Goal: Task Accomplishment & Management: Use online tool/utility

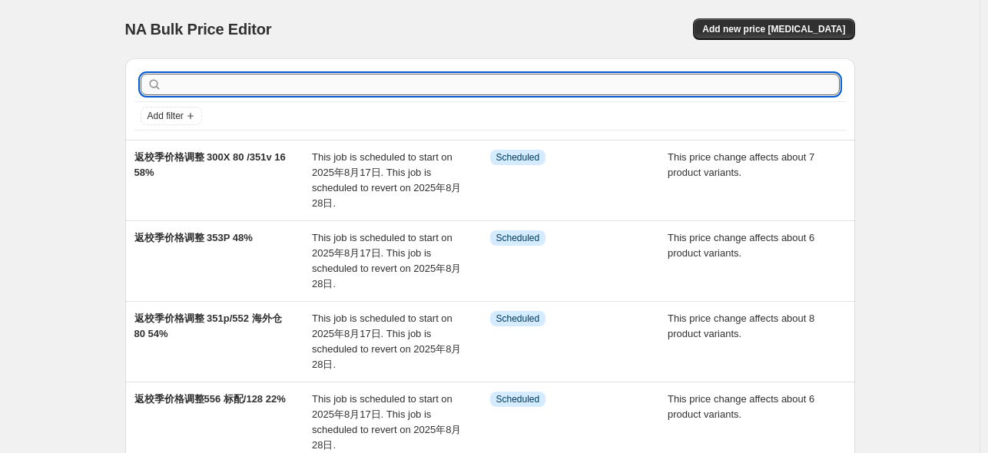
click at [301, 80] on input "text" at bounding box center [502, 85] width 675 height 22
type input "21"
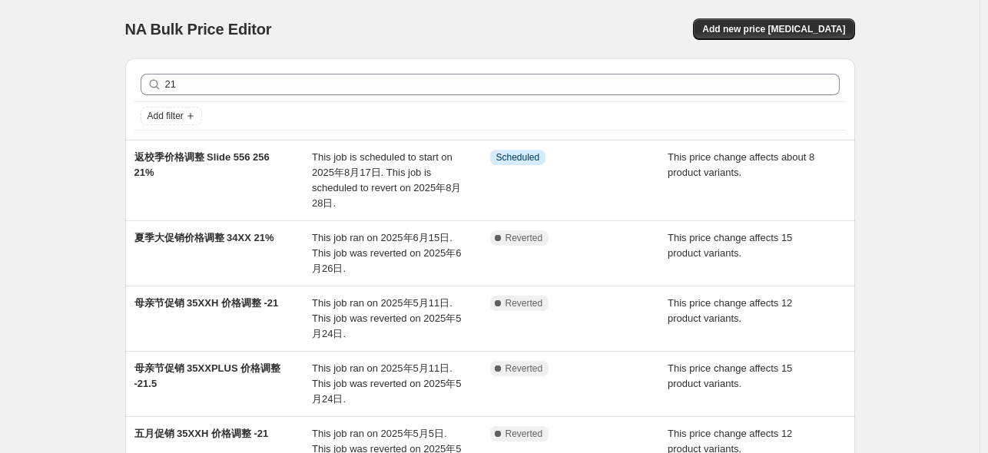
drag, startPoint x: 199, startPoint y: 98, endPoint x: 128, endPoint y: 88, distance: 71.3
click at [128, 88] on div "21 Clear Add filter" at bounding box center [490, 98] width 730 height 81
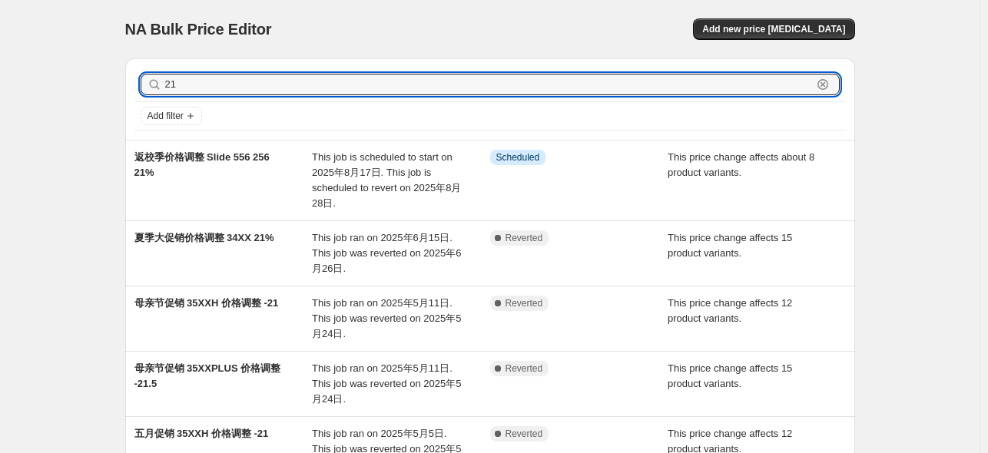
drag, startPoint x: 174, startPoint y: 83, endPoint x: 145, endPoint y: 83, distance: 28.4
click at [145, 83] on div "21 Clear" at bounding box center [490, 85] width 699 height 22
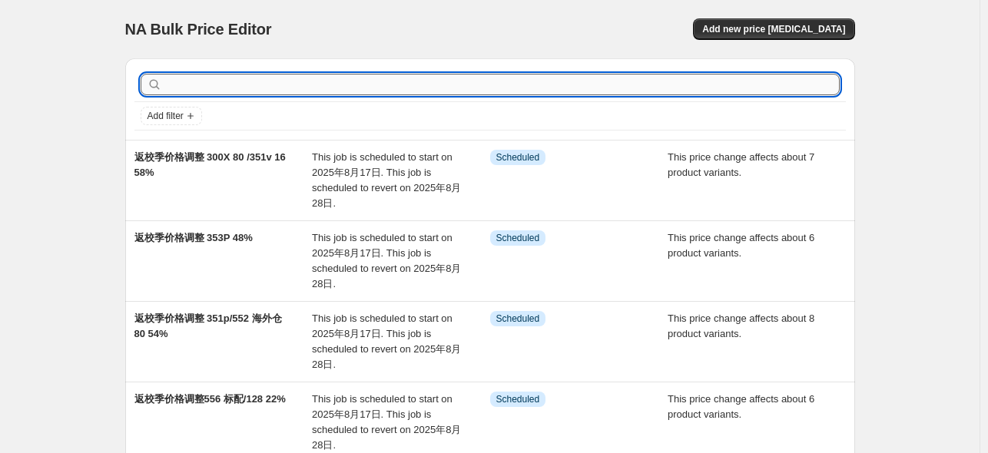
click at [364, 80] on input "text" at bounding box center [502, 85] width 675 height 22
type input "42"
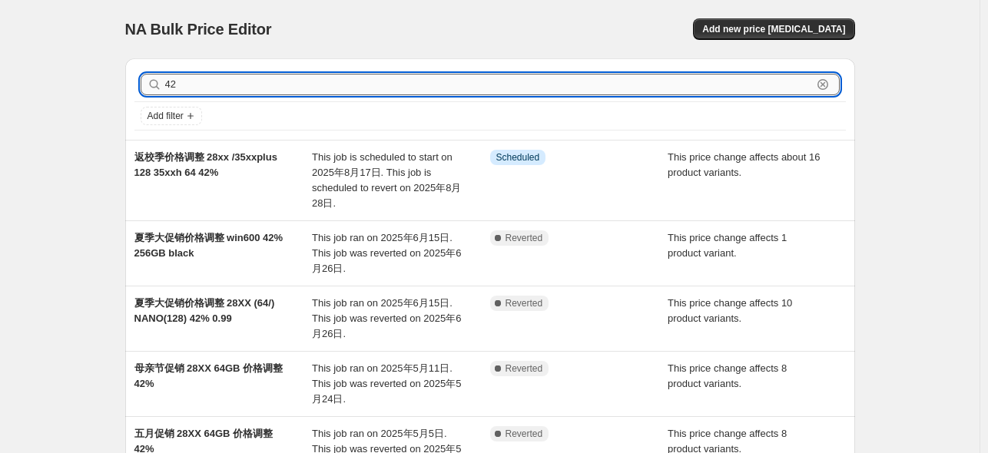
click at [353, 84] on input "42" at bounding box center [488, 85] width 647 height 22
type input "4"
type input "38"
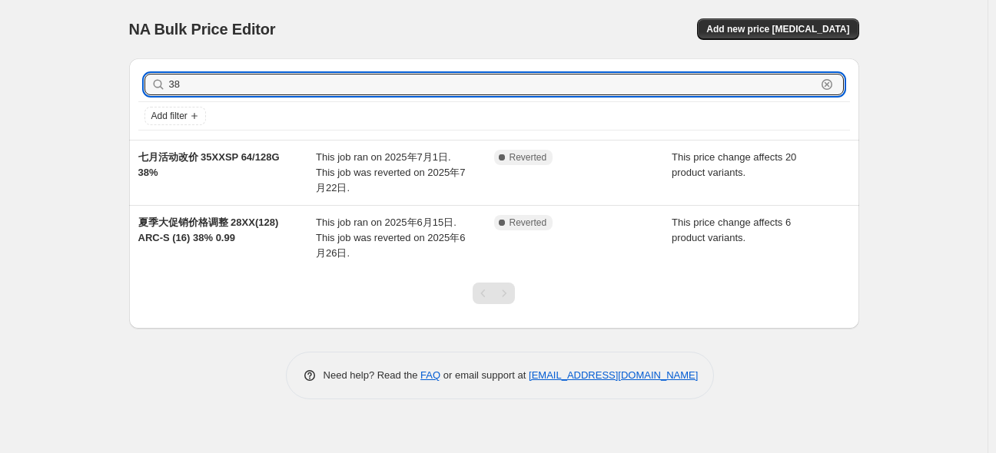
drag, startPoint x: 185, startPoint y: 81, endPoint x: 158, endPoint y: 78, distance: 27.8
click at [158, 78] on div "38 Clear" at bounding box center [493, 85] width 699 height 22
click at [784, 28] on span "Add new price [MEDICAL_DATA]" at bounding box center [777, 29] width 143 height 12
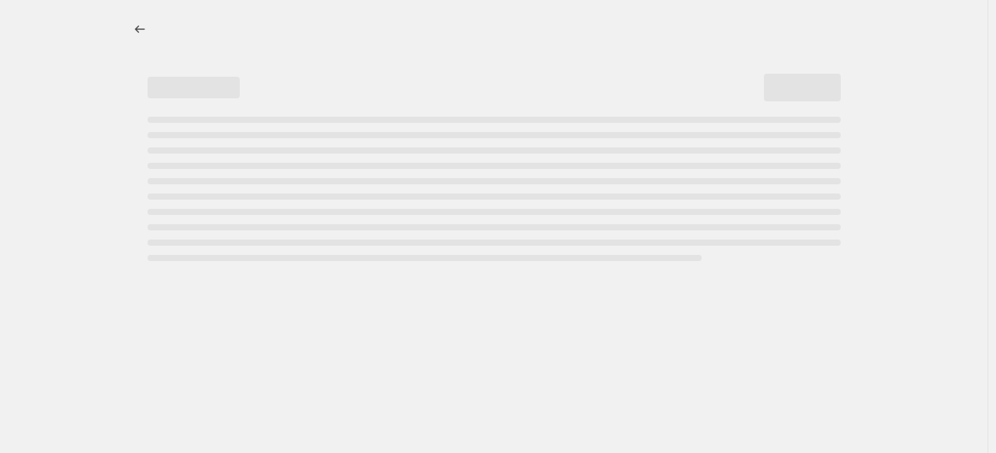
select select "percentage"
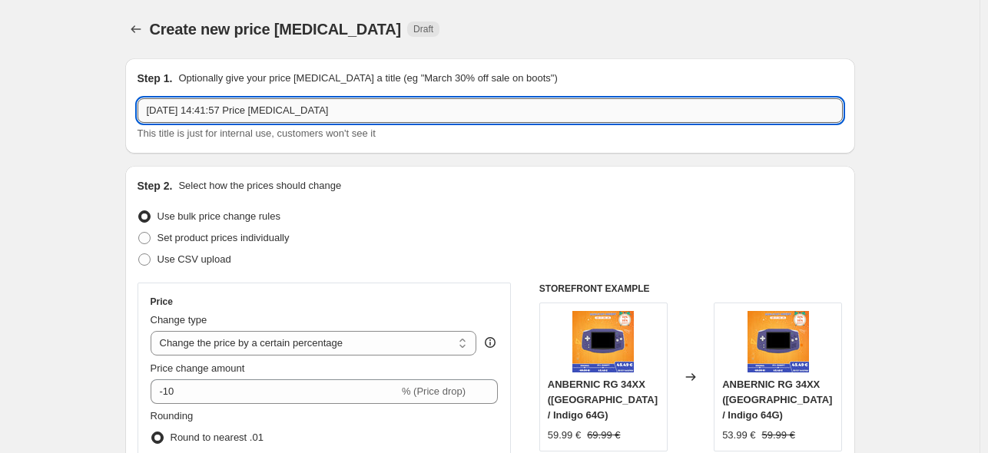
click at [387, 107] on input "[DATE] 14:41:57 Price [MEDICAL_DATA]" at bounding box center [490, 110] width 705 height 25
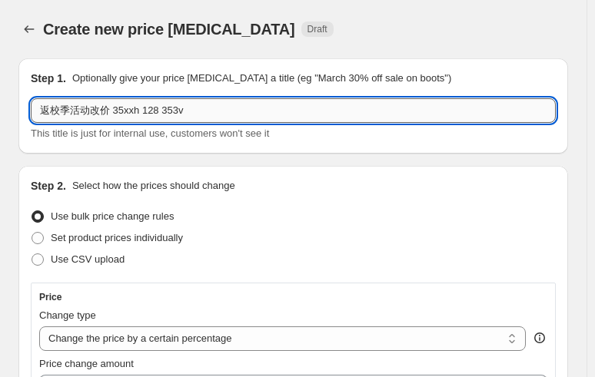
click at [248, 121] on input "返校季活动改价 35xxh 128 353v" at bounding box center [293, 110] width 525 height 25
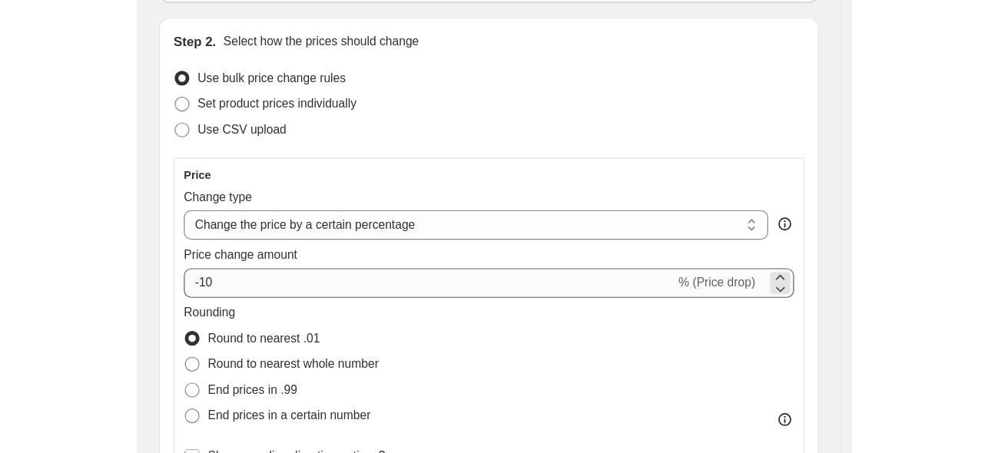
scroll to position [154, 0]
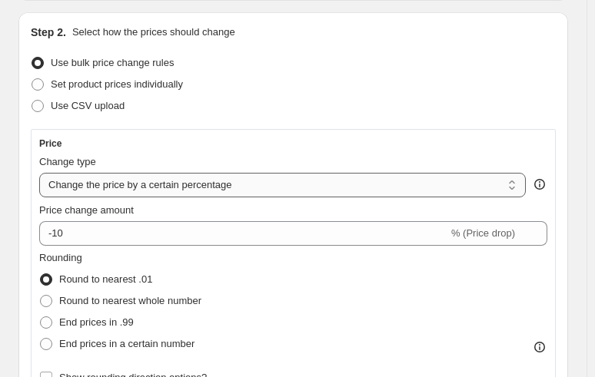
type input "返校季活动改价 35xxh 128 353v 16/80 38%"
click at [212, 181] on select "Change the price to a certain amount Change the price by a certain amount Chang…" at bounding box center [282, 185] width 486 height 25
select select "pcap"
click at [39, 173] on select "Change the price to a certain amount Change the price by a certain amount Chang…" at bounding box center [282, 185] width 486 height 25
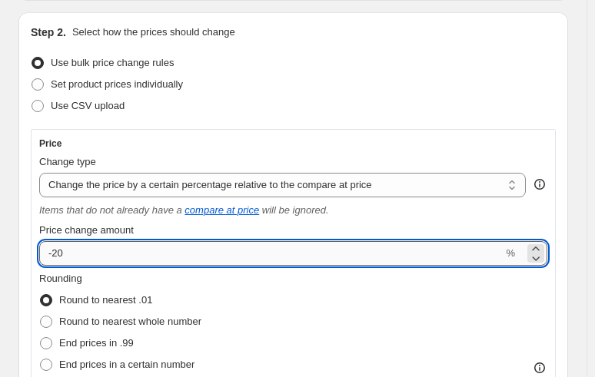
click at [111, 257] on input "-20" at bounding box center [270, 253] width 463 height 25
type input "-2"
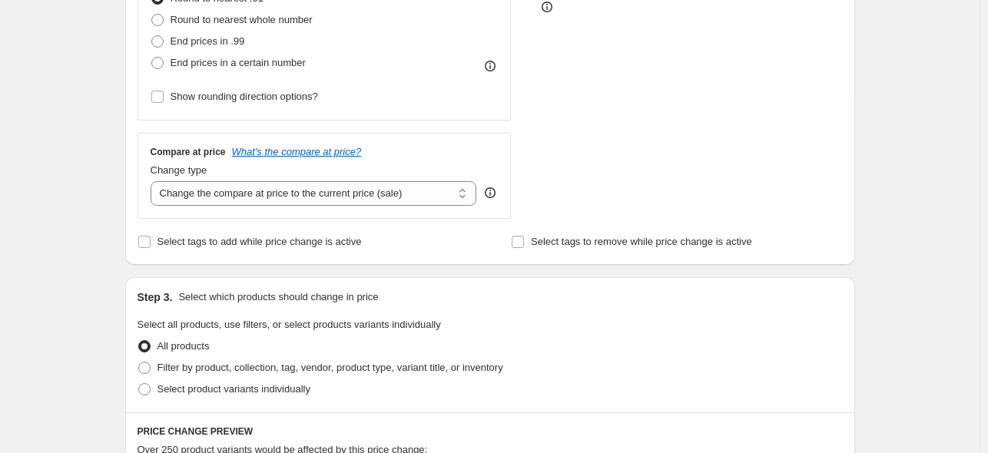
scroll to position [461, 0]
type input "-38"
click at [306, 193] on select "Change the compare at price to the current price (sale) Change the compare at p…" at bounding box center [314, 193] width 327 height 25
select select "no_change"
click at [154, 181] on select "Change the compare at price to the current price (sale) Change the compare at p…" at bounding box center [314, 193] width 327 height 25
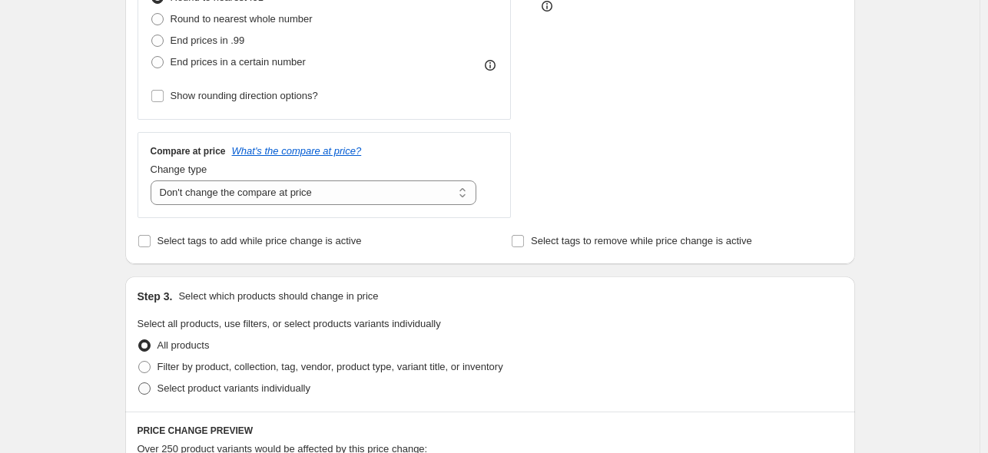
click at [172, 379] on label "Select product variants individually" at bounding box center [224, 389] width 173 height 22
click at [139, 383] on input "Select product variants individually" at bounding box center [138, 383] width 1 height 1
radio input "true"
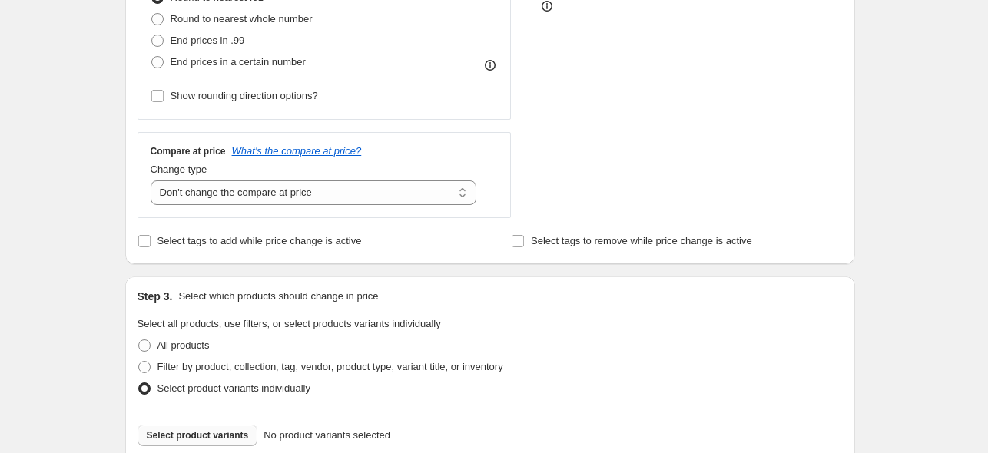
click at [199, 431] on span "Select product variants" at bounding box center [198, 436] width 102 height 12
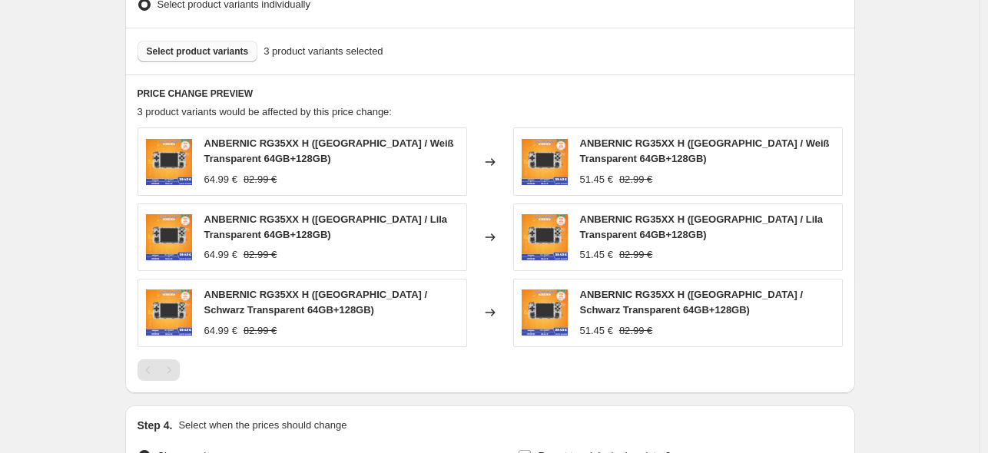
scroll to position [615, 0]
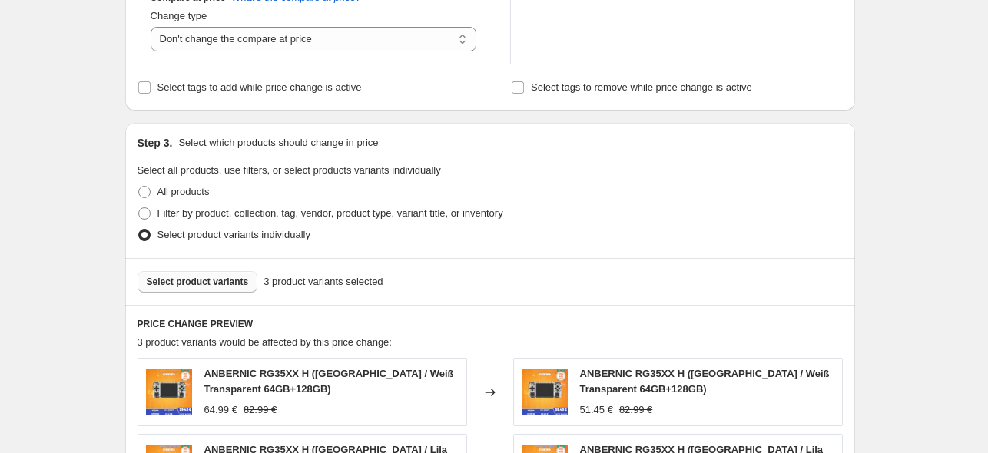
click at [198, 283] on span "Select product variants" at bounding box center [198, 282] width 102 height 12
click at [624, 193] on div "All products" at bounding box center [490, 192] width 705 height 22
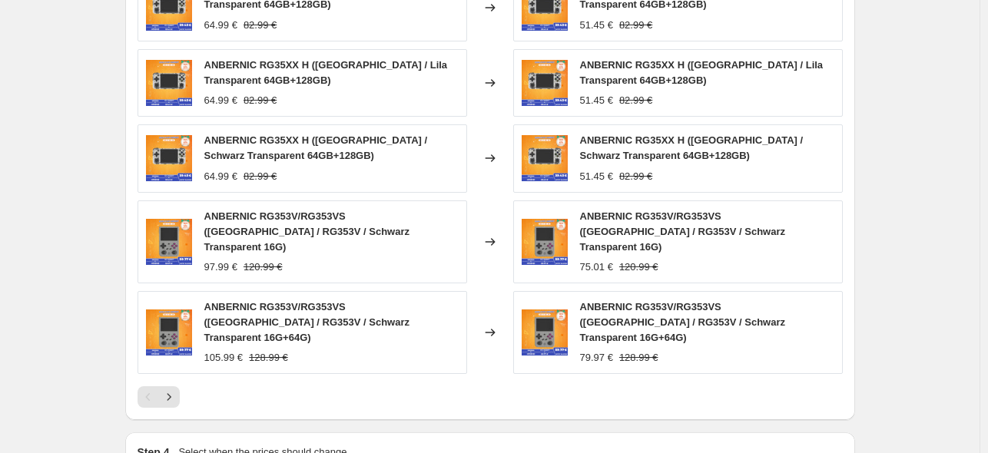
scroll to position [1173, 0]
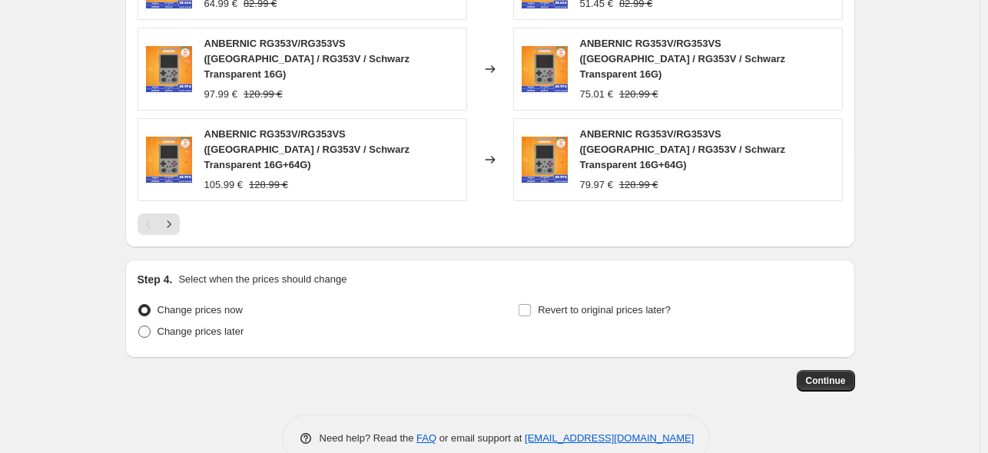
click at [206, 326] on span "Change prices later" at bounding box center [201, 332] width 87 height 12
click at [139, 326] on input "Change prices later" at bounding box center [138, 326] width 1 height 1
radio input "true"
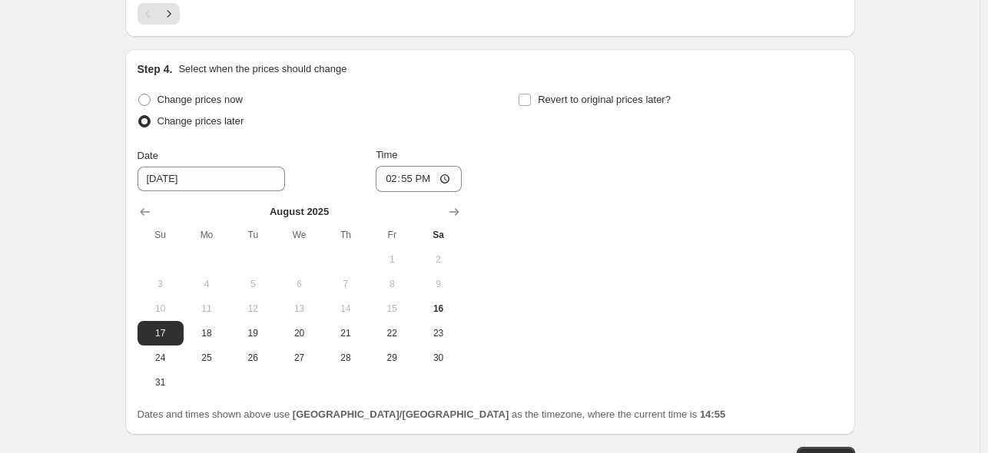
scroll to position [1403, 0]
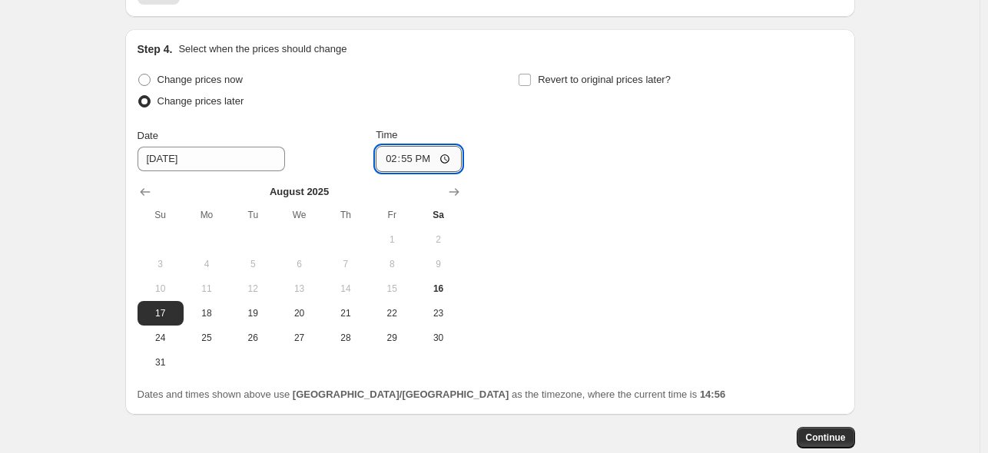
click at [415, 146] on input "14:55" at bounding box center [419, 159] width 86 height 26
type input "22:50"
click at [527, 69] on label "Revert to original prices later?" at bounding box center [594, 80] width 153 height 22
click at [527, 74] on input "Revert to original prices later?" at bounding box center [525, 80] width 12 height 12
checkbox input "true"
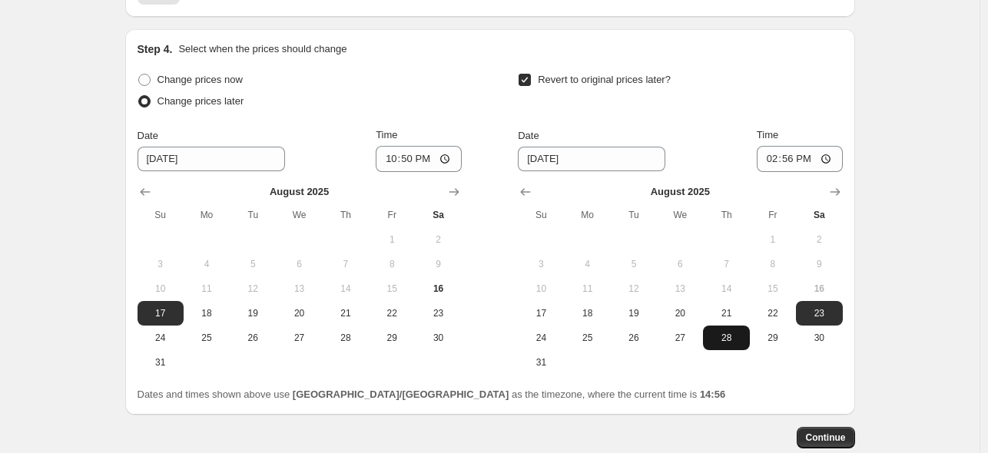
click at [719, 332] on span "28" at bounding box center [726, 338] width 34 height 12
type input "[DATE]"
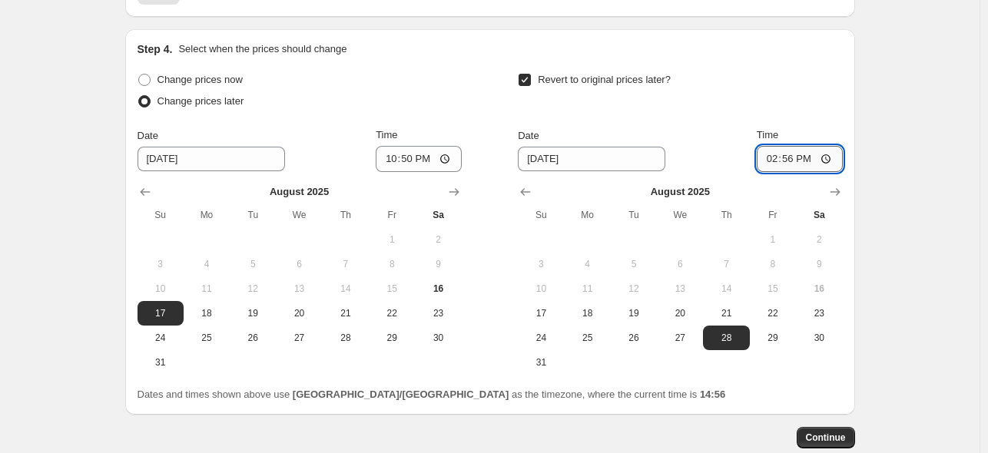
click at [798, 146] on input "14:56" at bounding box center [800, 159] width 86 height 26
type input "15:00"
click at [855, 165] on div "Step 4. Select when the prices should change Change prices now Change prices la…" at bounding box center [490, 222] width 730 height 386
click at [828, 432] on span "Continue" at bounding box center [826, 438] width 40 height 12
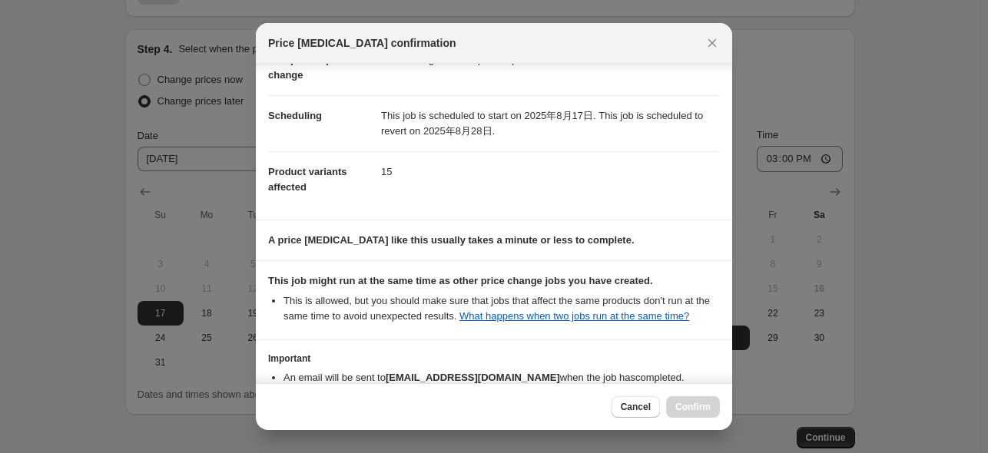
scroll to position [204, 0]
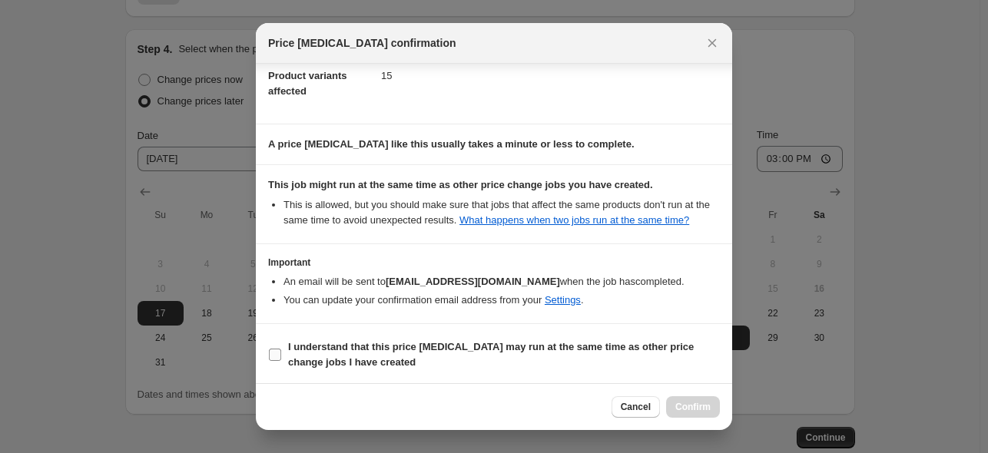
click at [407, 356] on span "I understand that this price [MEDICAL_DATA] may run at the same time as other p…" at bounding box center [504, 355] width 432 height 31
click at [281, 356] on input "I understand that this price [MEDICAL_DATA] may run at the same time as other p…" at bounding box center [275, 355] width 12 height 12
checkbox input "true"
click at [681, 410] on span "Confirm" at bounding box center [692, 407] width 35 height 12
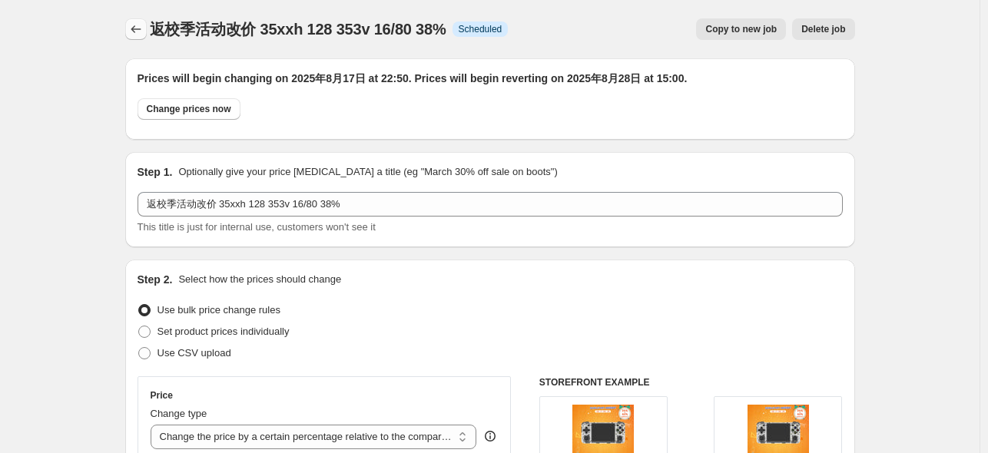
click at [144, 28] on icon "Price change jobs" at bounding box center [135, 29] width 15 height 15
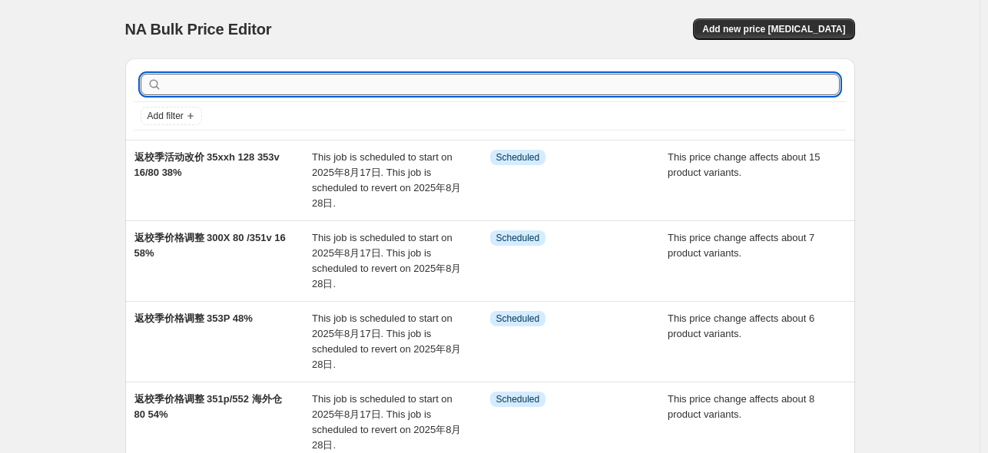
click at [215, 95] on input "text" at bounding box center [502, 85] width 675 height 22
type input "31"
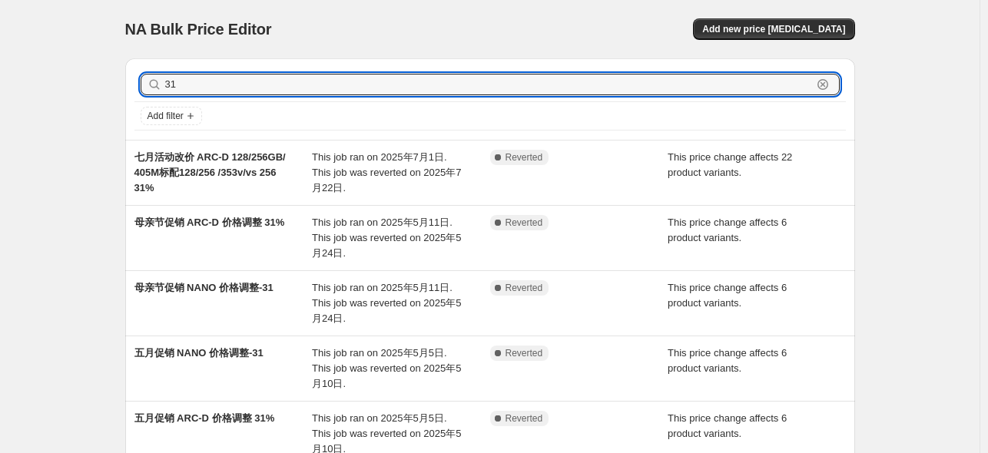
drag, startPoint x: 193, startPoint y: 82, endPoint x: 127, endPoint y: 85, distance: 66.1
click at [127, 85] on div "31 Clear Add filter 七月活动改价 ARC-D 128/256GB/ 405M标配128/256 /353v/vs 256 31% This…" at bounding box center [484, 310] width 742 height 529
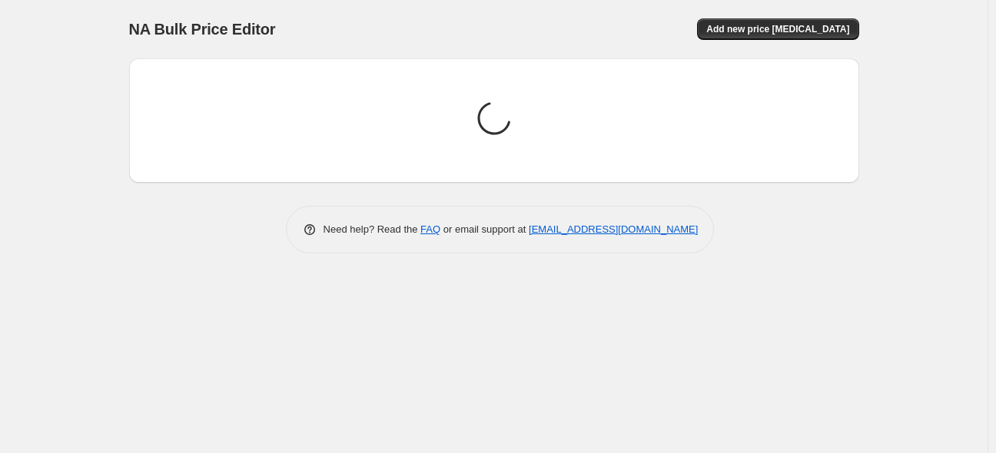
click at [246, 44] on div "NA Bulk Price Editor. This page is ready NA Bulk Price Editor Add new price [ME…" at bounding box center [494, 29] width 730 height 58
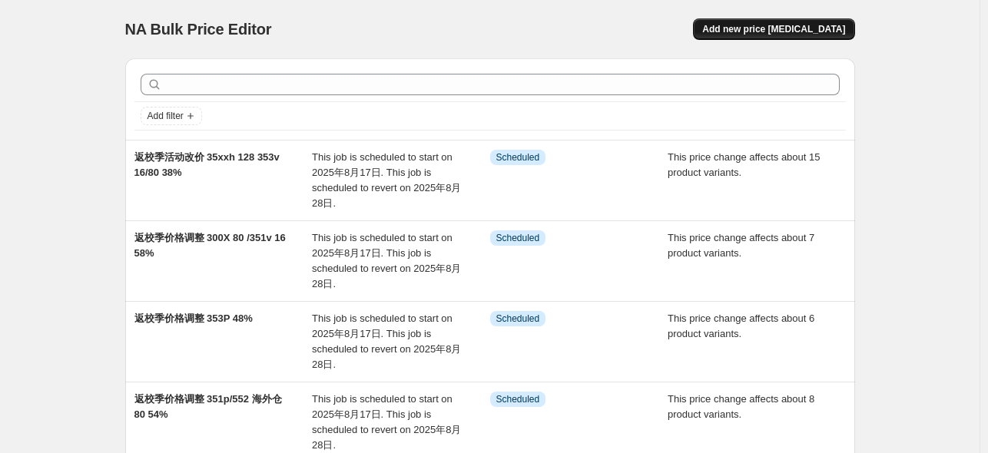
click at [811, 27] on span "Add new price [MEDICAL_DATA]" at bounding box center [773, 29] width 143 height 12
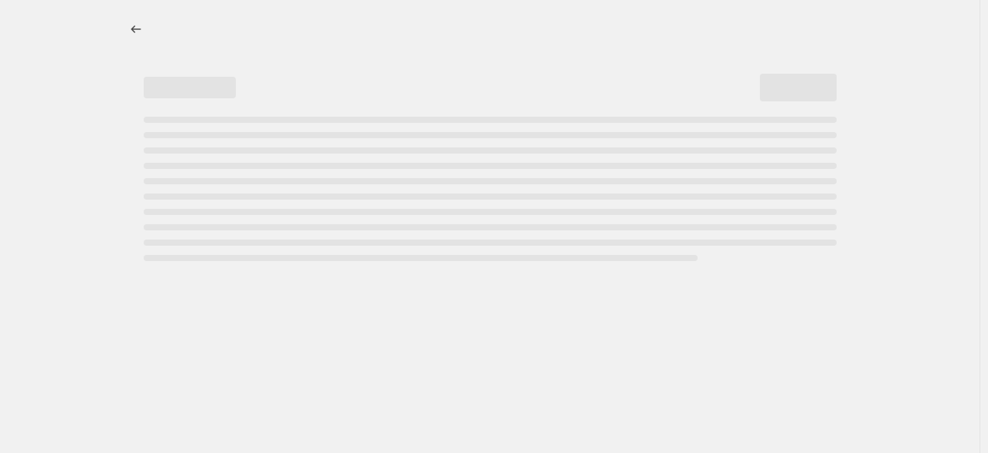
select select "percentage"
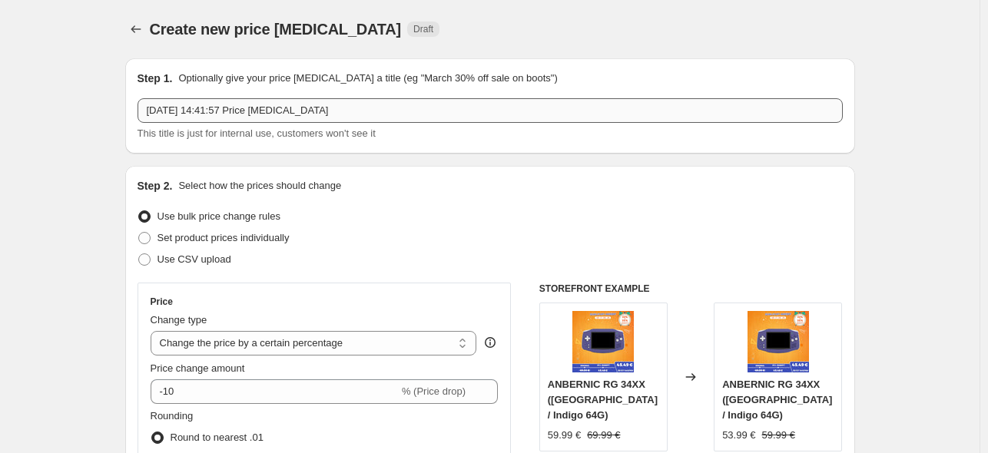
click at [375, 119] on input "[DATE] 14:41:57 Price [MEDICAL_DATA]" at bounding box center [490, 110] width 705 height 25
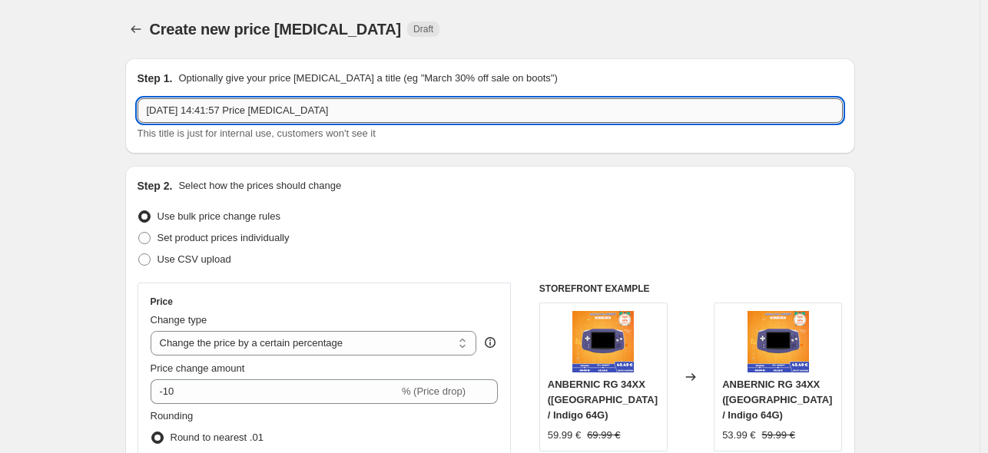
click at [362, 108] on input "[DATE] 14:41:57 Price [MEDICAL_DATA]" at bounding box center [490, 110] width 705 height 25
paste input "返校季活动改价 35xxh 128 353v 16/80 38%"
drag, startPoint x: 222, startPoint y: 114, endPoint x: 365, endPoint y: 121, distance: 143.1
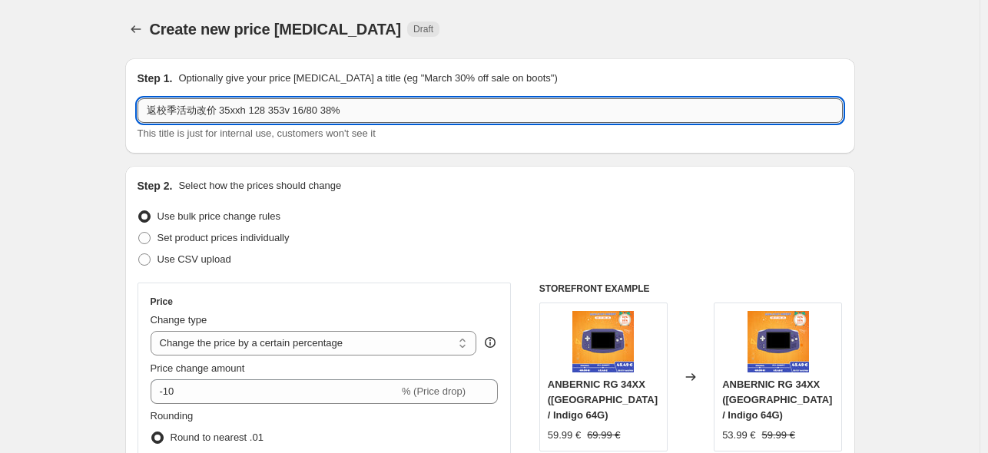
click at [365, 121] on input "返校季活动改价 35xxh 128 353v 16/80 38%" at bounding box center [490, 110] width 705 height 25
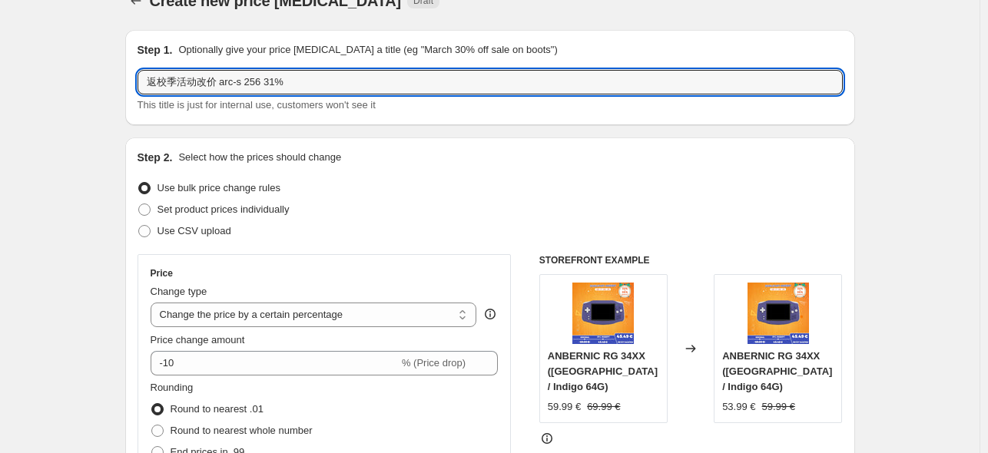
scroll to position [77, 0]
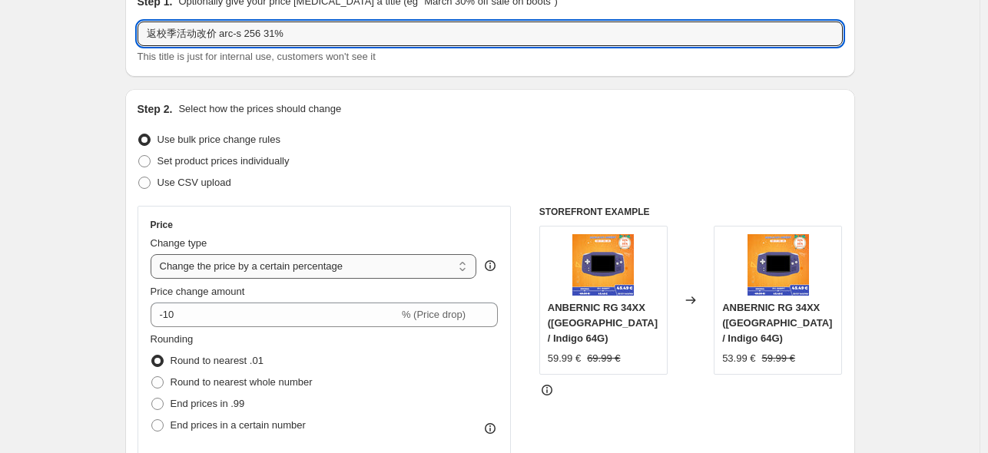
type input "返校季活动改价 arc-s 256 31%"
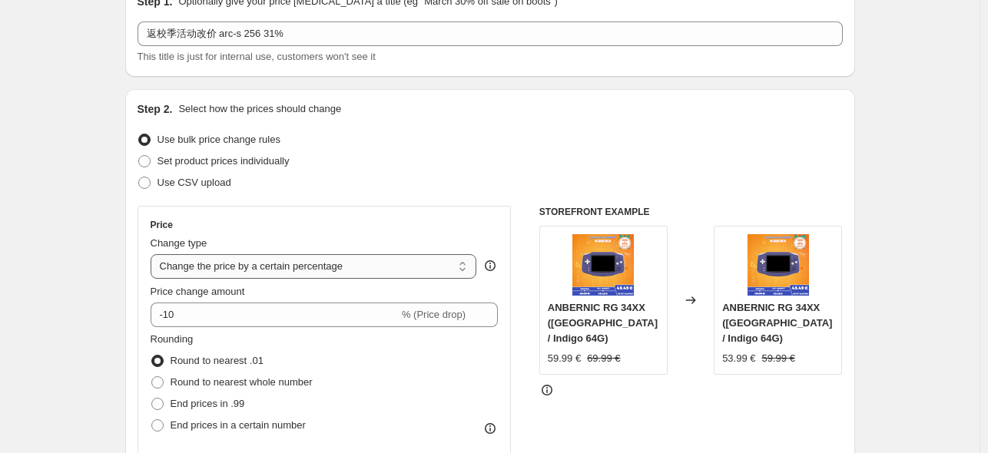
click at [345, 270] on select "Change the price to a certain amount Change the price by a certain amount Chang…" at bounding box center [314, 266] width 327 height 25
select select "pcap"
click at [154, 254] on select "Change the price to a certain amount Change the price by a certain amount Chang…" at bounding box center [314, 266] width 327 height 25
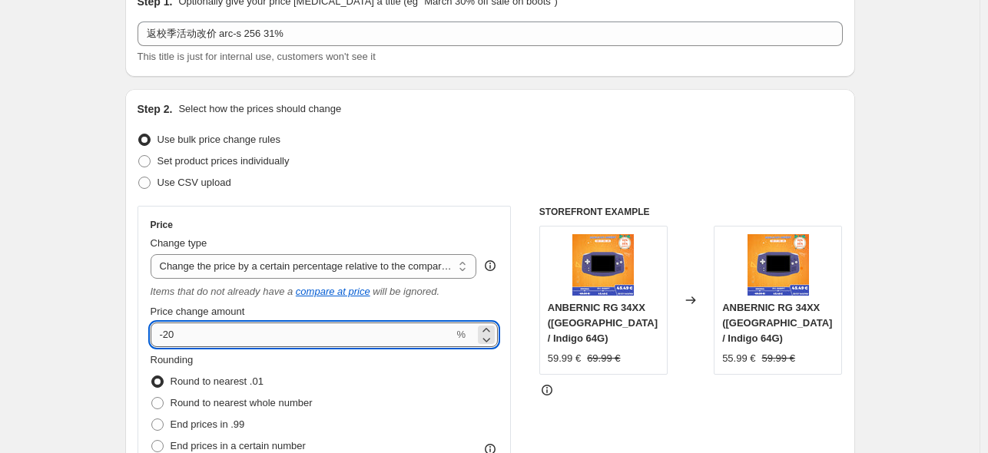
click at [222, 340] on input "-20" at bounding box center [303, 335] width 304 height 25
type input "-2"
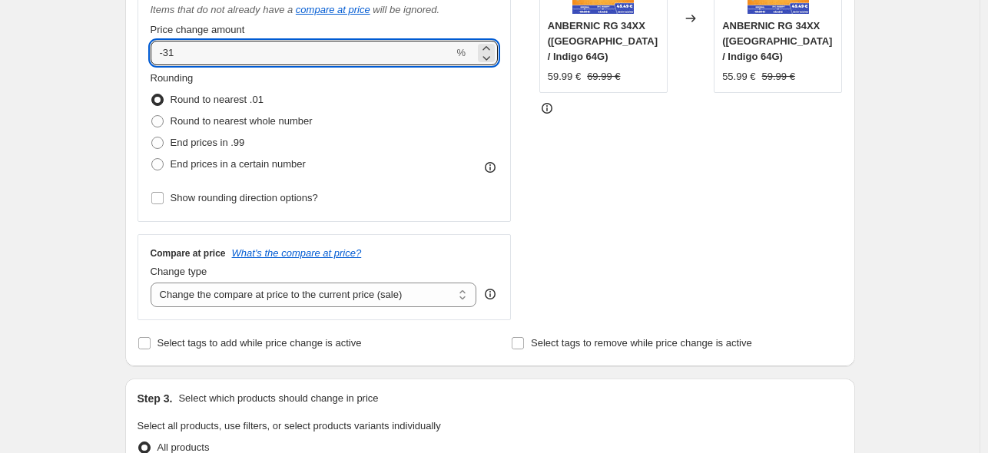
scroll to position [384, 0]
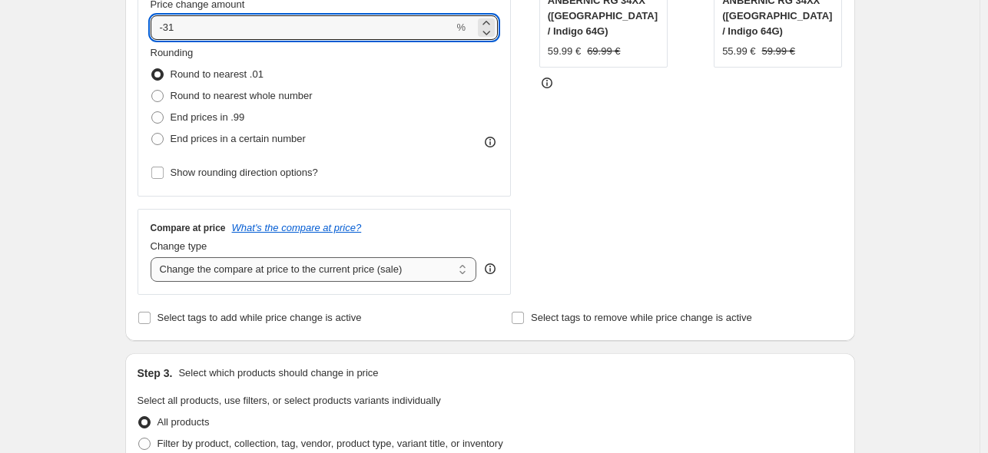
type input "-31"
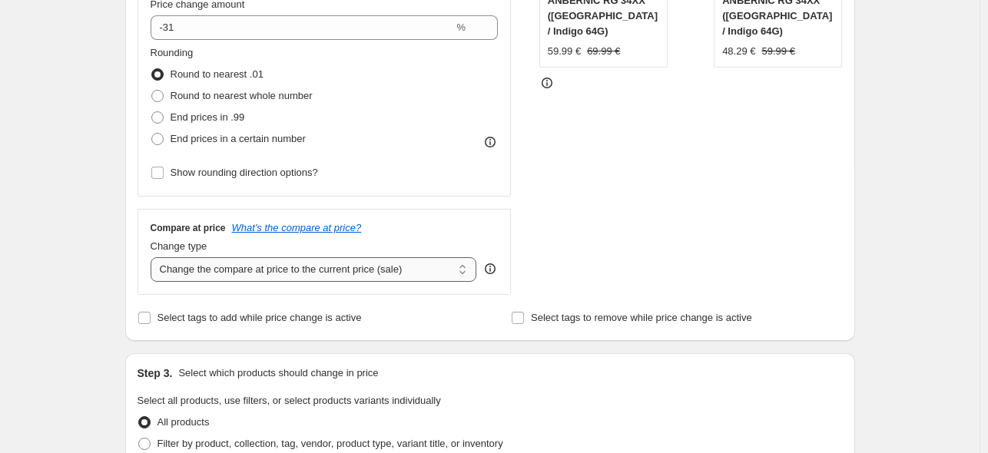
click at [314, 272] on select "Change the compare at price to the current price (sale) Change the compare at p…" at bounding box center [314, 269] width 327 height 25
select select "no_change"
click at [154, 258] on select "Change the compare at price to the current price (sale) Change the compare at p…" at bounding box center [314, 269] width 327 height 25
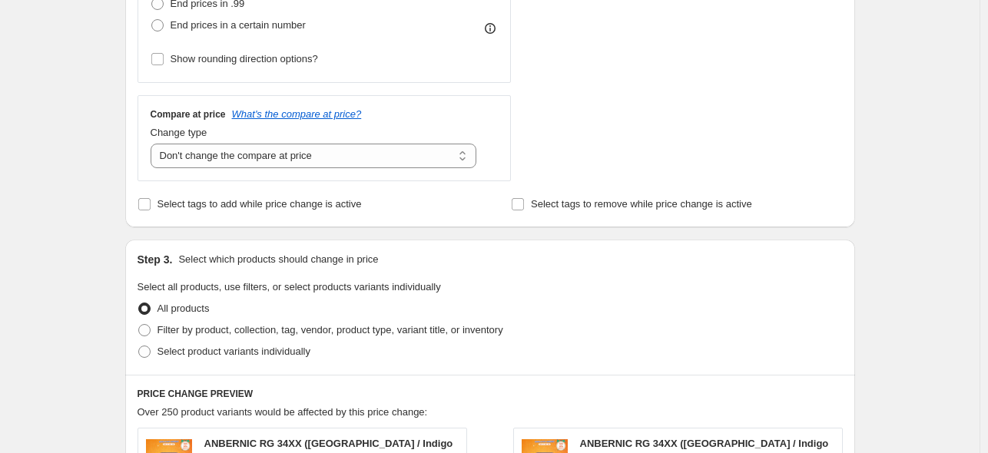
scroll to position [692, 0]
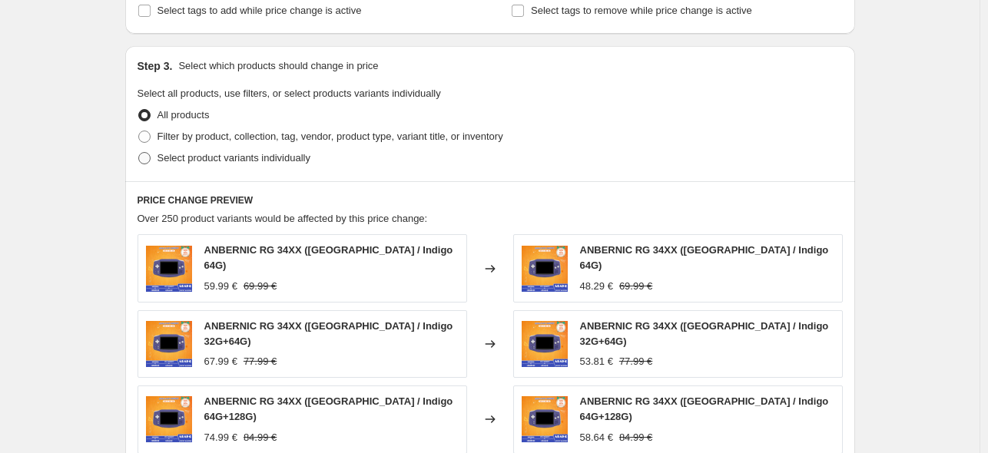
click at [172, 161] on span "Select product variants individually" at bounding box center [234, 158] width 153 height 12
click at [139, 153] on input "Select product variants individually" at bounding box center [138, 152] width 1 height 1
radio input "true"
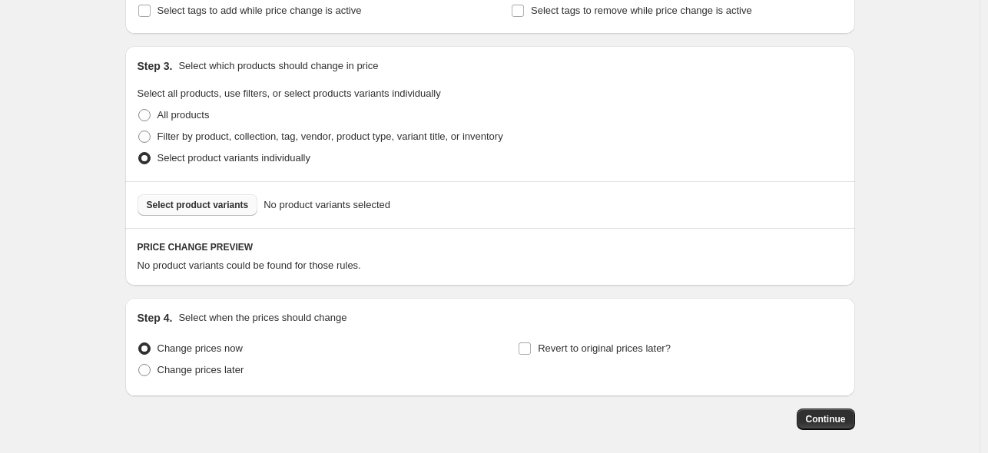
click at [227, 205] on span "Select product variants" at bounding box center [198, 205] width 102 height 12
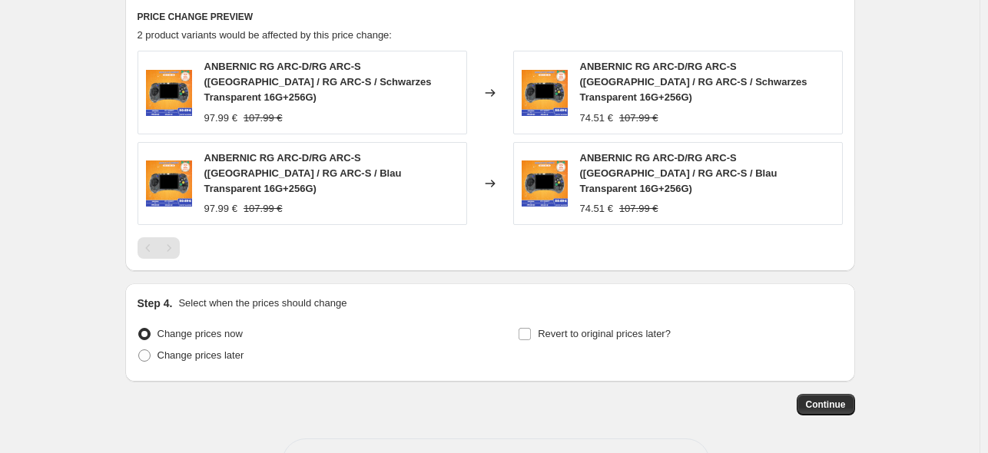
scroll to position [947, 0]
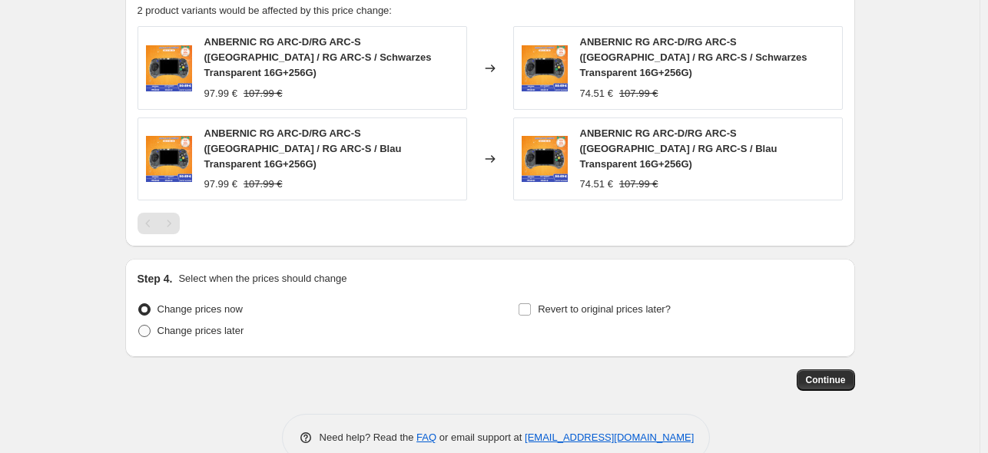
click at [204, 325] on span "Change prices later" at bounding box center [201, 331] width 87 height 12
click at [139, 325] on input "Change prices later" at bounding box center [138, 325] width 1 height 1
radio input "true"
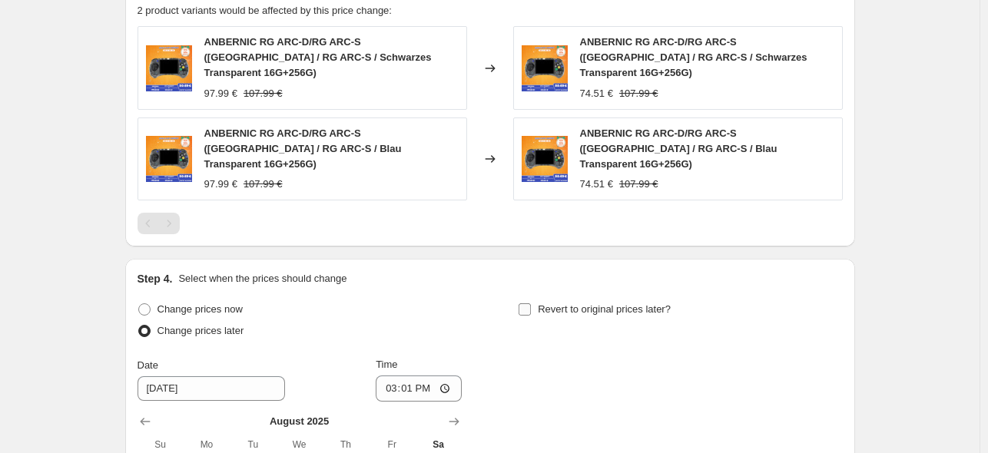
click at [547, 304] on span "Revert to original prices later?" at bounding box center [604, 310] width 133 height 12
click at [531, 304] on input "Revert to original prices later?" at bounding box center [525, 310] width 12 height 12
checkbox input "true"
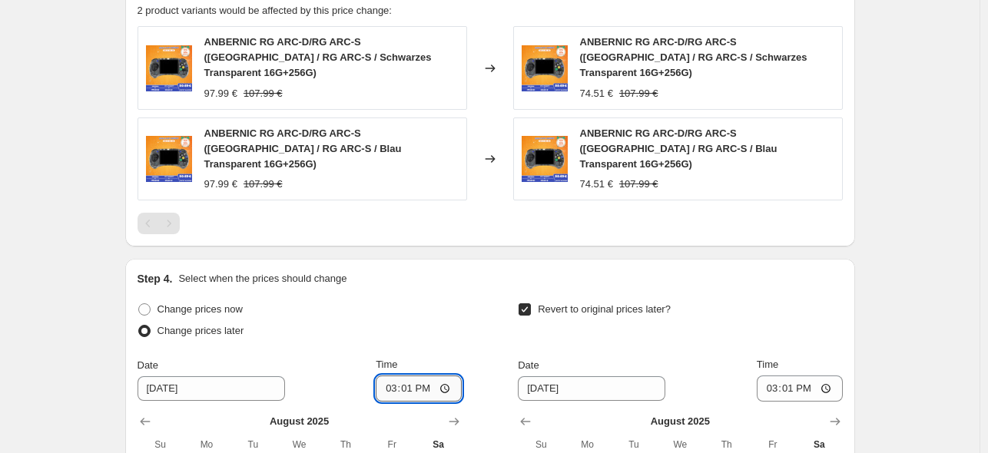
click at [418, 376] on input "15:01" at bounding box center [419, 389] width 86 height 26
click at [408, 376] on input "23:01" at bounding box center [419, 389] width 86 height 26
type input "22:50"
click at [793, 376] on input "15:01" at bounding box center [800, 389] width 86 height 26
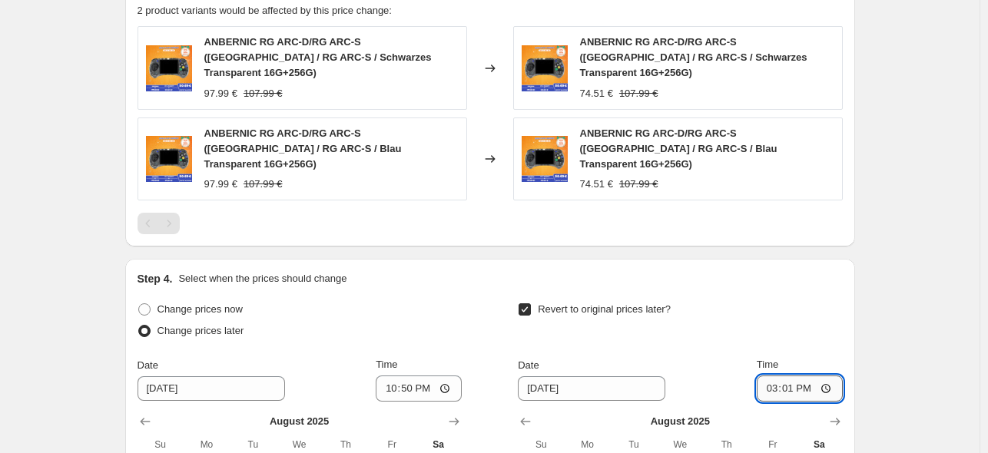
click at [808, 376] on input "15:01" at bounding box center [800, 389] width 86 height 26
type input "15:00"
click at [785, 299] on div "Revert to original prices later?" at bounding box center [680, 322] width 324 height 46
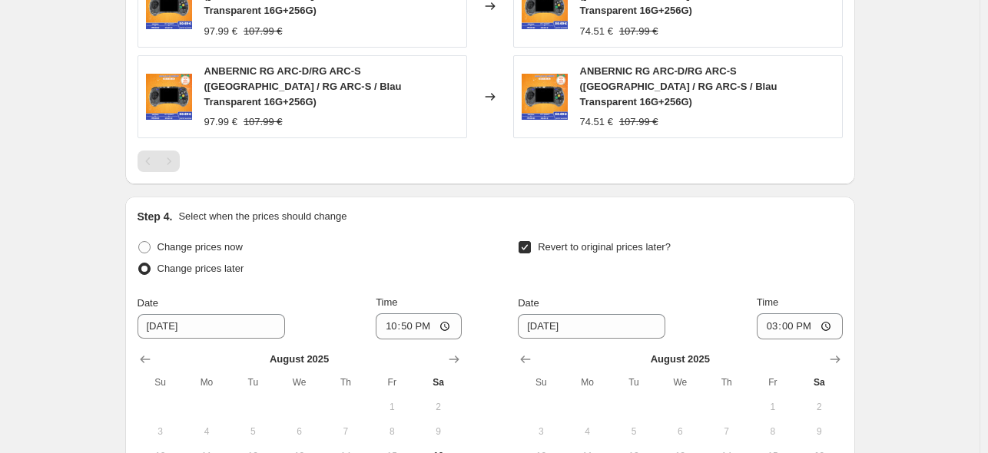
scroll to position [1100, 0]
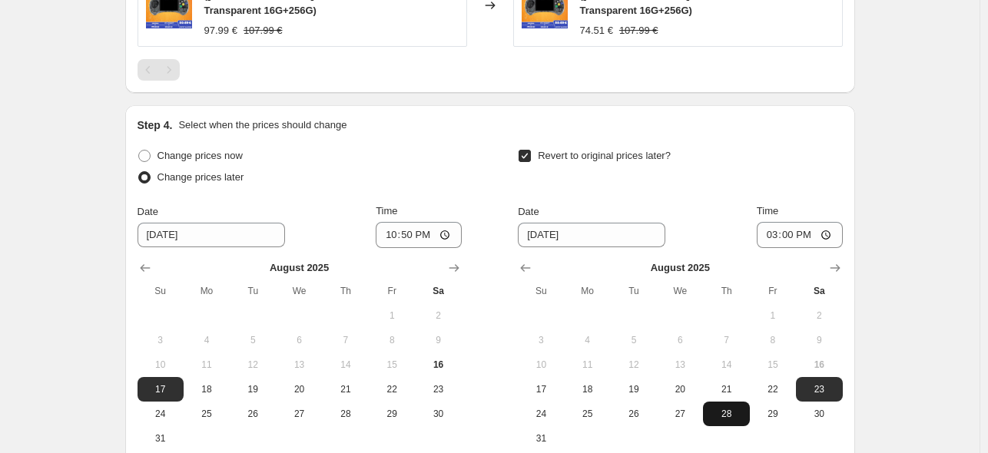
click at [718, 408] on span "28" at bounding box center [726, 414] width 34 height 12
type input "[DATE]"
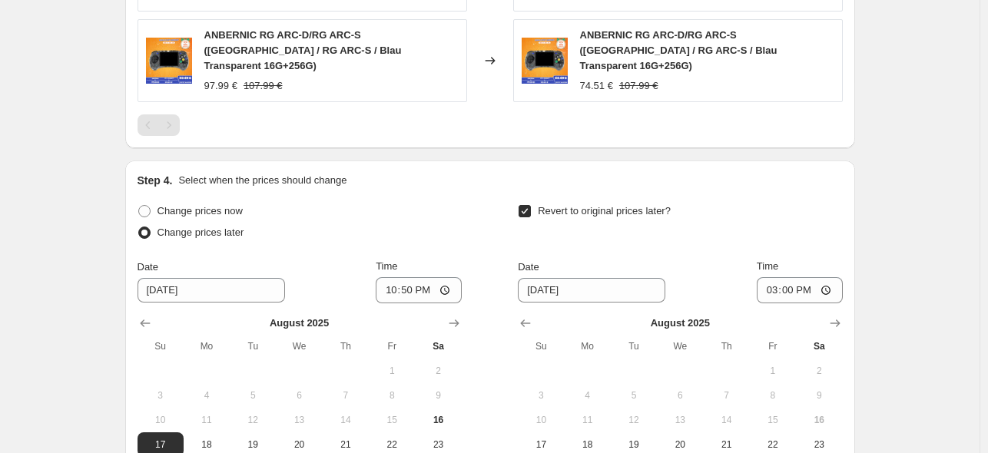
scroll to position [1153, 0]
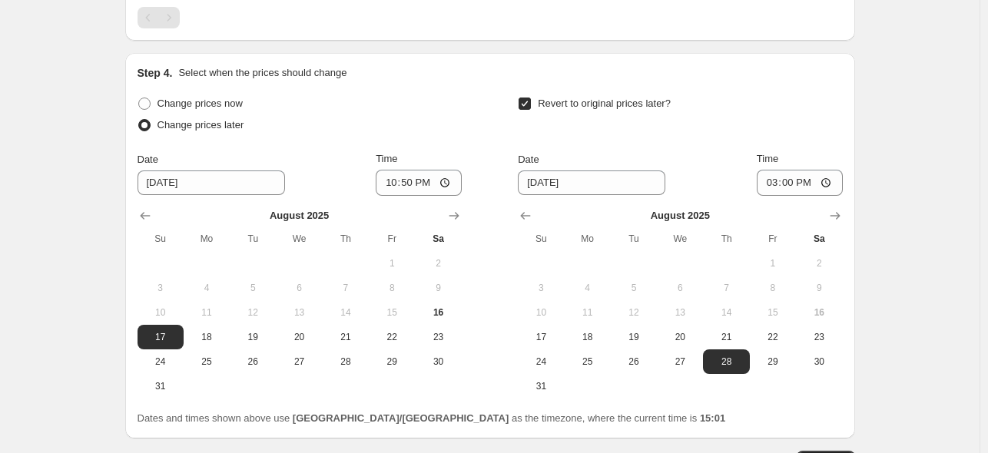
click at [833, 456] on span "Continue" at bounding box center [826, 462] width 40 height 12
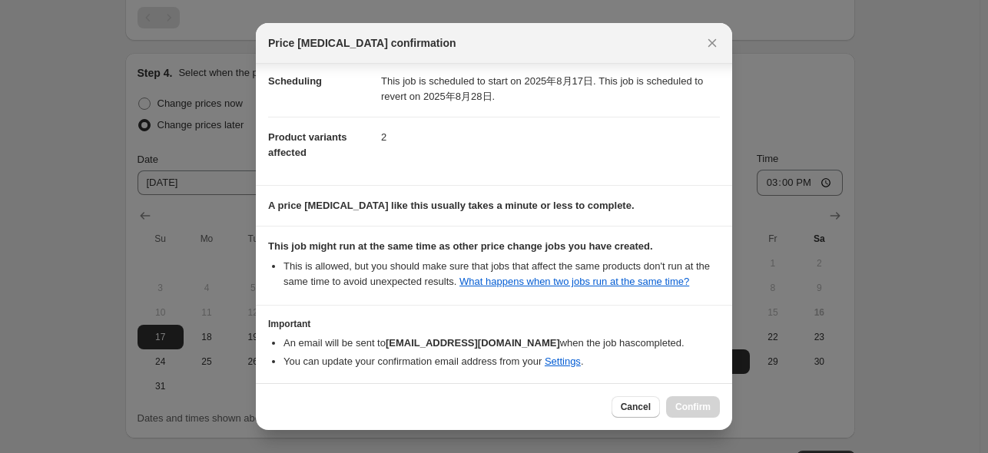
scroll to position [204, 0]
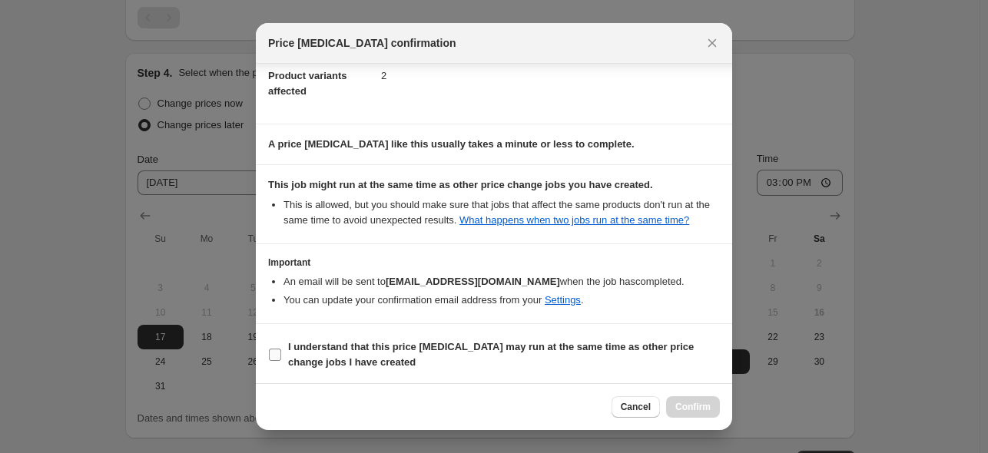
click at [341, 359] on b "I understand that this price [MEDICAL_DATA] may run at the same time as other p…" at bounding box center [491, 354] width 406 height 27
click at [281, 359] on input "I understand that this price [MEDICAL_DATA] may run at the same time as other p…" at bounding box center [275, 355] width 12 height 12
checkbox input "true"
click at [713, 408] on button "Confirm" at bounding box center [693, 408] width 54 height 22
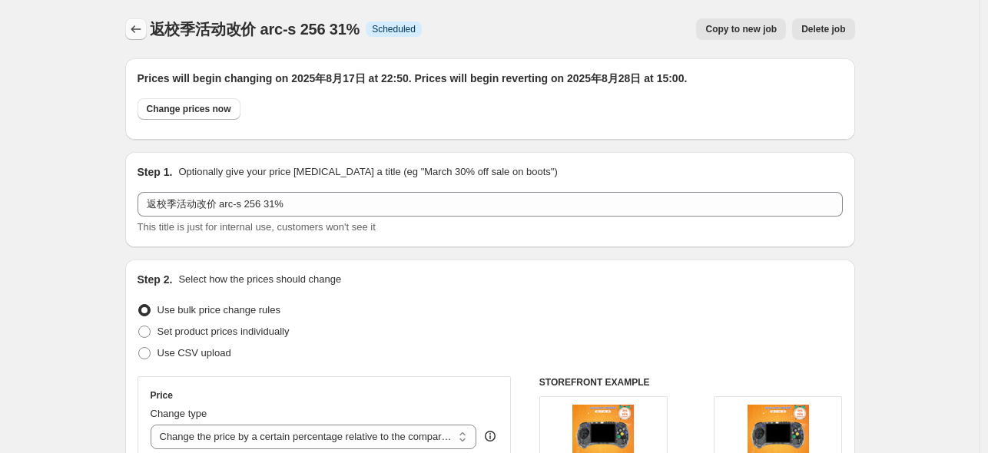
click at [142, 34] on icon "Price change jobs" at bounding box center [135, 29] width 15 height 15
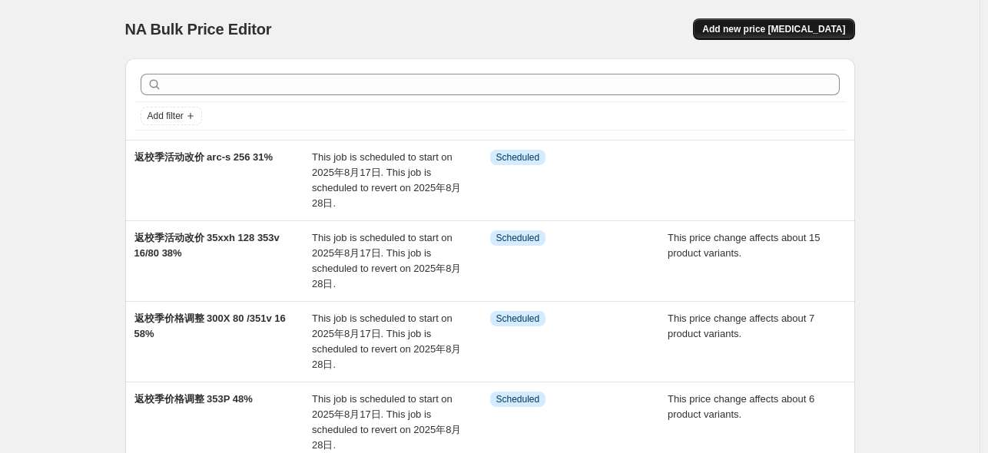
click at [787, 36] on button "Add new price [MEDICAL_DATA]" at bounding box center [773, 29] width 161 height 22
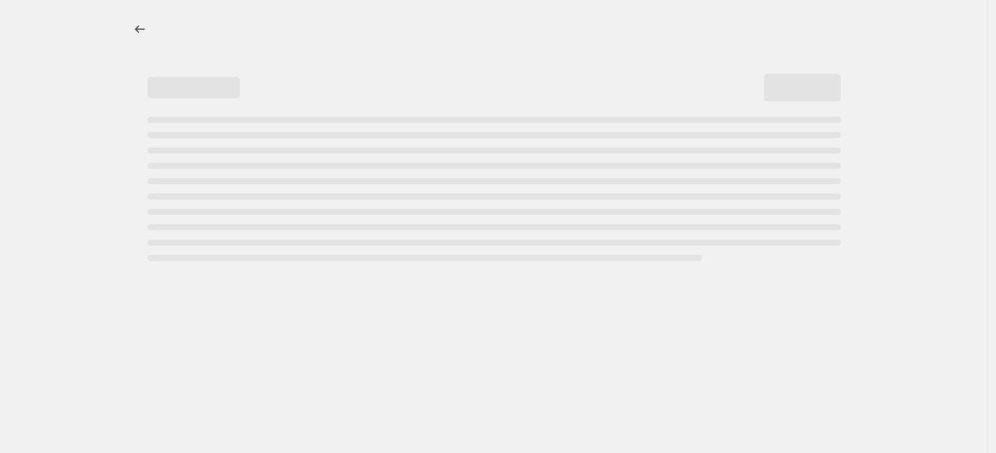
select select "percentage"
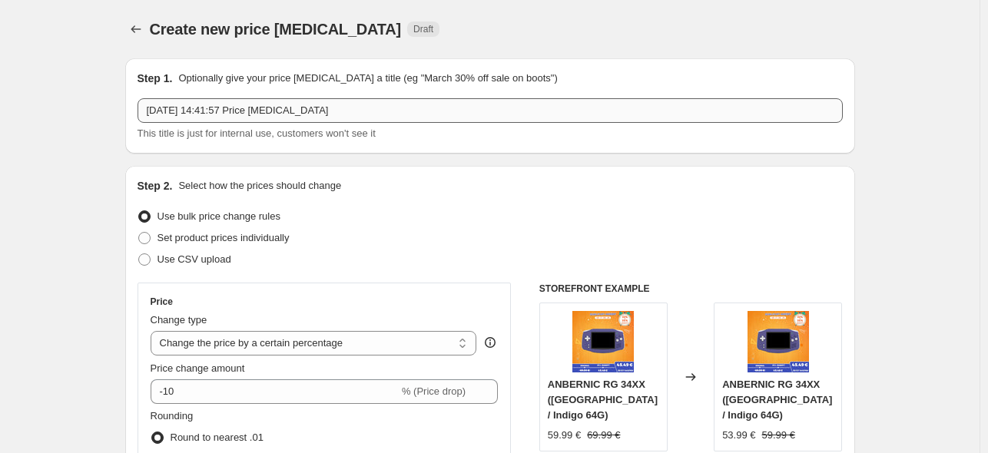
click at [254, 108] on input "[DATE] 14:41:57 Price [MEDICAL_DATA]" at bounding box center [490, 110] width 705 height 25
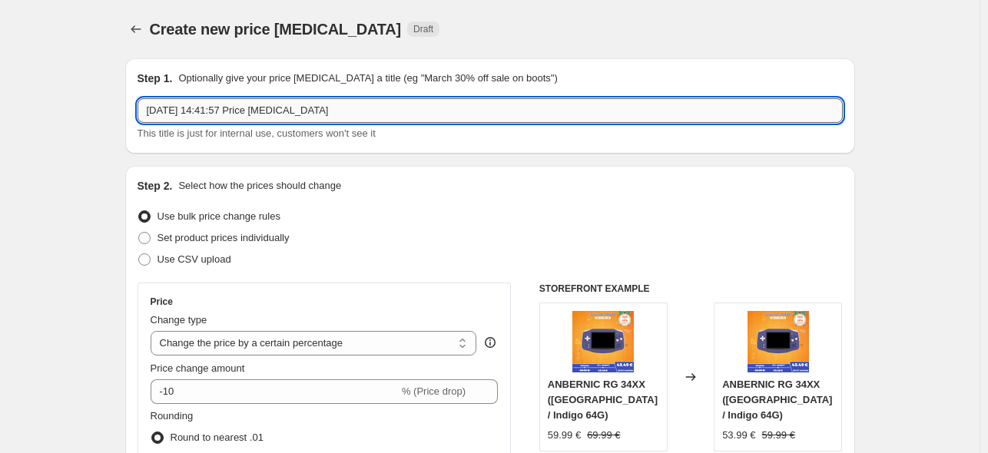
click at [254, 108] on input "[DATE] 14:41:57 Price [MEDICAL_DATA]" at bounding box center [490, 110] width 705 height 25
paste input "返校季活动改价 35xxh 128 353v 16/80 38%"
drag, startPoint x: 220, startPoint y: 114, endPoint x: 323, endPoint y: 112, distance: 103.0
click at [323, 112] on input "返校季活动改价 35xxh 128 353v 16/80 38%" at bounding box center [490, 110] width 705 height 25
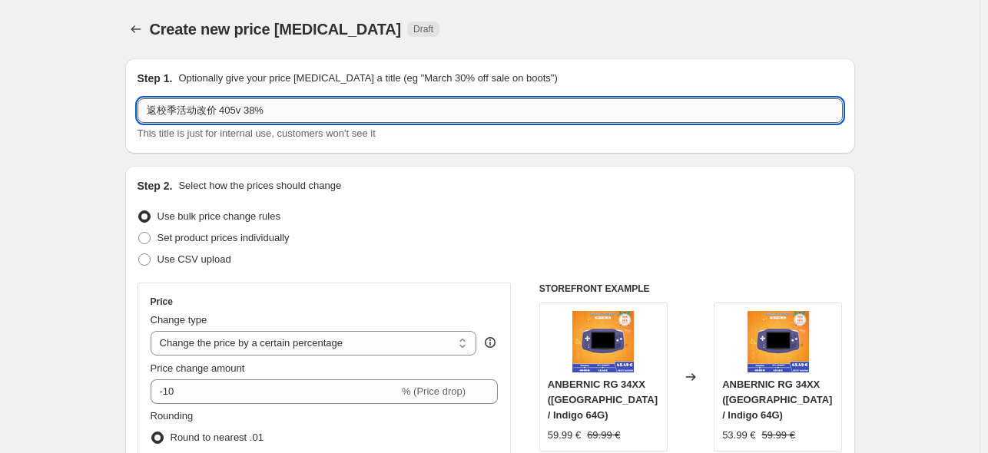
click at [248, 110] on input "返校季活动改价 405v 38%" at bounding box center [490, 110] width 705 height 25
click at [243, 115] on input "返校季活动改价 405v 28%" at bounding box center [490, 110] width 705 height 25
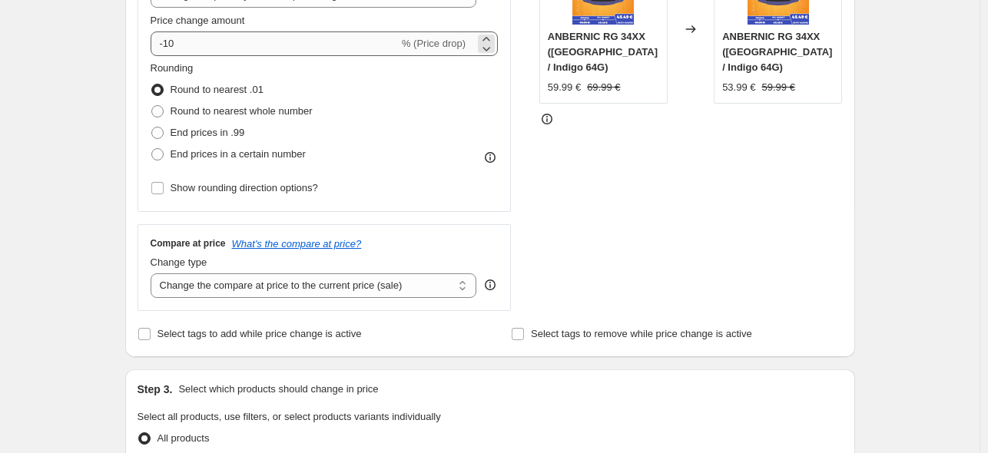
scroll to position [231, 0]
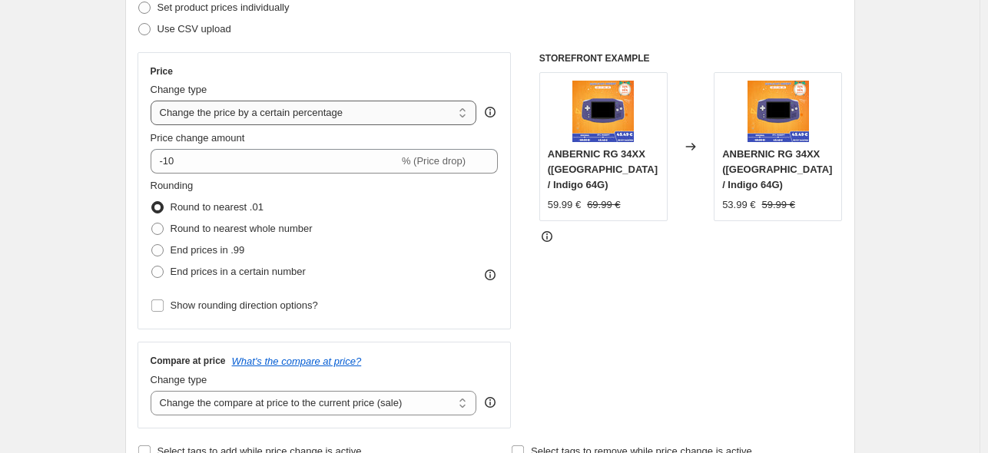
type input "返校季活动改价 405v 标配 28%"
drag, startPoint x: 270, startPoint y: 113, endPoint x: 270, endPoint y: 122, distance: 9.2
click at [270, 113] on select "Change the price to a certain amount Change the price by a certain amount Chang…" at bounding box center [314, 113] width 327 height 25
select select "pcap"
click at [154, 101] on select "Change the price to a certain amount Change the price by a certain amount Chang…" at bounding box center [314, 113] width 327 height 25
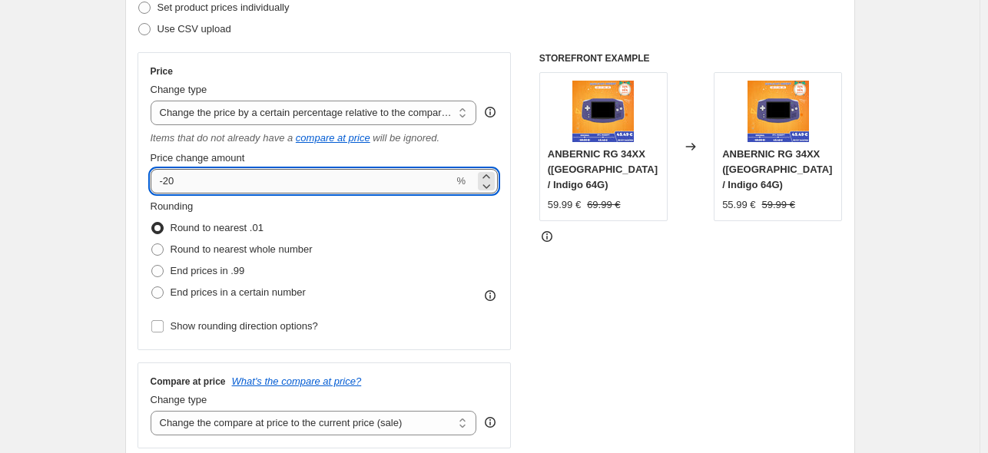
click at [223, 191] on input "-20" at bounding box center [303, 181] width 304 height 25
type input "-28"
click at [445, 301] on div "Rounding Round to nearest .01 Round to nearest whole number End prices in .99 E…" at bounding box center [325, 251] width 348 height 105
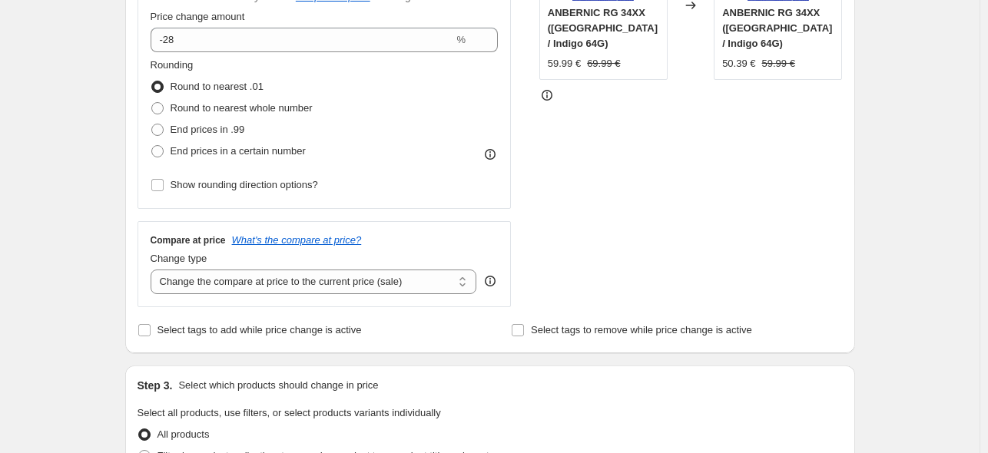
scroll to position [461, 0]
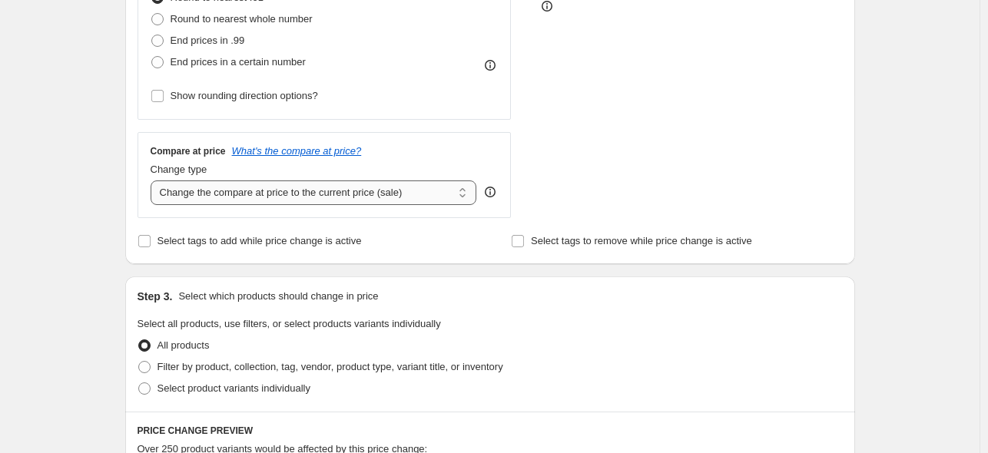
click at [379, 205] on select "Change the compare at price to the current price (sale) Change the compare at p…" at bounding box center [314, 193] width 327 height 25
select select "no_change"
click at [154, 181] on select "Change the compare at price to the current price (sale) Change the compare at p…" at bounding box center [314, 193] width 327 height 25
click at [164, 398] on label "Select product variants individually" at bounding box center [224, 389] width 173 height 22
click at [139, 383] on input "Select product variants individually" at bounding box center [138, 383] width 1 height 1
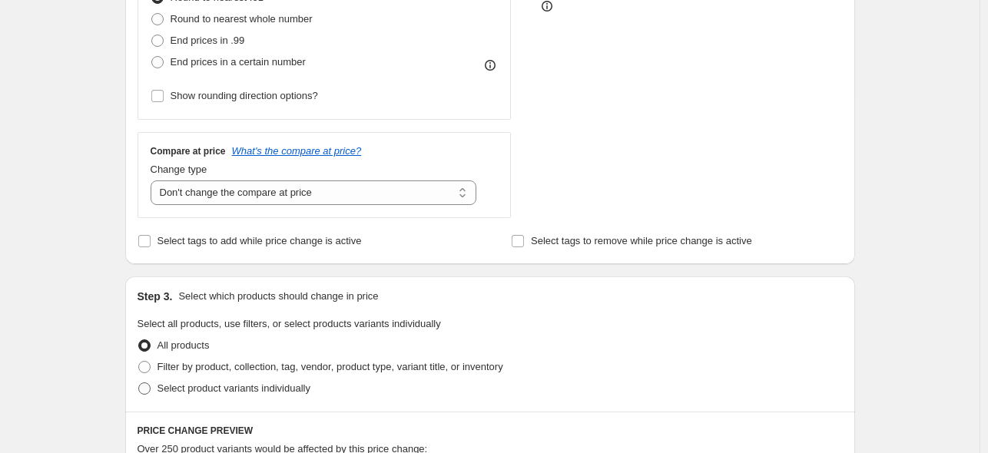
radio input "true"
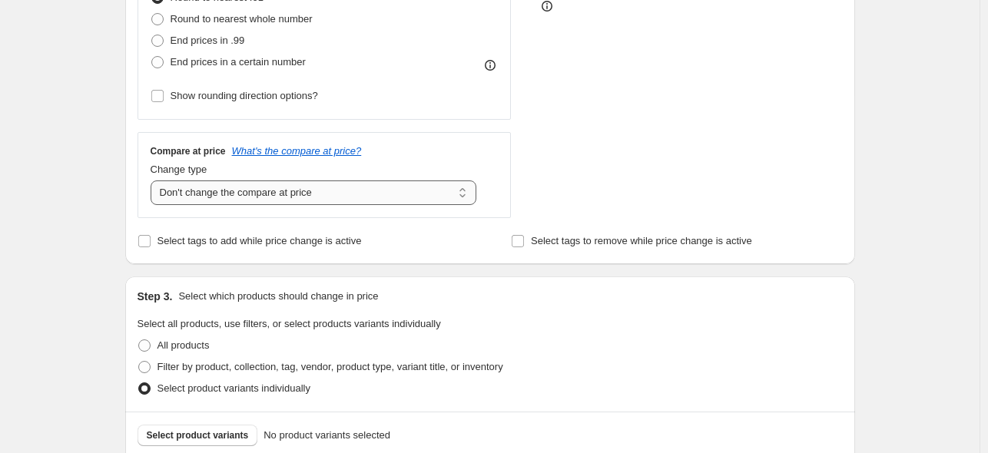
click at [391, 199] on select "Change the compare at price to the current price (sale) Change the compare at p…" at bounding box center [314, 193] width 327 height 25
click at [154, 181] on select "Change the compare at price to the current price (sale) Change the compare at p…" at bounding box center [314, 193] width 327 height 25
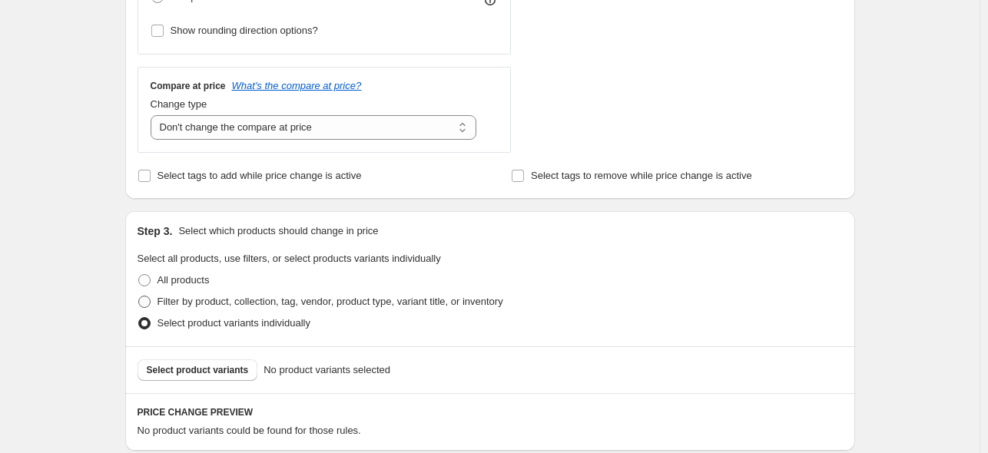
scroll to position [615, 0]
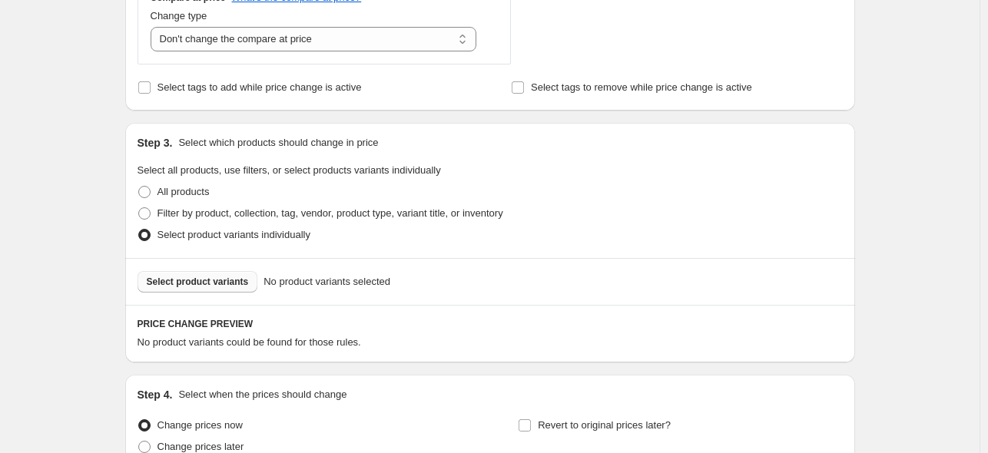
click at [207, 282] on span "Select product variants" at bounding box center [198, 282] width 102 height 12
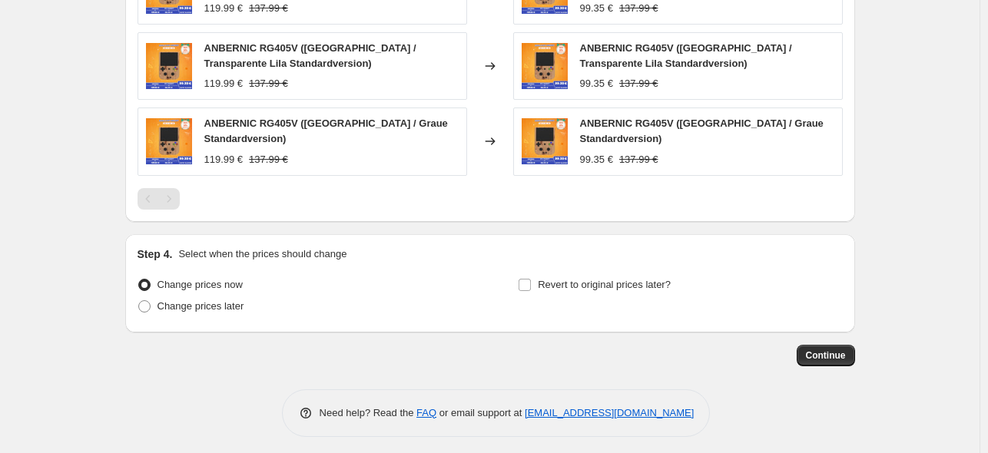
scroll to position [1017, 0]
click at [169, 310] on label "Change prices later" at bounding box center [191, 306] width 107 height 22
click at [139, 300] on input "Change prices later" at bounding box center [138, 300] width 1 height 1
radio input "true"
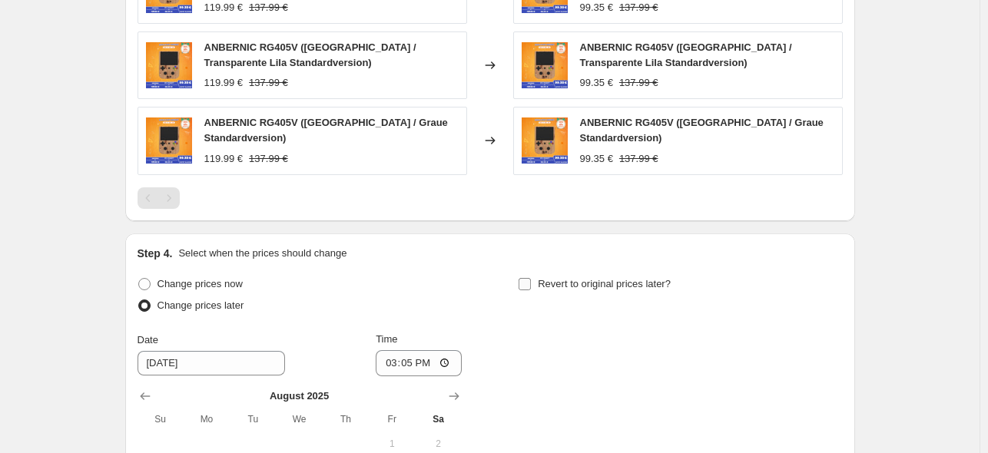
click at [589, 284] on span "Revert to original prices later?" at bounding box center [604, 284] width 133 height 12
click at [531, 284] on input "Revert to original prices later?" at bounding box center [525, 284] width 12 height 12
checkbox input "true"
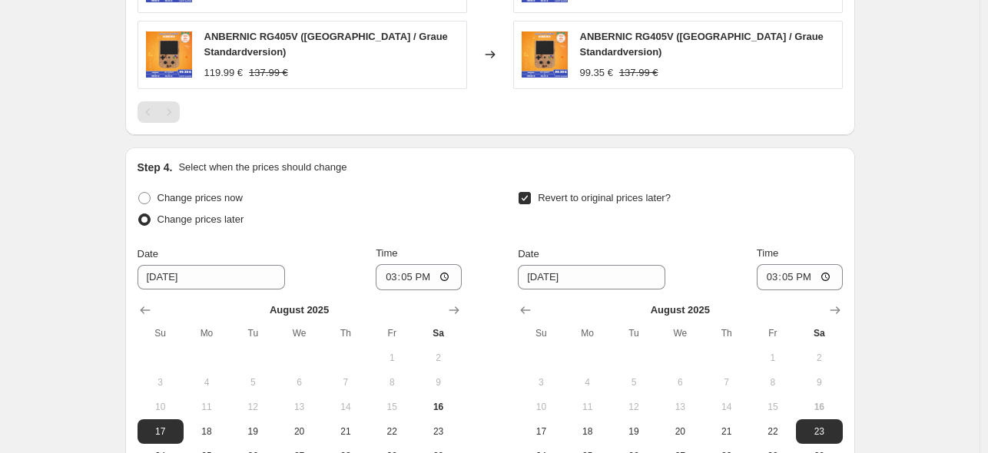
scroll to position [1171, 0]
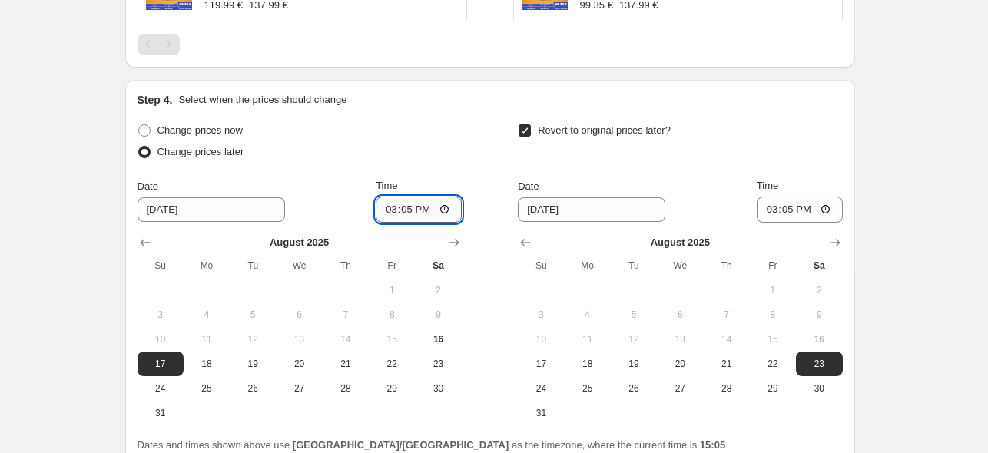
click at [414, 210] on input "15:05" at bounding box center [419, 210] width 86 height 26
type input "22:50"
click at [720, 383] on span "28" at bounding box center [726, 389] width 34 height 12
type input "[DATE]"
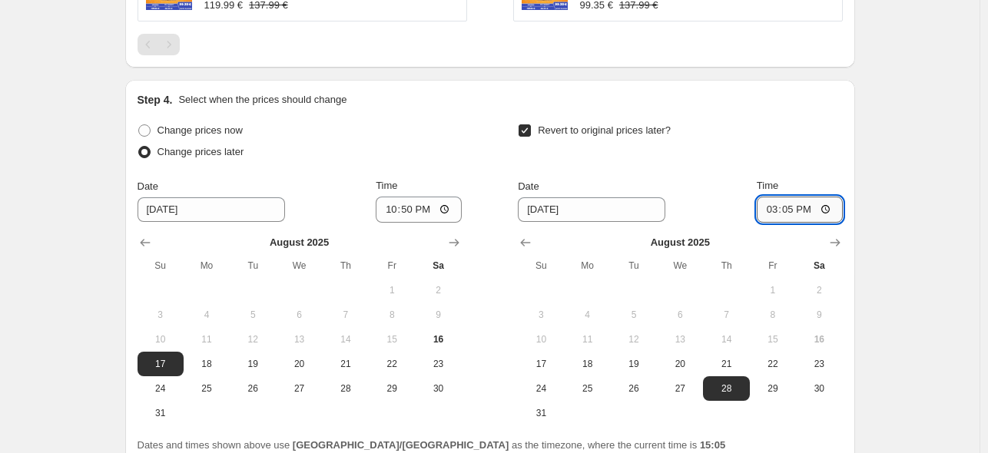
click at [795, 205] on input "15:05" at bounding box center [800, 210] width 86 height 26
click at [795, 205] on input "08:00" at bounding box center [800, 210] width 86 height 26
type input "15:00"
click at [781, 138] on div "Revert to original prices later?" at bounding box center [680, 143] width 324 height 46
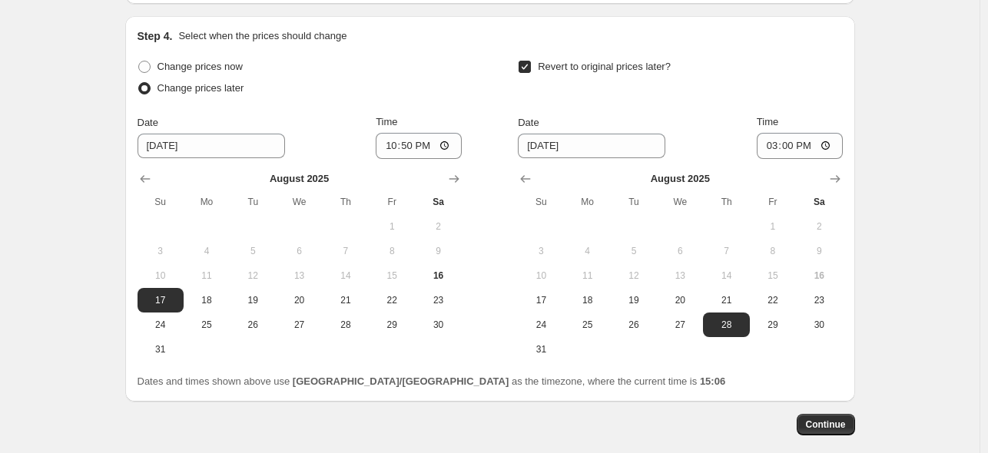
scroll to position [1304, 0]
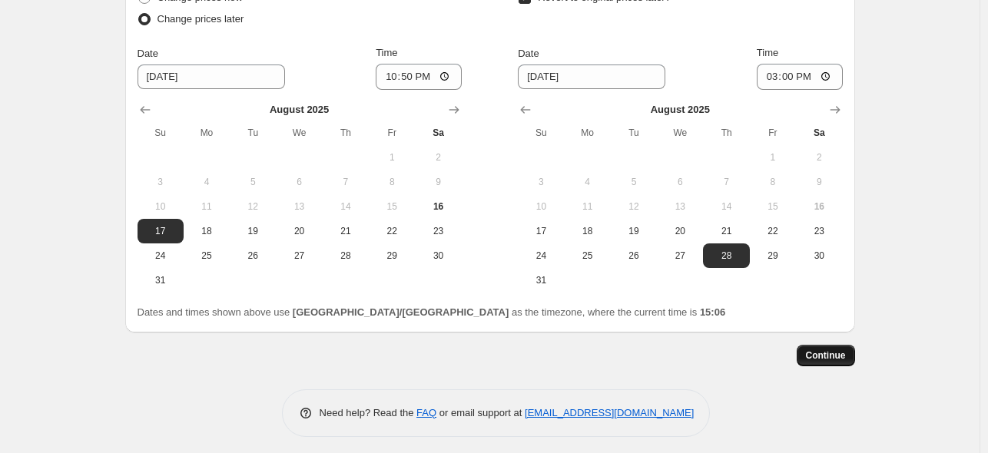
click at [827, 351] on span "Continue" at bounding box center [826, 356] width 40 height 12
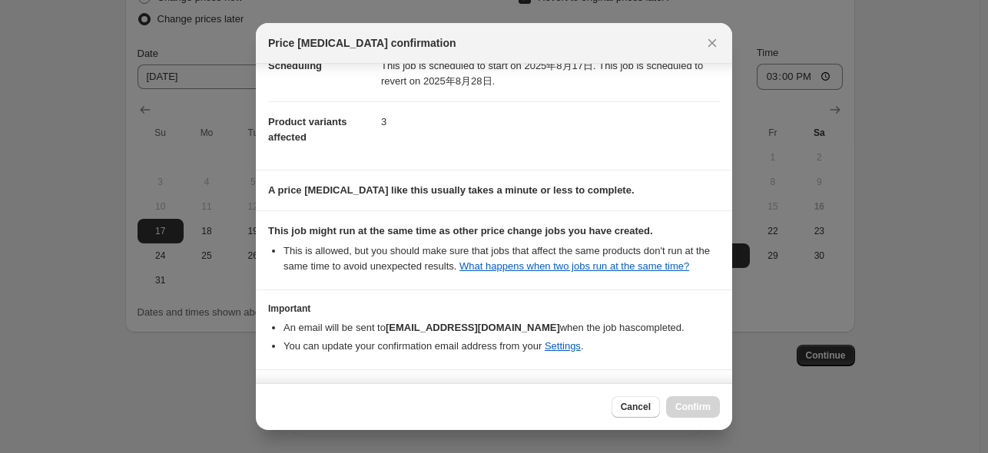
scroll to position [204, 0]
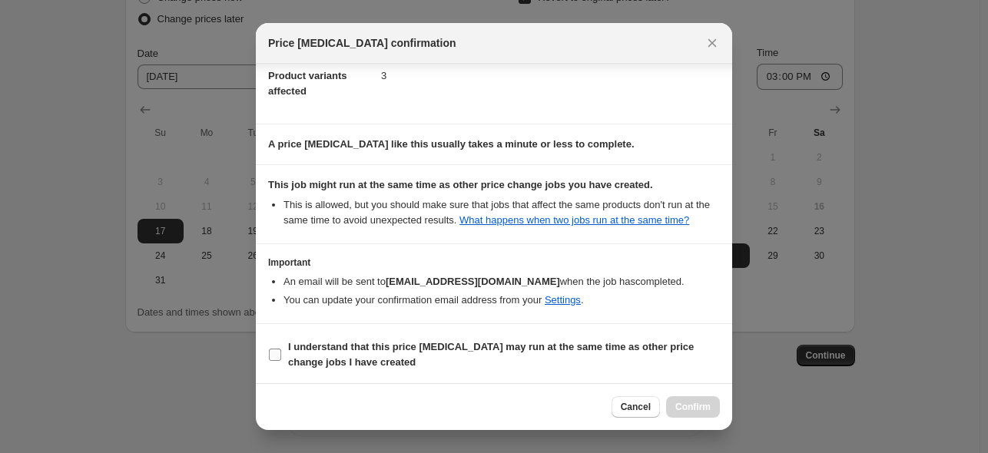
drag, startPoint x: 396, startPoint y: 360, endPoint x: 632, endPoint y: 386, distance: 237.3
click at [396, 361] on span "I understand that this price [MEDICAL_DATA] may run at the same time as other p…" at bounding box center [504, 355] width 432 height 31
click at [281, 361] on input "I understand that this price [MEDICAL_DATA] may run at the same time as other p…" at bounding box center [275, 355] width 12 height 12
checkbox input "true"
click at [706, 404] on span "Confirm" at bounding box center [692, 407] width 35 height 12
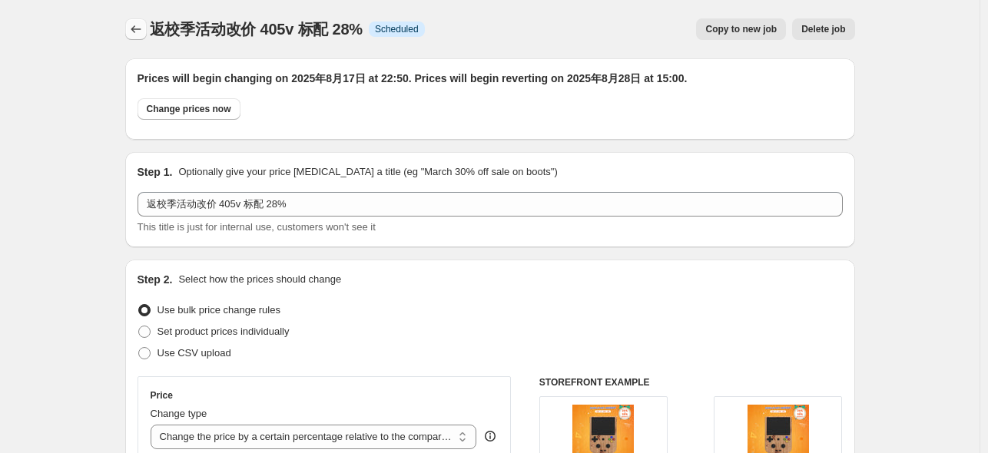
click at [141, 30] on icon "Price change jobs" at bounding box center [135, 29] width 15 height 15
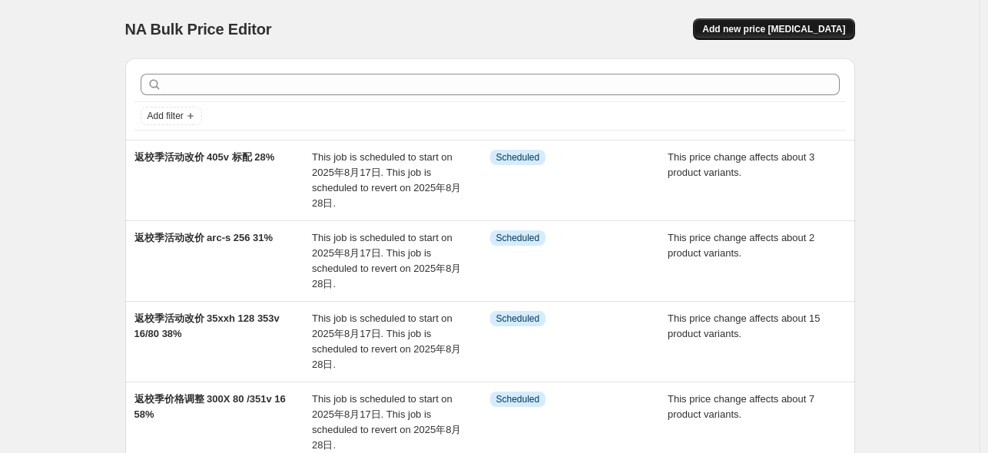
click at [805, 30] on span "Add new price [MEDICAL_DATA]" at bounding box center [773, 29] width 143 height 12
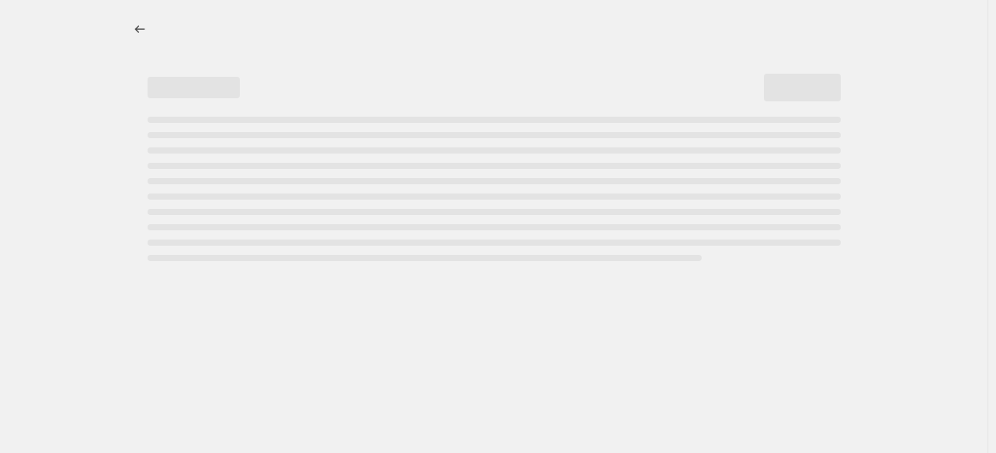
select select "percentage"
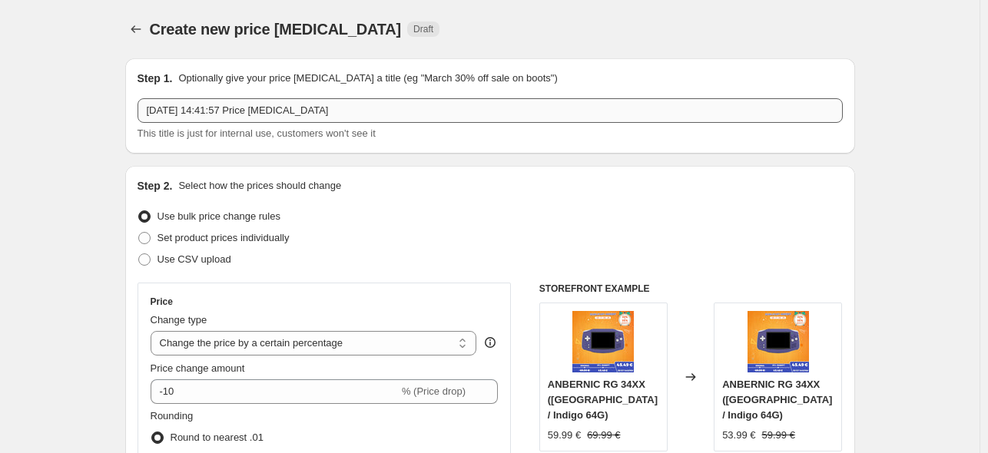
click at [302, 114] on input "[DATE] 14:41:57 Price [MEDICAL_DATA]" at bounding box center [490, 110] width 705 height 25
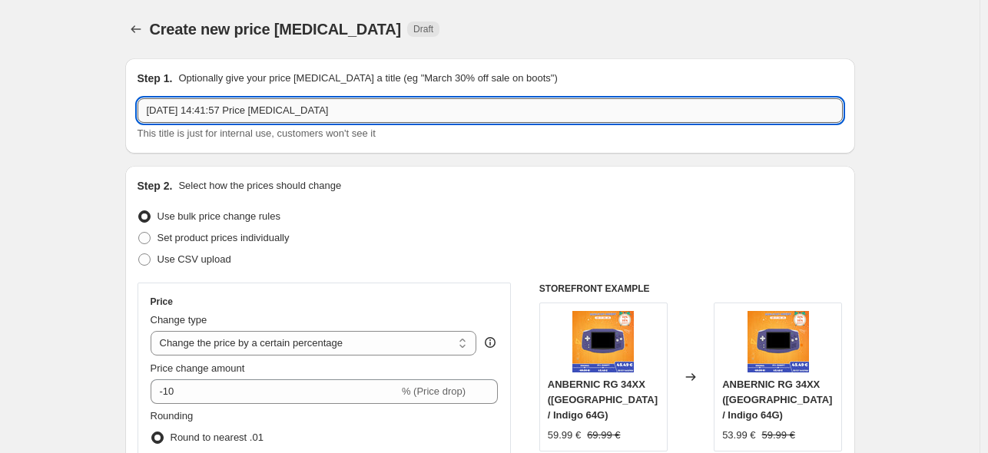
click at [360, 106] on input "[DATE] 14:41:57 Price [MEDICAL_DATA]" at bounding box center [490, 110] width 705 height 25
paste input "返校季活动改价 405v 标配 28%"
click at [265, 107] on input "返校季活动改价 405v 标配 28%" at bounding box center [490, 110] width 705 height 25
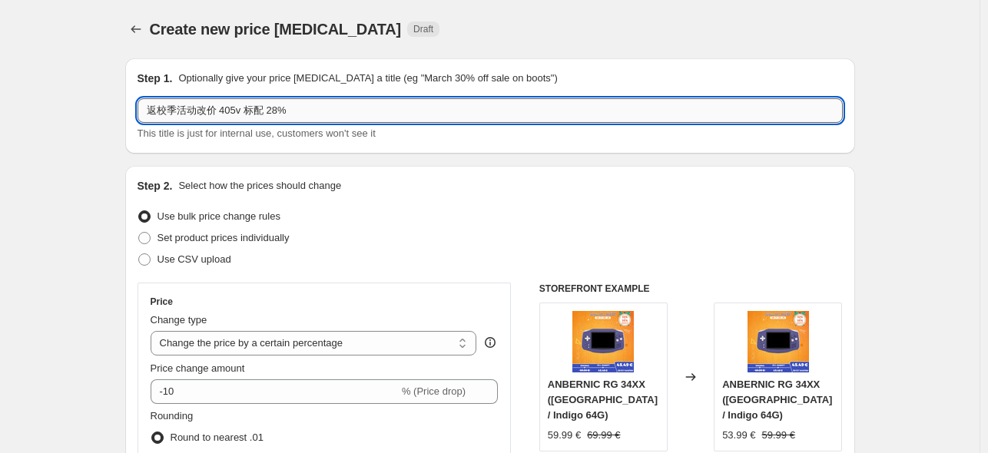
drag, startPoint x: 265, startPoint y: 107, endPoint x: 250, endPoint y: 107, distance: 15.4
click at [250, 107] on input "返校季活动改价 405v 标配 28%" at bounding box center [490, 110] width 705 height 25
click at [274, 110] on input "返校季活动改价 405v 128 28%" at bounding box center [490, 110] width 705 height 25
type input "返校季活动改价 405v 128 27%"
click at [259, 359] on div "Price Change type Change the price to a certain amount Change the price by a ce…" at bounding box center [325, 421] width 348 height 251
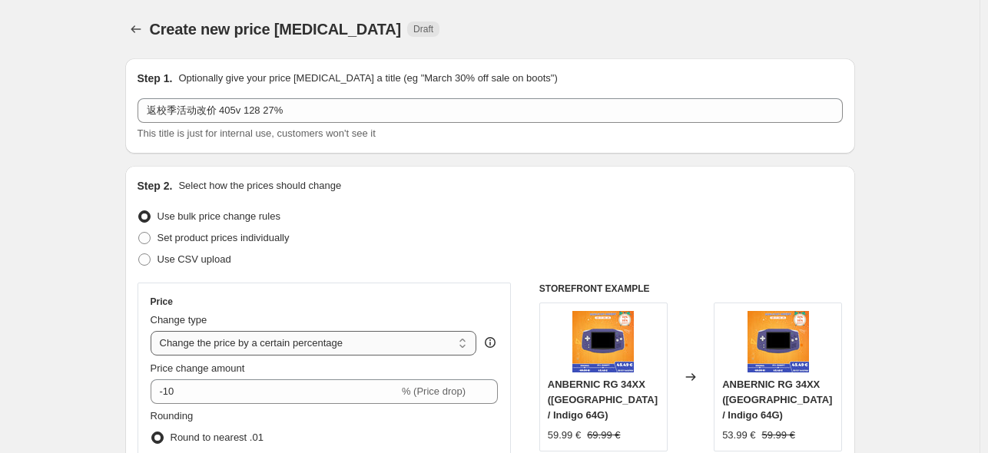
click at [264, 350] on select "Change the price to a certain amount Change the price by a certain amount Chang…" at bounding box center [314, 343] width 327 height 25
select select "pcap"
click at [154, 331] on select "Change the price to a certain amount Change the price by a certain amount Chang…" at bounding box center [314, 343] width 327 height 25
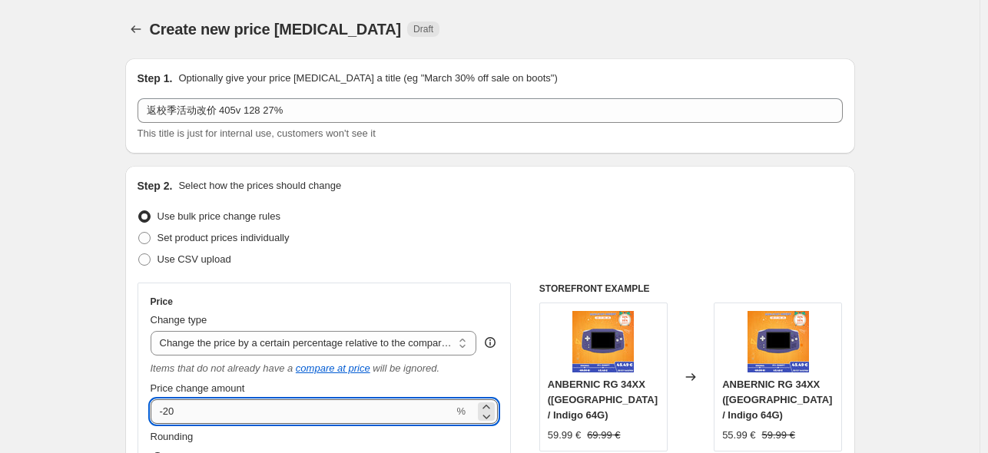
click at [227, 407] on input "-20" at bounding box center [303, 412] width 304 height 25
type input "-27"
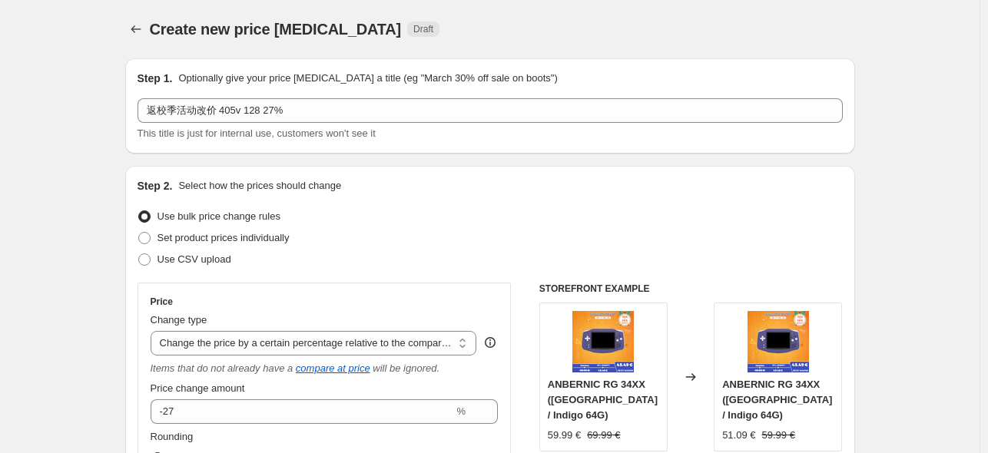
drag, startPoint x: 413, startPoint y: 299, endPoint x: 397, endPoint y: 291, distance: 17.9
click at [409, 297] on div "Price" at bounding box center [325, 302] width 348 height 12
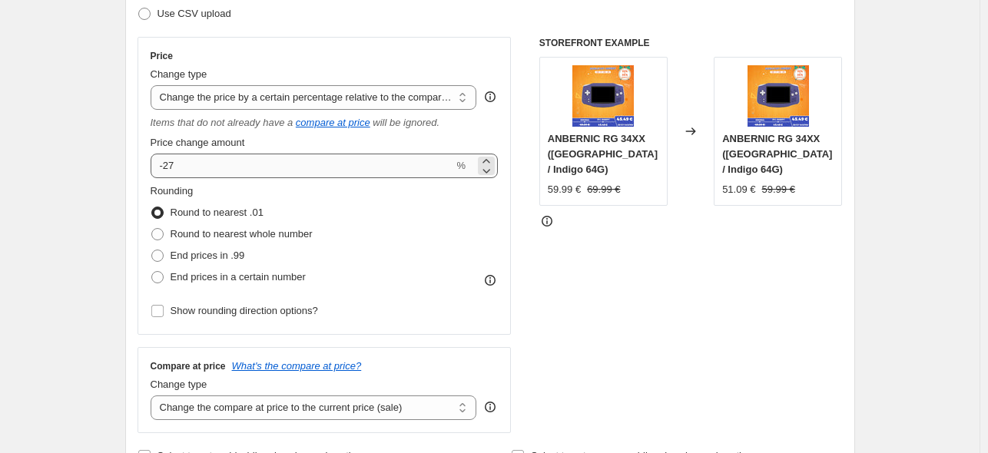
scroll to position [384, 0]
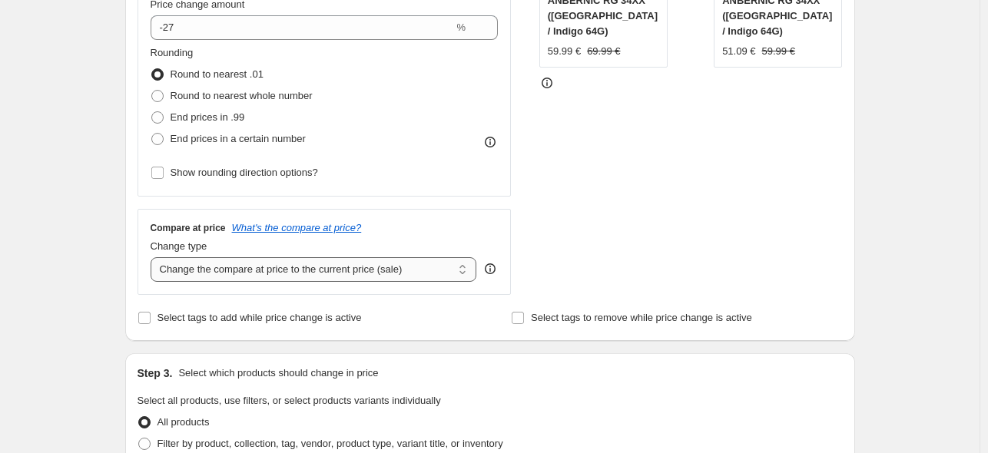
click at [292, 274] on select "Change the compare at price to the current price (sale) Change the compare at p…" at bounding box center [314, 269] width 327 height 25
select select "no_change"
click at [154, 258] on select "Change the compare at price to the current price (sale) Change the compare at p…" at bounding box center [314, 269] width 327 height 25
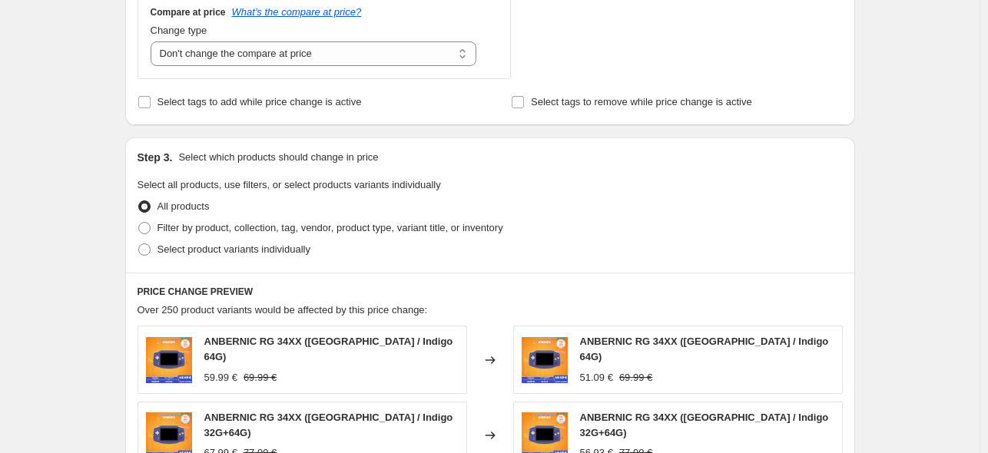
scroll to position [615, 0]
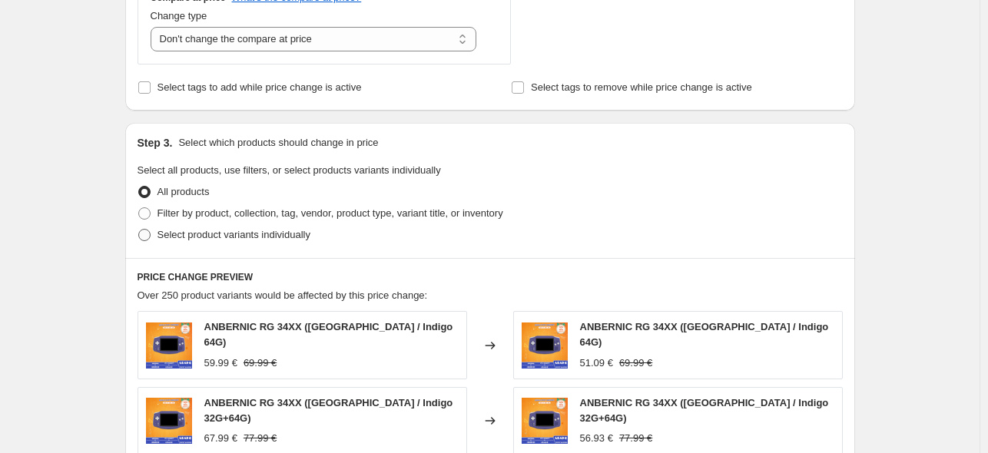
drag, startPoint x: 187, startPoint y: 238, endPoint x: 159, endPoint y: 239, distance: 27.7
click at [186, 238] on span "Select product variants individually" at bounding box center [234, 235] width 153 height 12
click at [139, 230] on input "Select product variants individually" at bounding box center [138, 229] width 1 height 1
radio input "true"
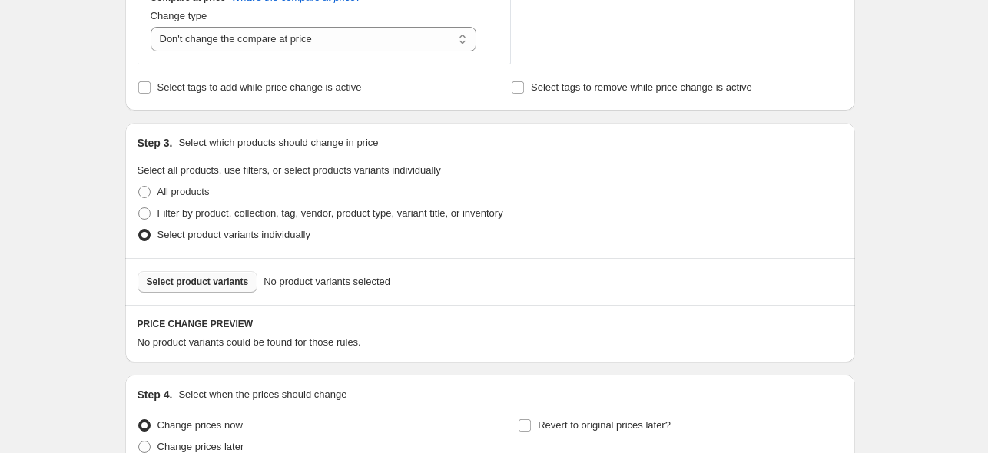
click at [221, 286] on span "Select product variants" at bounding box center [198, 282] width 102 height 12
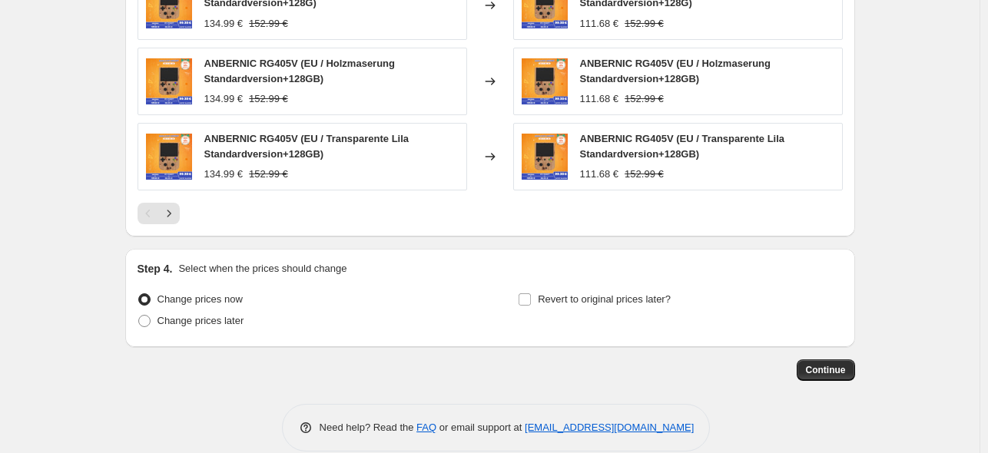
scroll to position [1173, 0]
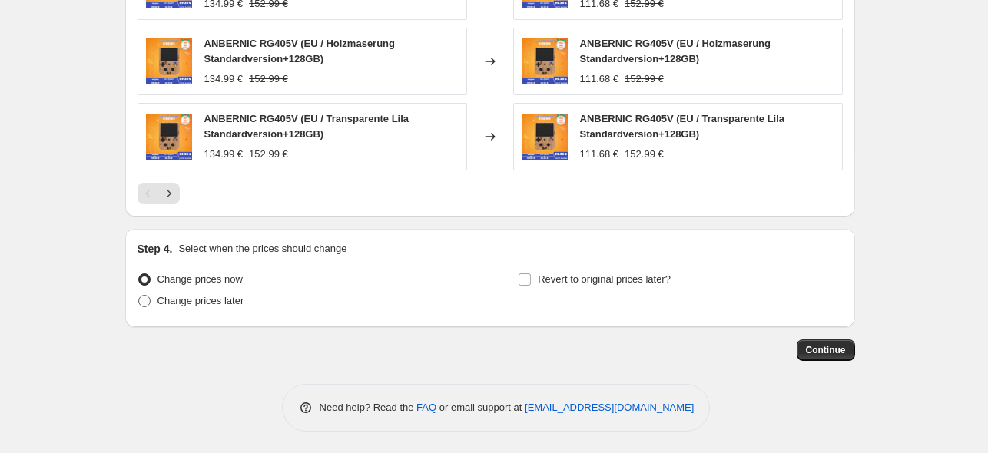
click at [230, 300] on span "Change prices later" at bounding box center [201, 301] width 87 height 12
click at [139, 296] on input "Change prices later" at bounding box center [138, 295] width 1 height 1
radio input "true"
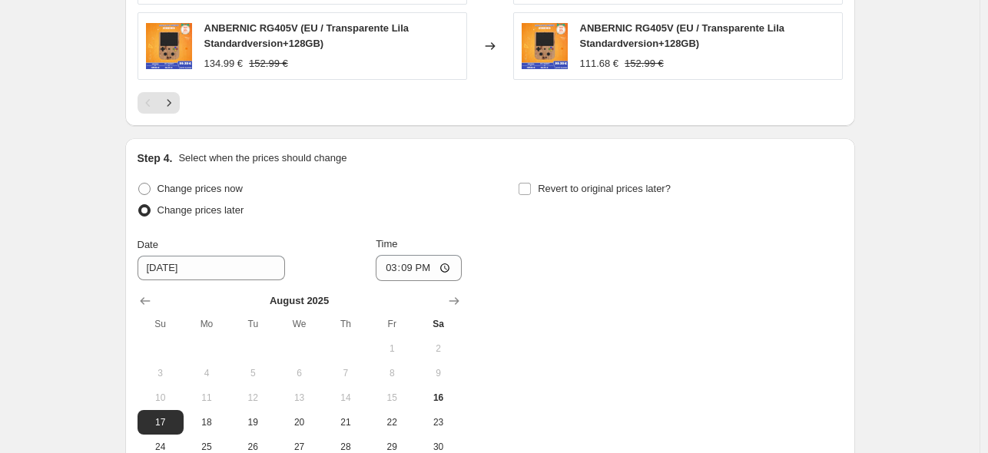
scroll to position [1460, 0]
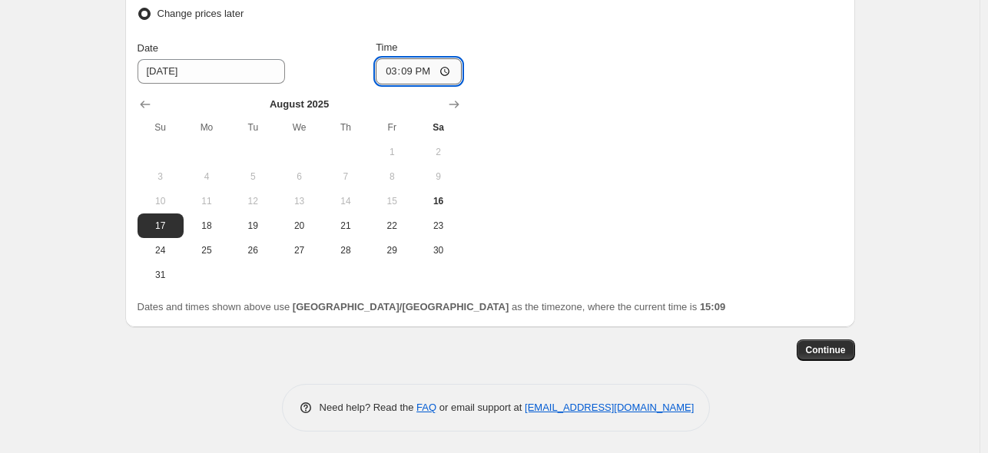
click at [423, 66] on input "15:09" at bounding box center [419, 71] width 86 height 26
click at [415, 70] on input "15:09" at bounding box center [419, 71] width 86 height 26
type input "22:50"
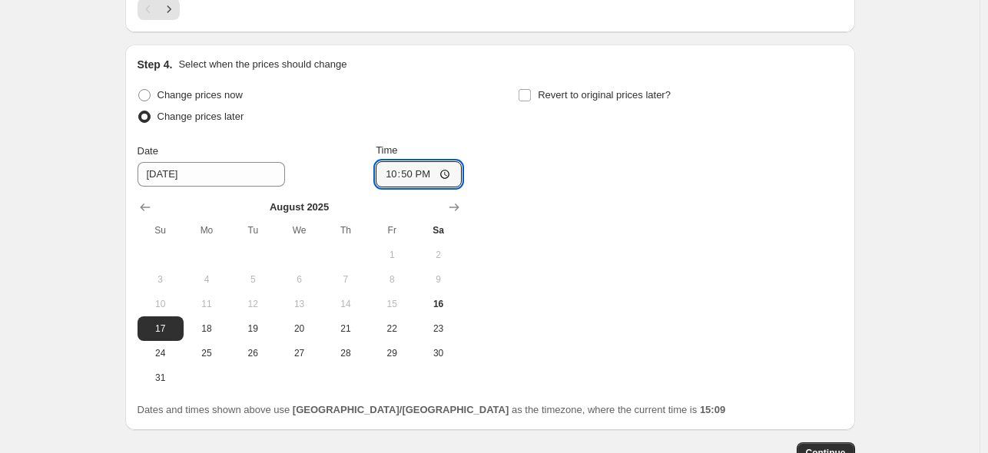
scroll to position [1306, 0]
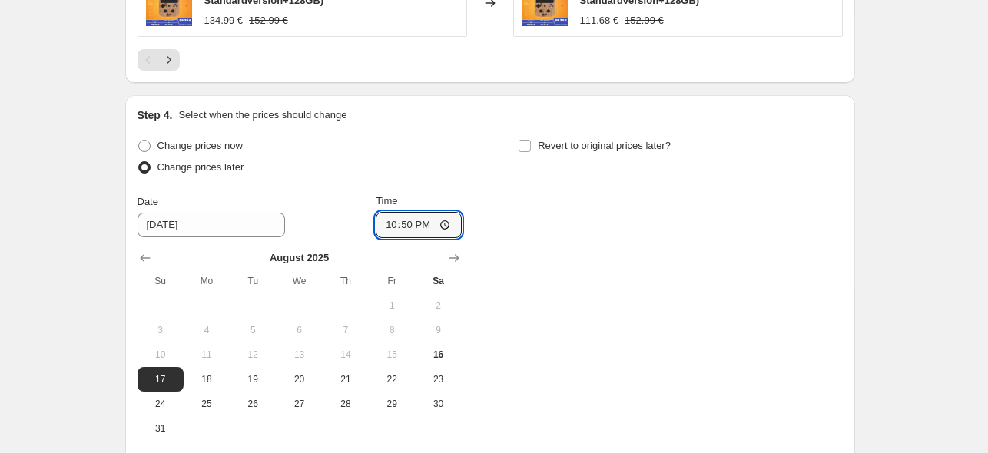
click at [579, 159] on div "Revert to original prices later?" at bounding box center [680, 158] width 324 height 46
click at [589, 156] on div "Revert to original prices later?" at bounding box center [680, 158] width 324 height 46
click at [589, 147] on span "Revert to original prices later?" at bounding box center [604, 146] width 133 height 12
click at [531, 147] on input "Revert to original prices later?" at bounding box center [525, 146] width 12 height 12
checkbox input "true"
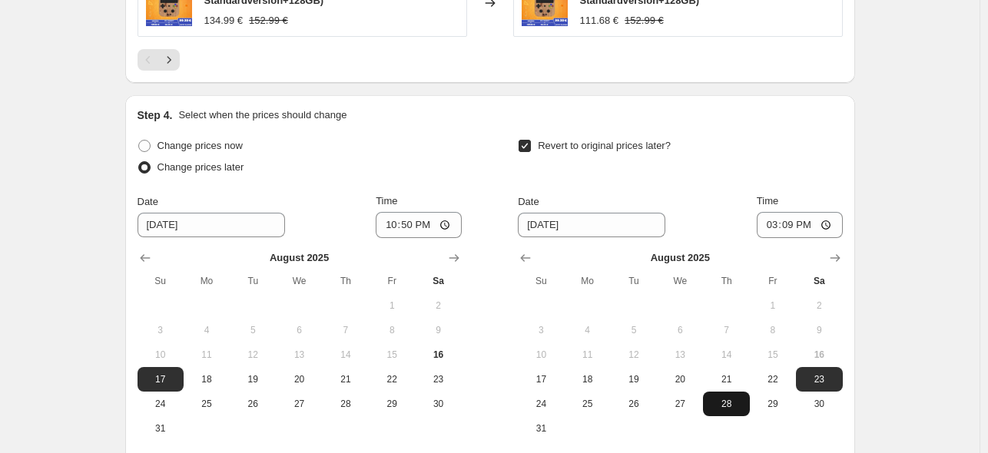
click at [724, 407] on span "28" at bounding box center [726, 404] width 34 height 12
type input "[DATE]"
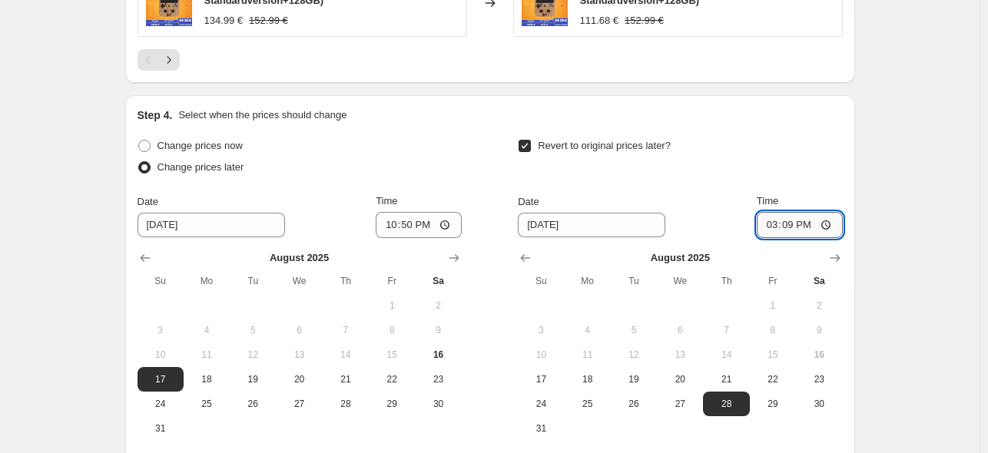
click at [808, 222] on input "15:09" at bounding box center [800, 225] width 86 height 26
type input "15:00"
click at [788, 138] on div "Revert to original prices later?" at bounding box center [680, 158] width 324 height 46
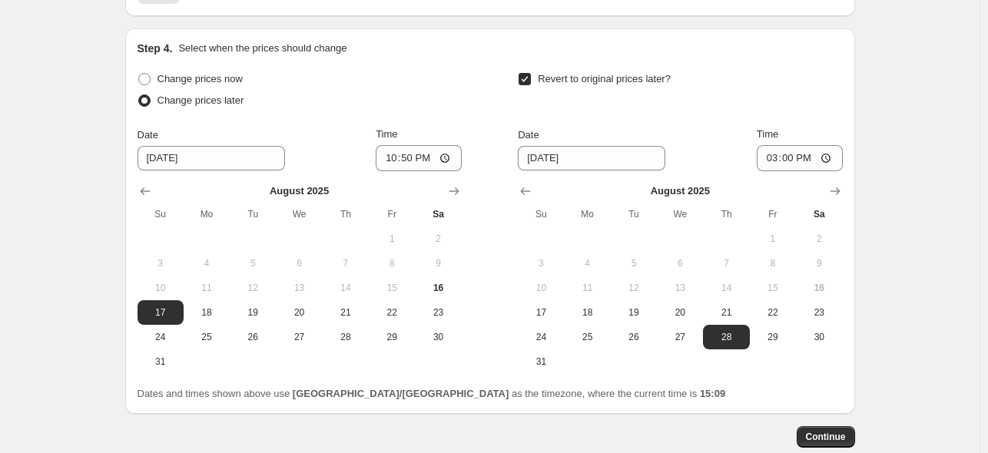
scroll to position [1460, 0]
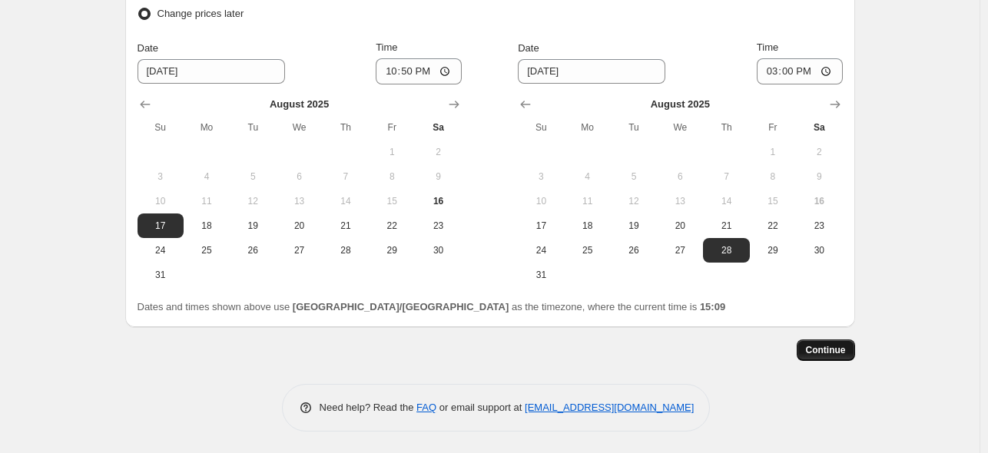
click at [855, 342] on button "Continue" at bounding box center [826, 351] width 58 height 22
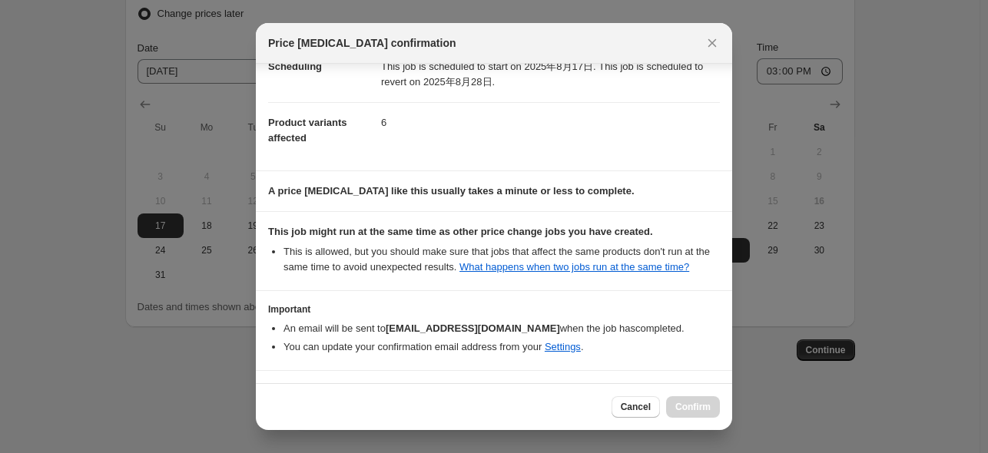
scroll to position [204, 0]
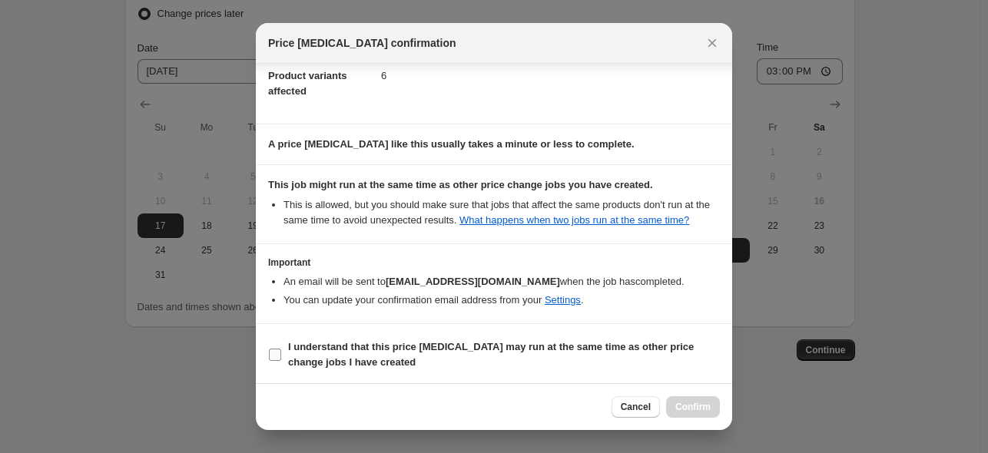
click at [445, 344] on b "I understand that this price [MEDICAL_DATA] may run at the same time as other p…" at bounding box center [491, 354] width 406 height 27
click at [281, 349] on input "I understand that this price [MEDICAL_DATA] may run at the same time as other p…" at bounding box center [275, 355] width 12 height 12
checkbox input "true"
click at [707, 412] on span "Confirm" at bounding box center [692, 407] width 35 height 12
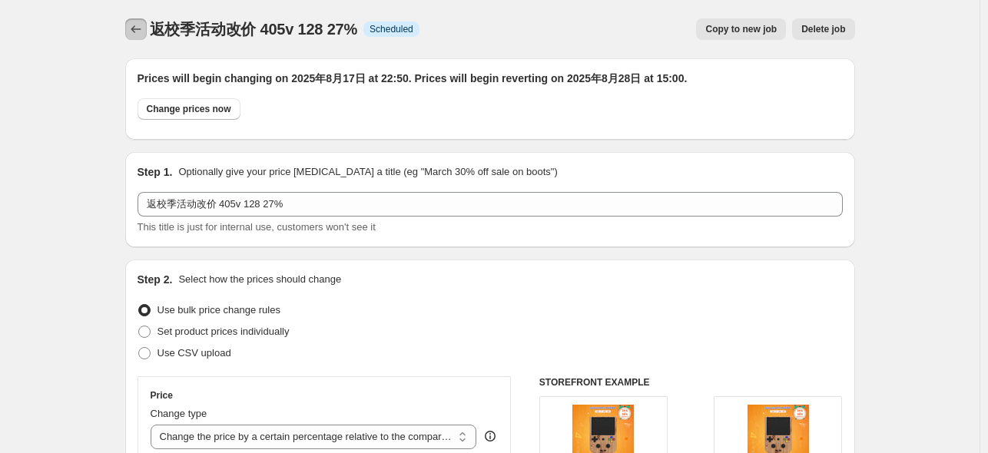
click at [135, 34] on icon "Price change jobs" at bounding box center [135, 29] width 15 height 15
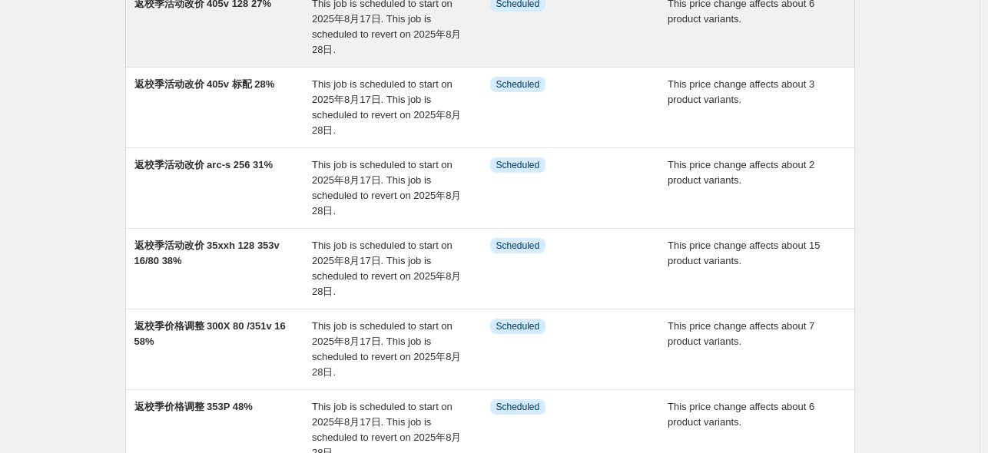
scroll to position [77, 0]
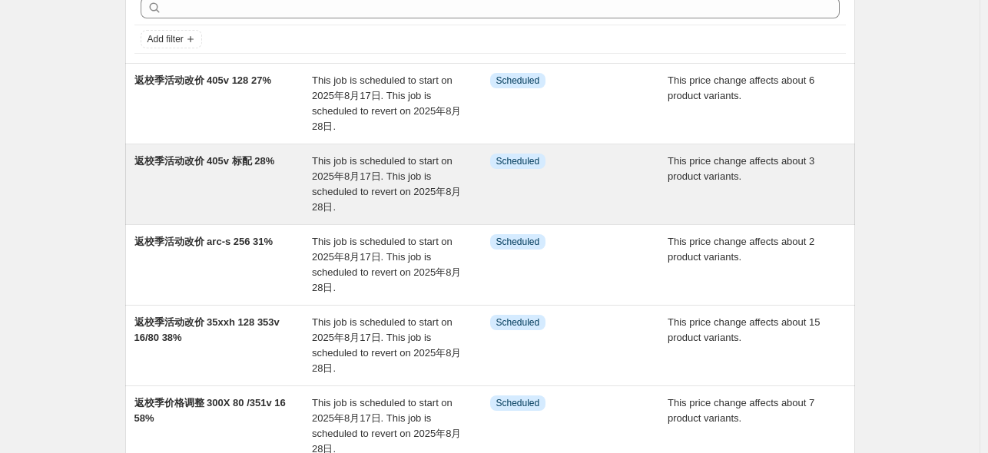
click at [243, 161] on span "返校季活动改价 405v 标配 28%" at bounding box center [204, 161] width 141 height 12
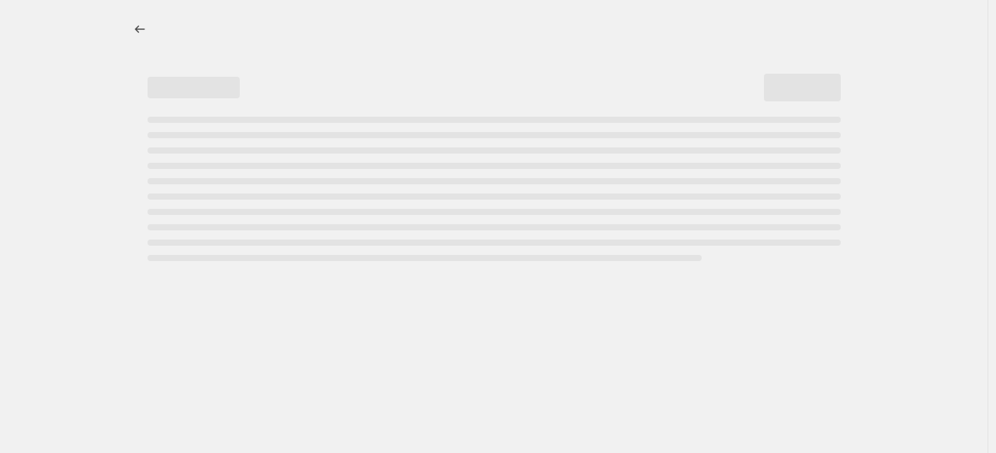
select select "pcap"
select select "no_change"
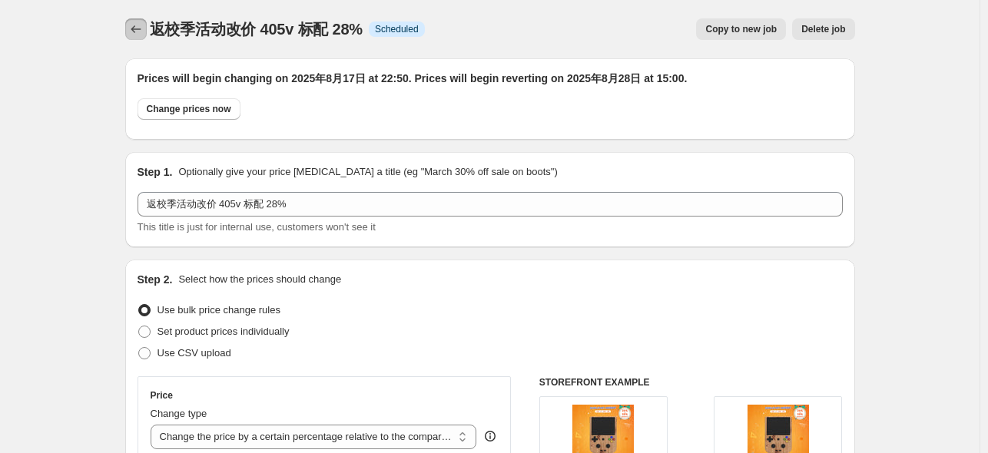
click at [140, 33] on icon "Price change jobs" at bounding box center [135, 29] width 15 height 15
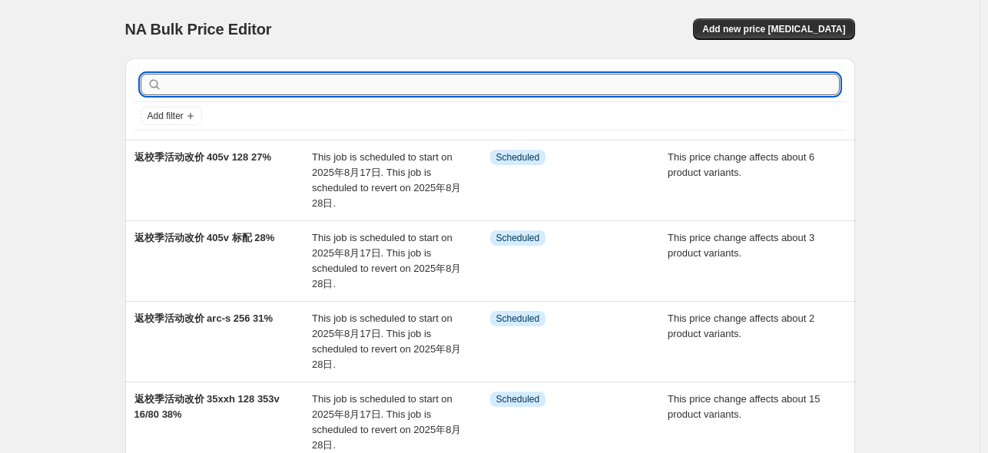
click at [326, 80] on input "text" at bounding box center [502, 85] width 675 height 22
type input "26"
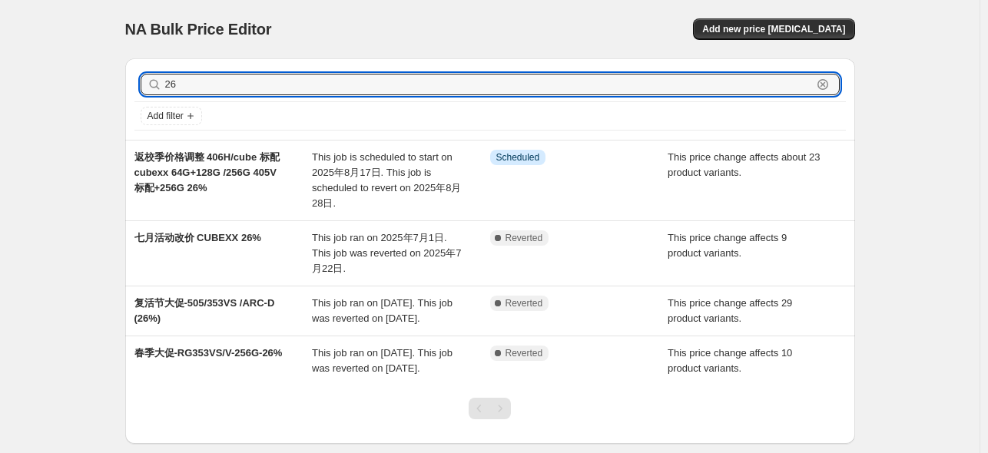
drag, startPoint x: 194, startPoint y: 92, endPoint x: 151, endPoint y: 87, distance: 44.1
click at [151, 87] on div "26 Clear" at bounding box center [490, 85] width 699 height 22
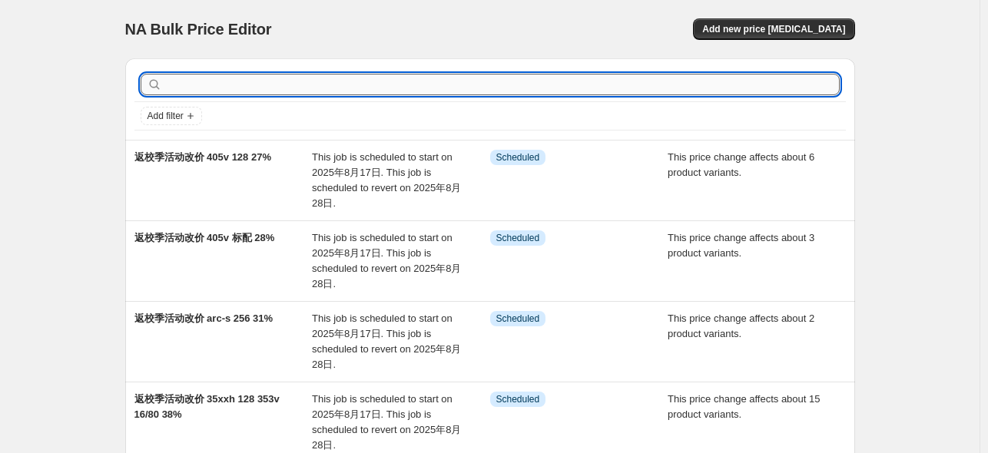
click at [264, 83] on input "text" at bounding box center [502, 85] width 675 height 22
type input "51"
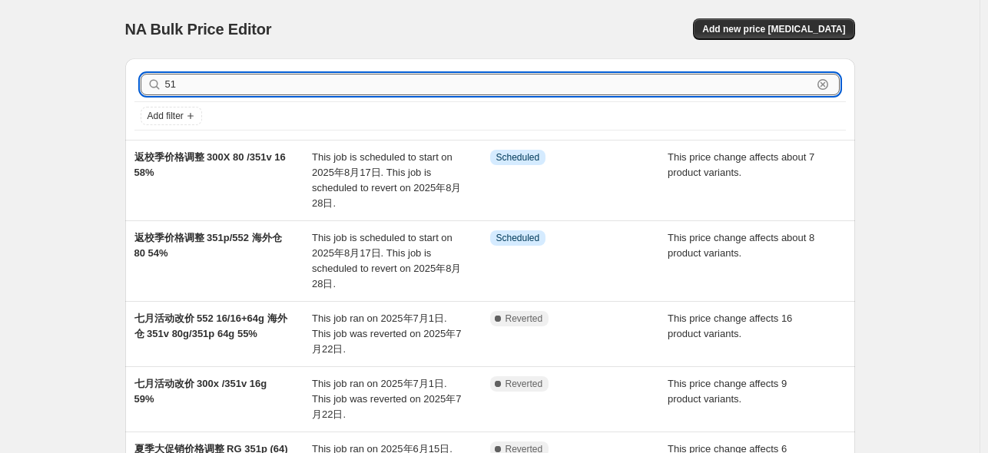
click at [258, 84] on input "51" at bounding box center [488, 85] width 647 height 22
type input "51%"
click at [175, 88] on input "51%" at bounding box center [488, 85] width 647 height 22
drag, startPoint x: 221, startPoint y: 75, endPoint x: 136, endPoint y: 75, distance: 85.3
click at [136, 75] on div "51% Clear Add filter" at bounding box center [490, 98] width 730 height 81
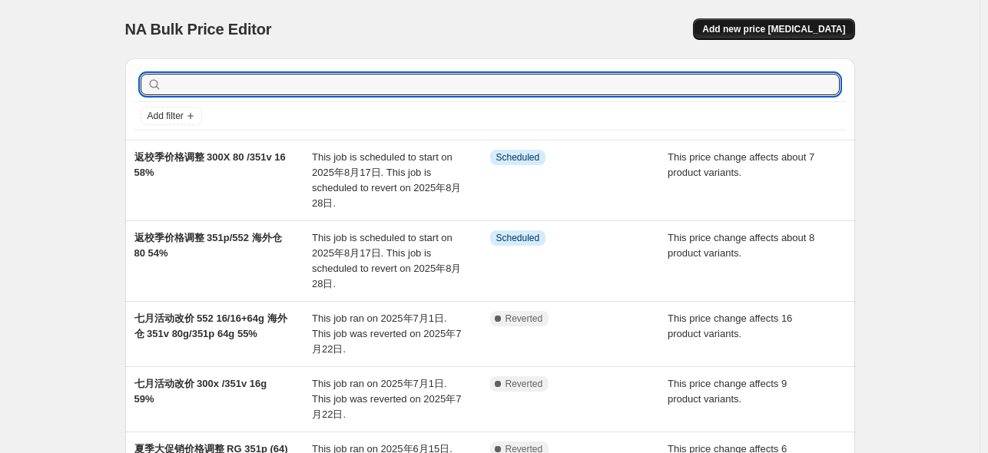
click at [783, 30] on span "Add new price [MEDICAL_DATA]" at bounding box center [773, 29] width 143 height 12
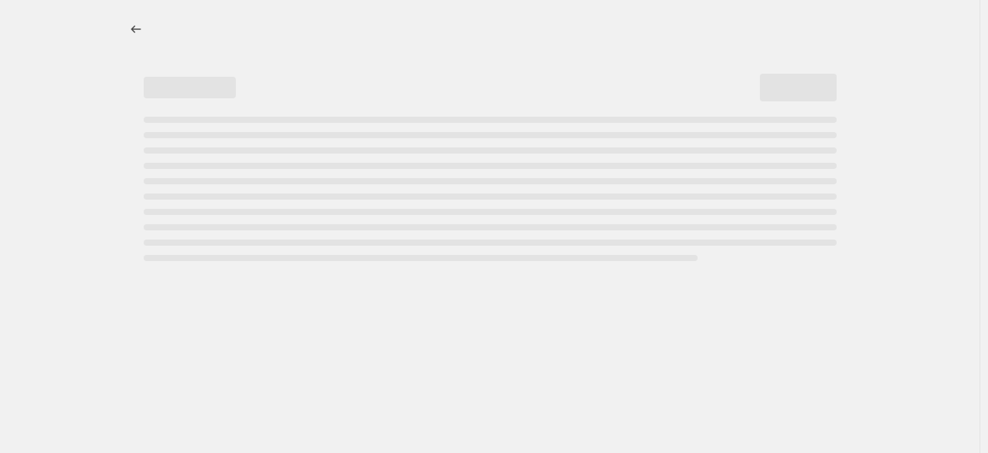
select select "percentage"
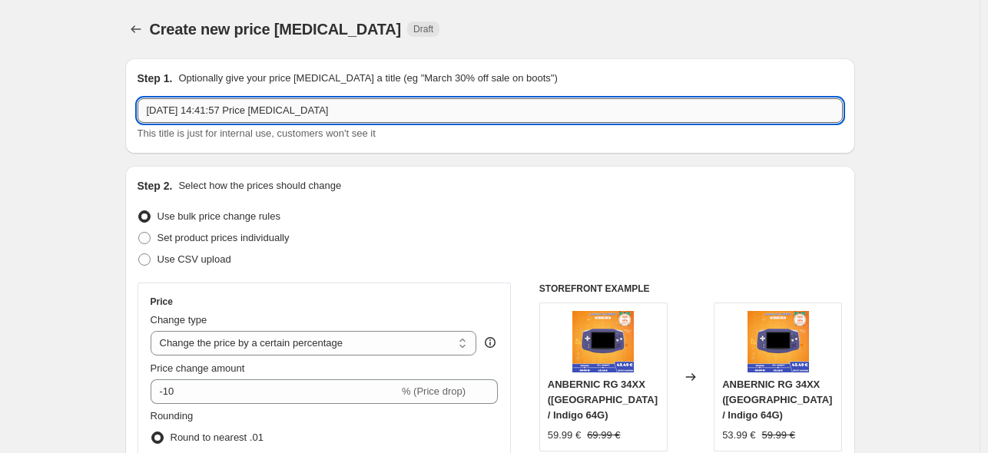
click at [347, 110] on input "[DATE] 14:41:57 Price [MEDICAL_DATA]" at bounding box center [490, 110] width 705 height 25
paste input "返校季活动改价 405v 标配 28%"
drag, startPoint x: 224, startPoint y: 111, endPoint x: 283, endPoint y: 116, distance: 58.6
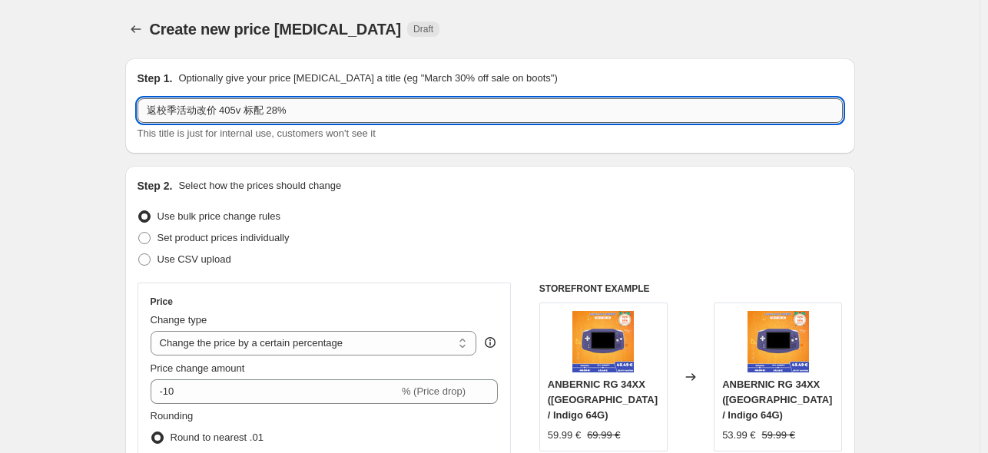
click at [283, 116] on input "返校季活动改价 405v 标配 28%" at bounding box center [490, 110] width 705 height 25
click at [260, 111] on input "返校季活动改价 nano 64 51%" at bounding box center [490, 110] width 705 height 25
type input "返校季活动改价 nano 64 51%"
click at [278, 343] on select "Change the price to a certain amount Change the price by a certain amount Chang…" at bounding box center [314, 343] width 327 height 25
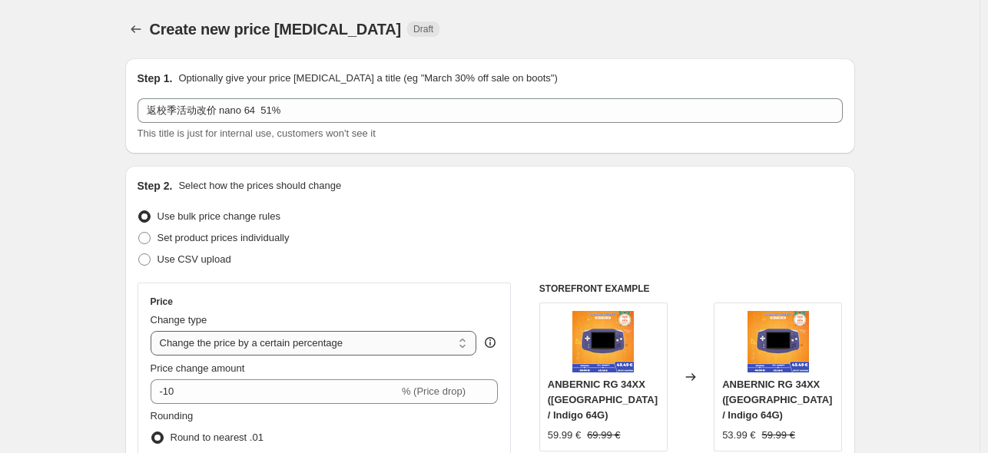
select select "pcap"
click at [154, 331] on select "Change the price to a certain amount Change the price by a certain amount Chang…" at bounding box center [314, 343] width 327 height 25
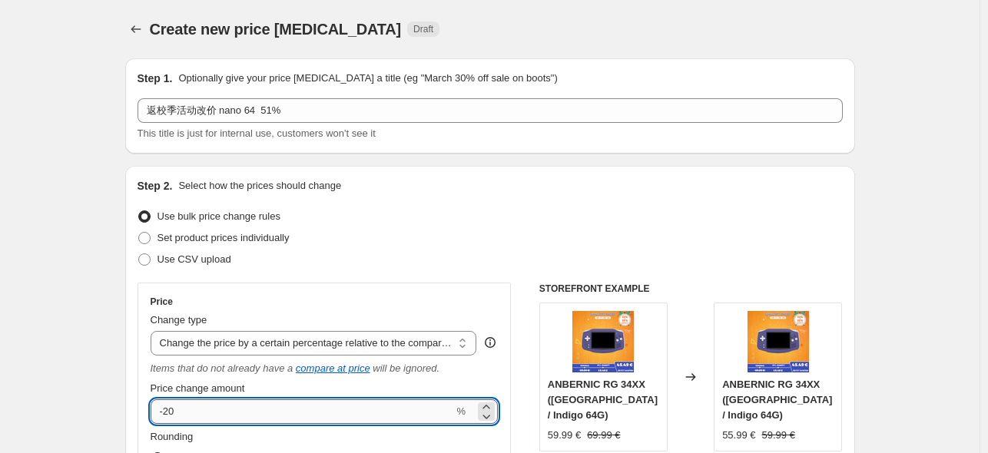
click at [223, 405] on input "-20" at bounding box center [303, 412] width 304 height 25
type input "-2"
type input "-51"
click at [384, 273] on div "Step 2. Select how the prices should change Use bulk price change rules Set pro…" at bounding box center [490, 445] width 705 height 535
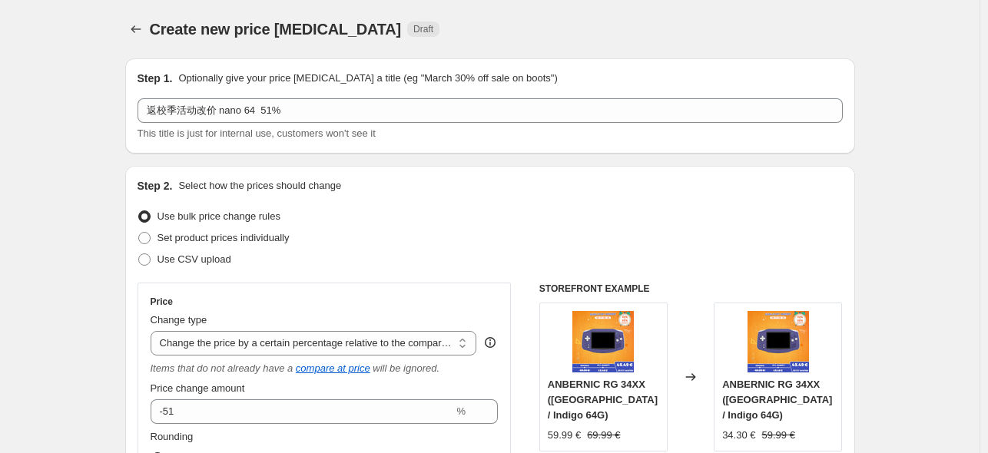
scroll to position [384, 0]
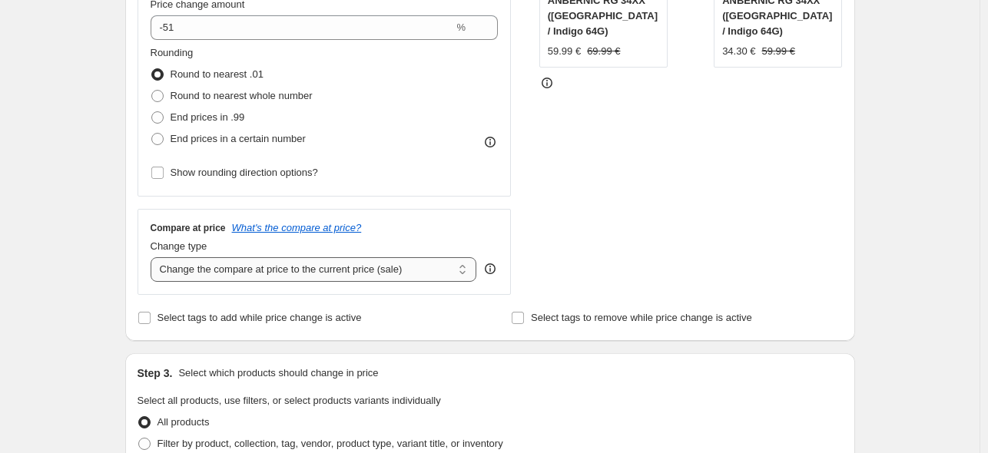
click at [249, 277] on select "Change the compare at price to the current price (sale) Change the compare at p…" at bounding box center [314, 269] width 327 height 25
select select "no_change"
click at [154, 258] on select "Change the compare at price to the current price (sale) Change the compare at p…" at bounding box center [314, 269] width 327 height 25
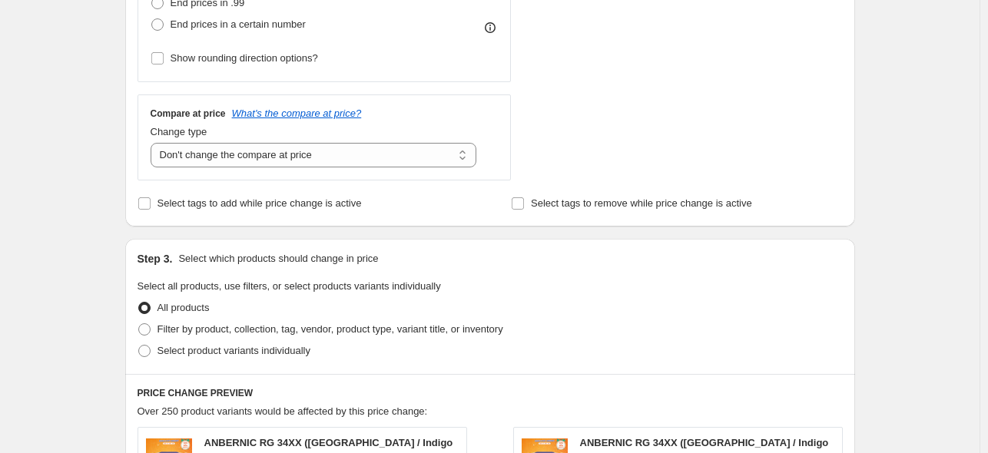
scroll to position [615, 0]
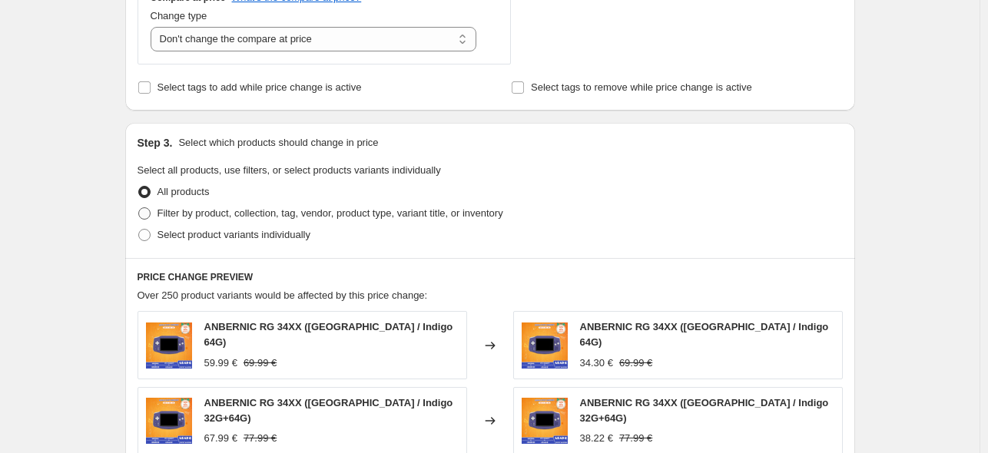
click at [184, 221] on span "Filter by product, collection, tag, vendor, product type, variant title, or inv…" at bounding box center [331, 213] width 346 height 15
click at [139, 208] on input "Filter by product, collection, tag, vendor, product type, variant title, or inv…" at bounding box center [138, 207] width 1 height 1
radio input "true"
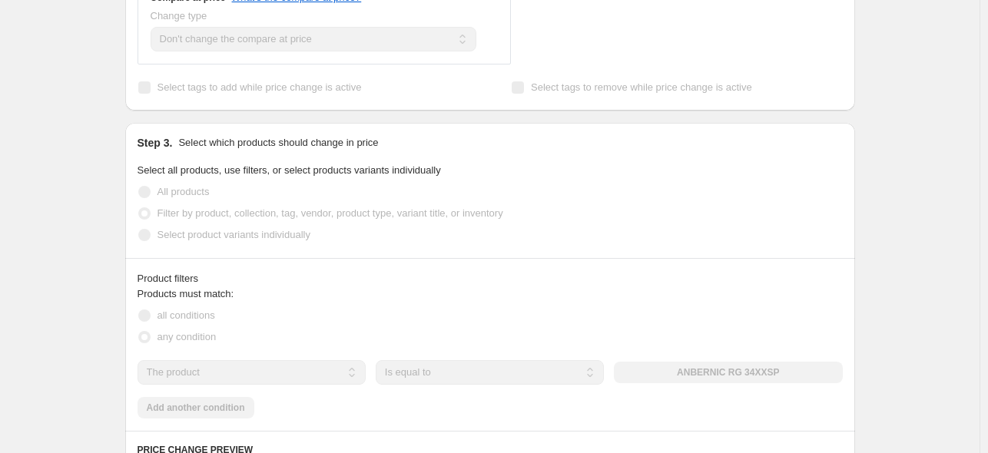
click at [183, 238] on span "Select product variants individually" at bounding box center [234, 235] width 153 height 12
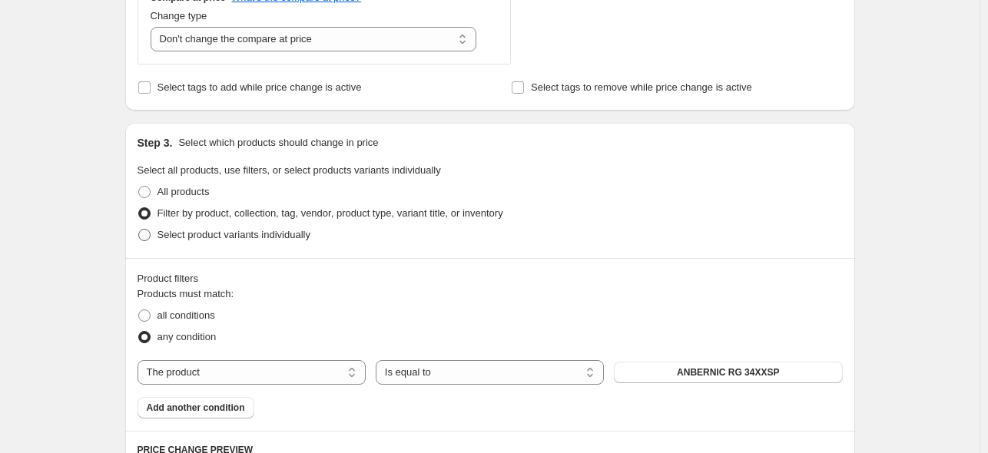
click at [147, 239] on span at bounding box center [144, 235] width 12 height 12
click at [139, 230] on input "Select product variants individually" at bounding box center [138, 229] width 1 height 1
radio input "true"
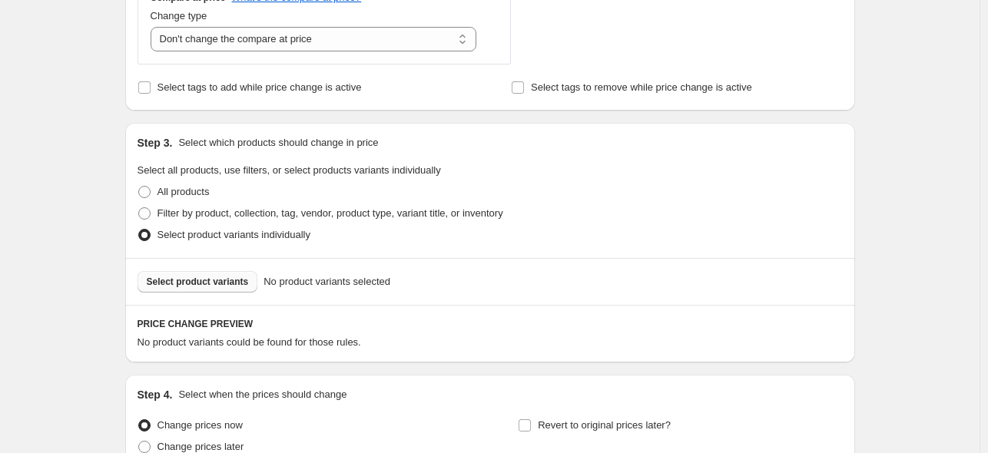
click at [209, 293] on button "Select product variants" at bounding box center [198, 282] width 121 height 22
click at [203, 218] on span "Filter by product, collection, tag, vendor, product type, variant title, or inv…" at bounding box center [331, 213] width 346 height 12
click at [139, 208] on input "Filter by product, collection, tag, vendor, product type, variant title, or inv…" at bounding box center [138, 207] width 1 height 1
radio input "true"
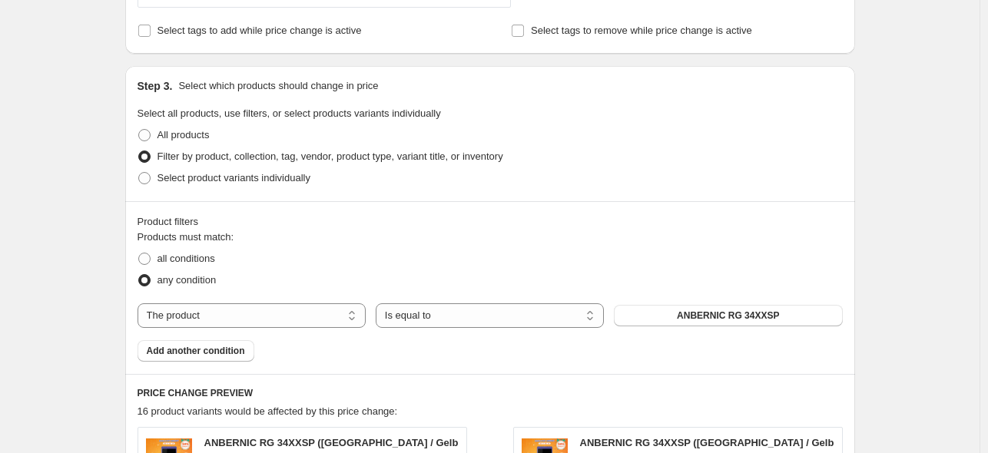
scroll to position [768, 0]
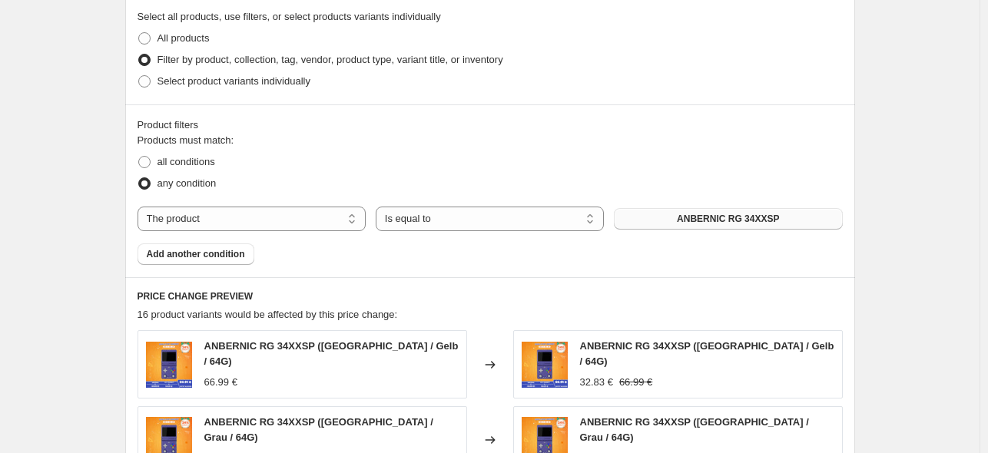
click at [675, 220] on button "ANBERNIC RG 34XXSP" at bounding box center [728, 219] width 228 height 22
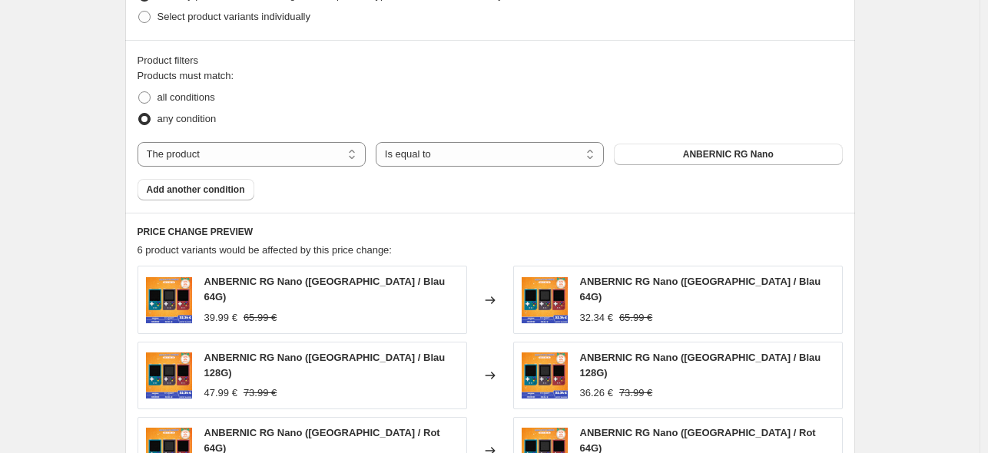
scroll to position [922, 0]
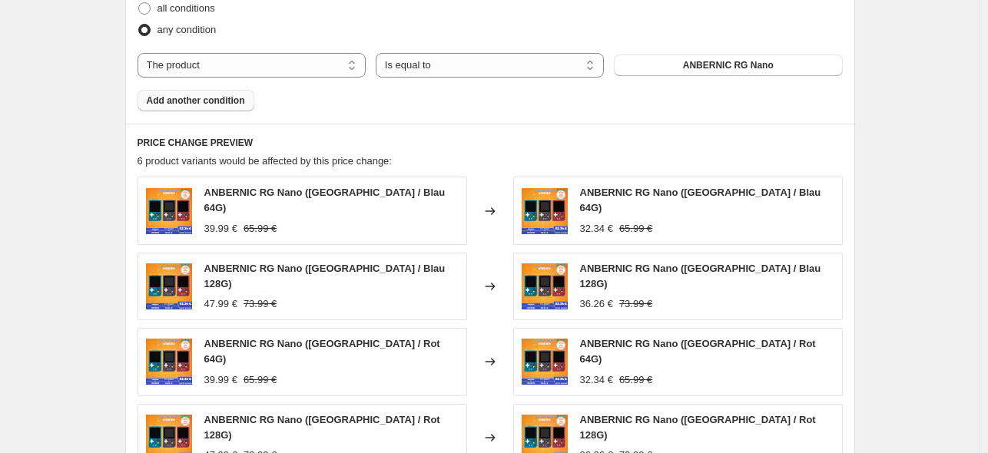
click at [202, 104] on span "Add another condition" at bounding box center [196, 101] width 98 height 12
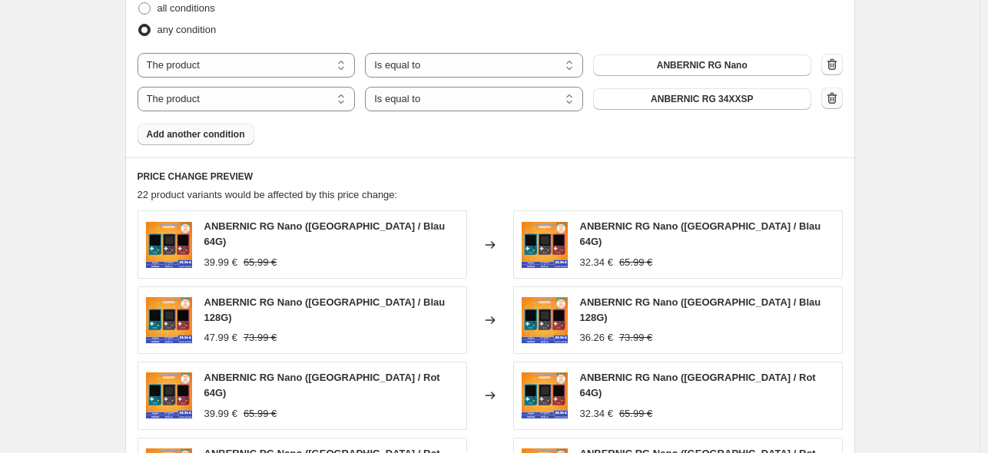
click at [832, 105] on icon "button" at bounding box center [832, 98] width 15 height 15
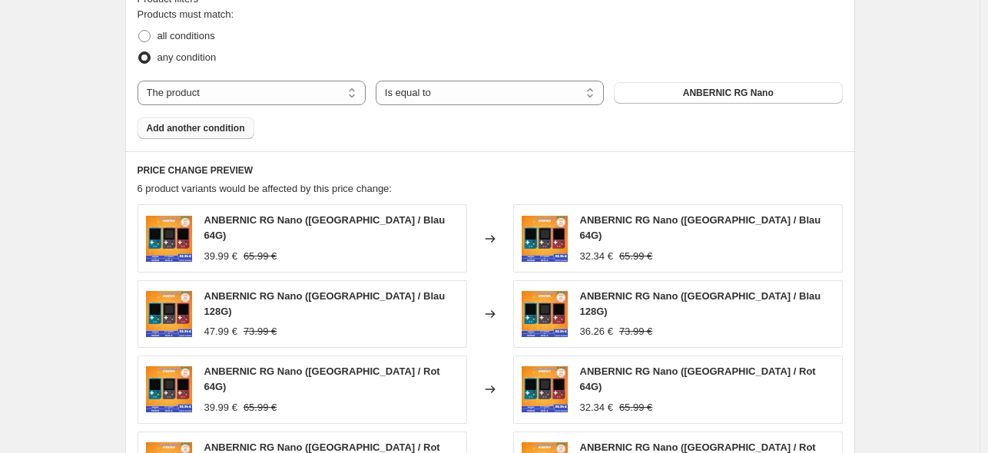
scroll to position [845, 0]
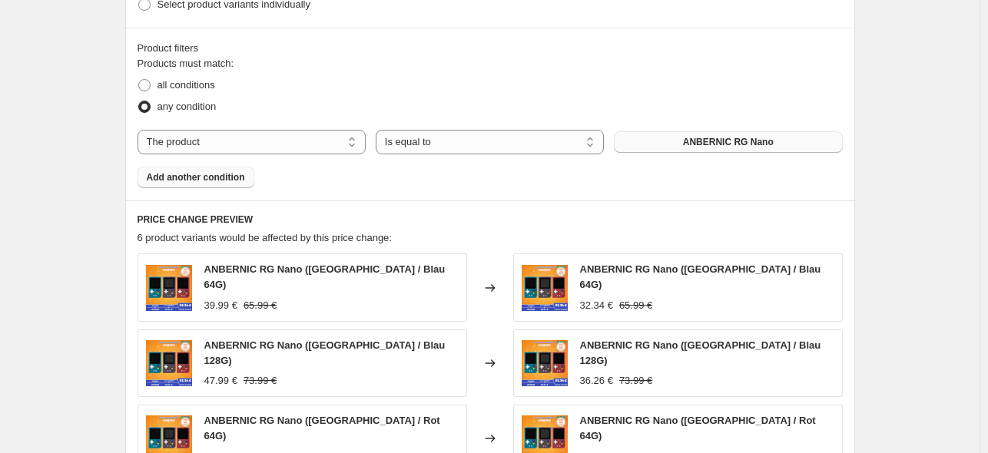
click at [748, 148] on span "ANBERNIC RG Nano" at bounding box center [728, 142] width 91 height 12
click at [151, 91] on span at bounding box center [145, 85] width 14 height 14
click at [139, 80] on input "all conditions" at bounding box center [138, 79] width 1 height 1
radio input "true"
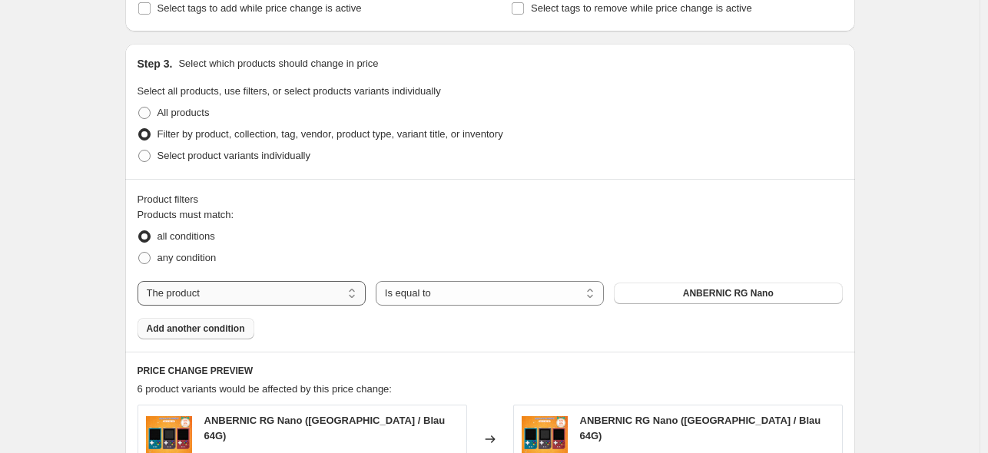
scroll to position [692, 0]
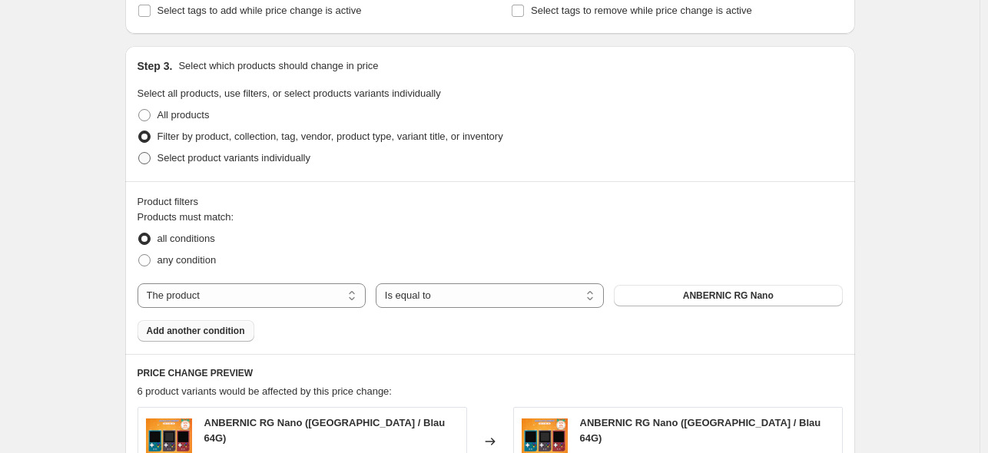
click at [148, 157] on span at bounding box center [144, 158] width 12 height 12
click at [139, 153] on input "Select product variants individually" at bounding box center [138, 152] width 1 height 1
radio input "true"
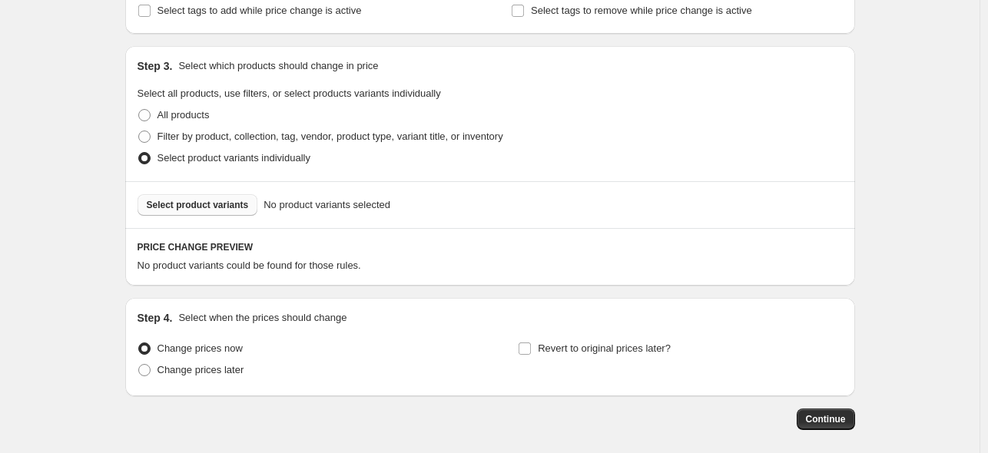
click at [241, 211] on button "Select product variants" at bounding box center [198, 205] width 121 height 22
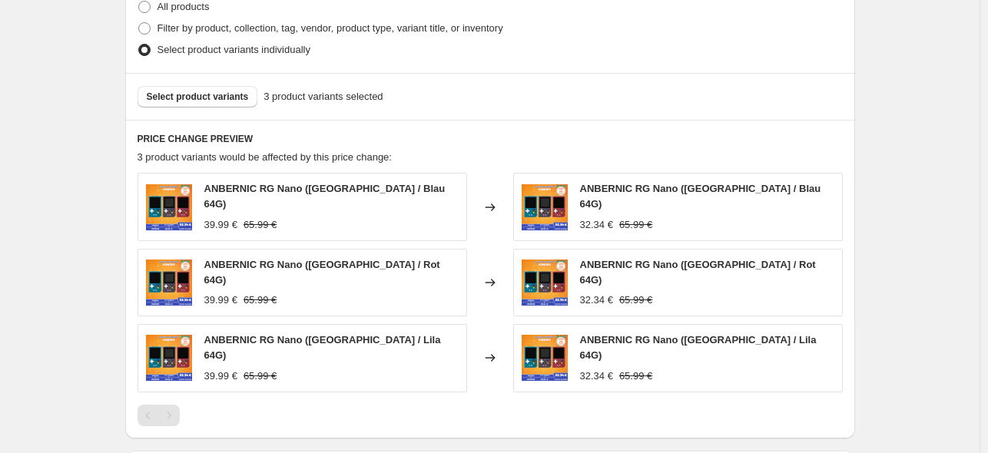
scroll to position [922, 0]
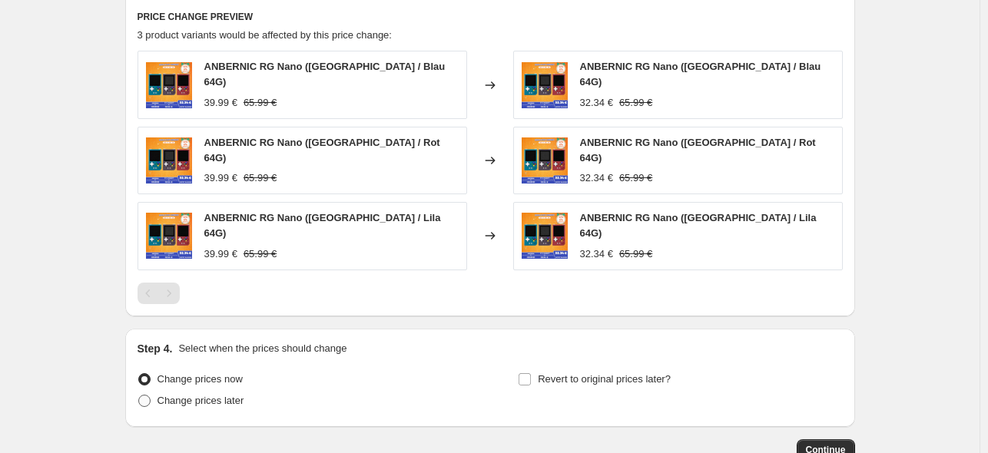
click at [202, 394] on label "Change prices later" at bounding box center [191, 401] width 107 height 22
click at [139, 395] on input "Change prices later" at bounding box center [138, 395] width 1 height 1
radio input "true"
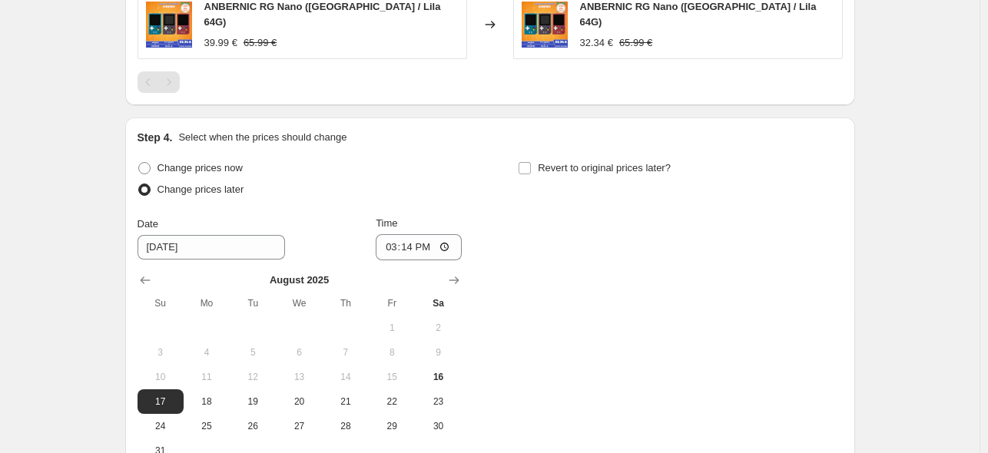
scroll to position [1153, 0]
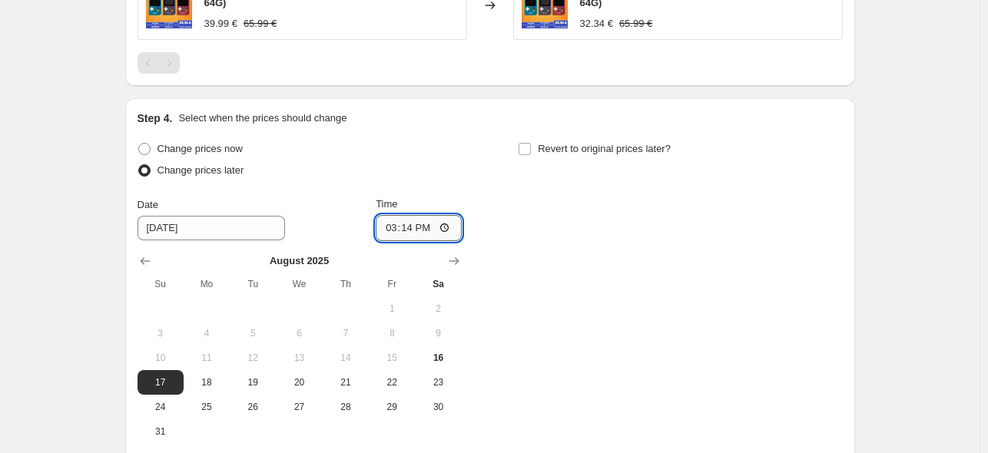
click at [409, 216] on input "15:14" at bounding box center [419, 228] width 86 height 26
type input "22:50"
click at [560, 143] on span "Revert to original prices later?" at bounding box center [604, 149] width 133 height 12
click at [531, 143] on input "Revert to original prices later?" at bounding box center [525, 149] width 12 height 12
checkbox input "true"
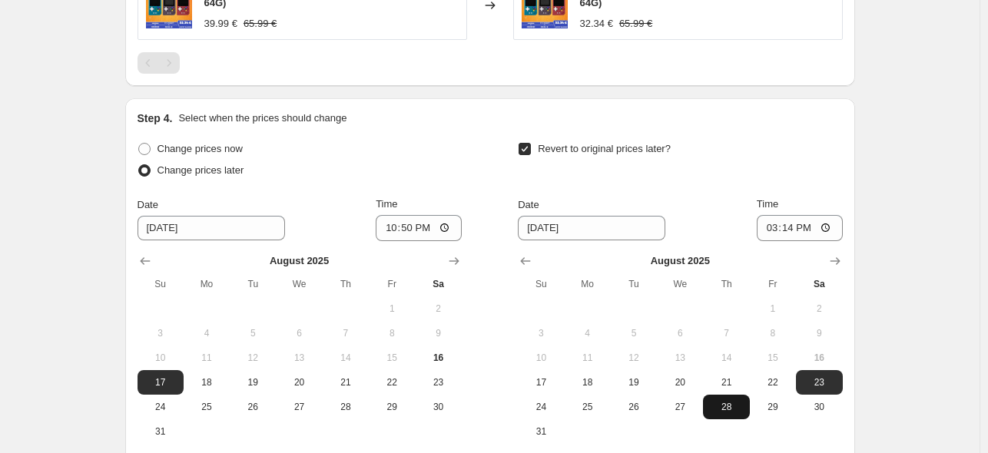
click at [735, 398] on button "28" at bounding box center [726, 407] width 46 height 25
type input "[DATE]"
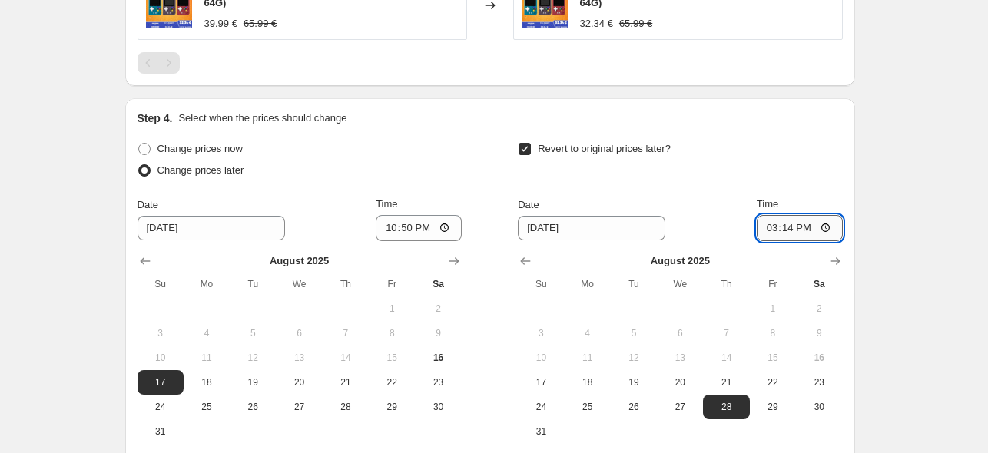
click at [804, 215] on input "15:14" at bounding box center [800, 228] width 86 height 26
type input "15:00"
click at [803, 138] on div "Revert to original prices later?" at bounding box center [680, 161] width 324 height 46
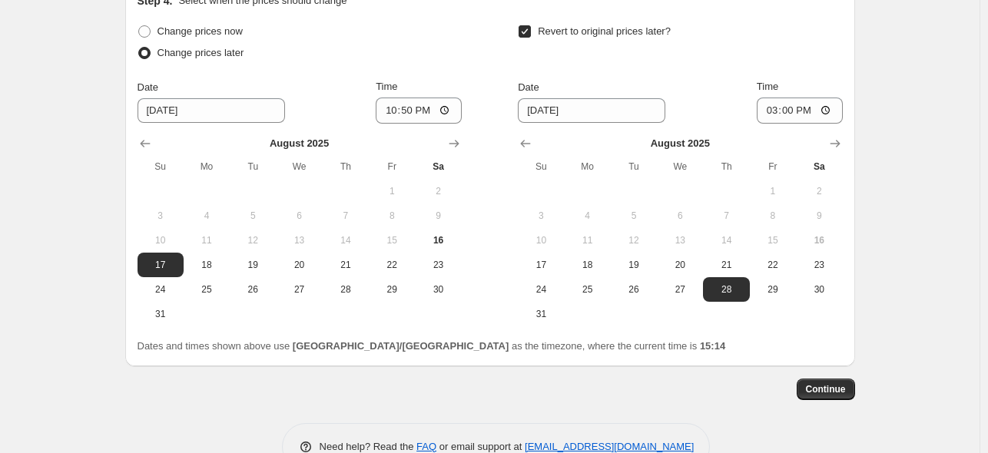
scroll to position [1294, 0]
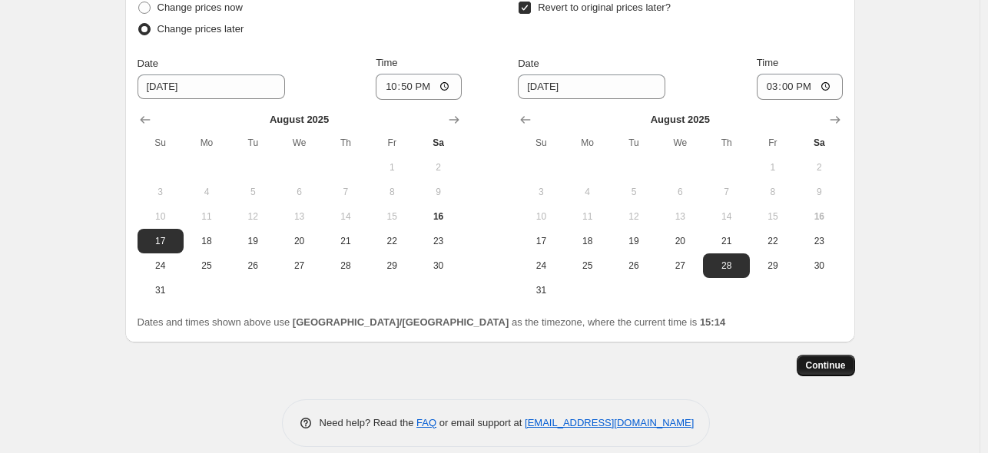
click at [821, 360] on span "Continue" at bounding box center [826, 366] width 40 height 12
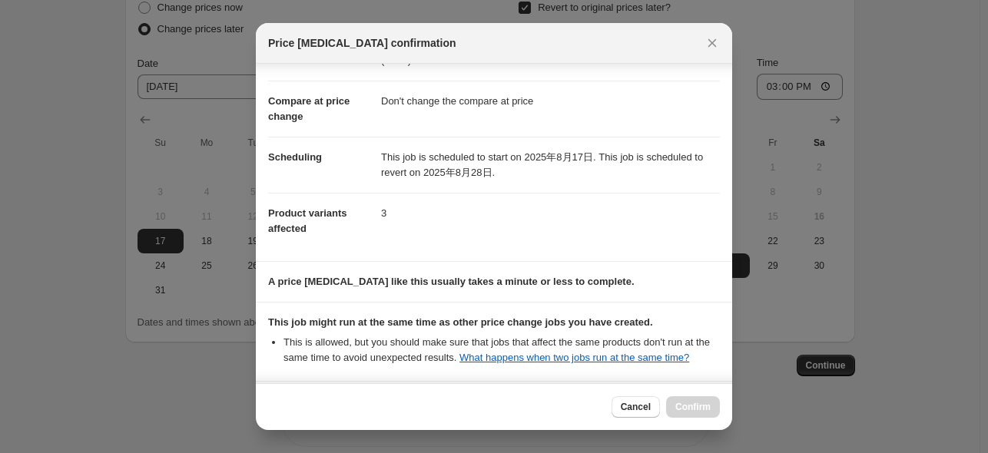
scroll to position [204, 0]
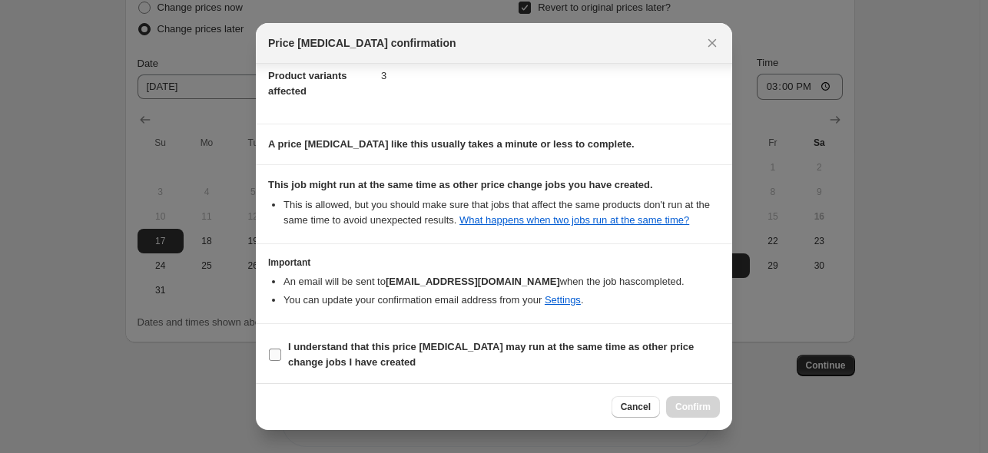
drag, startPoint x: 374, startPoint y: 352, endPoint x: 406, endPoint y: 358, distance: 32.1
click at [377, 354] on span "I understand that this price [MEDICAL_DATA] may run at the same time as other p…" at bounding box center [504, 355] width 432 height 31
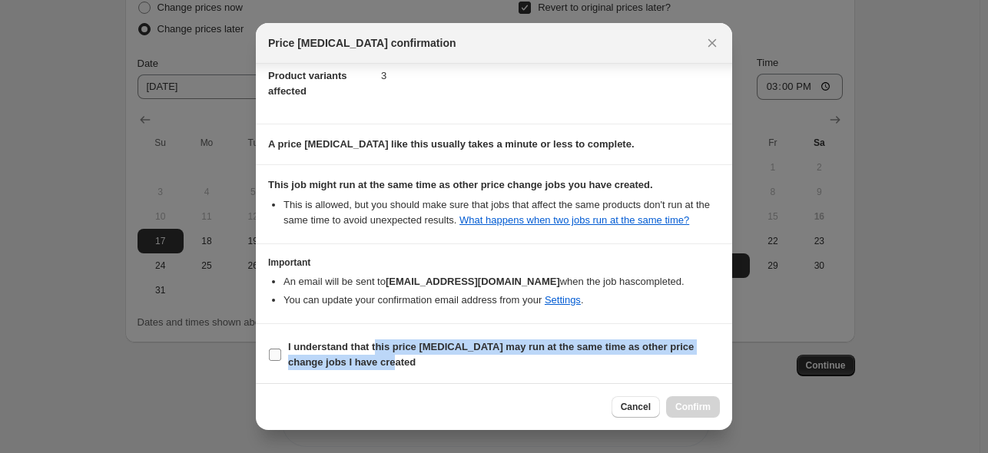
click at [519, 359] on span "I understand that this price [MEDICAL_DATA] may run at the same time as other p…" at bounding box center [504, 355] width 432 height 31
click at [281, 359] on input "I understand that this price [MEDICAL_DATA] may run at the same time as other p…" at bounding box center [275, 355] width 12 height 12
checkbox input "true"
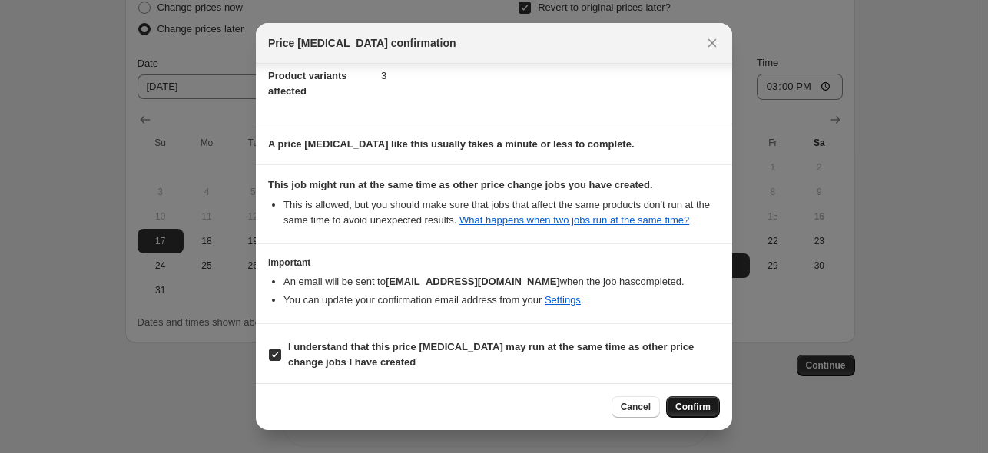
click at [673, 405] on button "Confirm" at bounding box center [693, 408] width 54 height 22
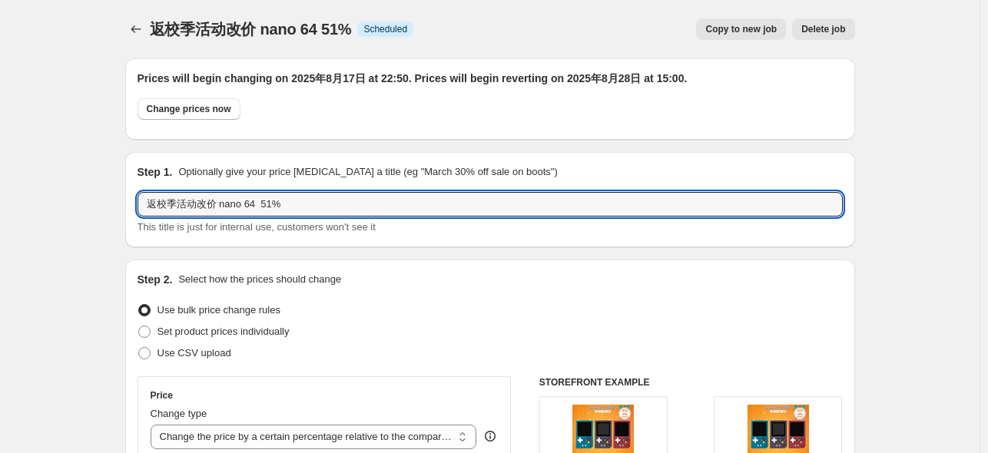
drag, startPoint x: 305, startPoint y: 201, endPoint x: -11, endPoint y: 194, distance: 315.9
click at [0, 194] on html "Home Settings Plans Skip to content 返校季活动改价 nano 64 51%. This page is ready 返校季…" at bounding box center [494, 226] width 988 height 453
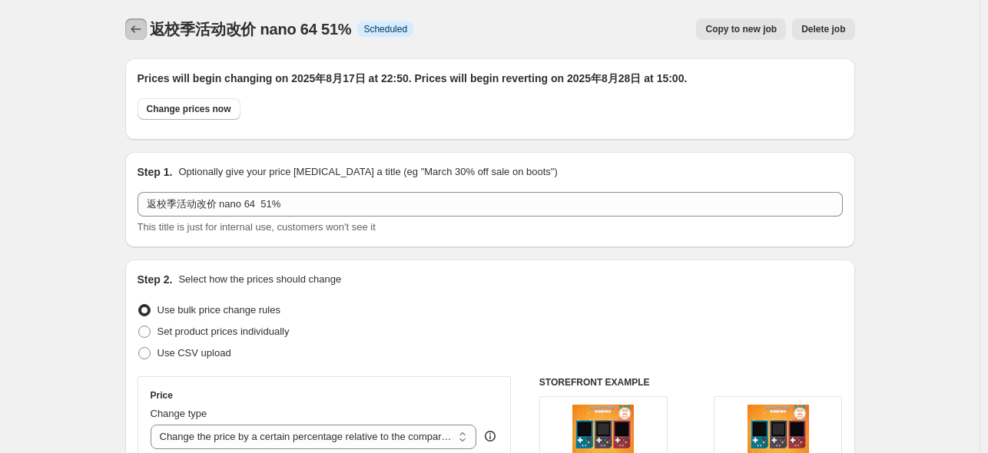
click at [131, 35] on icon "Price change jobs" at bounding box center [135, 29] width 15 height 15
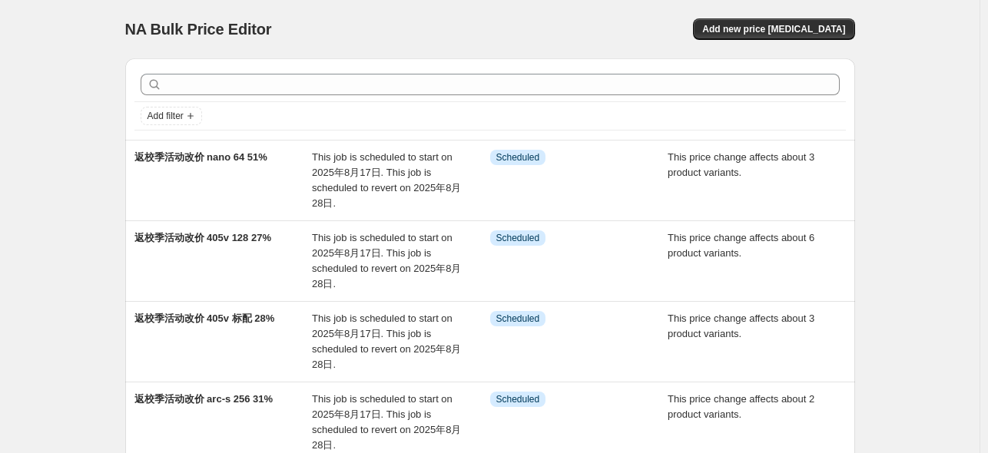
click at [762, 36] on button "Add new price [MEDICAL_DATA]" at bounding box center [773, 29] width 161 height 22
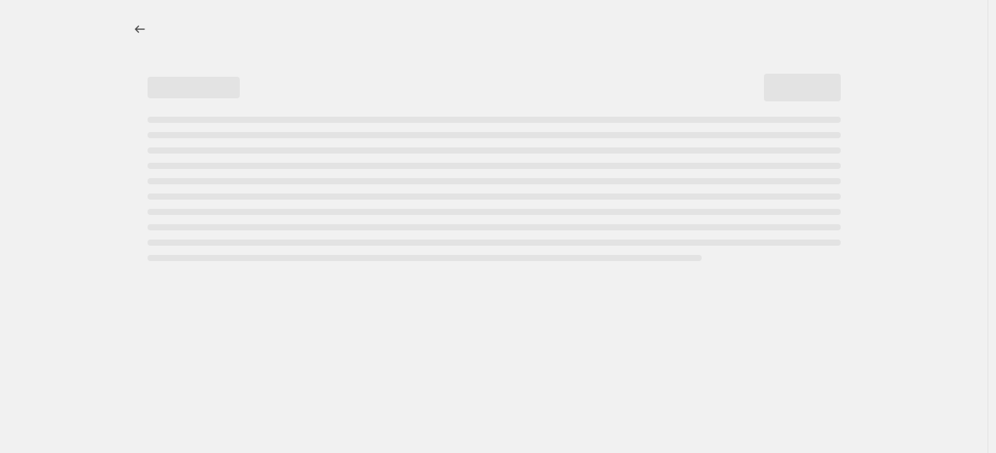
select select "percentage"
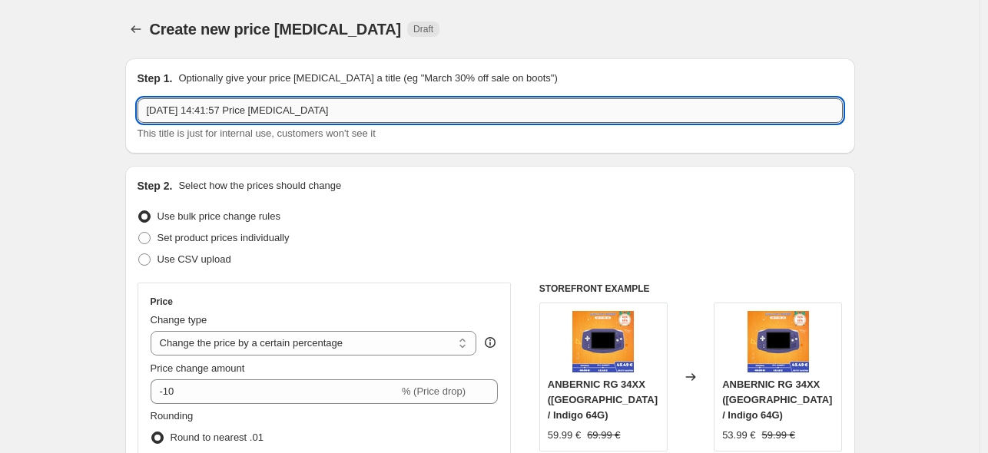
click at [336, 113] on input "[DATE] 14:41:57 Price [MEDICAL_DATA]" at bounding box center [490, 110] width 705 height 25
paste input "返校季活动改价 nano 64 51%"
drag, startPoint x: 224, startPoint y: 108, endPoint x: 258, endPoint y: 108, distance: 33.8
click at [258, 108] on input "返校季活动改价 nano 64 51%" at bounding box center [490, 110] width 705 height 25
paste input "标配+128G"
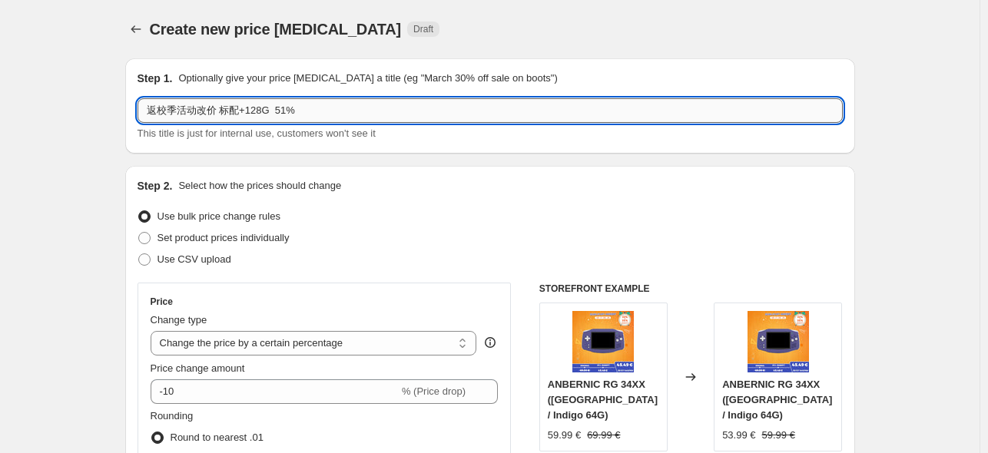
click at [225, 107] on input "返校季活动改价 标配+128G 51%" at bounding box center [490, 110] width 705 height 25
drag, startPoint x: 330, startPoint y: 111, endPoint x: 340, endPoint y: 113, distance: 10.3
click at [340, 113] on input "返校季活动改价 405m/505 标配+128G 51%" at bounding box center [490, 110] width 705 height 25
drag, startPoint x: 391, startPoint y: 108, endPoint x: 377, endPoint y: 144, distance: 38.7
click at [392, 108] on input "返校季活动改价 405m/505 标配+128G 37%" at bounding box center [490, 110] width 705 height 25
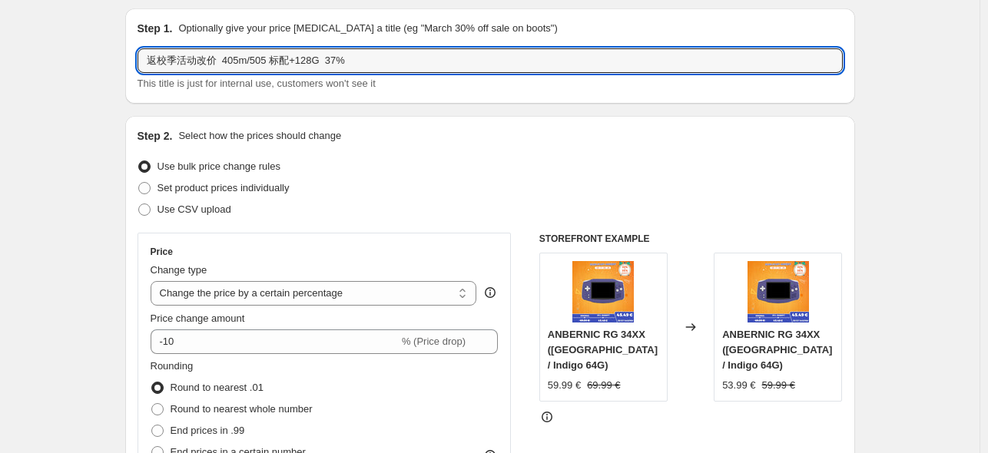
scroll to position [77, 0]
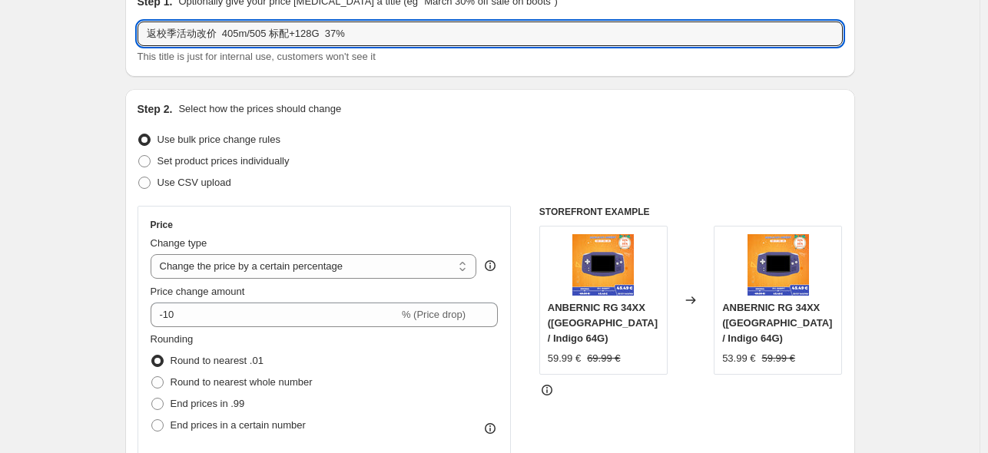
type input "返校季活动改价 405m/505 标配+128G 37%"
click at [297, 278] on select "Change the price to a certain amount Change the price by a certain amount Chang…" at bounding box center [314, 266] width 327 height 25
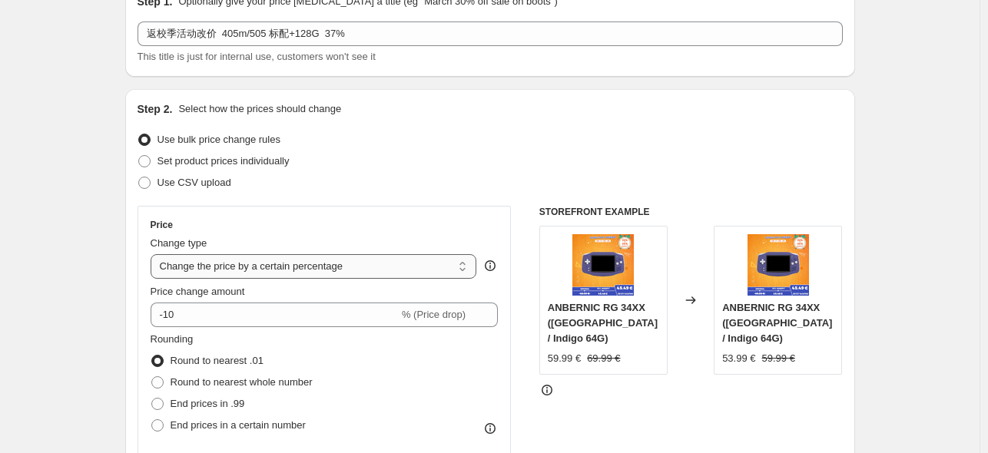
select select "pcap"
click at [154, 254] on select "Change the price to a certain amount Change the price by a certain amount Chang…" at bounding box center [314, 266] width 327 height 25
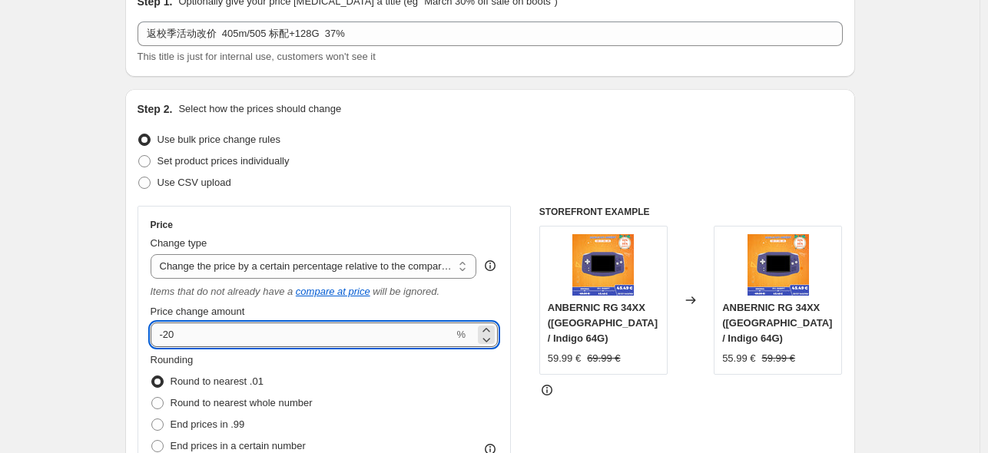
click at [223, 336] on input "-20" at bounding box center [303, 335] width 304 height 25
type input "-2"
type input "-37"
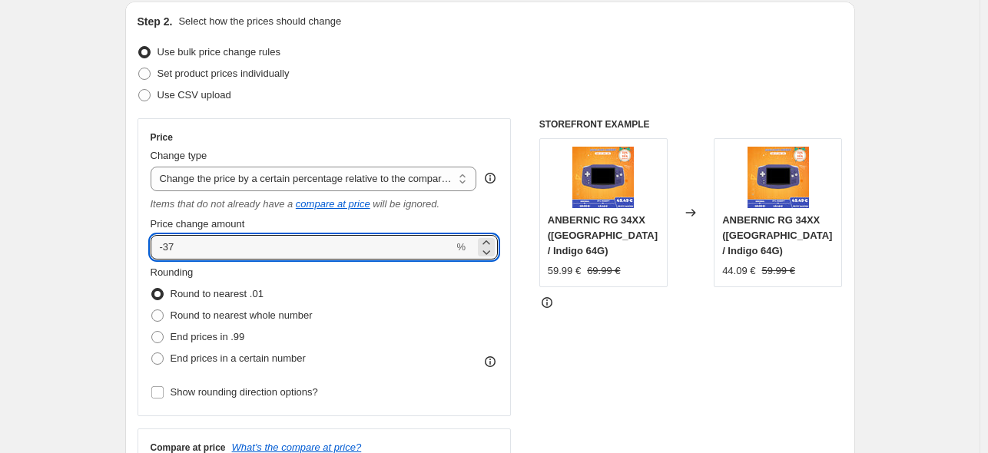
scroll to position [307, 0]
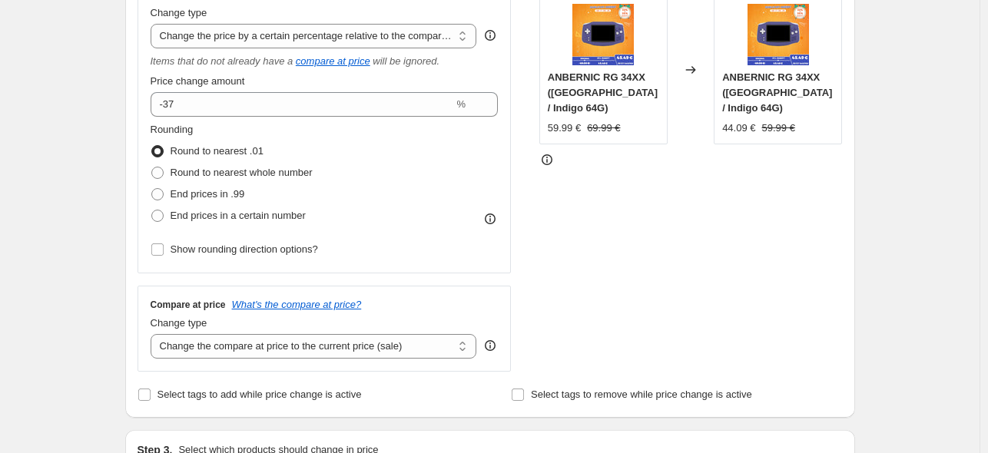
click at [555, 303] on div "STOREFRONT EXAMPLE ANBERNIC RG 34XX ([GEOGRAPHIC_DATA] / Indigo 64G) 59.99 € 69…" at bounding box center [691, 173] width 304 height 397
click at [314, 359] on select "Change the compare at price to the current price (sale) Change the compare at p…" at bounding box center [314, 346] width 327 height 25
select select "no_change"
click at [154, 335] on select "Change the compare at price to the current price (sale) Change the compare at p…" at bounding box center [314, 346] width 327 height 25
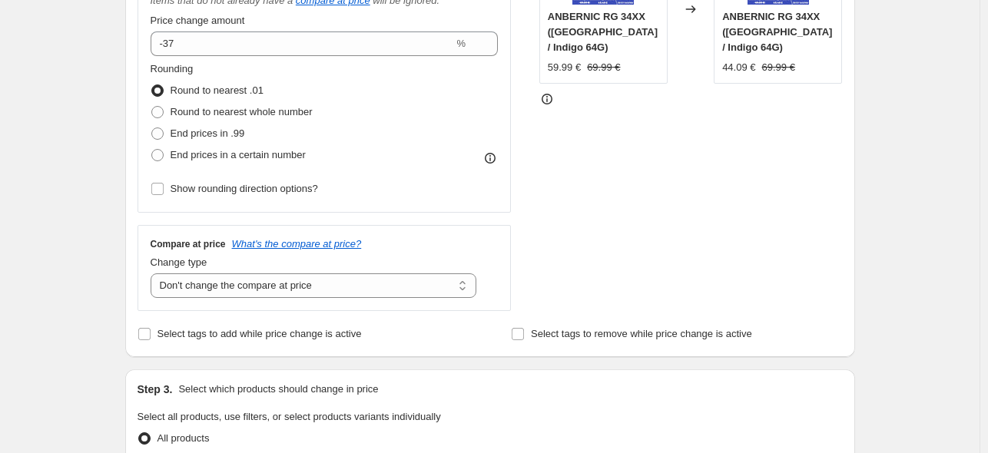
scroll to position [538, 0]
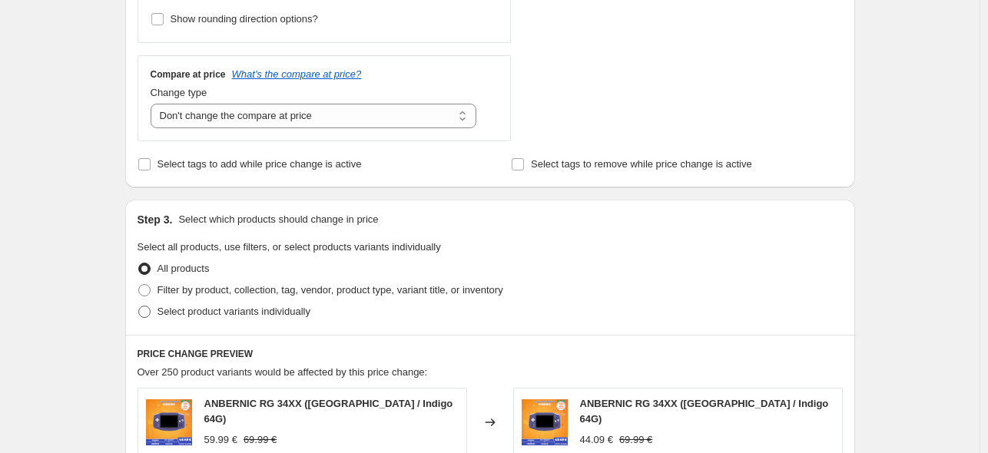
click at [228, 316] on span "Select product variants individually" at bounding box center [234, 312] width 153 height 12
click at [139, 307] on input "Select product variants individually" at bounding box center [138, 306] width 1 height 1
radio input "true"
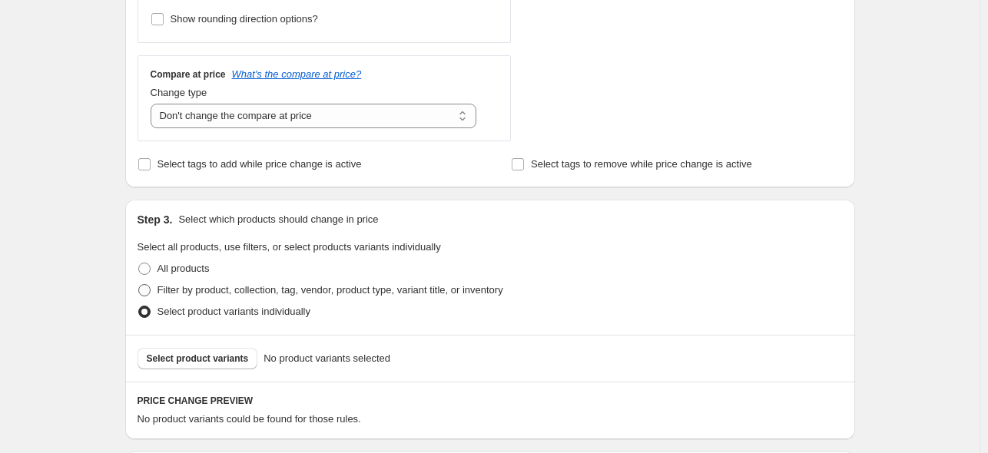
scroll to position [762, 0]
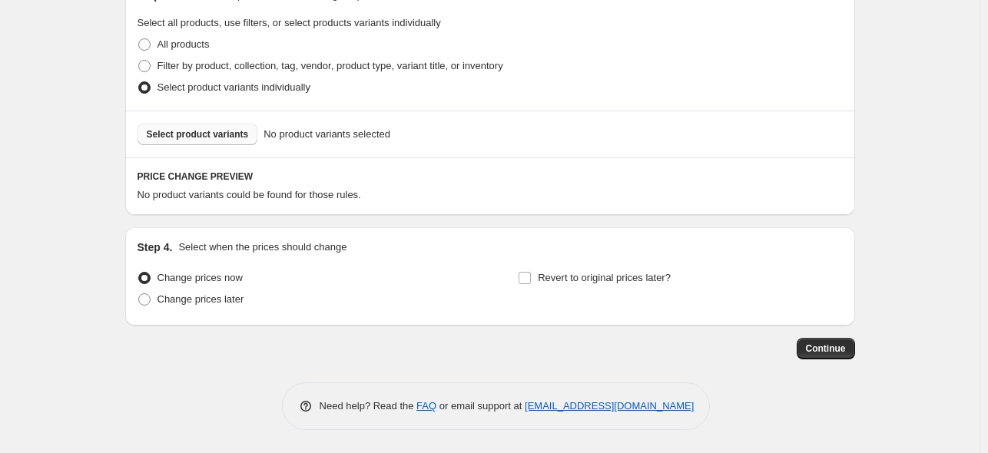
click at [200, 138] on span "Select product variants" at bounding box center [198, 134] width 102 height 12
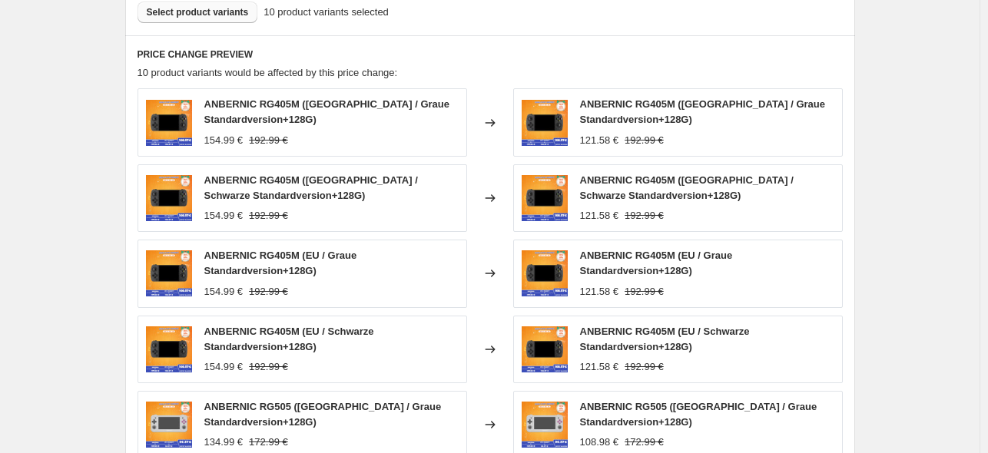
scroll to position [1147, 0]
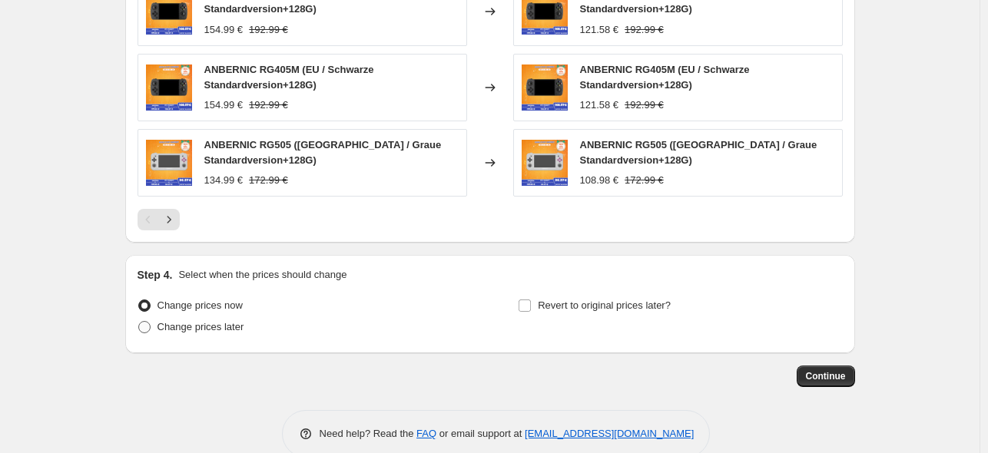
click at [168, 329] on span "Change prices later" at bounding box center [201, 327] width 87 height 12
click at [139, 322] on input "Change prices later" at bounding box center [138, 321] width 1 height 1
radio input "true"
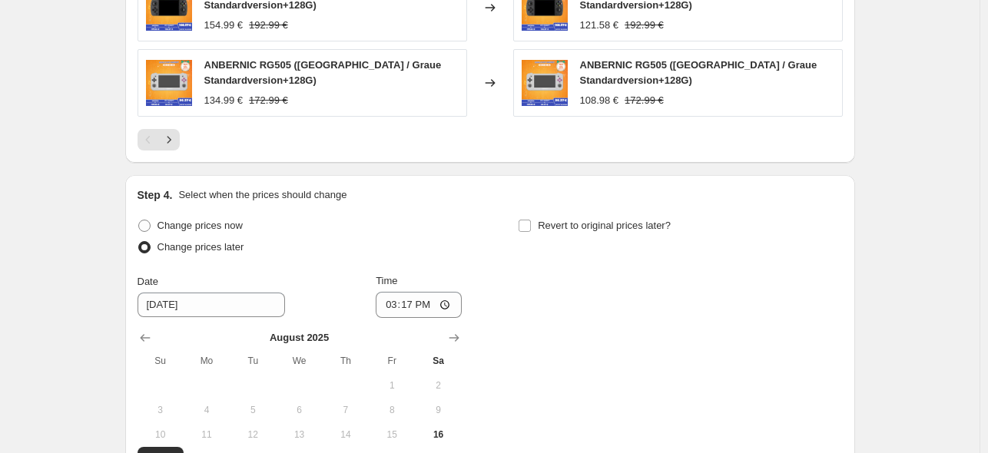
scroll to position [1377, 0]
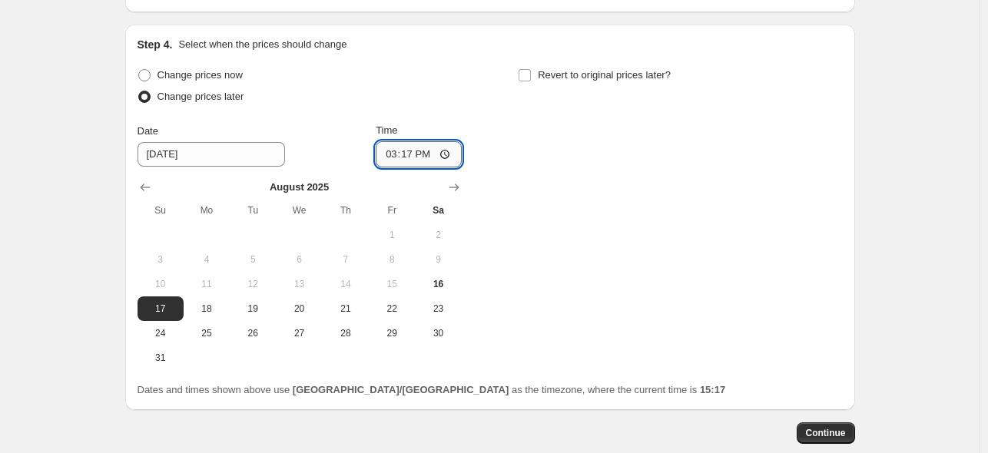
click at [409, 158] on input "15:17" at bounding box center [419, 154] width 86 height 26
type input "22:50"
click at [531, 65] on label "Revert to original prices later?" at bounding box center [594, 76] width 153 height 22
click at [531, 69] on input "Revert to original prices later?" at bounding box center [525, 75] width 12 height 12
checkbox input "true"
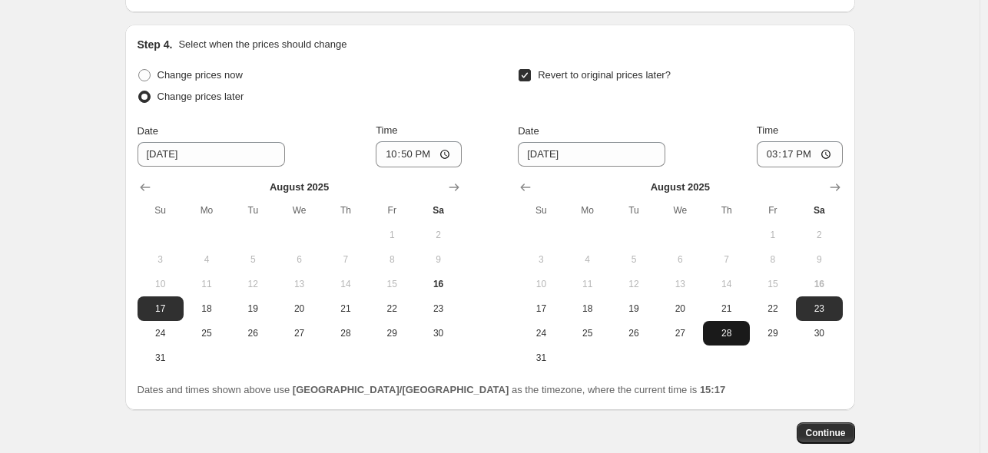
click at [741, 327] on span "28" at bounding box center [726, 333] width 34 height 12
type input "[DATE]"
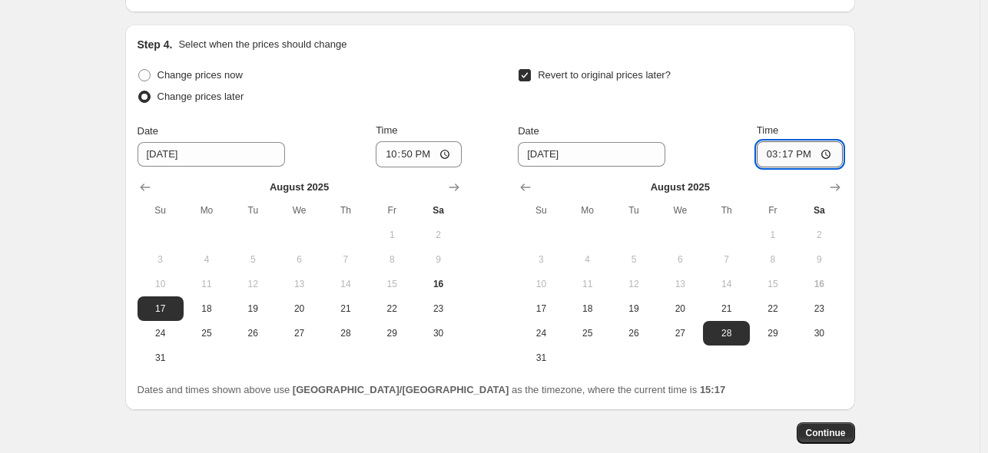
click at [815, 154] on input "15:17" at bounding box center [800, 154] width 86 height 26
type input "15:00"
click at [768, 92] on div "Revert to original prices later?" at bounding box center [680, 88] width 324 height 46
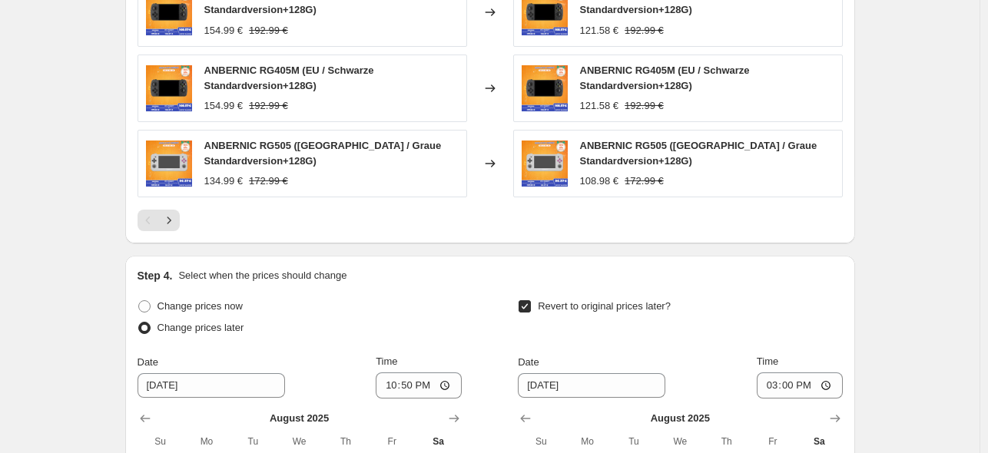
scroll to position [1147, 0]
click at [174, 217] on icon "Next" at bounding box center [168, 219] width 15 height 15
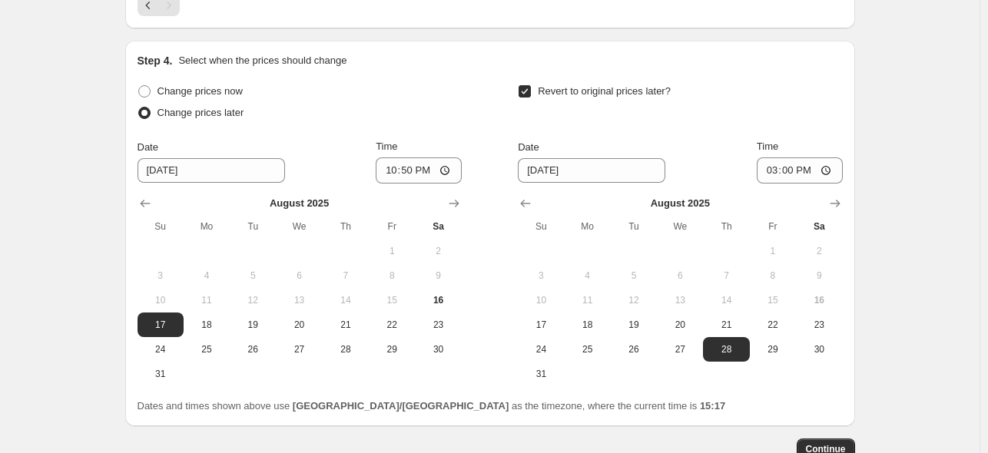
scroll to position [1454, 0]
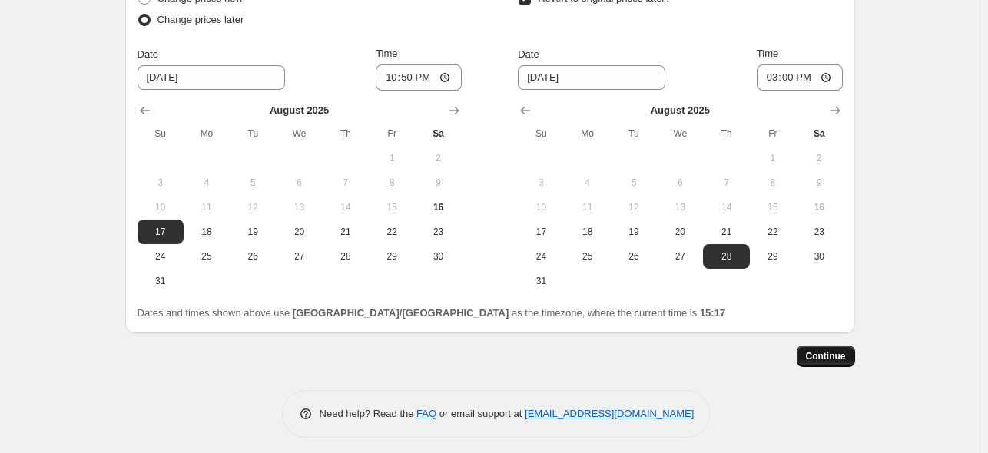
click at [845, 358] on button "Continue" at bounding box center [826, 357] width 58 height 22
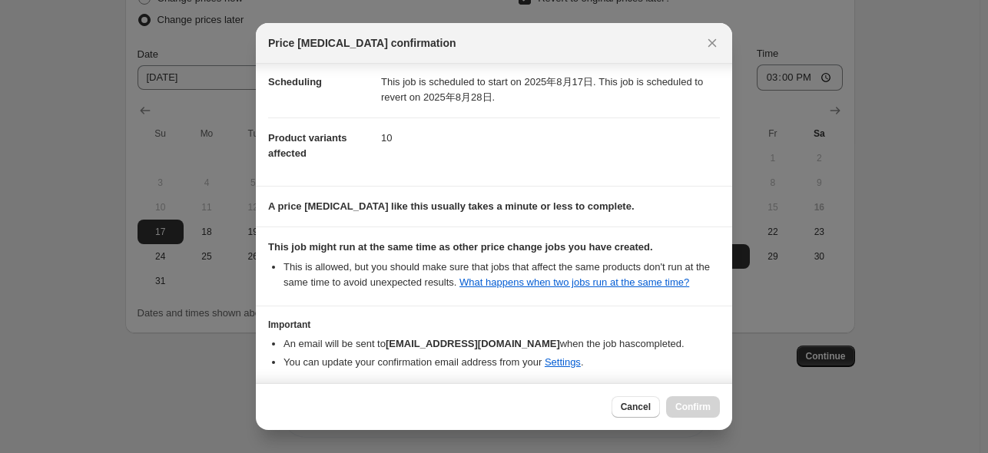
scroll to position [204, 0]
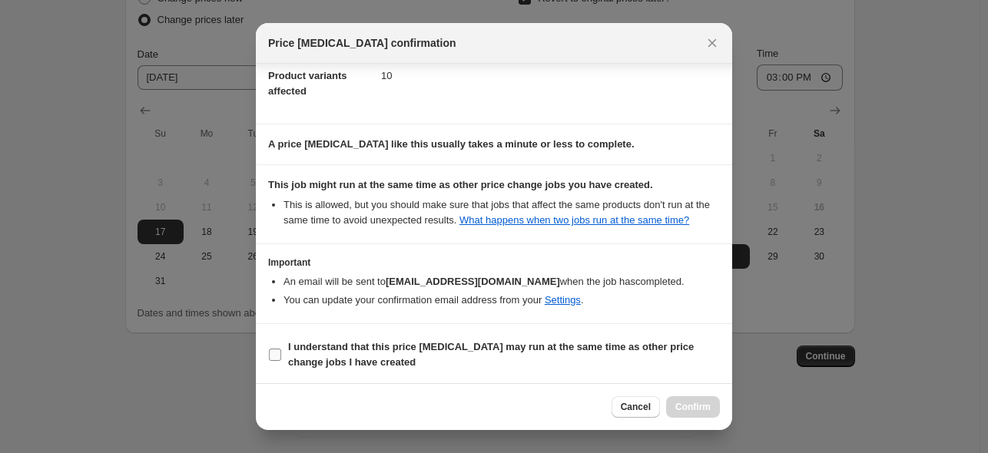
click at [579, 367] on span "I understand that this price [MEDICAL_DATA] may run at the same time as other p…" at bounding box center [504, 355] width 432 height 31
click at [281, 361] on input "I understand that this price [MEDICAL_DATA] may run at the same time as other p…" at bounding box center [275, 355] width 12 height 12
checkbox input "true"
click at [705, 403] on span "Confirm" at bounding box center [692, 407] width 35 height 12
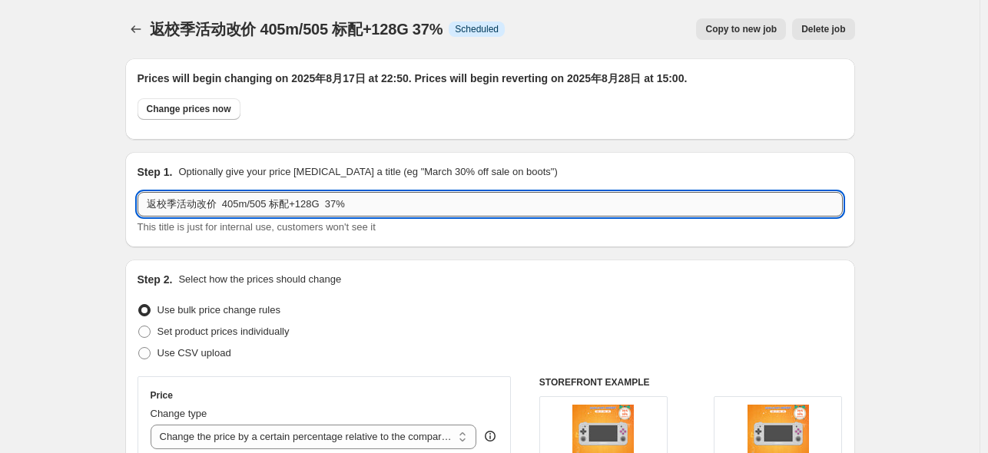
click at [363, 211] on input "返校季活动改价 405m/505 标配+128G 37%" at bounding box center [490, 204] width 705 height 25
click at [131, 29] on icon "Price change jobs" at bounding box center [135, 29] width 15 height 15
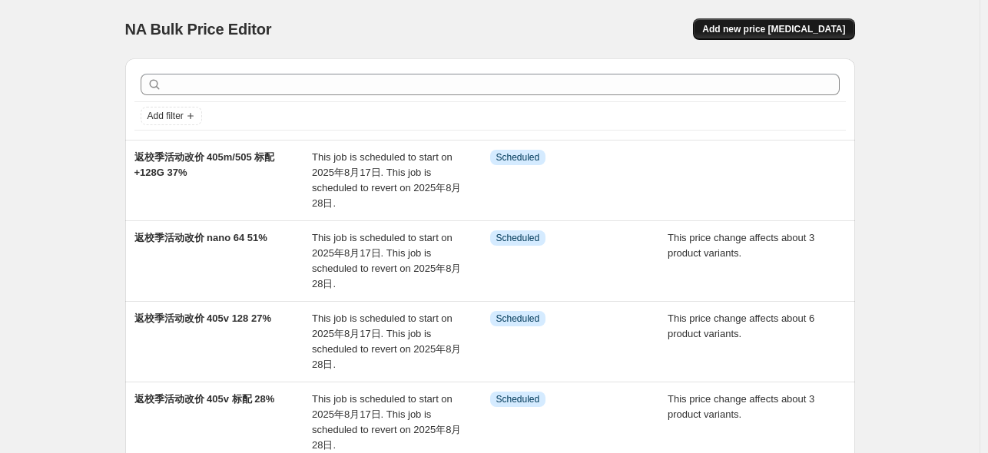
click at [771, 38] on button "Add new price [MEDICAL_DATA]" at bounding box center [773, 29] width 161 height 22
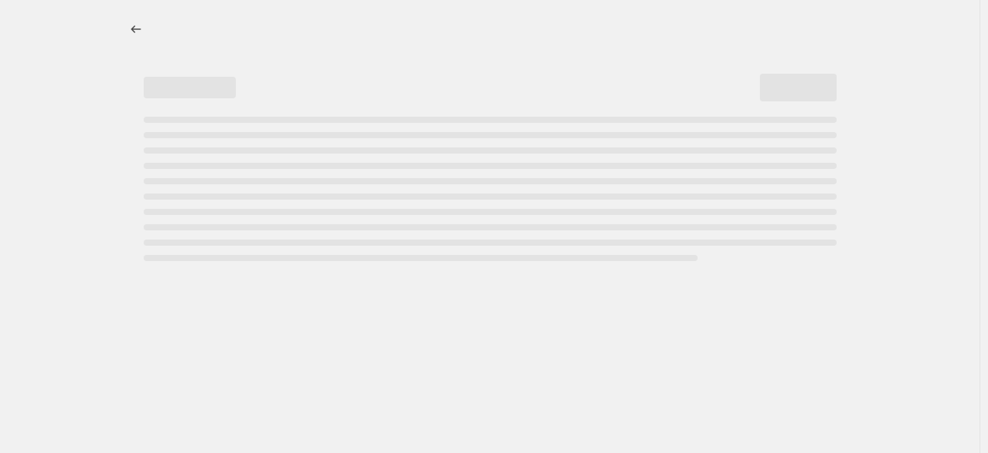
select select "percentage"
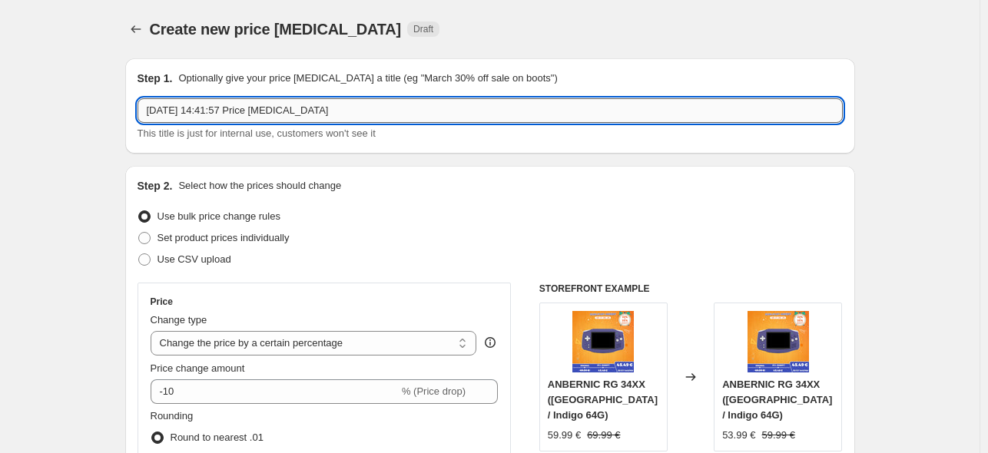
click at [352, 109] on input "[DATE] 14:41:57 Price [MEDICAL_DATA]" at bounding box center [490, 110] width 705 height 25
paste input "返校季活动改价 405m/505 标配+128G 37%"
click at [336, 112] on input "返校季活动改价 405m/505 标配+128G 37%" at bounding box center [490, 110] width 705 height 25
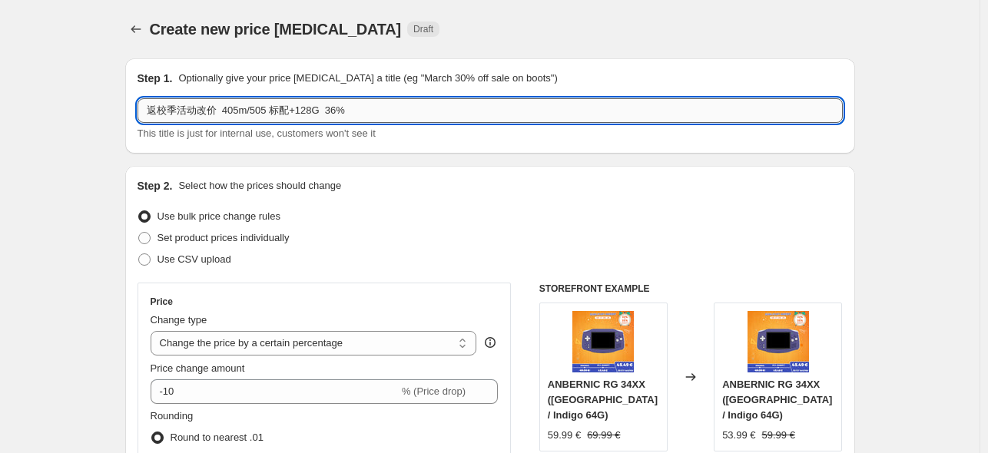
drag, startPoint x: 251, startPoint y: 112, endPoint x: 270, endPoint y: 115, distance: 18.7
click at [270, 115] on input "返校季活动改价 405m/505 标配+128G 36%" at bounding box center [490, 110] width 705 height 25
click at [254, 107] on input "返校季活动改价 405m256 标配+128G 36%" at bounding box center [490, 110] width 705 height 25
click at [251, 114] on input "返校季活动改价 405m256 标配+128G 36%" at bounding box center [490, 110] width 705 height 25
click at [274, 115] on input "返校季活动改价 405m 256 标配+128G 36%" at bounding box center [490, 110] width 705 height 25
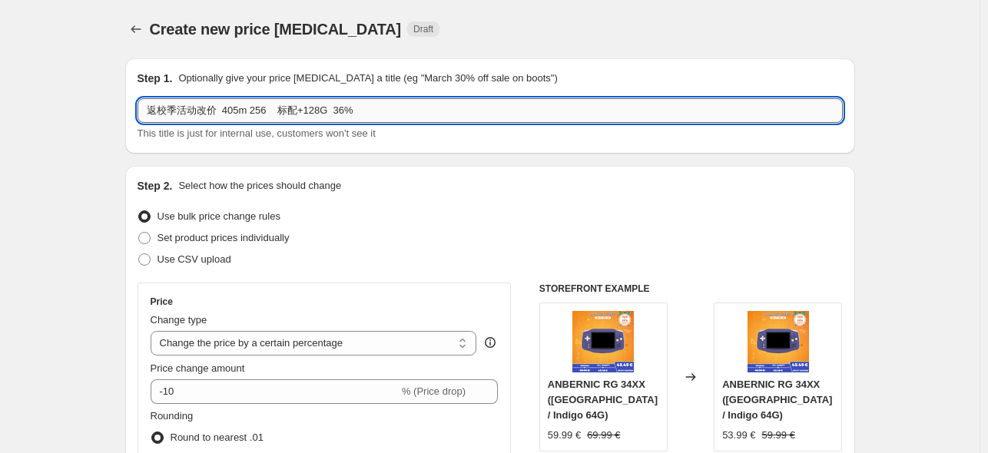
paste input "RG 35XX"
drag, startPoint x: 298, startPoint y: 109, endPoint x: 281, endPoint y: 108, distance: 17.0
click at [281, 108] on input "返校季活动改价 405m 256 RG 35XX标配+128G 36%" at bounding box center [490, 110] width 705 height 25
click at [288, 111] on input "返校季活动改价 405m 256 RG 35XX标配+128G 36%" at bounding box center [490, 110] width 705 height 25
drag, startPoint x: 295, startPoint y: 114, endPoint x: 275, endPoint y: 113, distance: 20.0
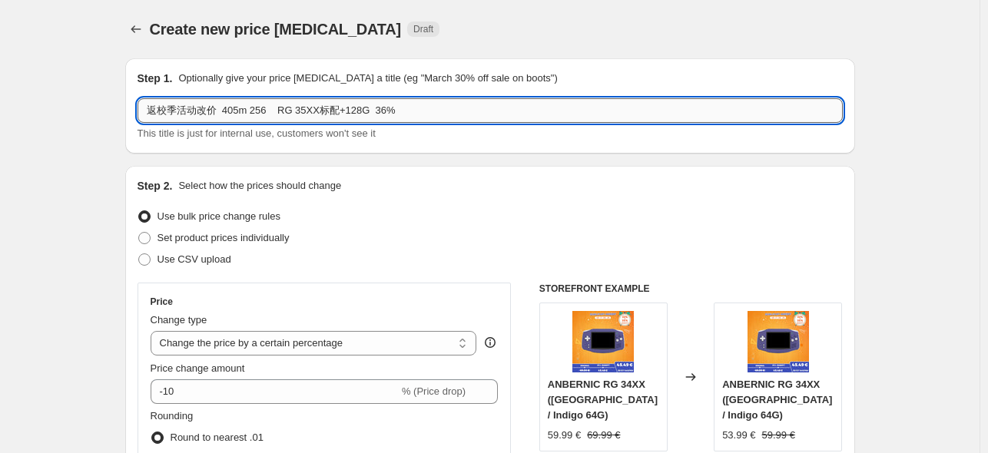
click at [275, 113] on input "返校季活动改价 405m 256 RG 35XX标配+128G 36%" at bounding box center [490, 110] width 705 height 25
click at [298, 116] on input "返校季活动改价 405m 256 35XX标配+128G 36%" at bounding box center [490, 110] width 705 height 25
click at [277, 114] on input "返校季活动改价 405m/505 标配+128G 36%" at bounding box center [490, 110] width 705 height 25
drag, startPoint x: 275, startPoint y: 113, endPoint x: 322, endPoint y: 116, distance: 47.0
click at [322, 116] on input "返校季活动改价 405m/505 标配+128G 36%" at bounding box center [490, 110] width 705 height 25
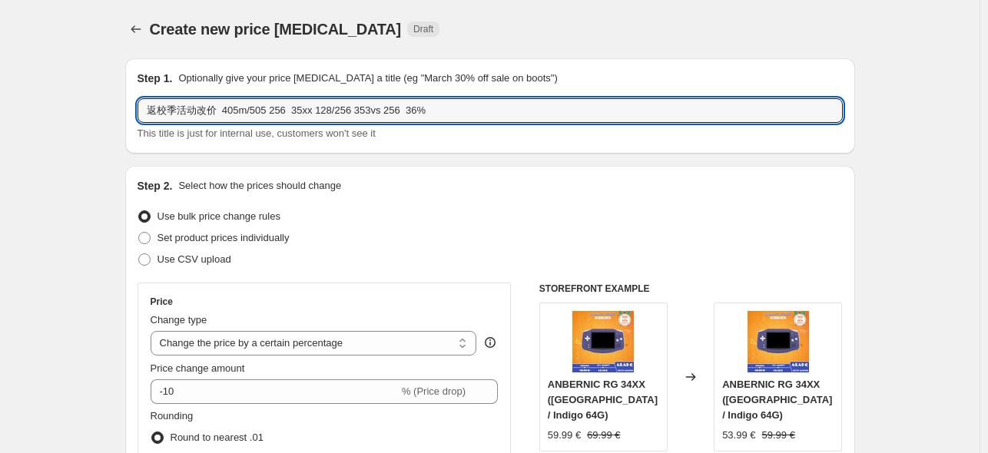
type input "返校季活动改价 405m/505 256 35xx 128/256 353vs 256 36%"
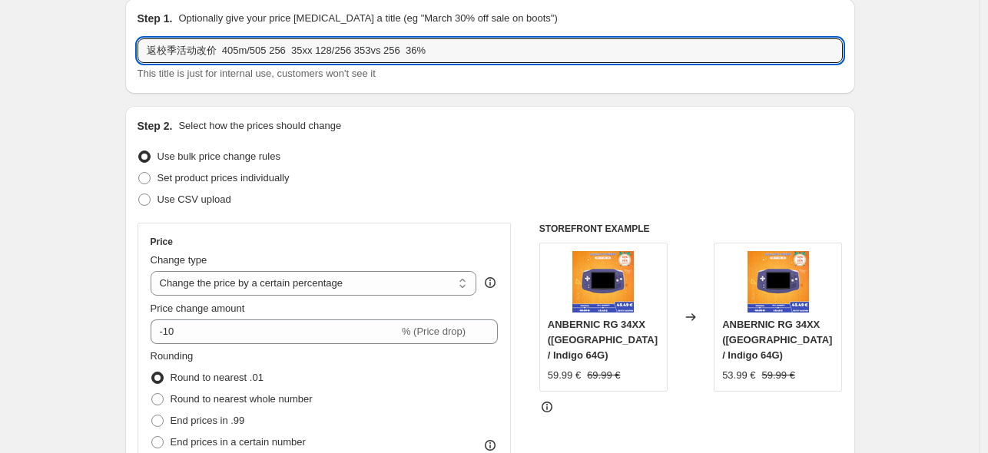
scroll to position [154, 0]
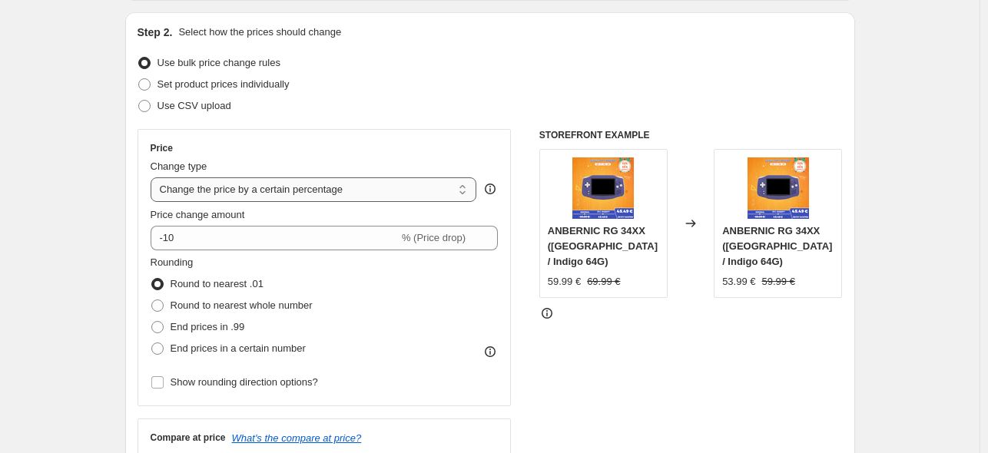
click at [303, 199] on select "Change the price to a certain amount Change the price by a certain amount Chang…" at bounding box center [314, 190] width 327 height 25
select select "pcap"
click at [154, 178] on select "Change the price to a certain amount Change the price by a certain amount Chang…" at bounding box center [314, 190] width 327 height 25
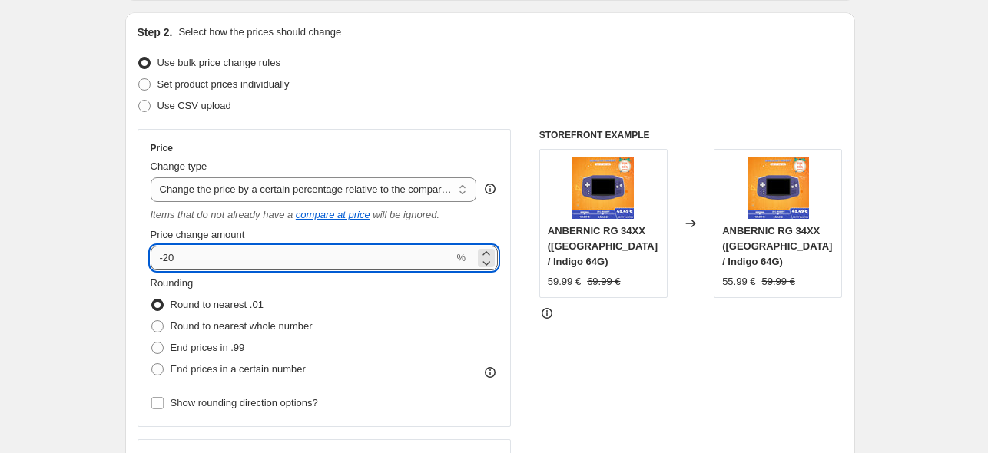
click at [264, 263] on input "-20" at bounding box center [303, 258] width 304 height 25
type input "-2"
type input "-36"
click at [350, 333] on div "Rounding Round to nearest .01 Round to nearest whole number End prices in .99 E…" at bounding box center [325, 328] width 348 height 105
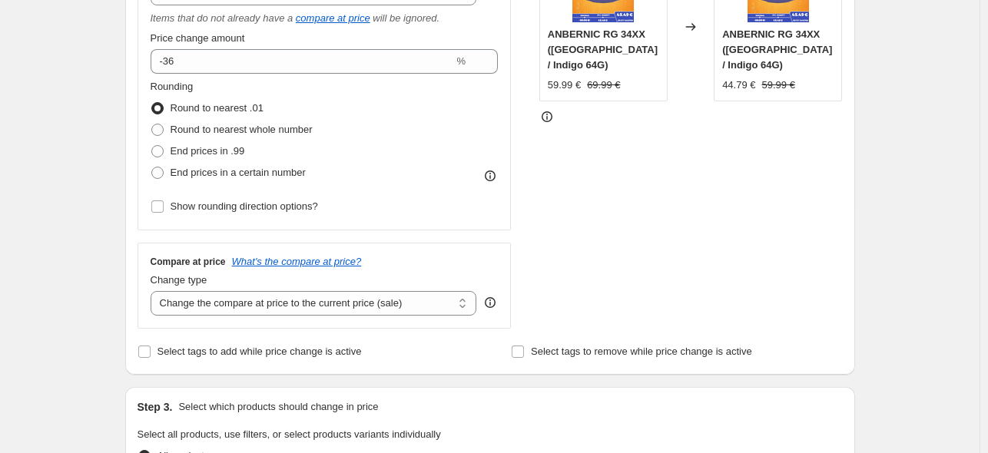
scroll to position [461, 0]
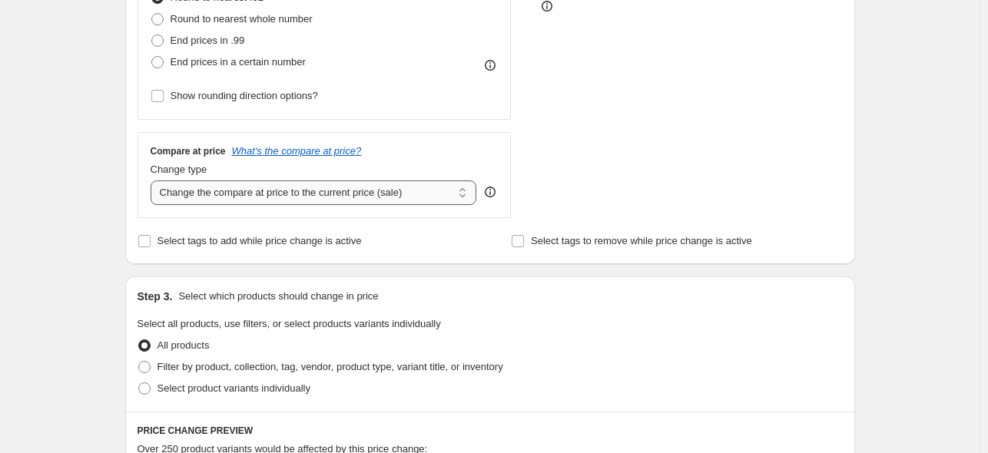
click at [290, 194] on select "Change the compare at price to the current price (sale) Change the compare at p…" at bounding box center [314, 193] width 327 height 25
select select "no_change"
click at [154, 181] on select "Change the compare at price to the current price (sale) Change the compare at p…" at bounding box center [314, 193] width 327 height 25
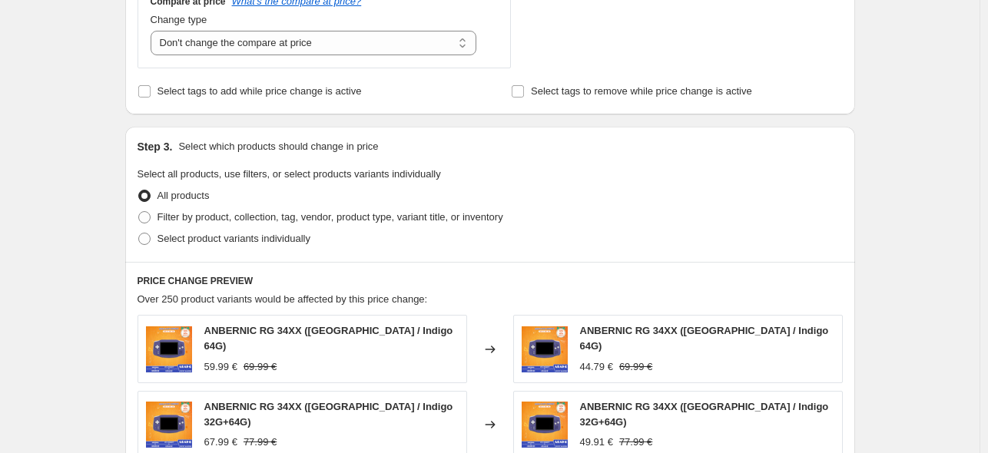
scroll to position [615, 0]
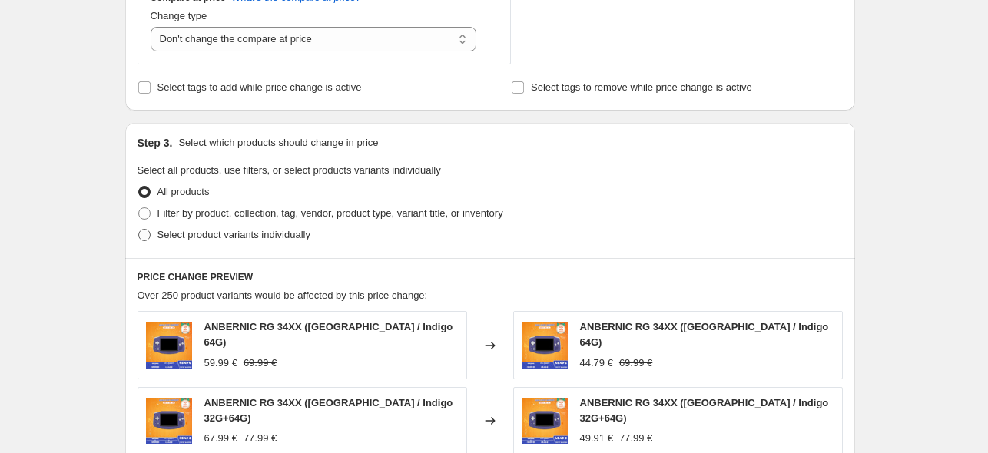
click at [169, 233] on span "Select product variants individually" at bounding box center [234, 235] width 153 height 12
click at [139, 230] on input "Select product variants individually" at bounding box center [138, 229] width 1 height 1
radio input "true"
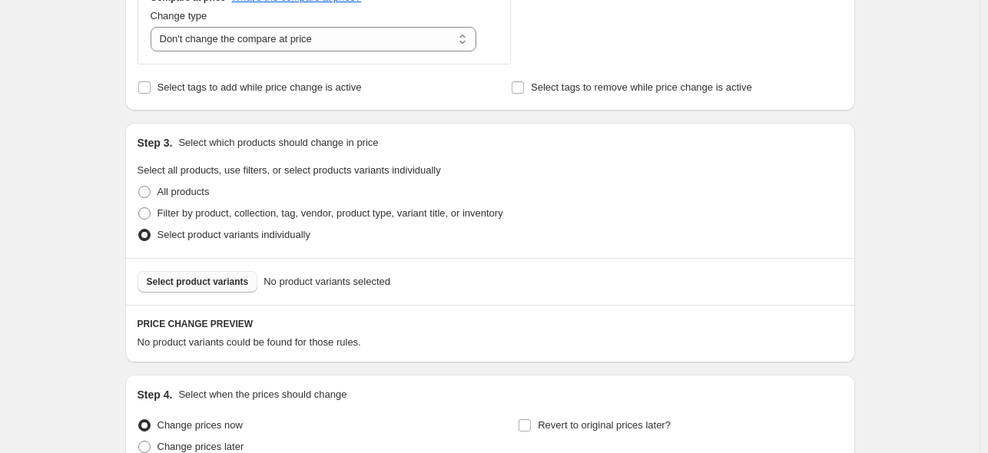
click at [201, 281] on span "Select product variants" at bounding box center [198, 282] width 102 height 12
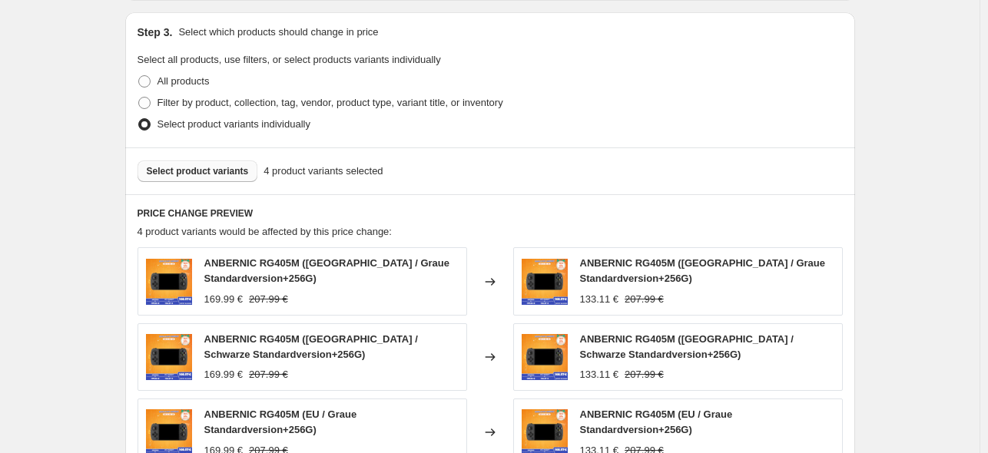
scroll to position [692, 0]
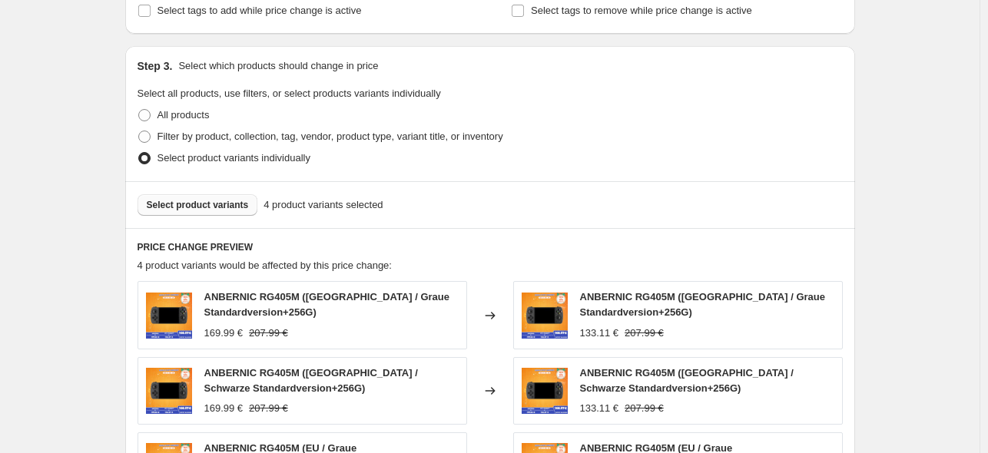
click at [216, 202] on span "Select product variants" at bounding box center [198, 205] width 102 height 12
click at [214, 205] on span "Select product variants" at bounding box center [198, 205] width 102 height 12
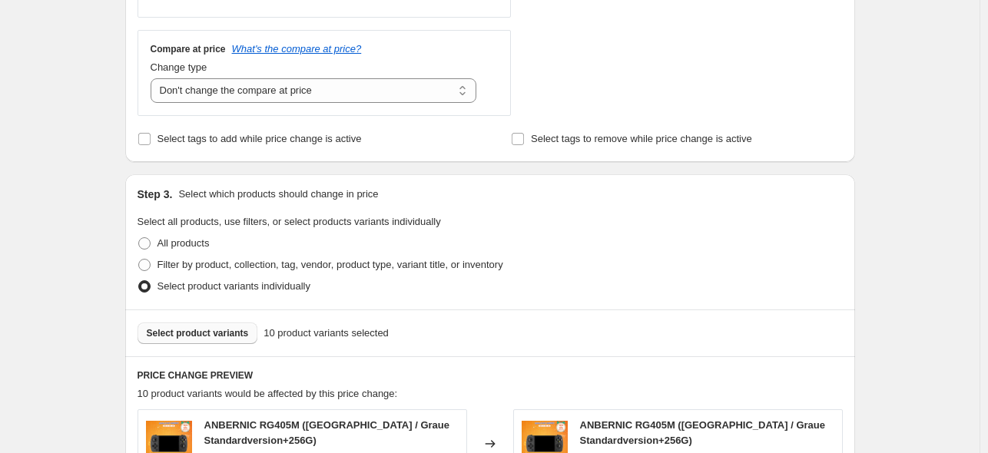
scroll to position [538, 0]
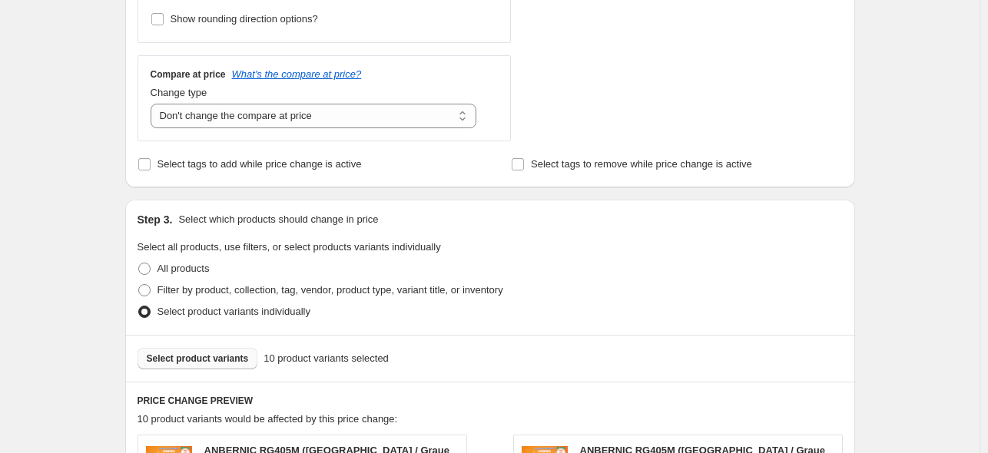
click at [212, 363] on span "Select product variants" at bounding box center [198, 359] width 102 height 12
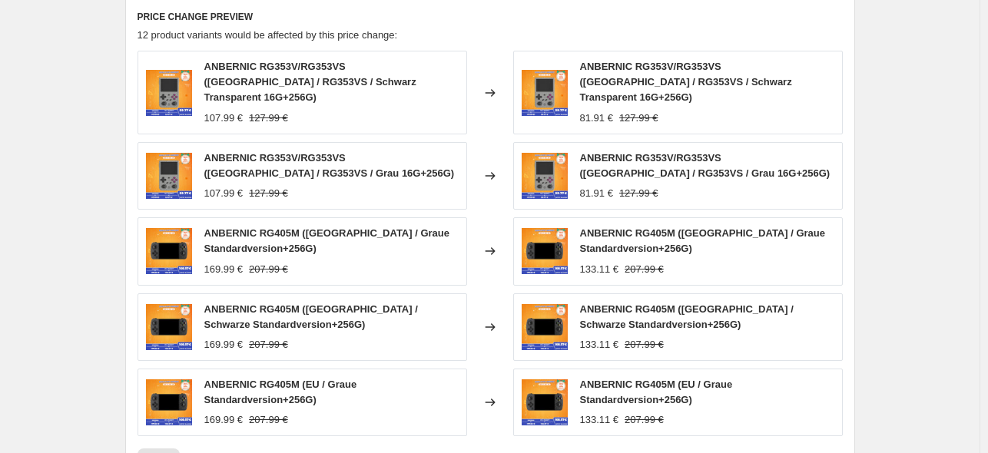
scroll to position [692, 0]
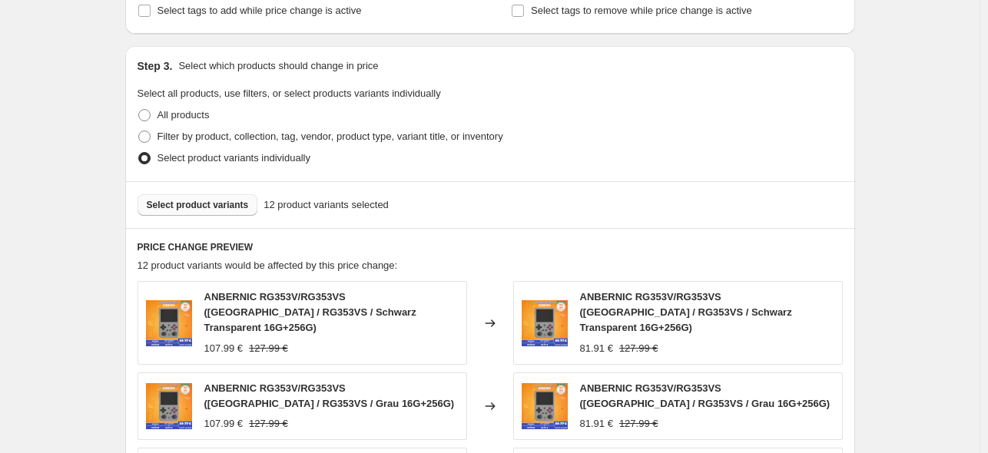
click at [207, 205] on span "Select product variants" at bounding box center [198, 205] width 102 height 12
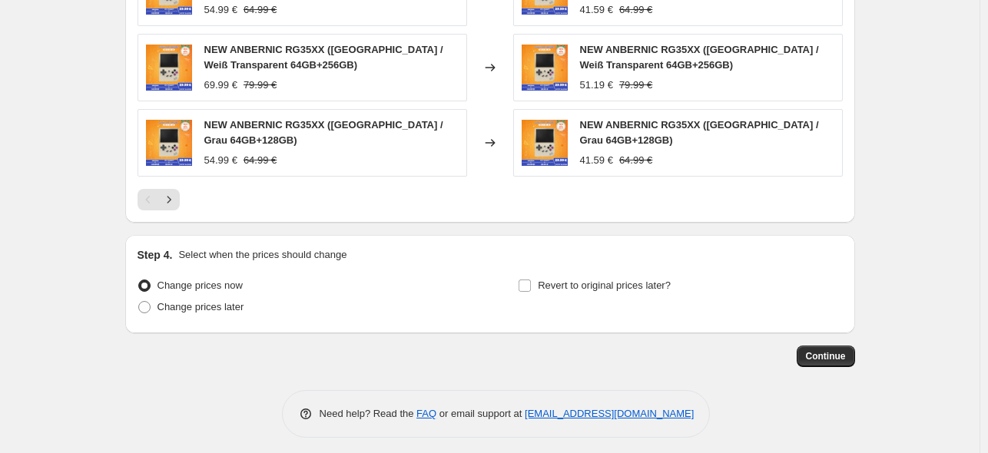
scroll to position [1168, 0]
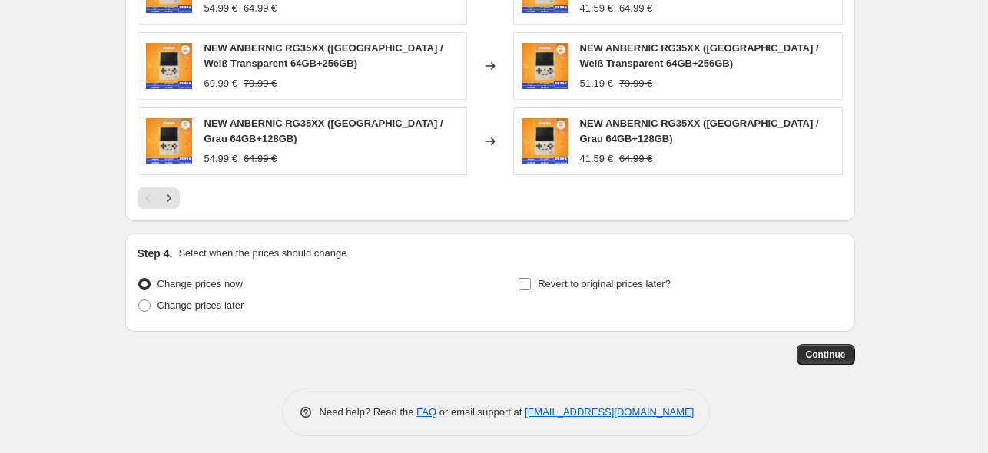
click at [537, 282] on label "Revert to original prices later?" at bounding box center [594, 285] width 153 height 22
click at [531, 282] on input "Revert to original prices later?" at bounding box center [525, 284] width 12 height 12
checkbox input "true"
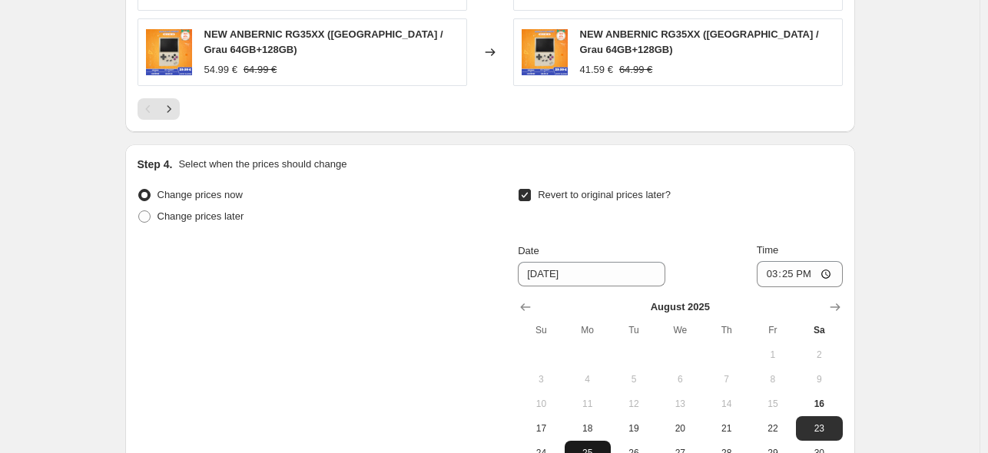
scroll to position [1322, 0]
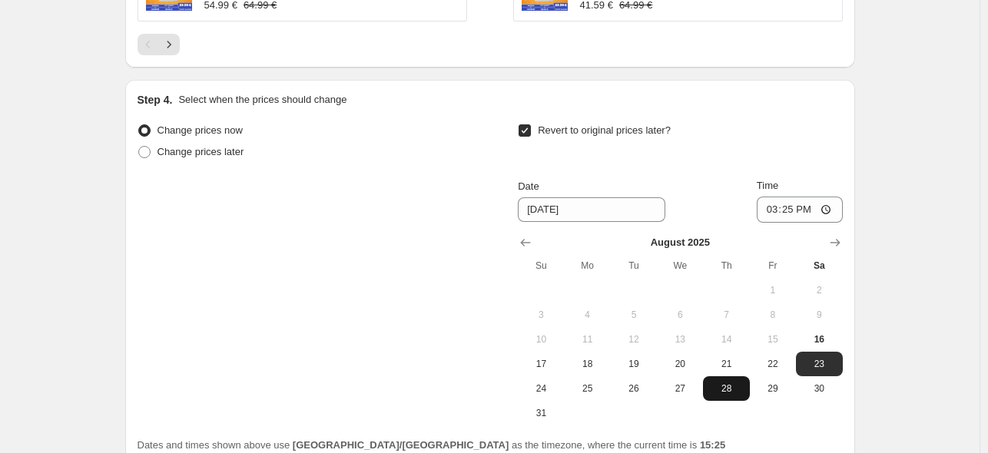
click at [714, 383] on span "28" at bounding box center [726, 389] width 34 height 12
type input "[DATE]"
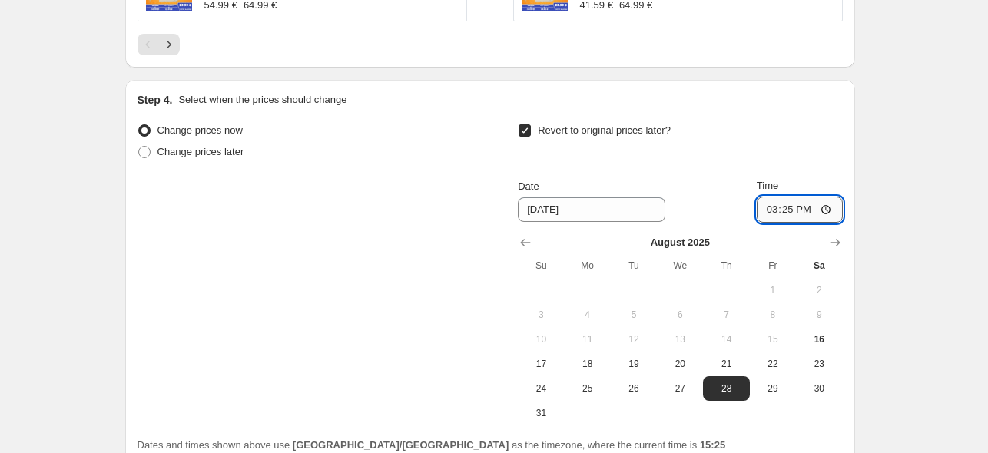
click at [808, 208] on input "15:25" at bounding box center [800, 210] width 86 height 26
type input "15:00"
click at [231, 141] on label "Change prices later" at bounding box center [191, 152] width 107 height 22
click at [139, 146] on input "Change prices later" at bounding box center [138, 146] width 1 height 1
radio input "true"
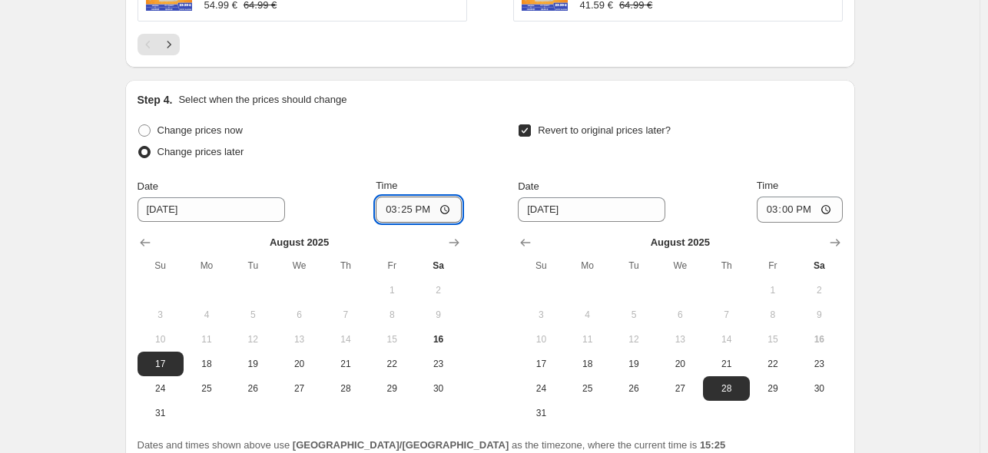
click at [417, 205] on input "15:25" at bounding box center [419, 210] width 86 height 26
type input "22:50"
click at [687, 124] on div "Revert to original prices later?" at bounding box center [680, 143] width 324 height 46
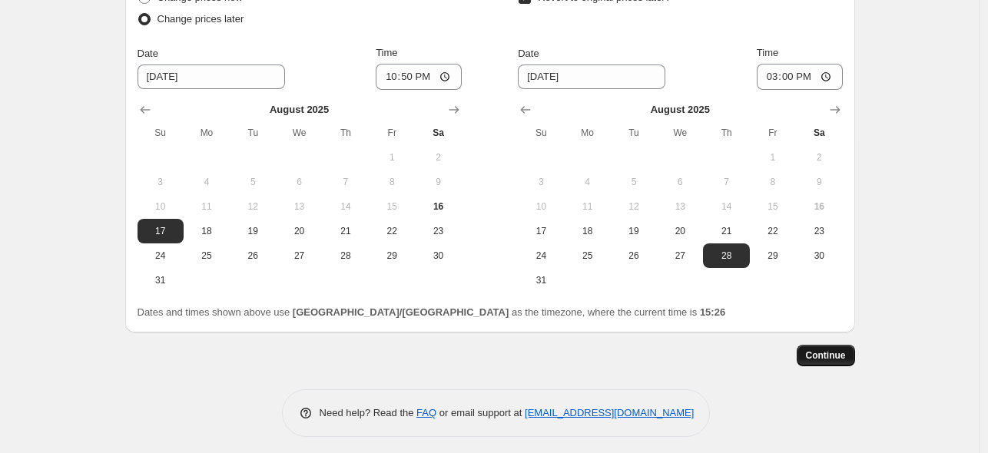
click at [832, 353] on span "Continue" at bounding box center [826, 356] width 40 height 12
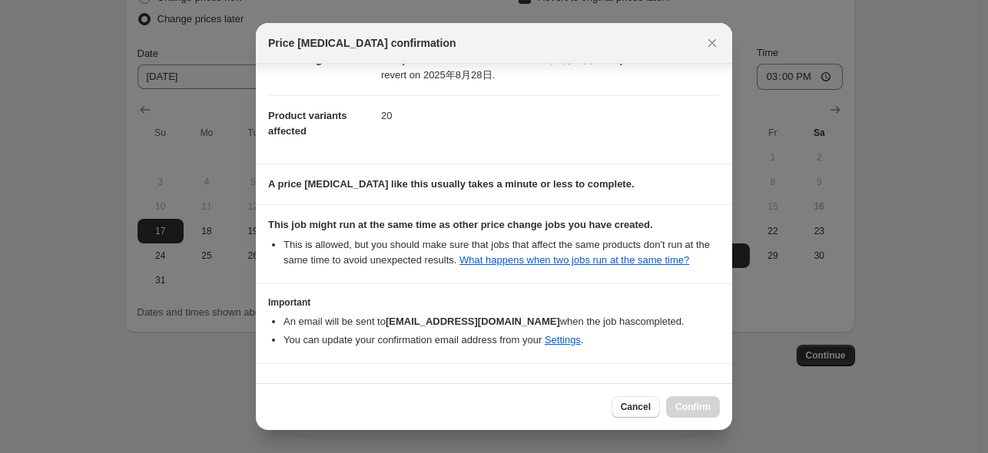
scroll to position [204, 0]
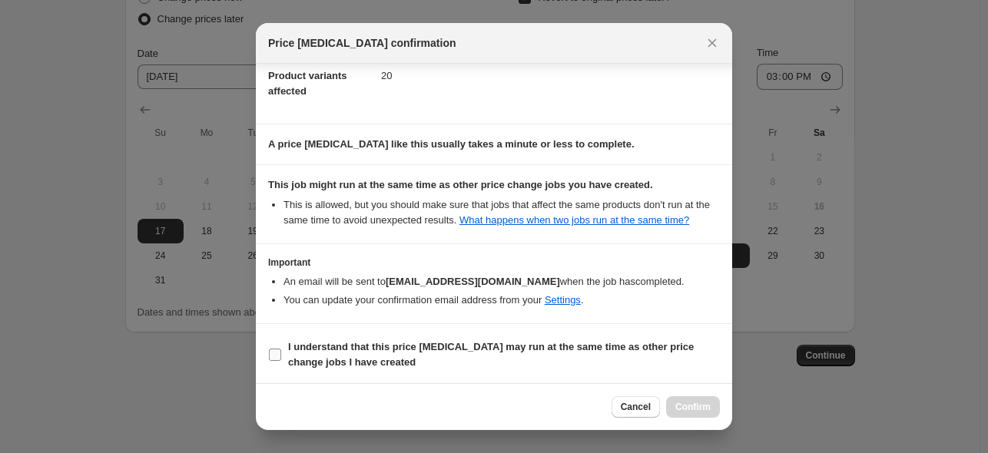
click at [404, 343] on b "I understand that this price [MEDICAL_DATA] may run at the same time as other p…" at bounding box center [491, 354] width 406 height 27
click at [281, 349] on input "I understand that this price [MEDICAL_DATA] may run at the same time as other p…" at bounding box center [275, 355] width 12 height 12
checkbox input "true"
click at [697, 411] on span "Confirm" at bounding box center [692, 407] width 35 height 12
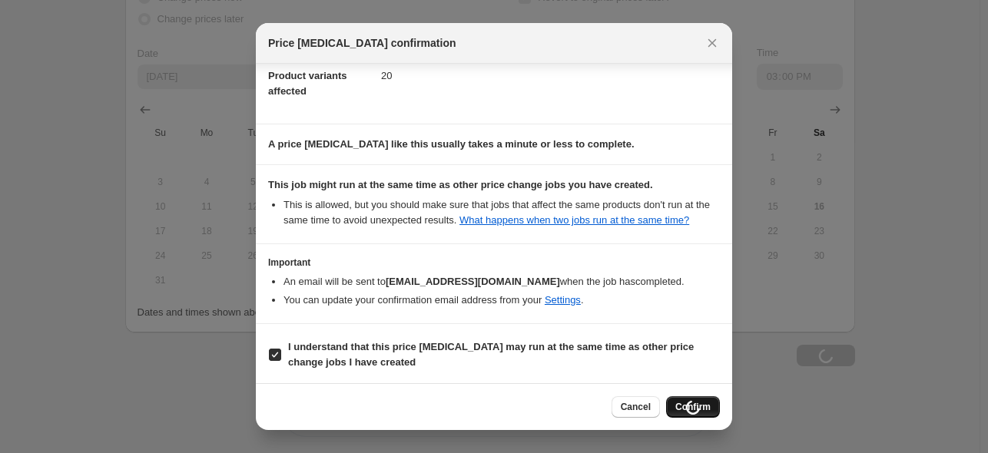
scroll to position [1455, 0]
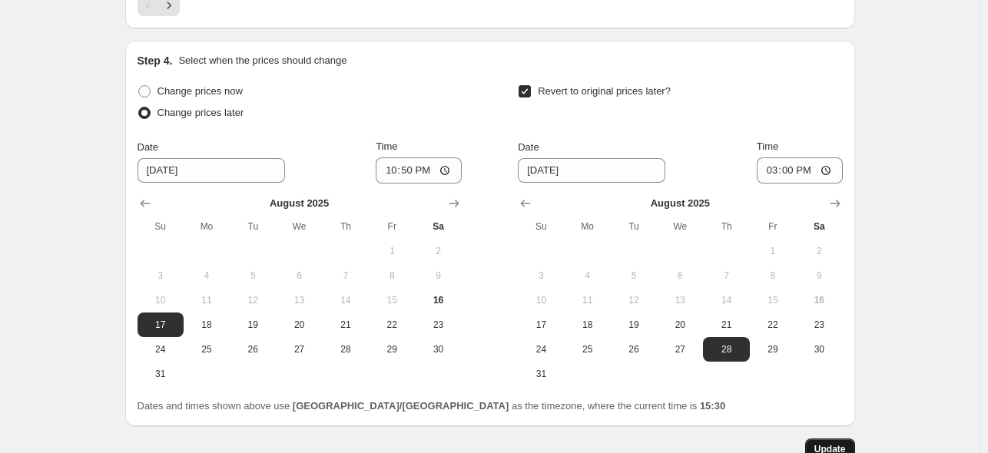
click at [831, 443] on span "Update" at bounding box center [831, 449] width 32 height 12
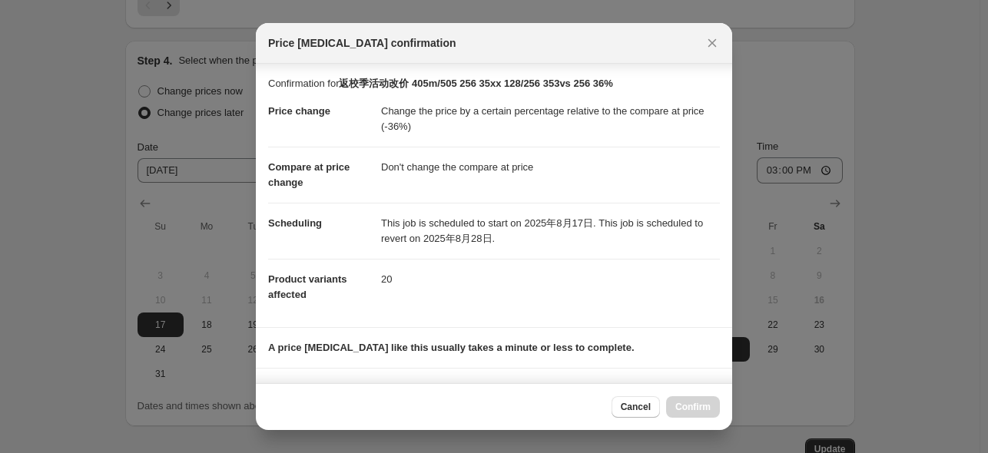
scroll to position [204, 0]
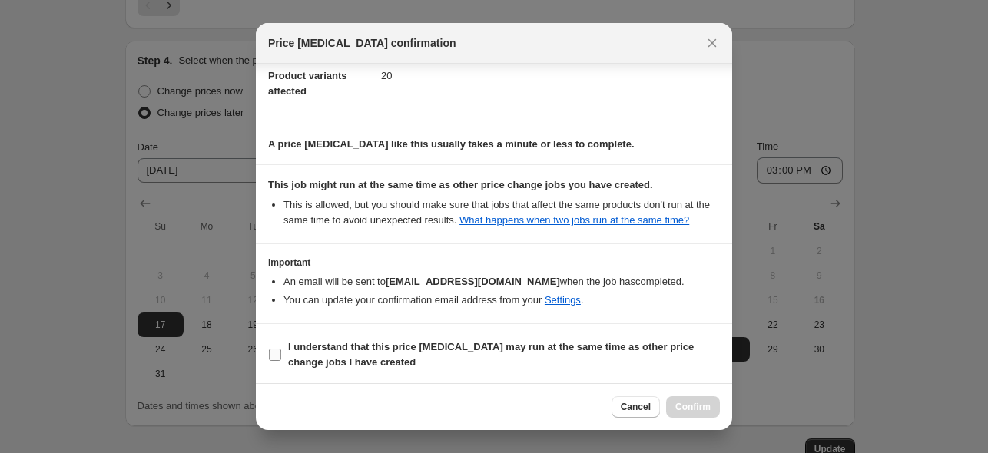
drag, startPoint x: 436, startPoint y: 355, endPoint x: 531, endPoint y: 369, distance: 95.5
click at [436, 355] on span "I understand that this price [MEDICAL_DATA] may run at the same time as other p…" at bounding box center [504, 355] width 432 height 31
click at [281, 355] on input "I understand that this price [MEDICAL_DATA] may run at the same time as other p…" at bounding box center [275, 355] width 12 height 12
checkbox input "true"
drag, startPoint x: 703, startPoint y: 411, endPoint x: 692, endPoint y: 393, distance: 21.7
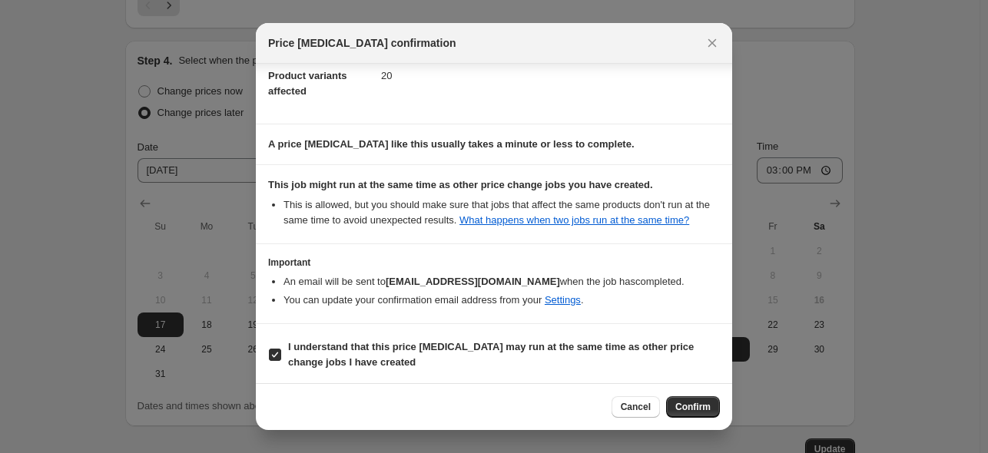
click at [703, 411] on span "Confirm" at bounding box center [692, 407] width 35 height 12
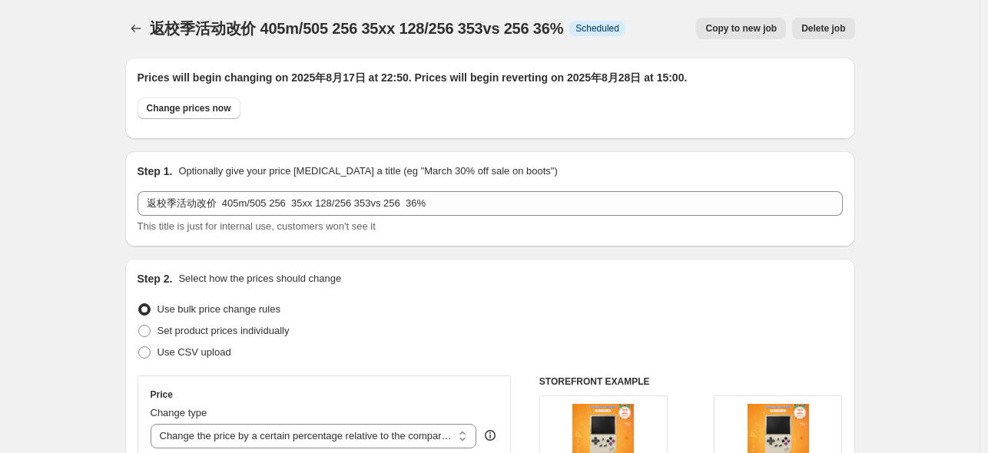
scroll to position [0, 0]
click at [137, 28] on icon "Price change jobs" at bounding box center [135, 29] width 15 height 15
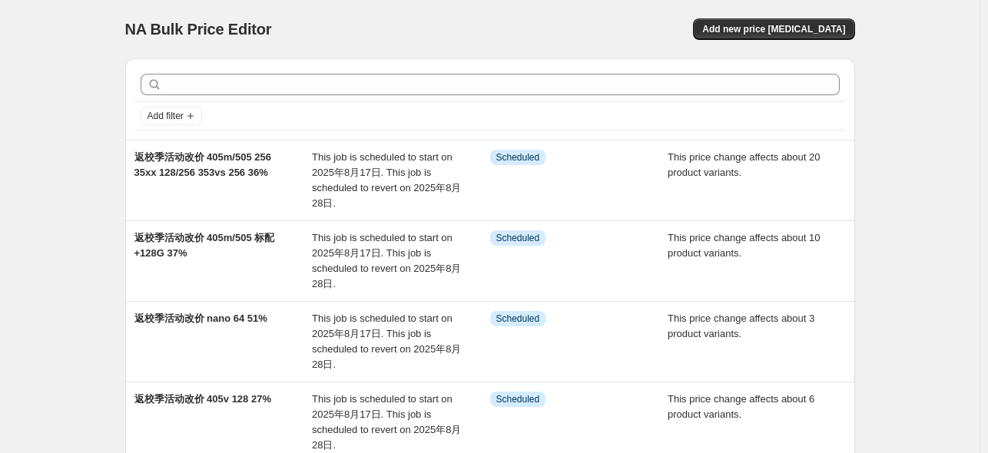
click at [360, 68] on div at bounding box center [490, 85] width 712 height 34
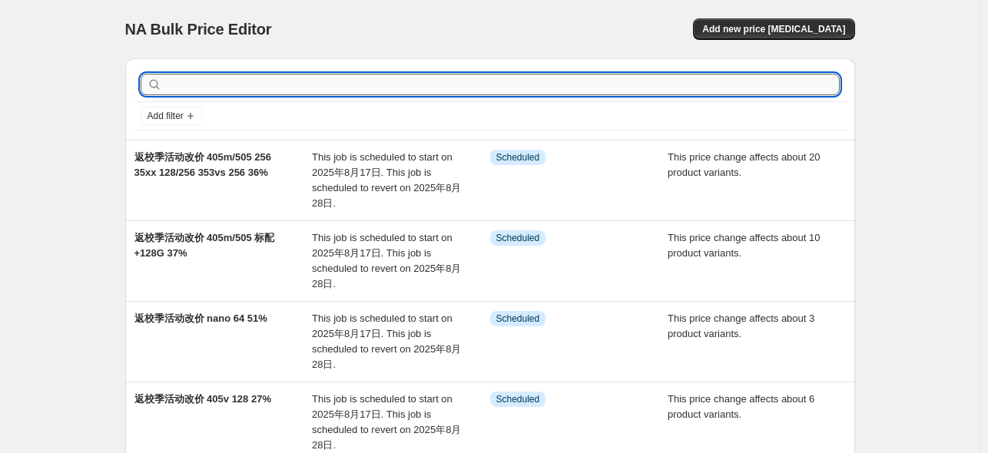
click at [362, 76] on input "text" at bounding box center [502, 85] width 675 height 22
type input "38"
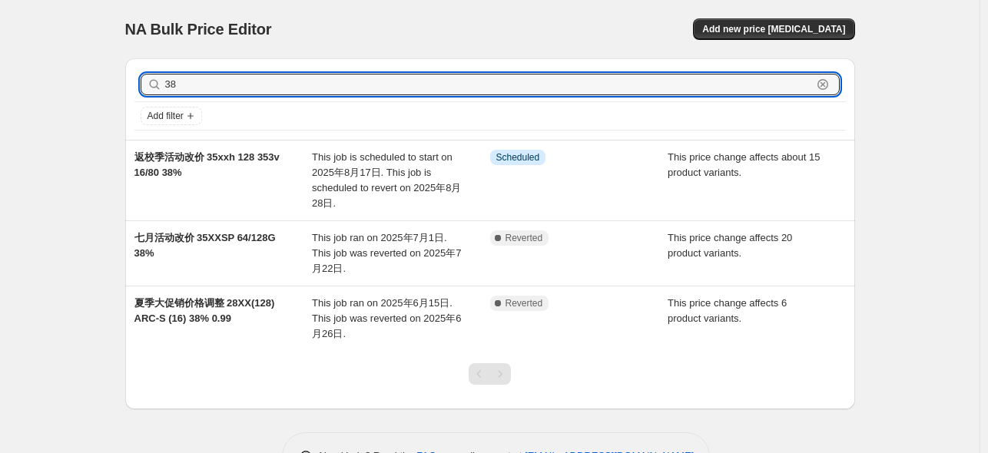
drag, startPoint x: 244, startPoint y: 78, endPoint x: 148, endPoint y: 72, distance: 96.2
click at [148, 72] on div "38 Clear" at bounding box center [490, 85] width 712 height 34
type input "47"
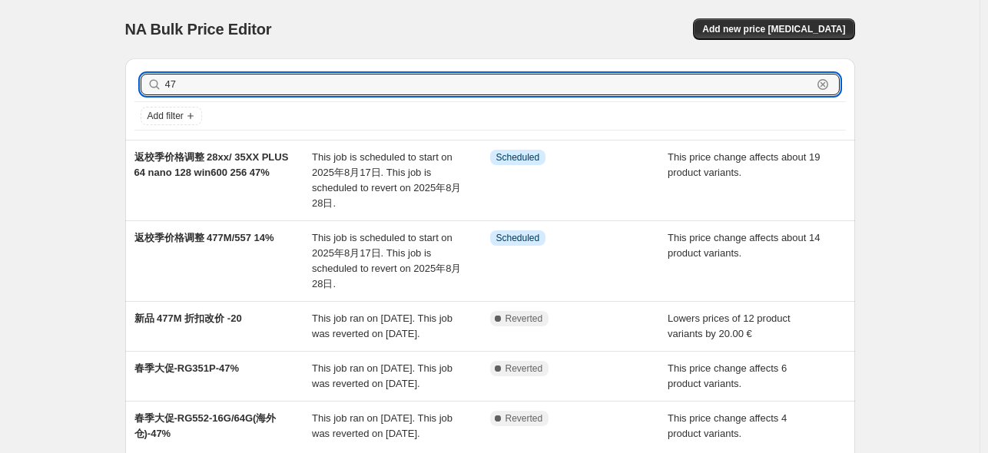
drag, startPoint x: 184, startPoint y: 81, endPoint x: 141, endPoint y: 74, distance: 43.6
click at [141, 74] on div "47 Clear" at bounding box center [490, 85] width 712 height 34
type input "46"
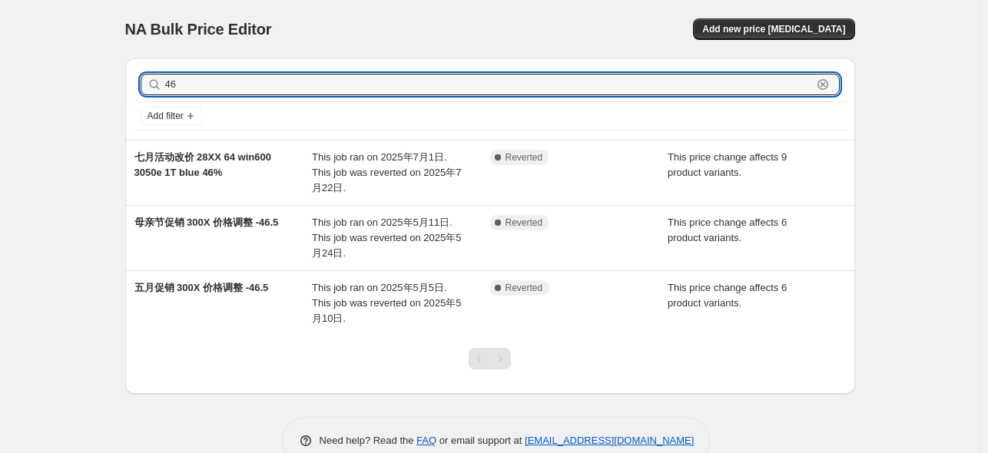
drag, startPoint x: 211, startPoint y: 79, endPoint x: 172, endPoint y: 69, distance: 39.7
click at [172, 69] on div "46 Clear" at bounding box center [490, 85] width 712 height 34
type input "4"
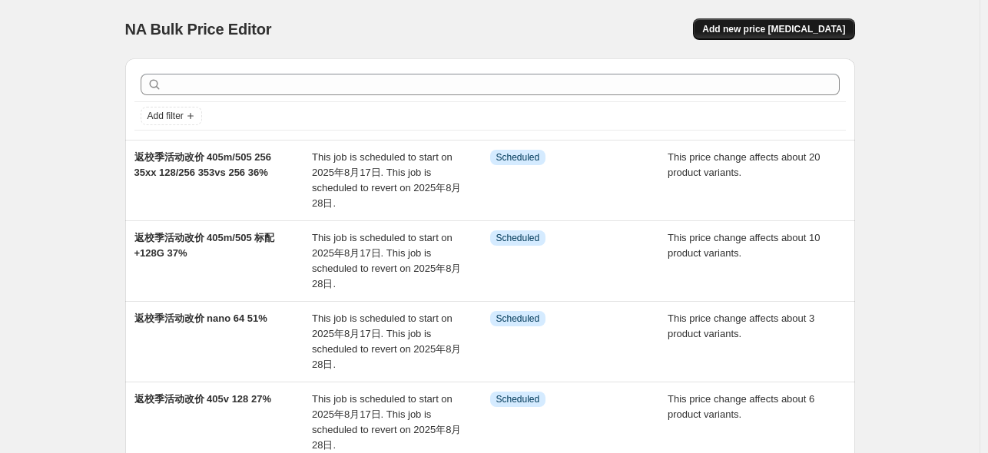
click at [805, 31] on span "Add new price [MEDICAL_DATA]" at bounding box center [773, 29] width 143 height 12
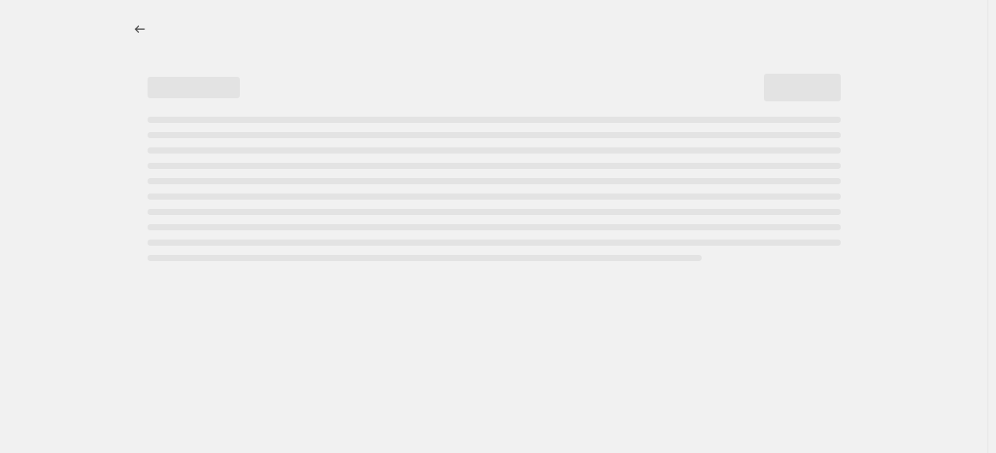
select select "percentage"
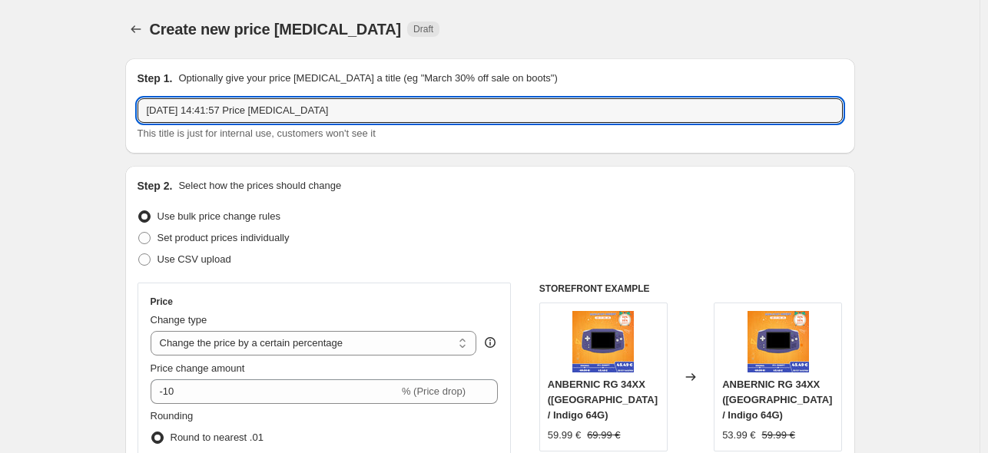
paste input "蓝色3050e（1T）"
click at [151, 110] on input "蓝色3050e（1T）" at bounding box center [490, 110] width 705 height 25
click at [229, 110] on input "返校季活动改价 玩in00 蓝色3050e（1T）" at bounding box center [490, 110] width 705 height 25
drag, startPoint x: 240, startPoint y: 114, endPoint x: 224, endPoint y: 110, distance: 15.8
click at [224, 110] on input "返校季活动改价 玩in00 蓝色3050e（1T）" at bounding box center [490, 110] width 705 height 25
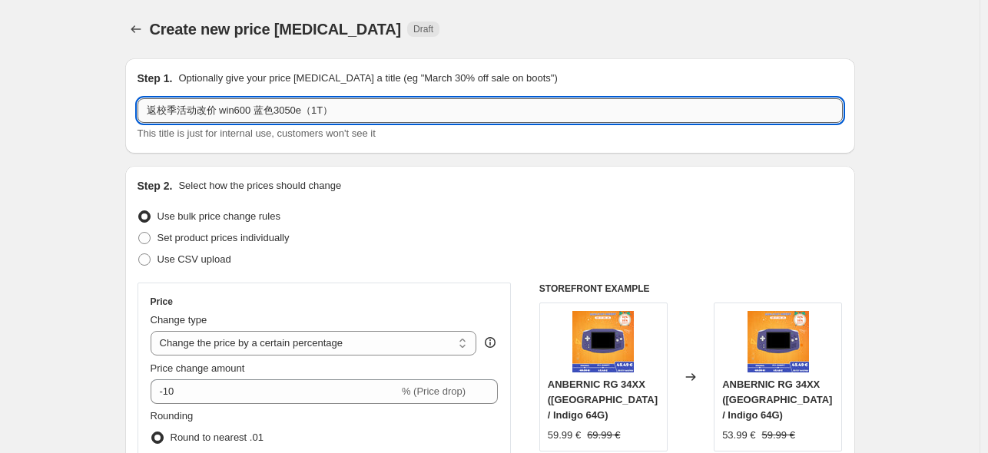
click at [363, 116] on input "返校季活动改价 win600 蓝色3050e（1T）" at bounding box center [490, 110] width 705 height 25
type input "返校季活动改价 win600 蓝色3050e（1T）46%"
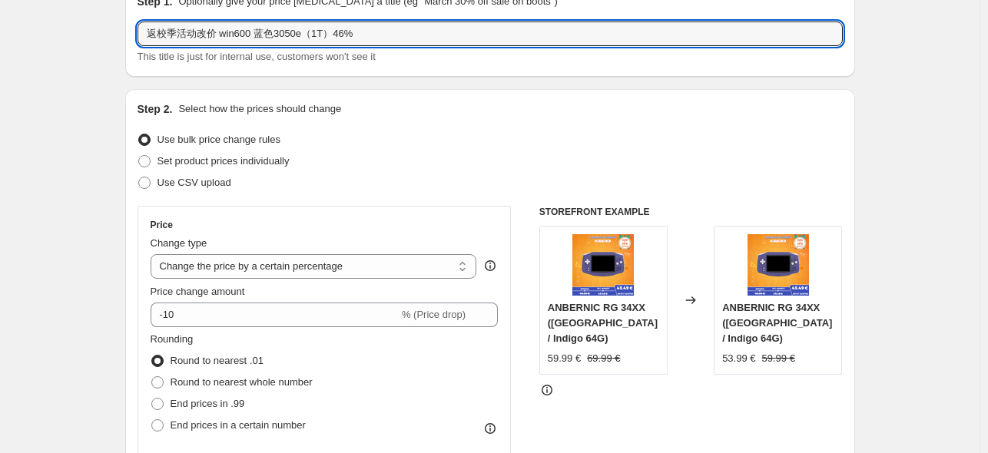
scroll to position [154, 0]
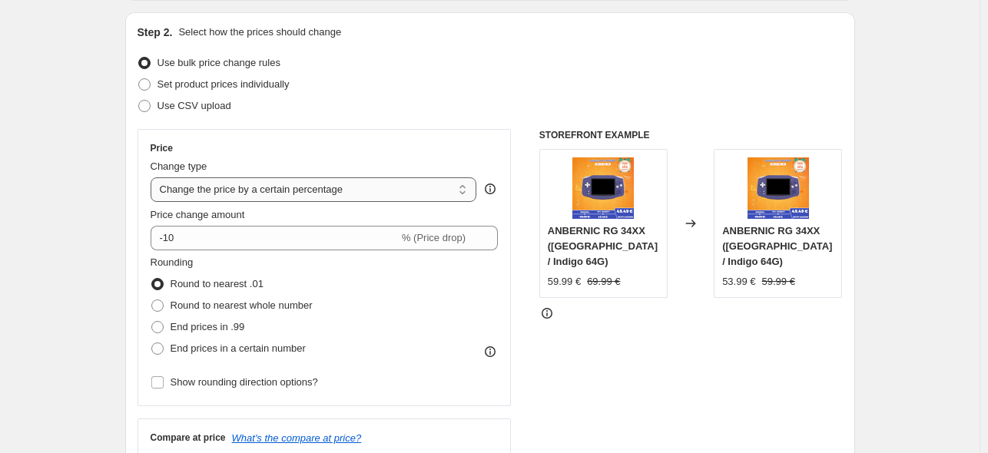
click at [264, 189] on select "Change the price to a certain amount Change the price by a certain amount Chang…" at bounding box center [314, 190] width 327 height 25
select select "pcap"
click at [154, 178] on select "Change the price to a certain amount Change the price by a certain amount Chang…" at bounding box center [314, 190] width 327 height 25
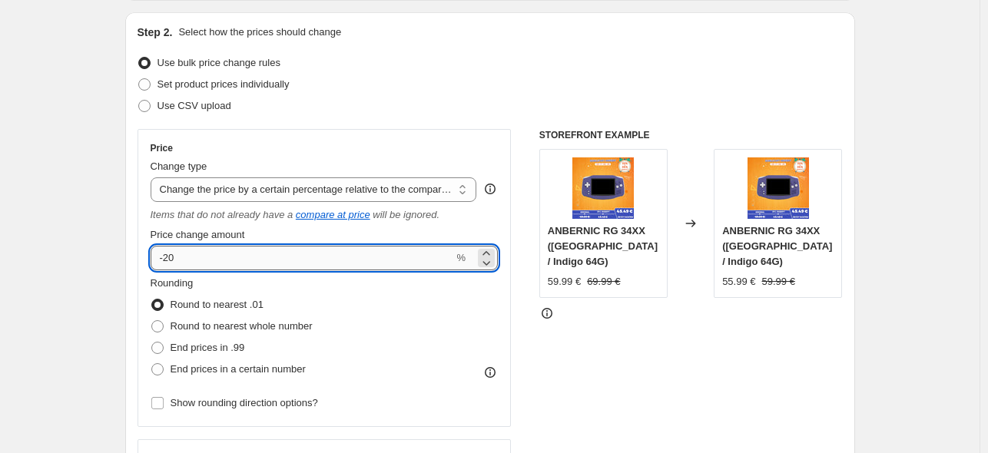
click at [262, 262] on input "-20" at bounding box center [303, 258] width 304 height 25
type input "-2"
type input "-46"
click at [577, 349] on div "STOREFRONT EXAMPLE ANBERNIC RG 34XX ([GEOGRAPHIC_DATA] / Indigo 64G) 59.99 € 69…" at bounding box center [691, 327] width 304 height 397
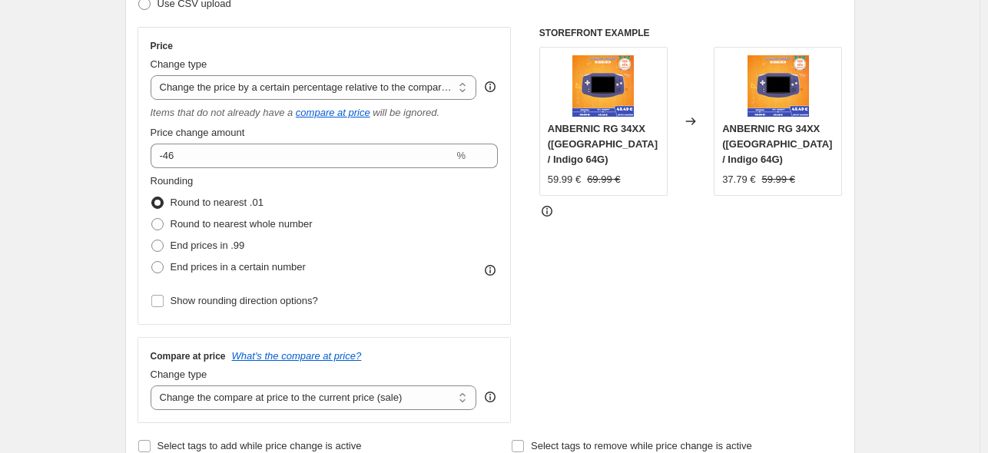
scroll to position [461, 0]
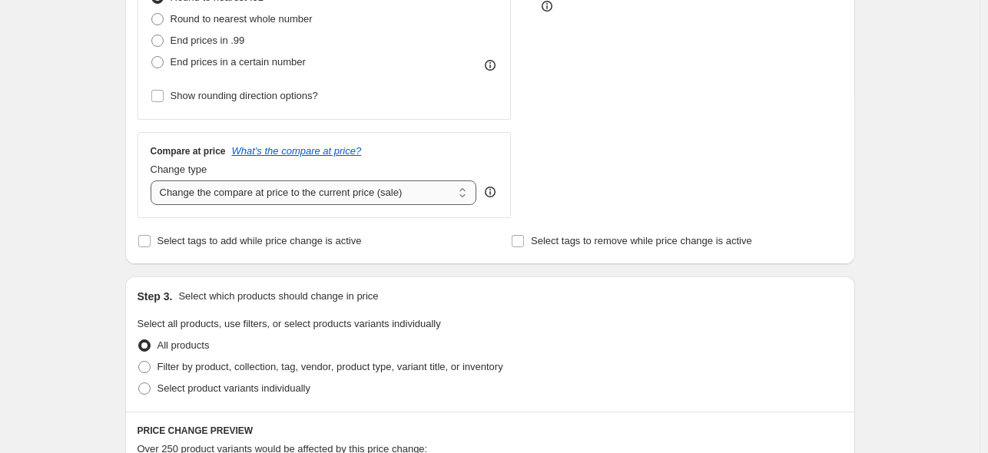
click at [337, 193] on select "Change the compare at price to the current price (sale) Change the compare at p…" at bounding box center [314, 193] width 327 height 25
select select "no_change"
click at [154, 181] on select "Change the compare at price to the current price (sale) Change the compare at p…" at bounding box center [314, 193] width 327 height 25
click at [197, 394] on span "Select product variants individually" at bounding box center [234, 389] width 153 height 12
click at [139, 383] on input "Select product variants individually" at bounding box center [138, 383] width 1 height 1
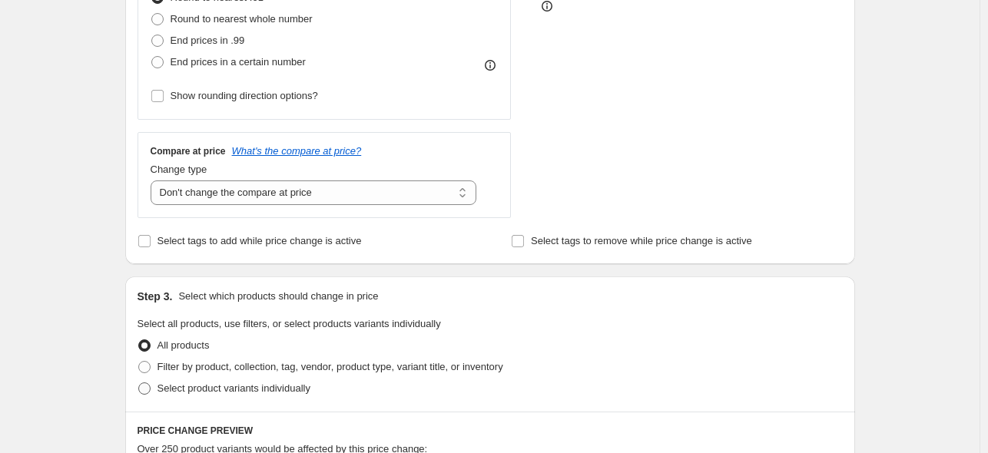
radio input "true"
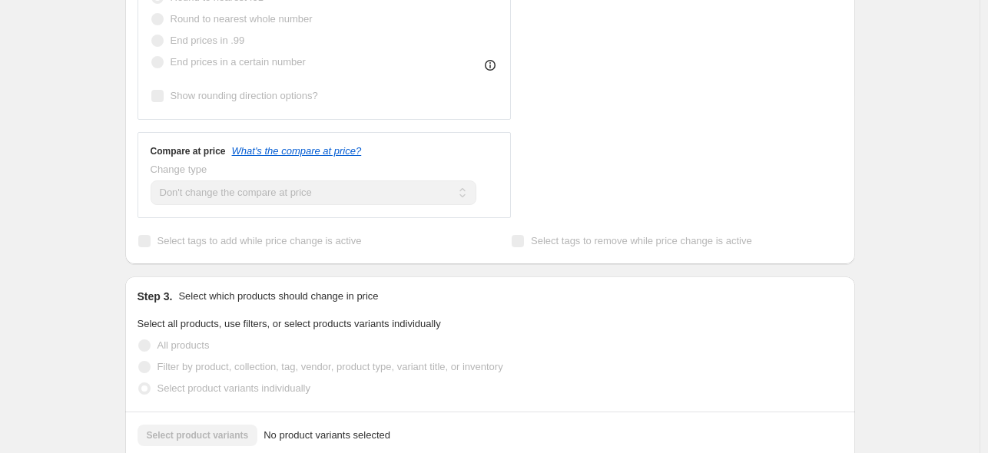
scroll to position [762, 0]
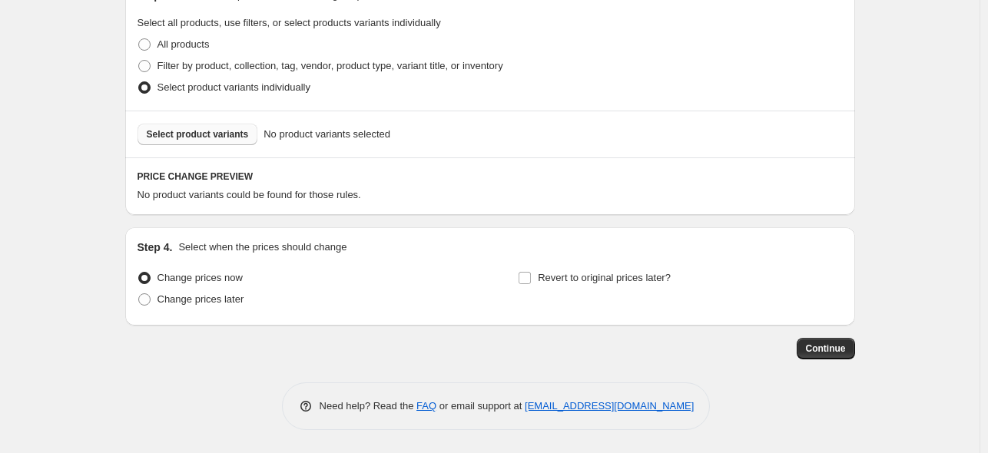
click at [223, 136] on span "Select product variants" at bounding box center [198, 134] width 102 height 12
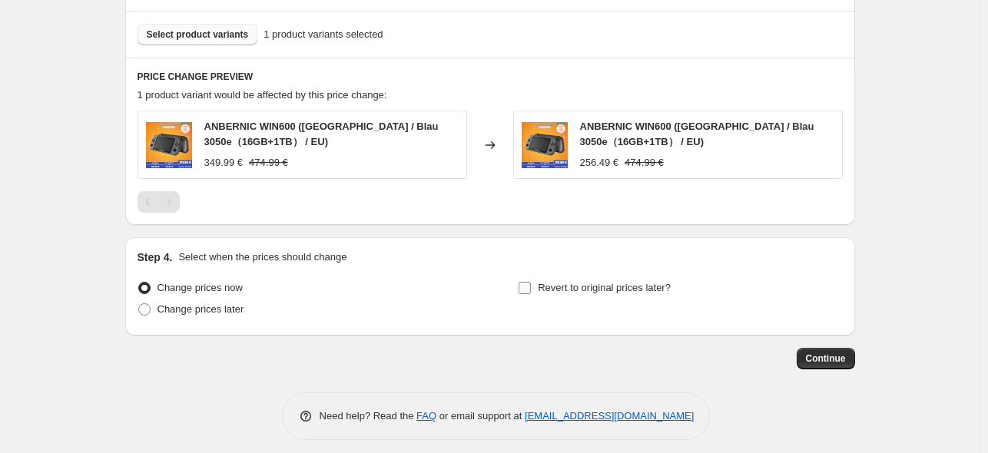
scroll to position [871, 0]
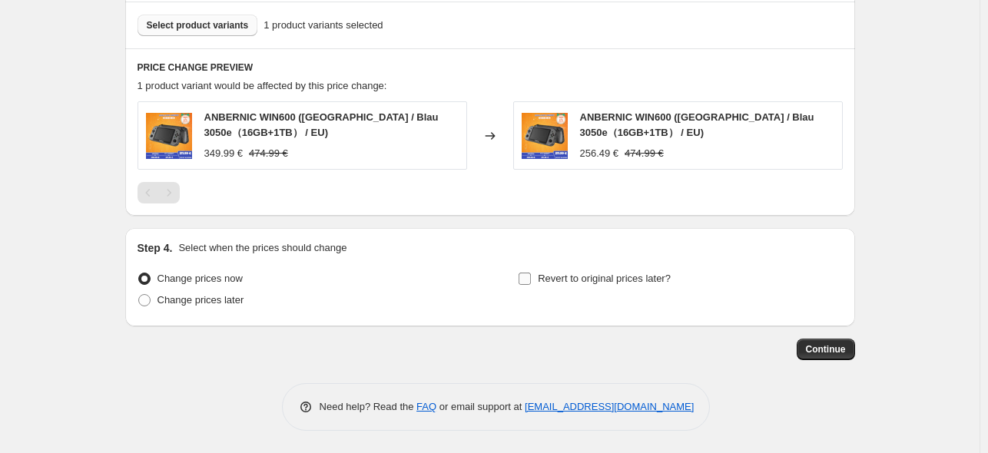
click at [544, 276] on span "Revert to original prices later?" at bounding box center [604, 279] width 133 height 12
click at [531, 276] on input "Revert to original prices later?" at bounding box center [525, 279] width 12 height 12
checkbox input "true"
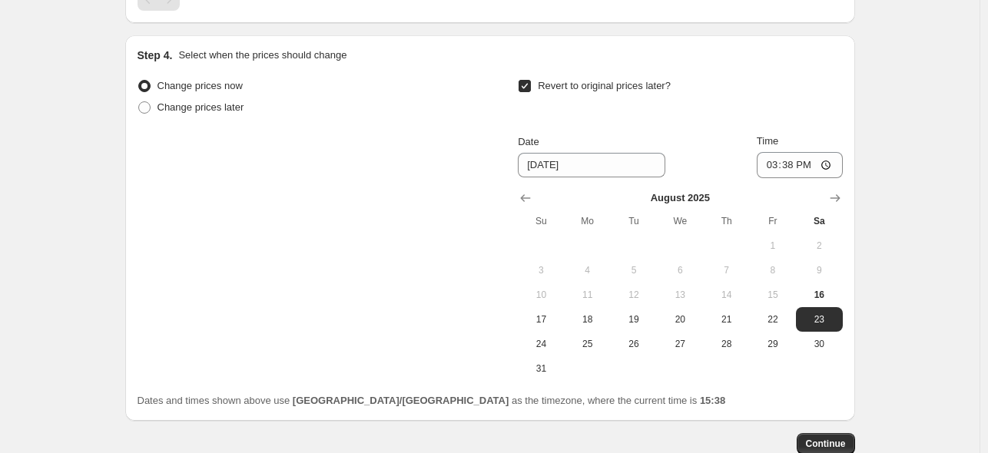
scroll to position [1102, 0]
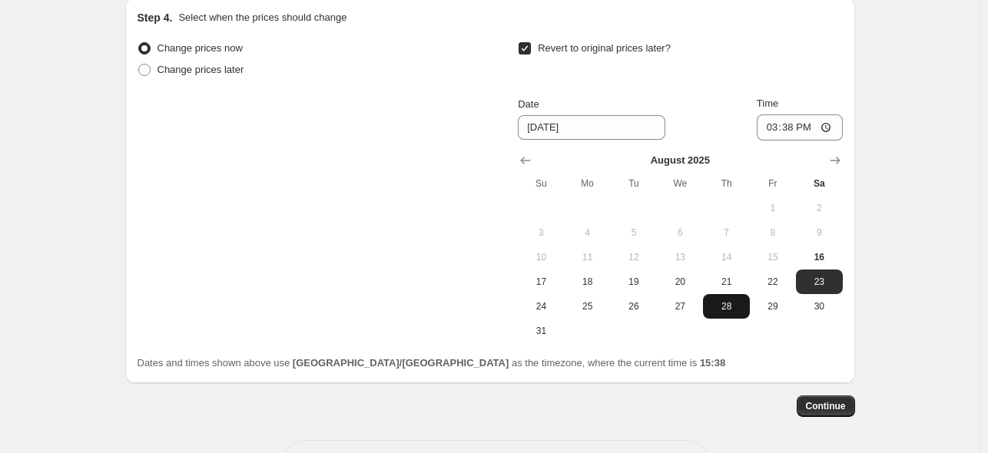
click at [734, 310] on span "28" at bounding box center [726, 306] width 34 height 12
type input "[DATE]"
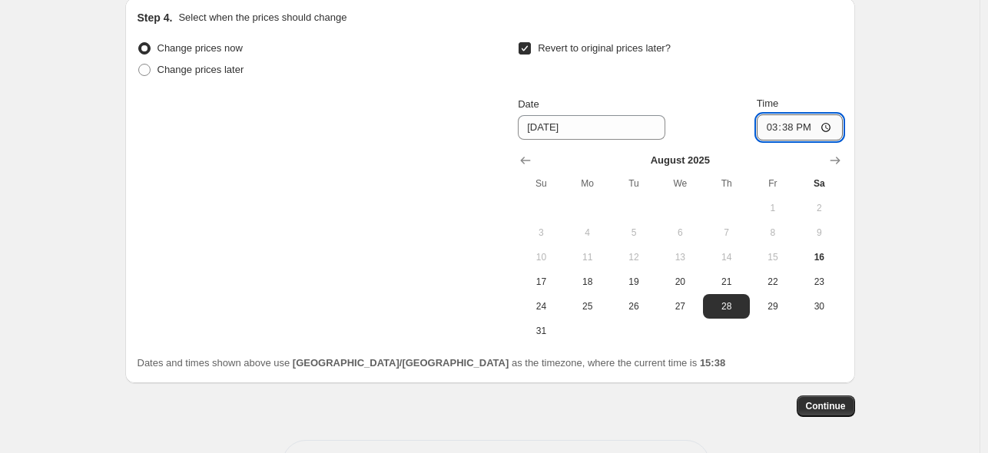
click at [810, 137] on input "15:38" at bounding box center [800, 127] width 86 height 26
click at [811, 122] on input "15:38" at bounding box center [800, 127] width 86 height 26
type input "15:00"
click at [167, 75] on span "Change prices later" at bounding box center [201, 70] width 87 height 12
click at [139, 65] on input "Change prices later" at bounding box center [138, 64] width 1 height 1
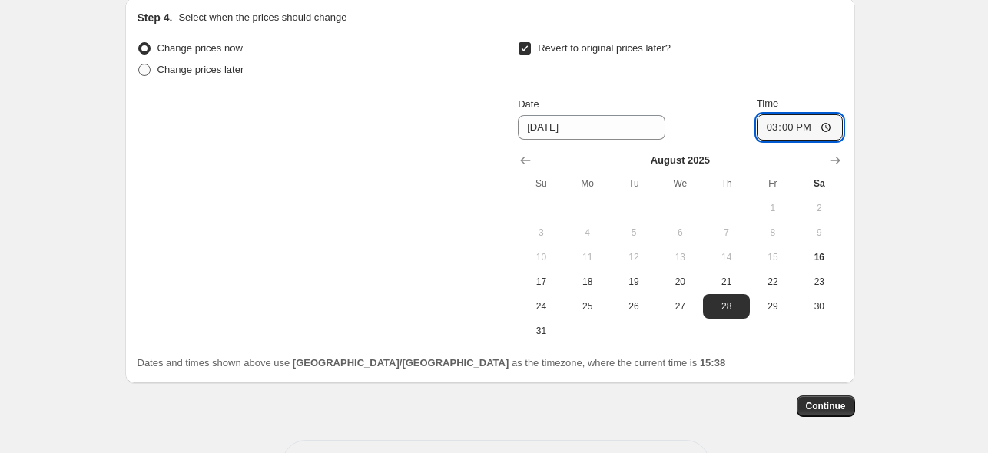
radio input "true"
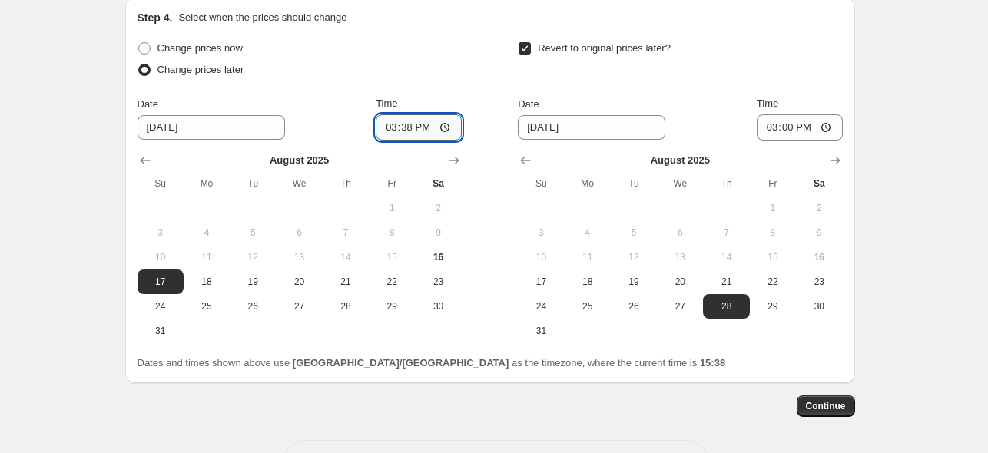
click at [416, 127] on input "15:38" at bounding box center [419, 127] width 86 height 26
type input "22:50"
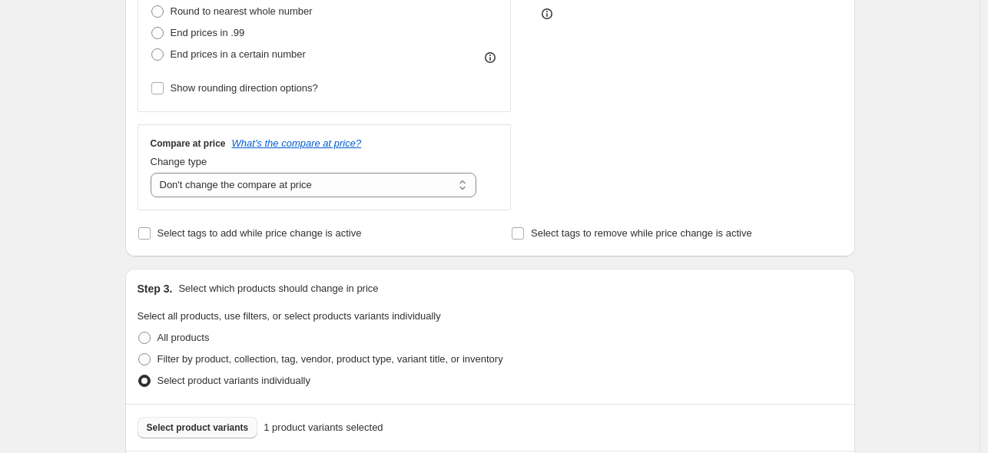
scroll to position [718, 0]
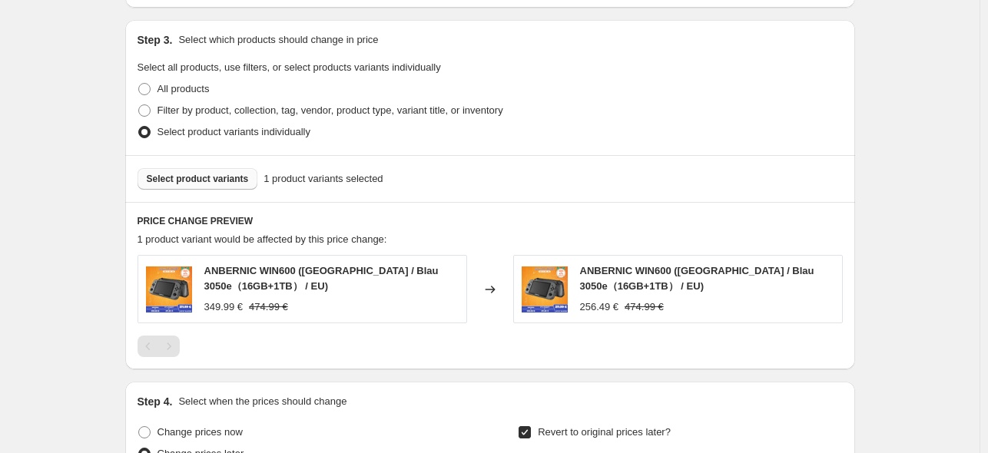
click at [725, 370] on div "Step 1. Optionally give your price [MEDICAL_DATA] a title (eg "March 30% off sa…" at bounding box center [484, 64] width 742 height 1473
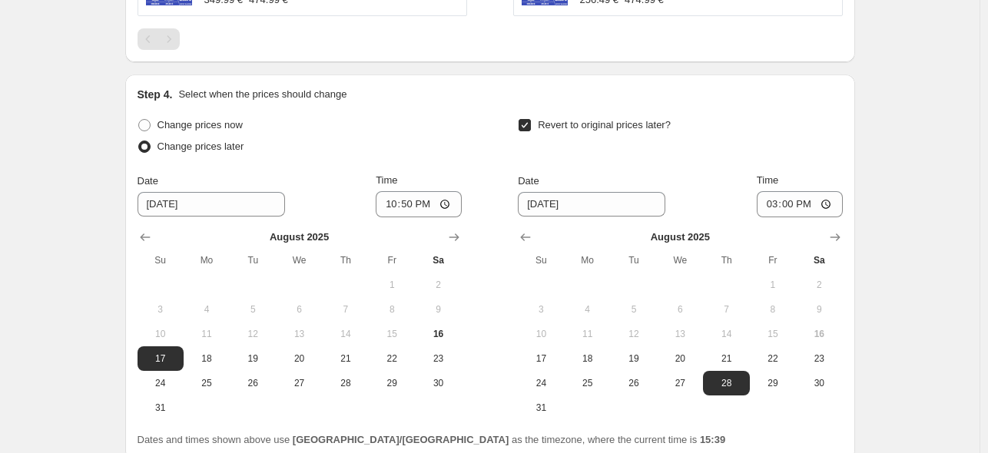
scroll to position [1159, 0]
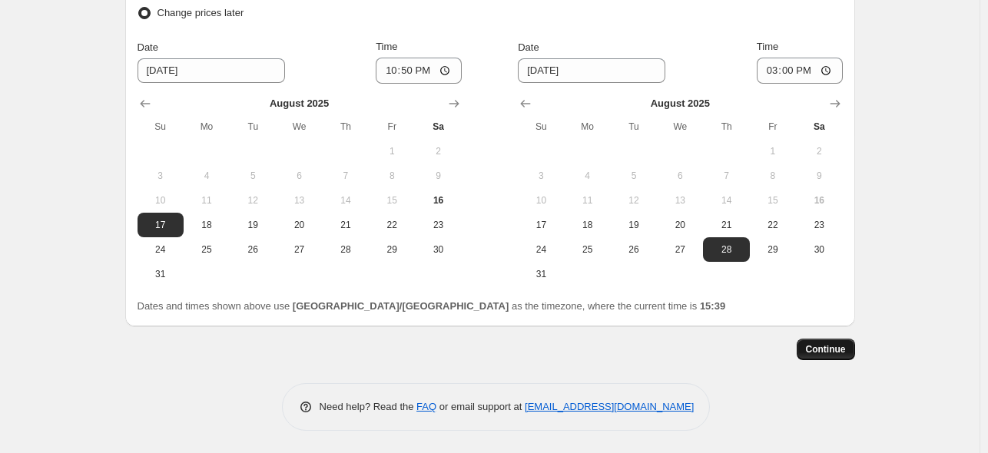
click at [827, 348] on span "Continue" at bounding box center [826, 349] width 40 height 12
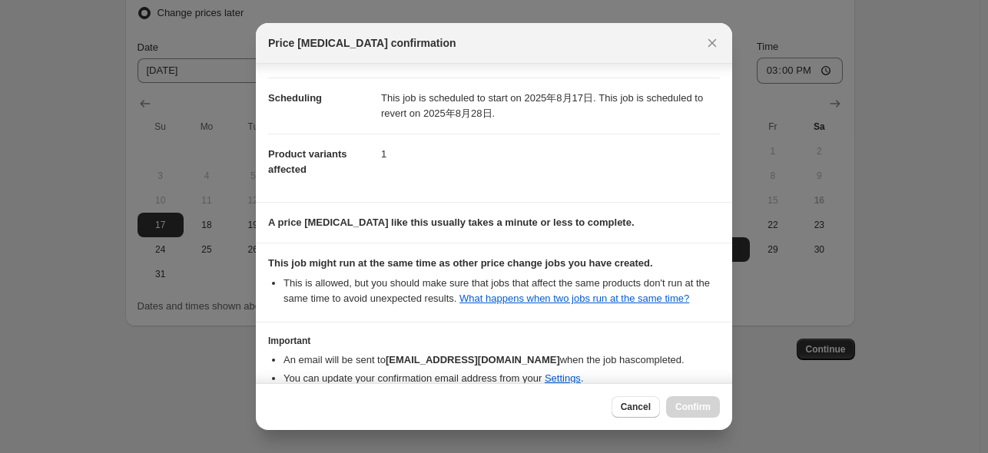
scroll to position [204, 0]
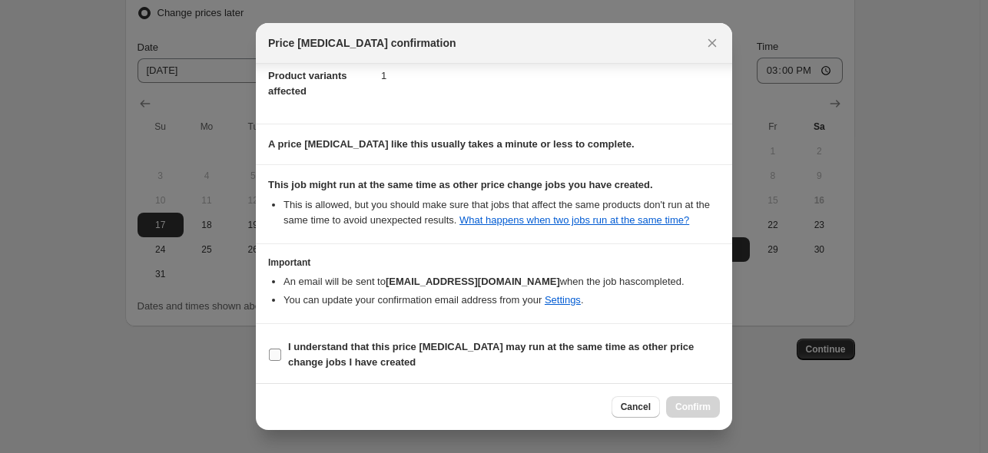
click at [397, 359] on span "I understand that this price [MEDICAL_DATA] may run at the same time as other p…" at bounding box center [504, 355] width 432 height 31
click at [281, 359] on input "I understand that this price [MEDICAL_DATA] may run at the same time as other p…" at bounding box center [275, 355] width 12 height 12
checkbox input "true"
click at [700, 403] on span "Confirm" at bounding box center [692, 407] width 35 height 12
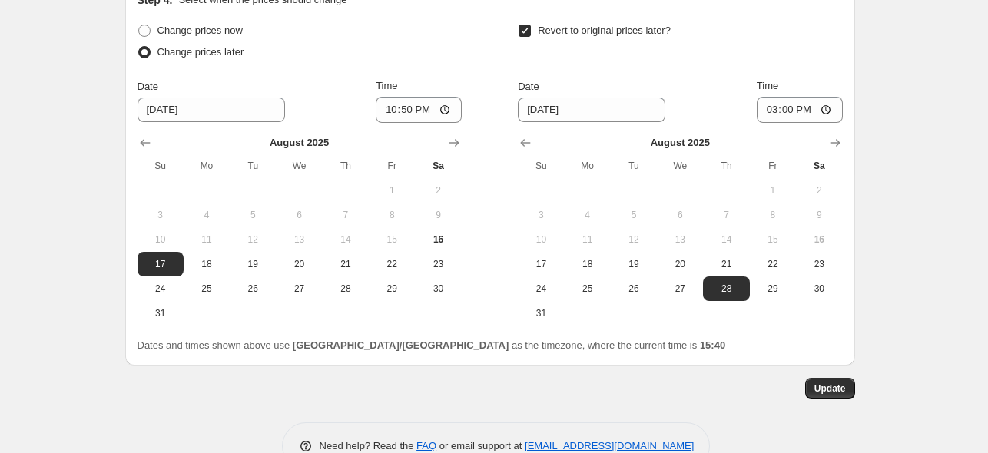
scroll to position [1176, 0]
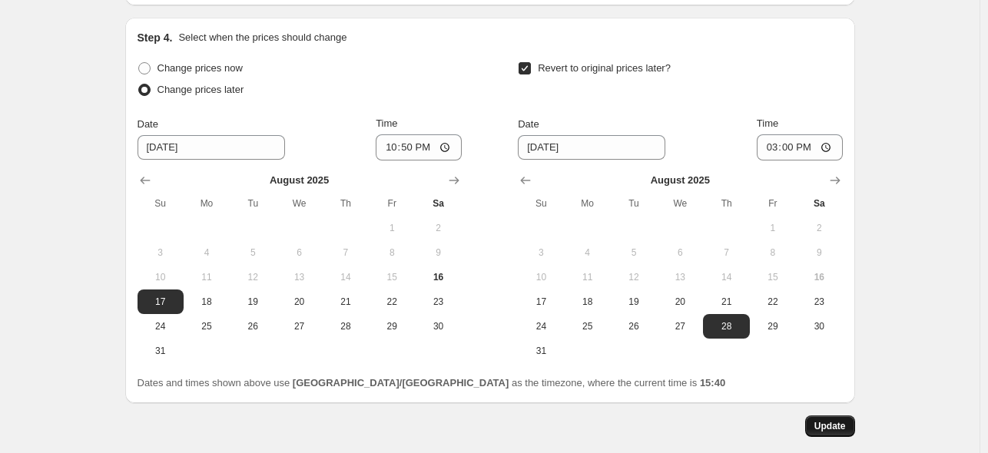
click at [837, 430] on span "Update" at bounding box center [831, 426] width 32 height 12
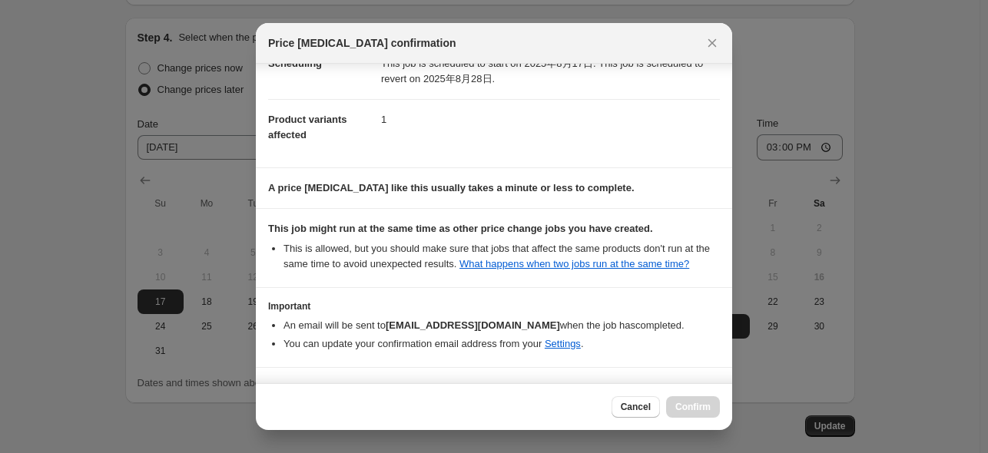
scroll to position [204, 0]
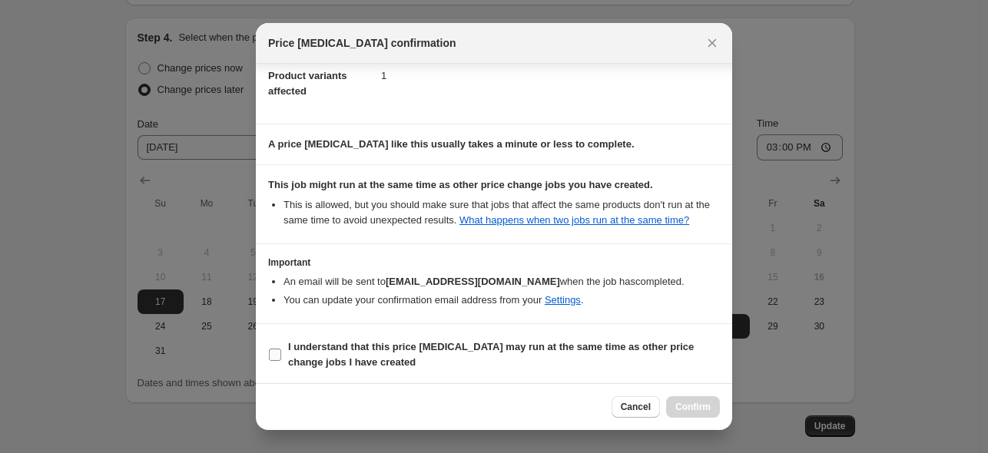
click at [453, 350] on b "I understand that this price [MEDICAL_DATA] may run at the same time as other p…" at bounding box center [491, 354] width 406 height 27
click at [281, 350] on input "I understand that this price [MEDICAL_DATA] may run at the same time as other p…" at bounding box center [275, 355] width 12 height 12
checkbox input "true"
click at [690, 412] on span "Confirm" at bounding box center [692, 407] width 35 height 12
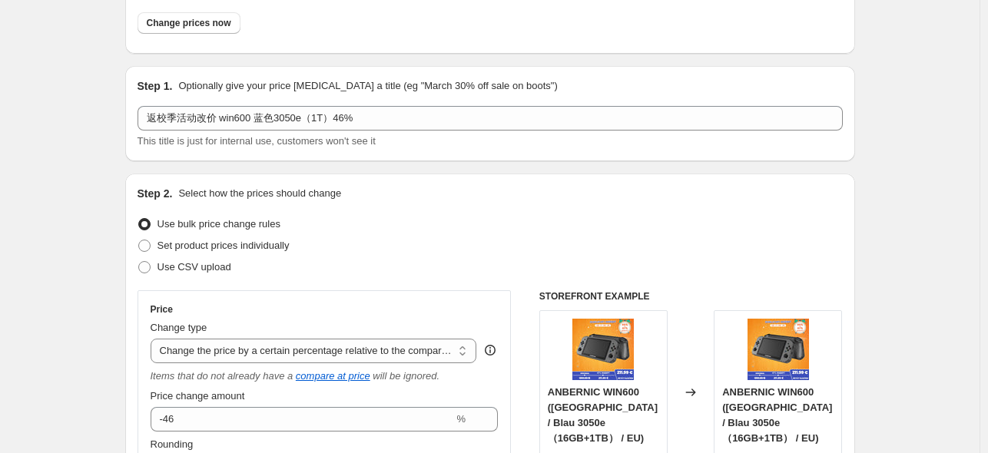
scroll to position [0, 0]
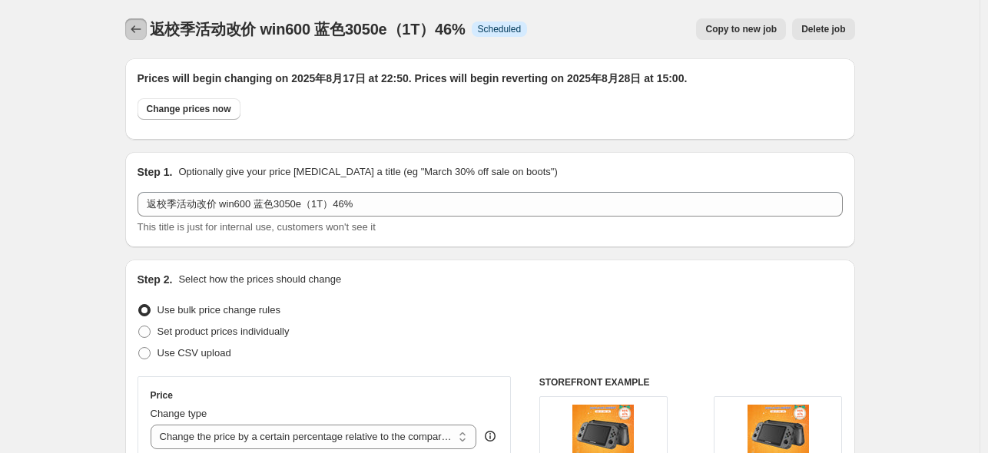
click at [138, 24] on icon "Price change jobs" at bounding box center [135, 29] width 15 height 15
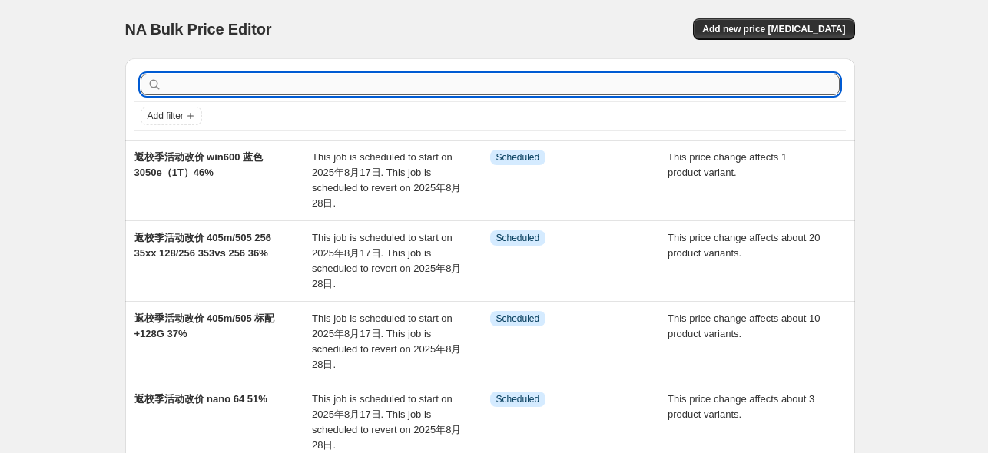
click at [517, 85] on input "text" at bounding box center [502, 85] width 675 height 22
type input "54"
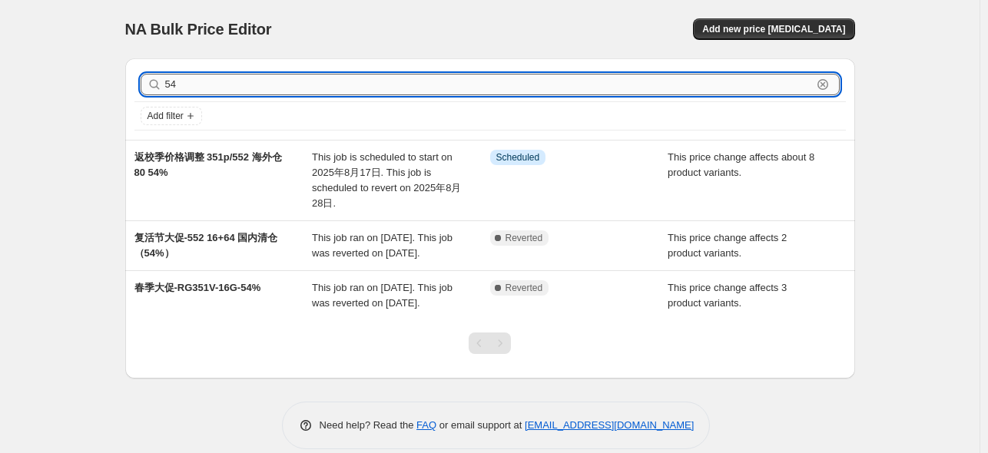
drag, startPoint x: 274, startPoint y: 85, endPoint x: 168, endPoint y: 85, distance: 105.3
click at [168, 85] on input "54" at bounding box center [488, 85] width 647 height 22
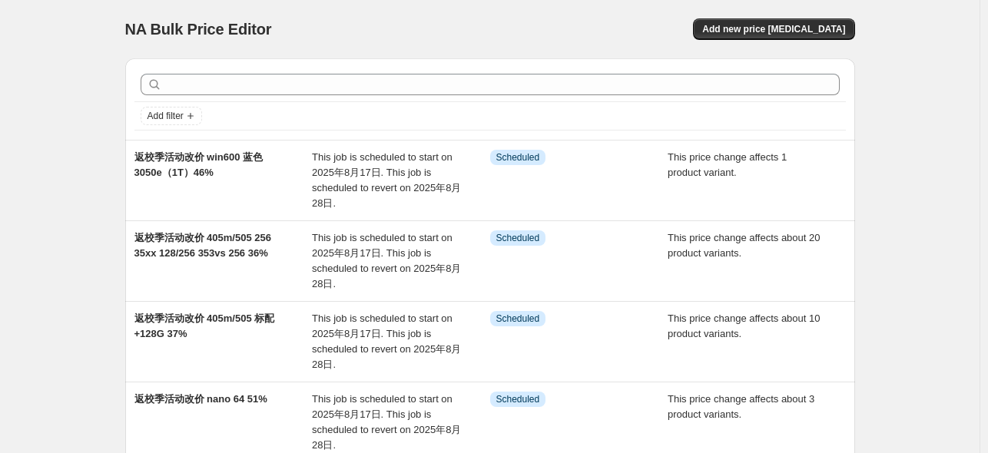
click at [418, 73] on div at bounding box center [490, 85] width 712 height 34
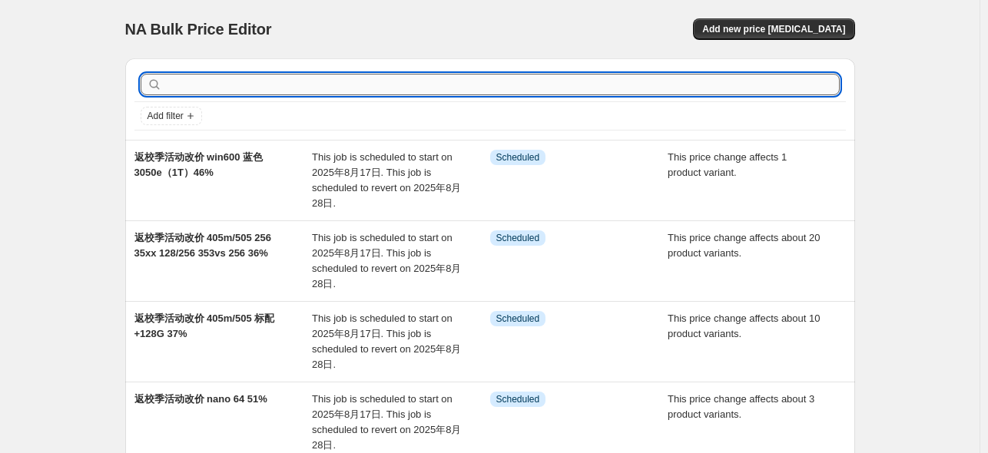
click at [420, 86] on input "text" at bounding box center [502, 85] width 675 height 22
type input "56"
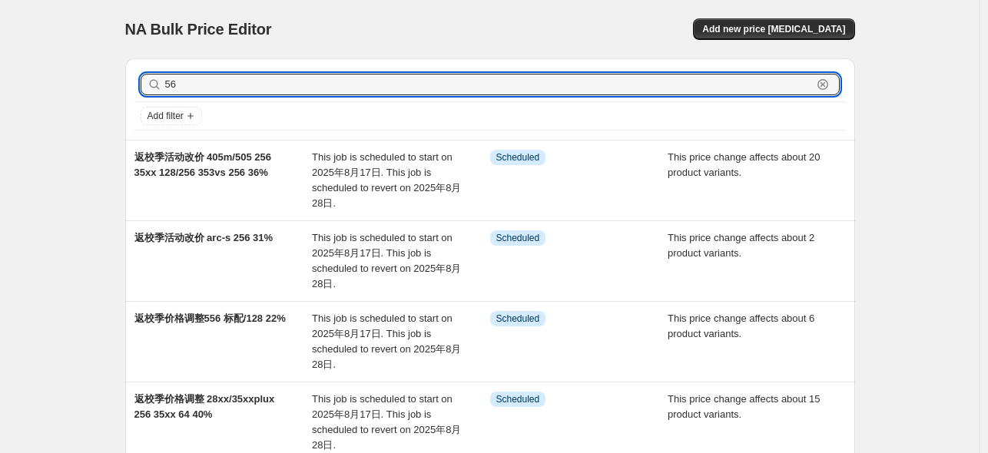
drag, startPoint x: 198, startPoint y: 87, endPoint x: 156, endPoint y: 79, distance: 43.0
click at [156, 79] on div "56 Clear" at bounding box center [490, 85] width 699 height 22
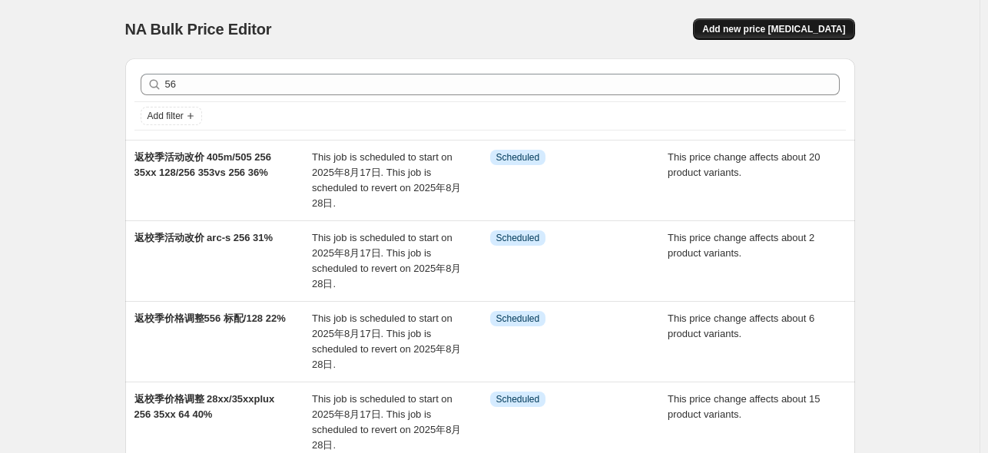
click at [768, 25] on span "Add new price [MEDICAL_DATA]" at bounding box center [773, 29] width 143 height 12
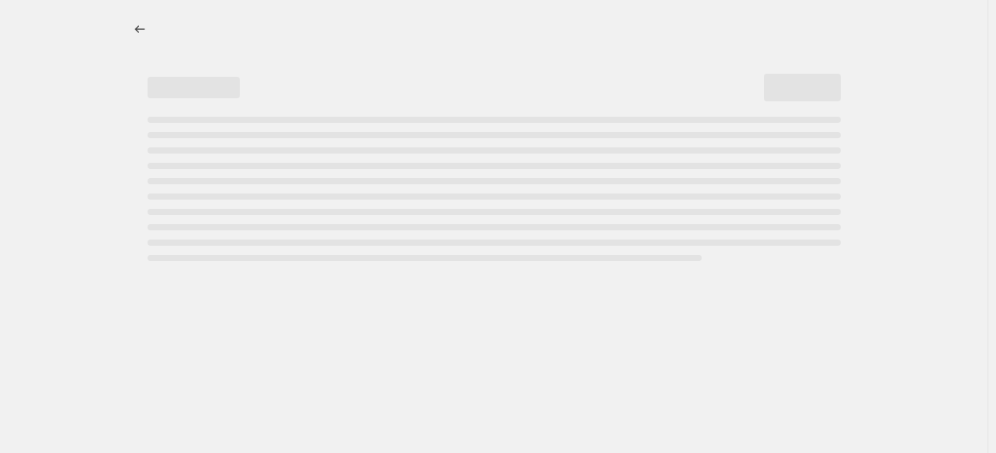
select select "percentage"
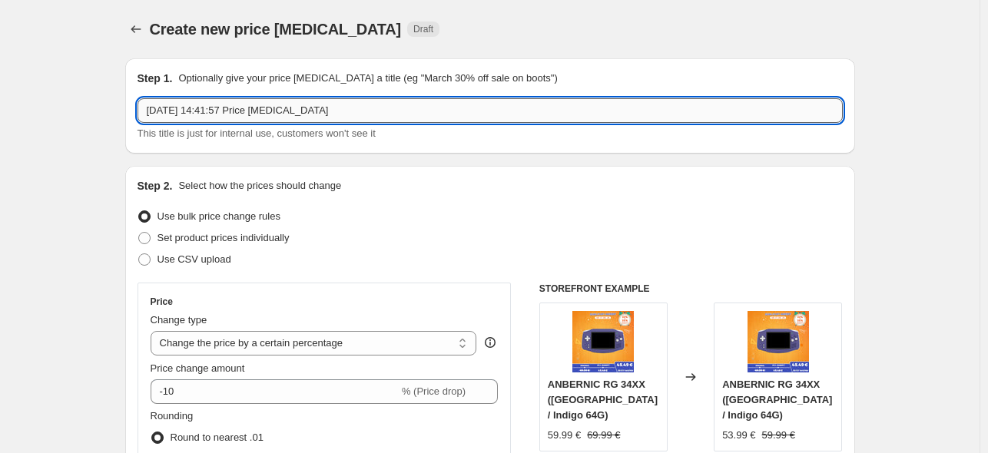
click at [372, 105] on input "[DATE] 14:41:57 Price [MEDICAL_DATA]" at bounding box center [490, 110] width 705 height 25
paste input "返校季活动改价 40"
drag, startPoint x: 221, startPoint y: 111, endPoint x: 268, endPoint y: 105, distance: 47.2
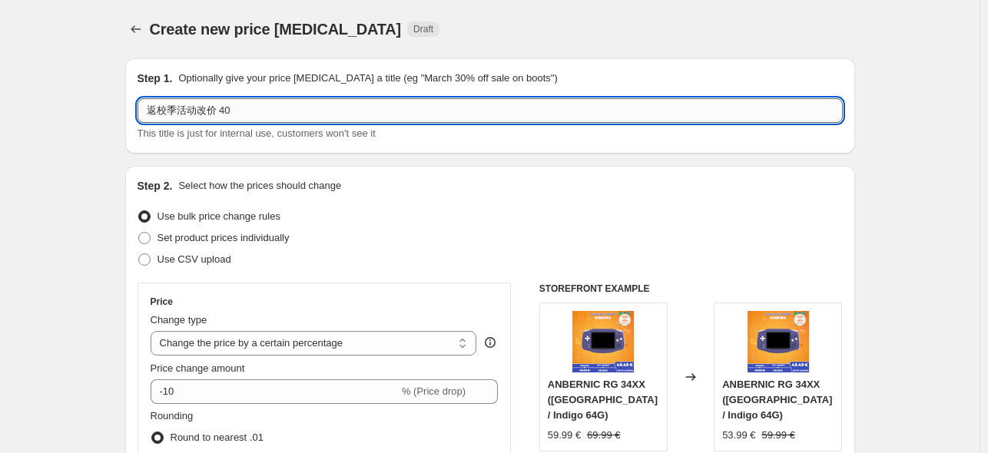
click at [268, 105] on input "返校季活动改价 40" at bounding box center [490, 110] width 705 height 25
type input "返校季活动改价552 16 351v 80 56%"
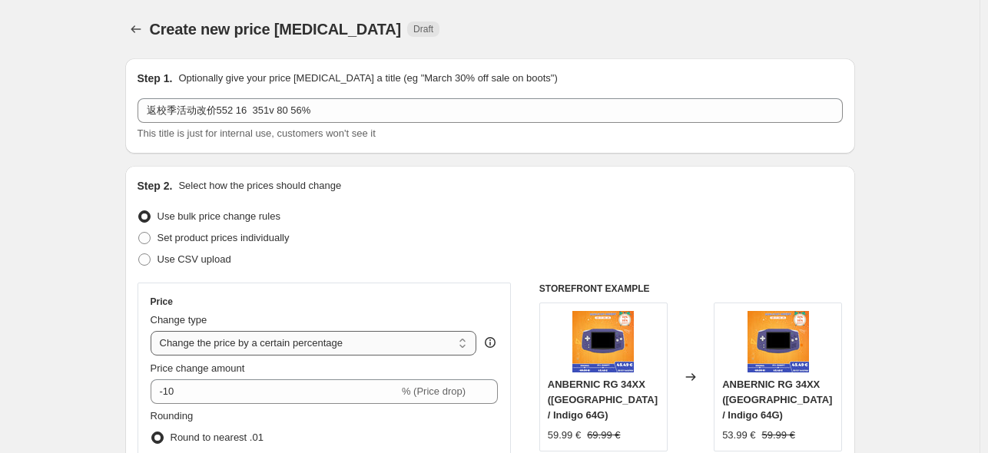
click at [321, 340] on select "Change the price to a certain amount Change the price by a certain amount Chang…" at bounding box center [314, 343] width 327 height 25
select select "pcap"
click at [154, 331] on select "Change the price to a certain amount Change the price by a certain amount Chang…" at bounding box center [314, 343] width 327 height 25
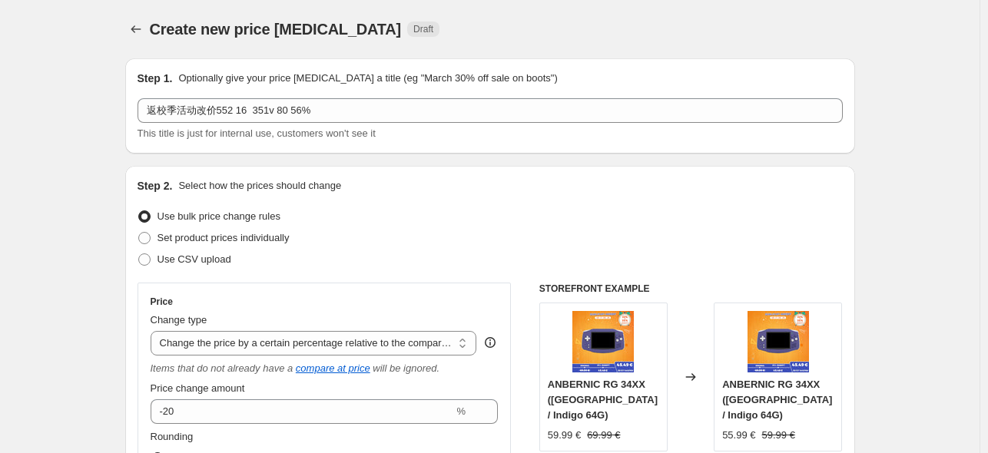
click at [357, 263] on div "Use CSV upload" at bounding box center [490, 260] width 705 height 22
drag, startPoint x: 244, startPoint y: 392, endPoint x: 244, endPoint y: 401, distance: 9.2
click at [244, 396] on label "Price change amount" at bounding box center [198, 388] width 95 height 15
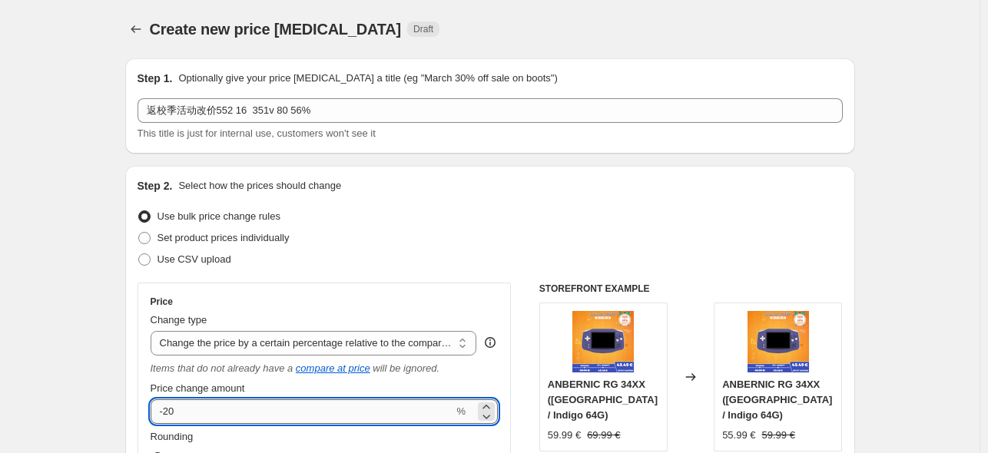
click at [244, 400] on input "-20" at bounding box center [303, 412] width 304 height 25
type input "-2"
type input "-56"
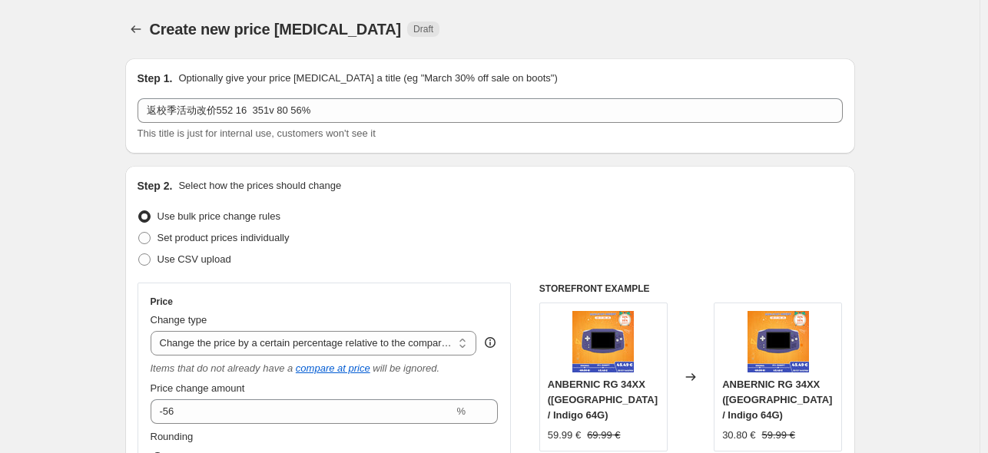
click at [533, 232] on div "Set product prices individually" at bounding box center [490, 238] width 705 height 22
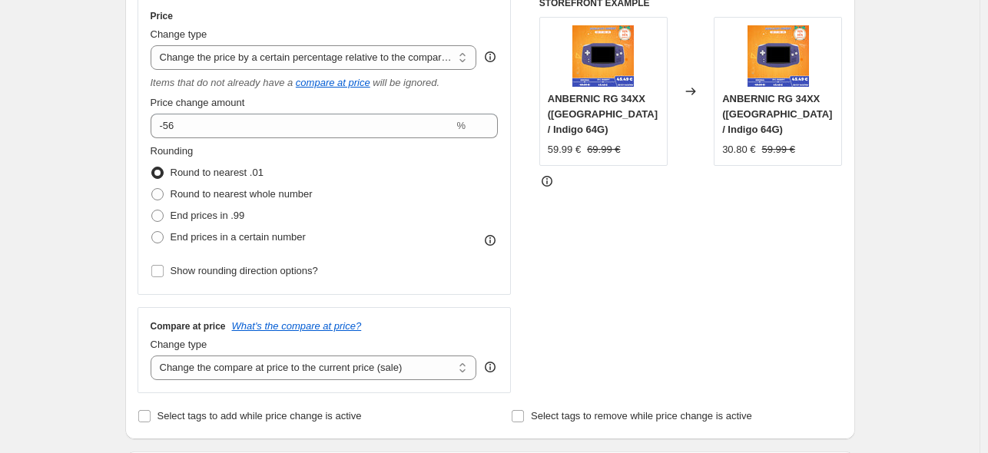
scroll to position [307, 0]
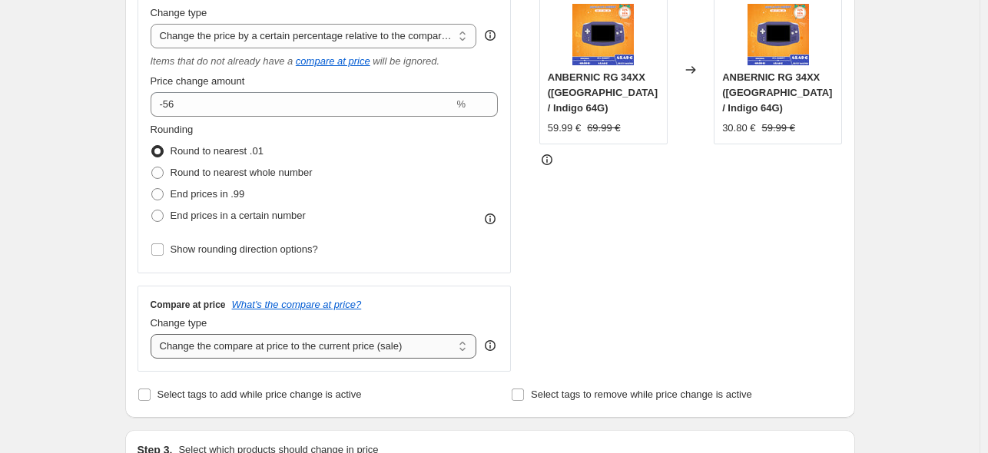
click at [394, 341] on select "Change the compare at price to the current price (sale) Change the compare at p…" at bounding box center [314, 346] width 327 height 25
select select "no_change"
click at [154, 335] on select "Change the compare at price to the current price (sale) Change the compare at p…" at bounding box center [314, 346] width 327 height 25
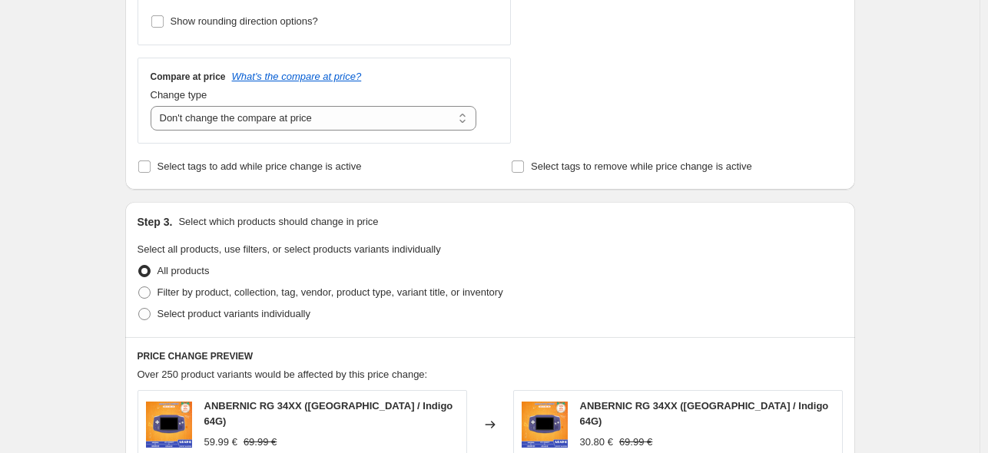
scroll to position [538, 0]
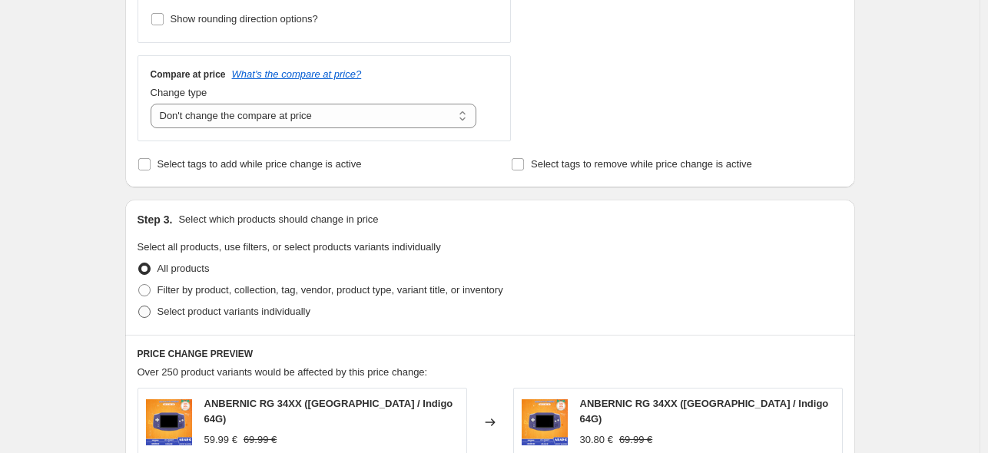
click at [234, 310] on span "Select product variants individually" at bounding box center [234, 312] width 153 height 12
click at [139, 307] on input "Select product variants individually" at bounding box center [138, 306] width 1 height 1
radio input "true"
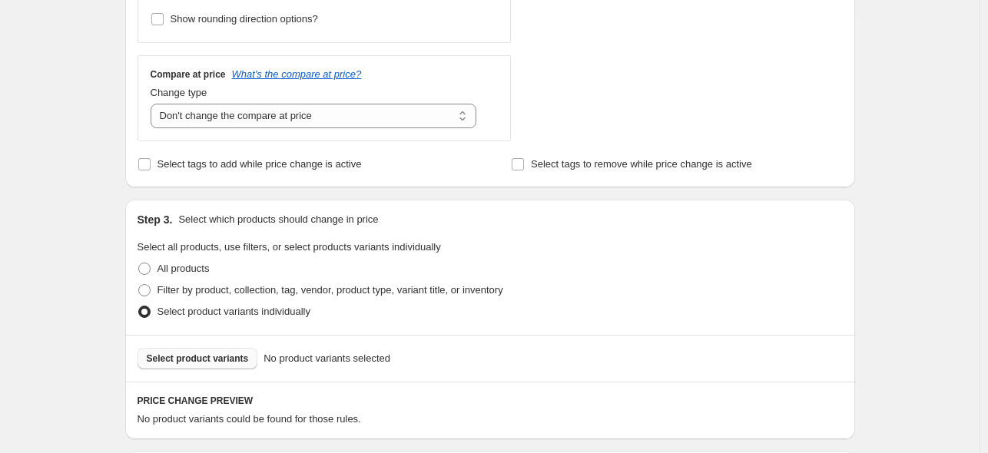
click at [209, 357] on span "Select product variants" at bounding box center [198, 359] width 102 height 12
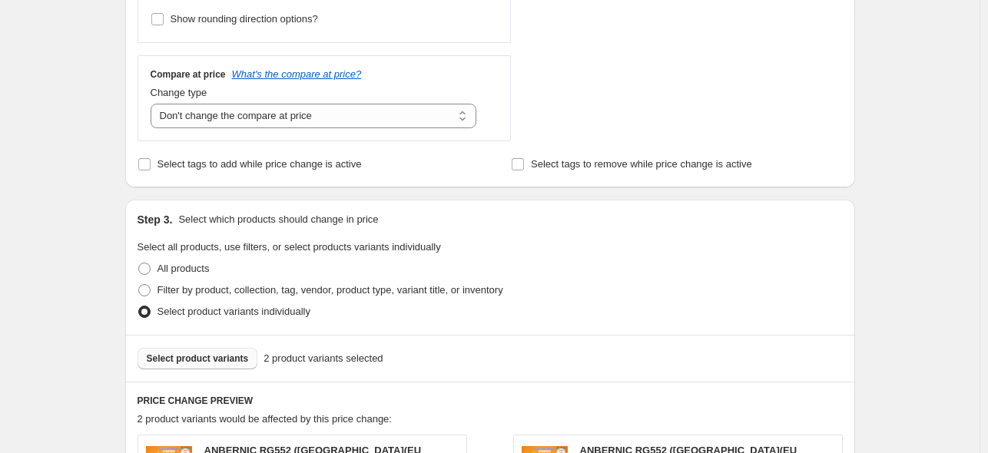
click at [213, 357] on span "Select product variants" at bounding box center [198, 359] width 102 height 12
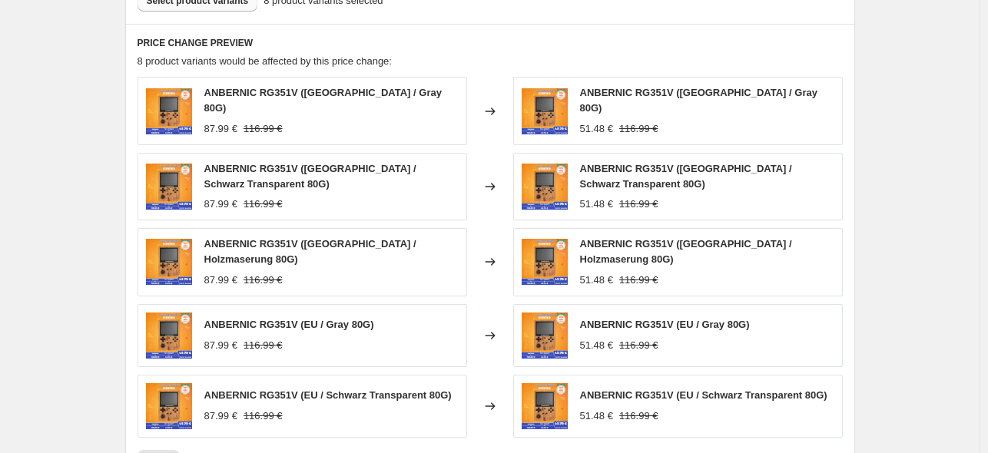
scroll to position [922, 0]
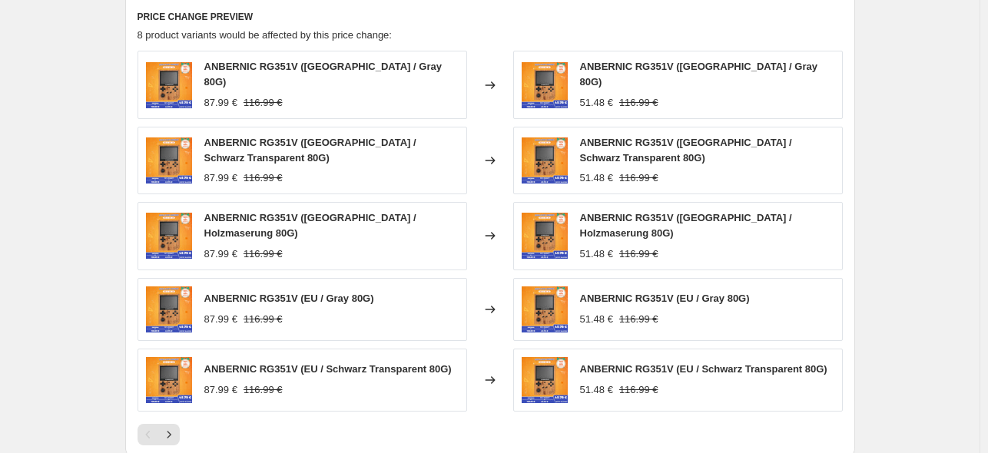
click at [183, 424] on div at bounding box center [490, 435] width 705 height 22
click at [177, 427] on icon "Next" at bounding box center [168, 434] width 15 height 15
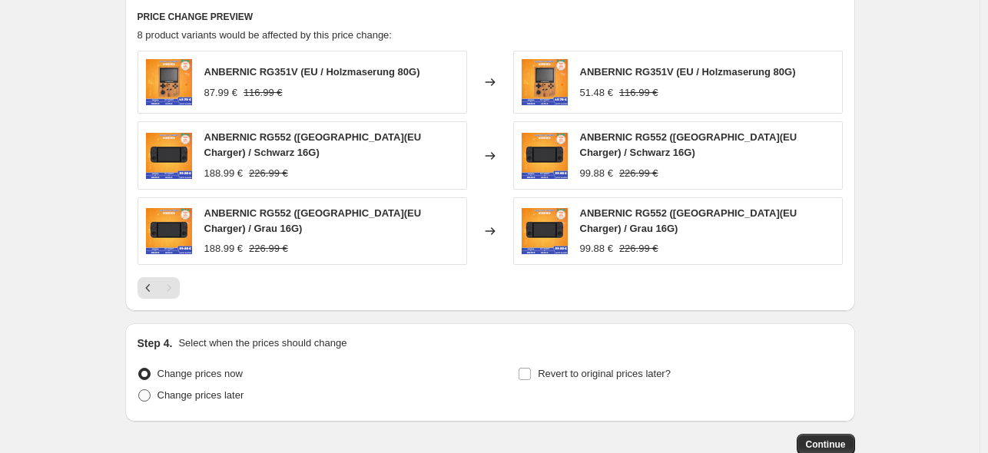
click at [178, 390] on span "Change prices later" at bounding box center [201, 396] width 87 height 12
click at [139, 390] on input "Change prices later" at bounding box center [138, 390] width 1 height 1
radio input "true"
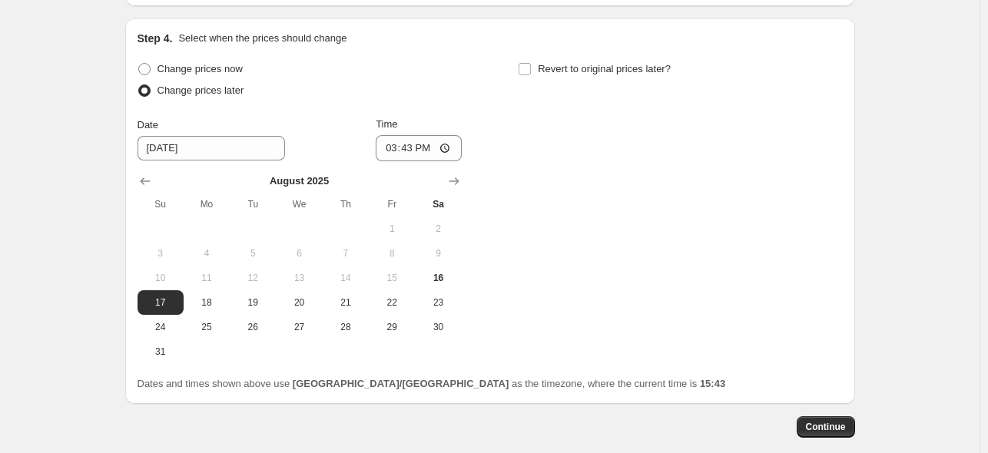
scroll to position [1230, 0]
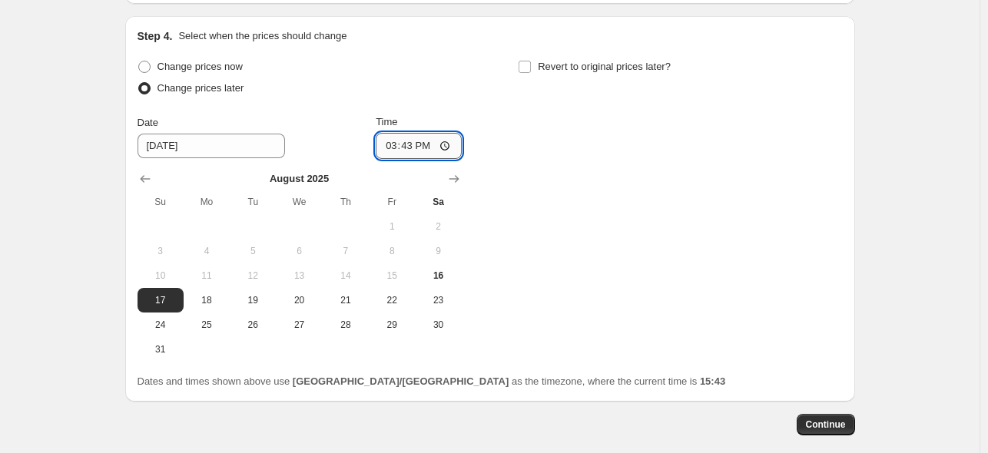
click at [413, 133] on input "15:43" at bounding box center [419, 146] width 86 height 26
type input "22:50"
click at [547, 61] on span "Revert to original prices later?" at bounding box center [604, 67] width 133 height 12
click at [531, 61] on input "Revert to original prices later?" at bounding box center [525, 67] width 12 height 12
checkbox input "true"
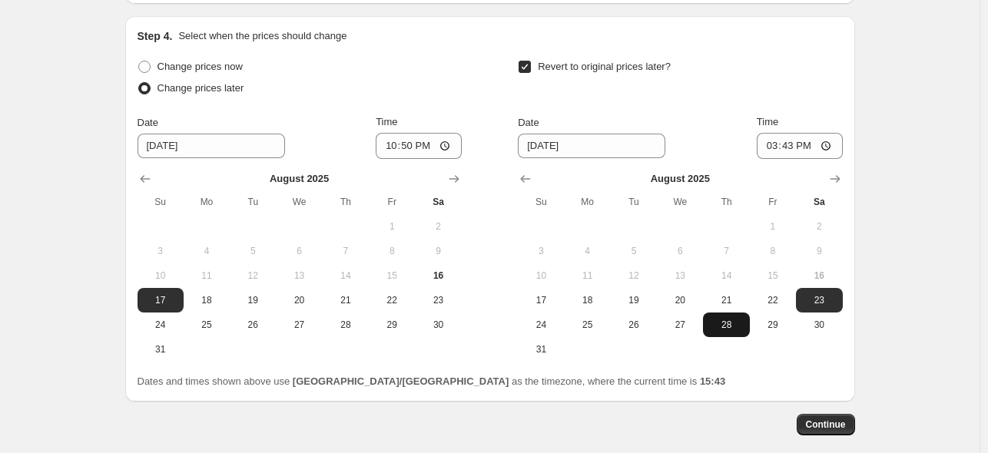
click at [724, 319] on span "28" at bounding box center [726, 325] width 34 height 12
type input "[DATE]"
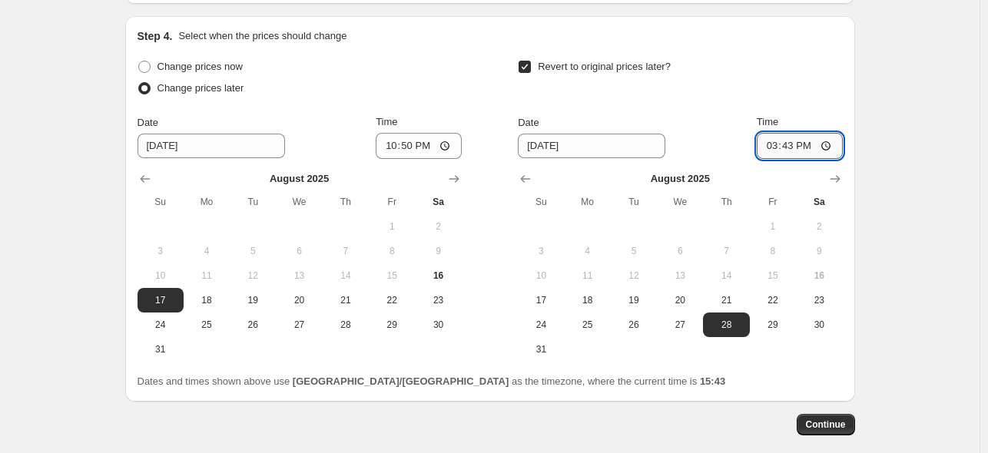
click at [809, 136] on input "15:43" at bounding box center [800, 146] width 86 height 26
type input "15:00"
click at [805, 67] on div "Revert to original prices later?" at bounding box center [680, 79] width 324 height 46
click at [823, 419] on span "Continue" at bounding box center [826, 425] width 40 height 12
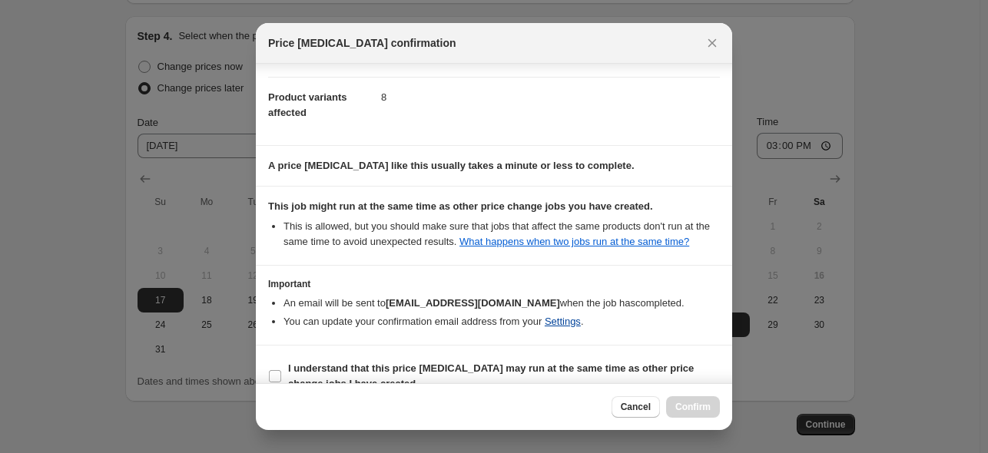
scroll to position [204, 0]
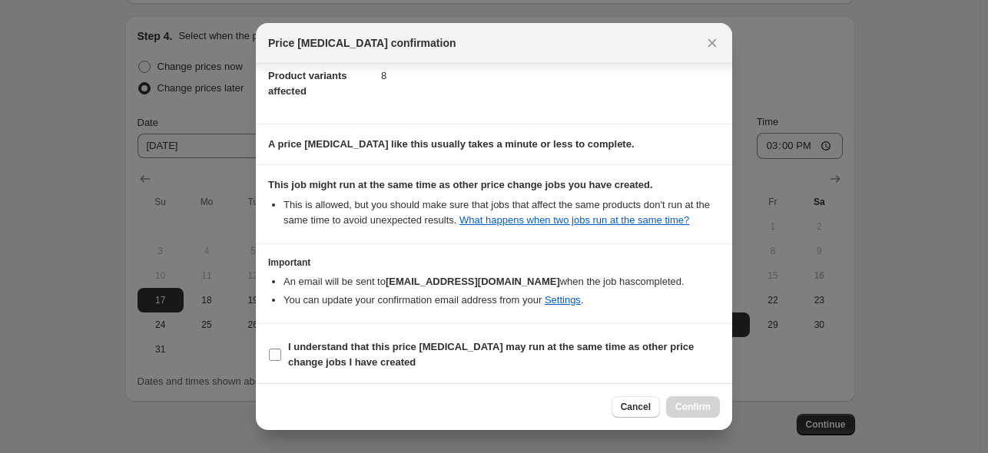
click at [575, 359] on span "I understand that this price [MEDICAL_DATA] may run at the same time as other p…" at bounding box center [504, 355] width 432 height 31
click at [281, 359] on input "I understand that this price [MEDICAL_DATA] may run at the same time as other p…" at bounding box center [275, 355] width 12 height 12
checkbox input "true"
click at [674, 405] on button "Confirm" at bounding box center [693, 408] width 54 height 22
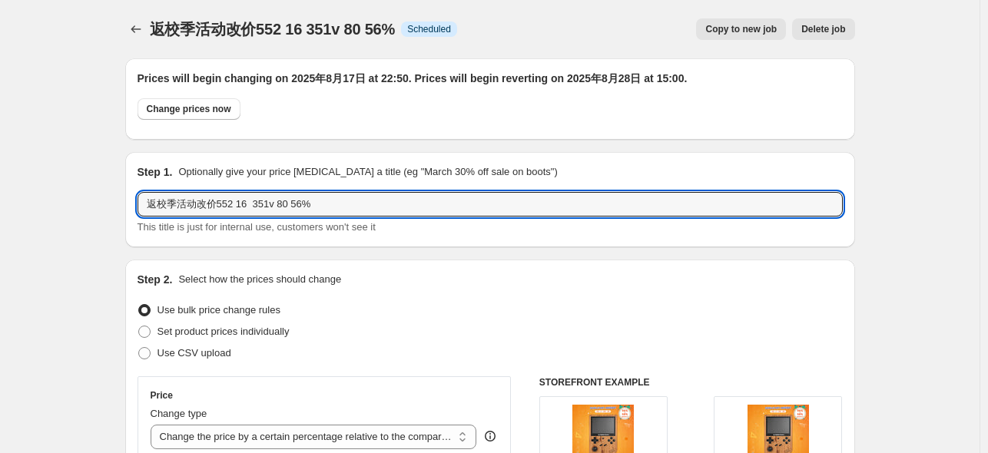
drag, startPoint x: 346, startPoint y: 209, endPoint x: 99, endPoint y: 195, distance: 247.1
click at [149, 21] on div at bounding box center [137, 29] width 25 height 22
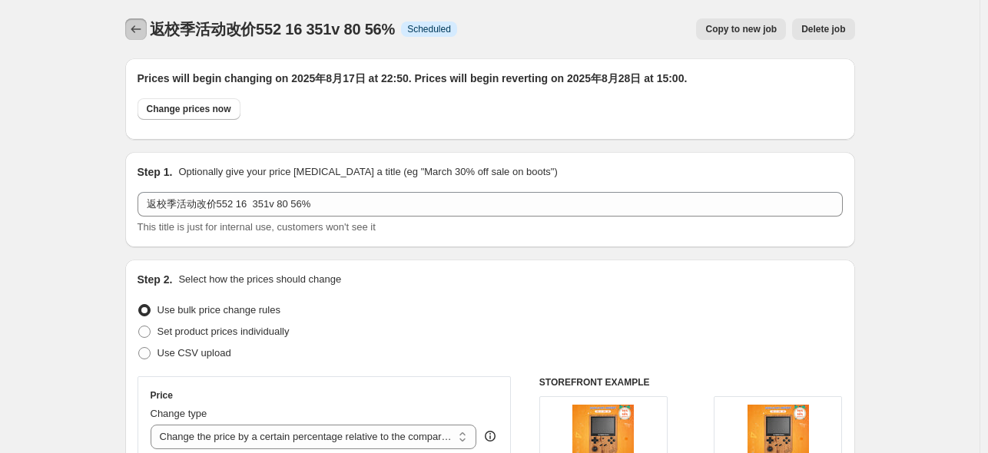
click at [147, 28] on button "Price change jobs" at bounding box center [136, 29] width 22 height 22
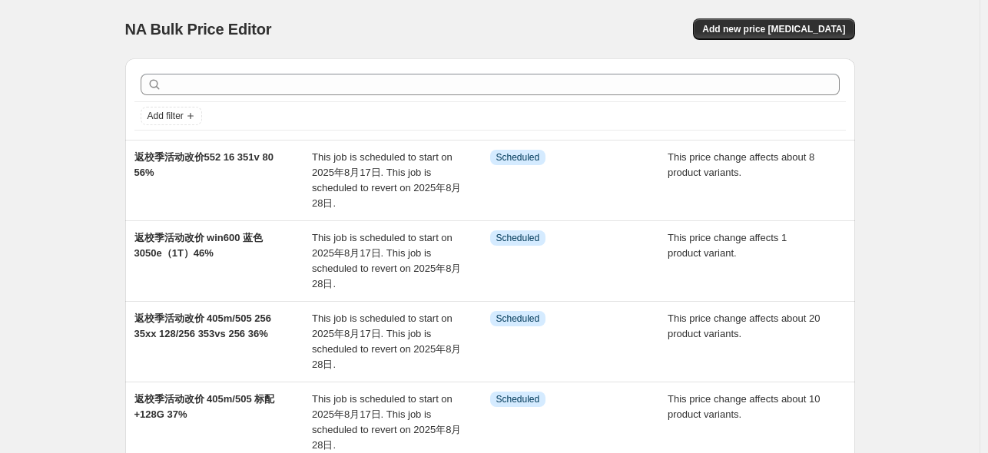
click at [403, 95] on div at bounding box center [490, 85] width 712 height 34
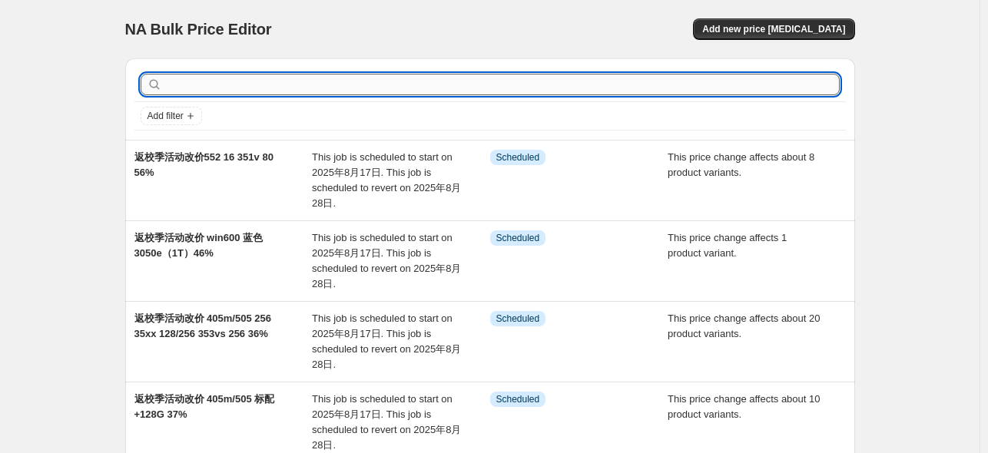
click at [409, 84] on input "text" at bounding box center [502, 85] width 675 height 22
type input "62"
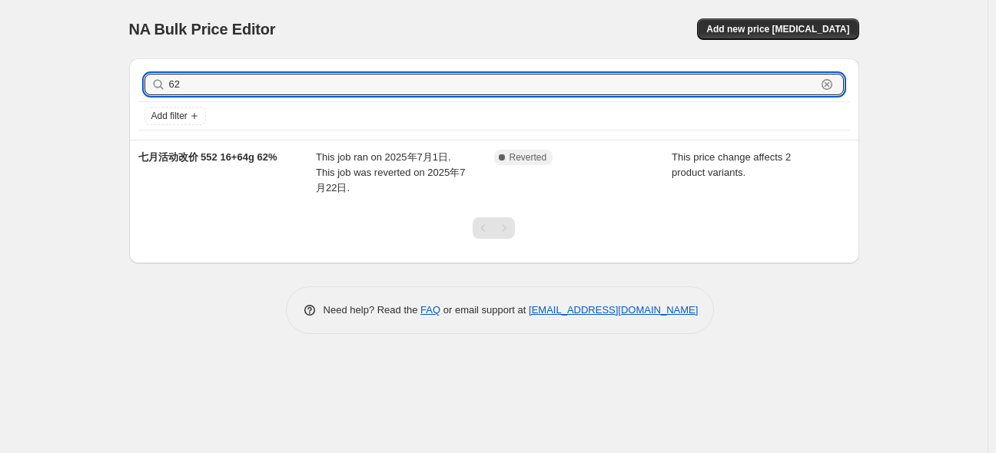
drag, startPoint x: 194, startPoint y: 86, endPoint x: 155, endPoint y: 82, distance: 38.6
click at [155, 82] on div "62 Clear" at bounding box center [493, 85] width 699 height 22
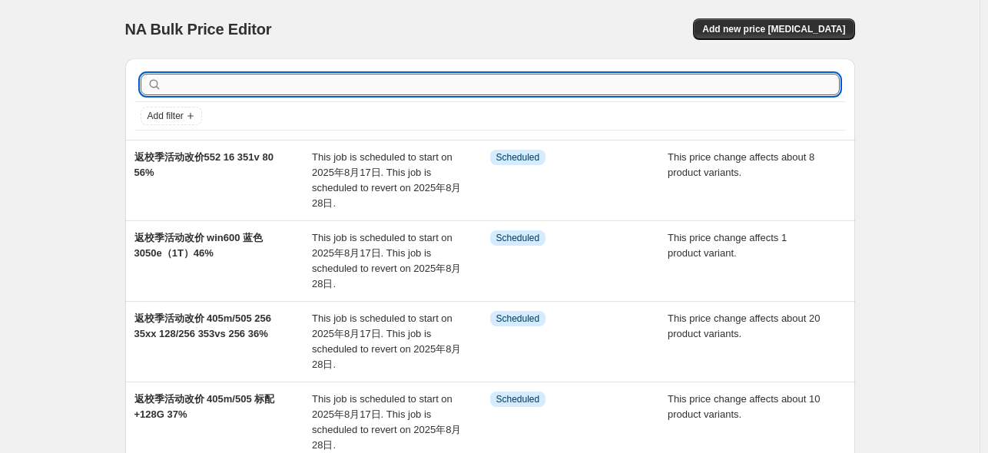
click at [369, 88] on input "text" at bounding box center [502, 85] width 675 height 22
type input "58"
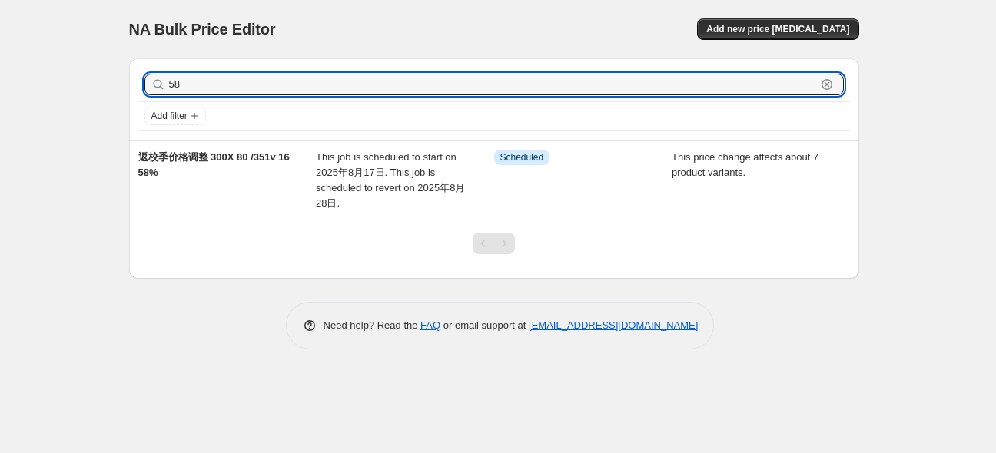
click at [161, 81] on div "58 Clear" at bounding box center [493, 85] width 699 height 22
type input "60"
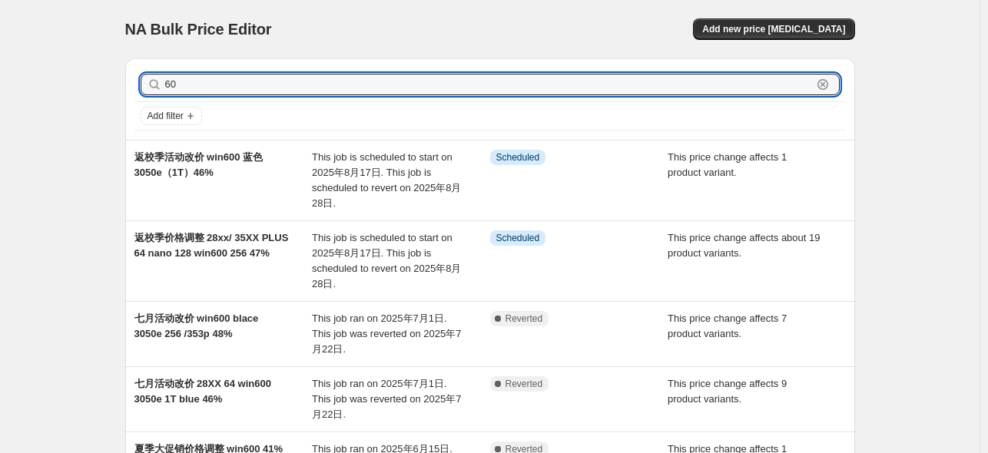
drag, startPoint x: 204, startPoint y: 82, endPoint x: 158, endPoint y: 88, distance: 46.5
click at [158, 88] on div "60 Clear" at bounding box center [490, 85] width 699 height 22
click at [775, 30] on span "Add new price [MEDICAL_DATA]" at bounding box center [773, 29] width 143 height 12
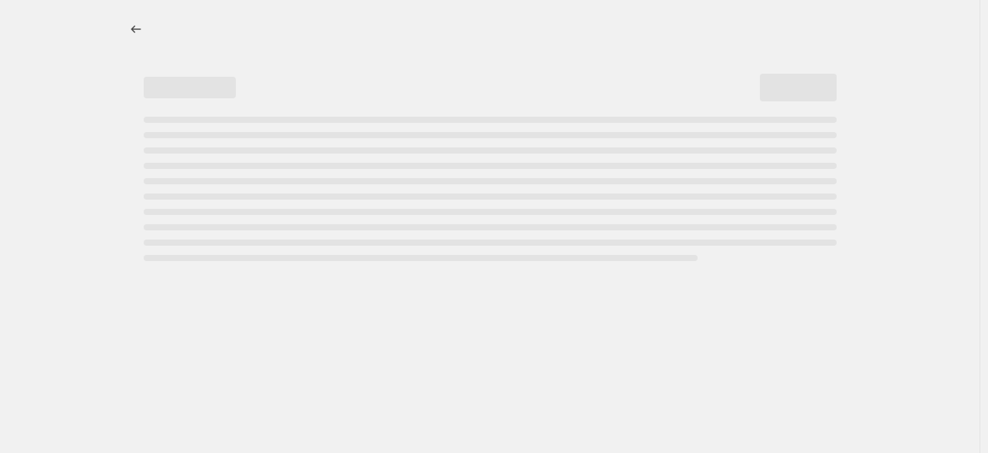
select select "percentage"
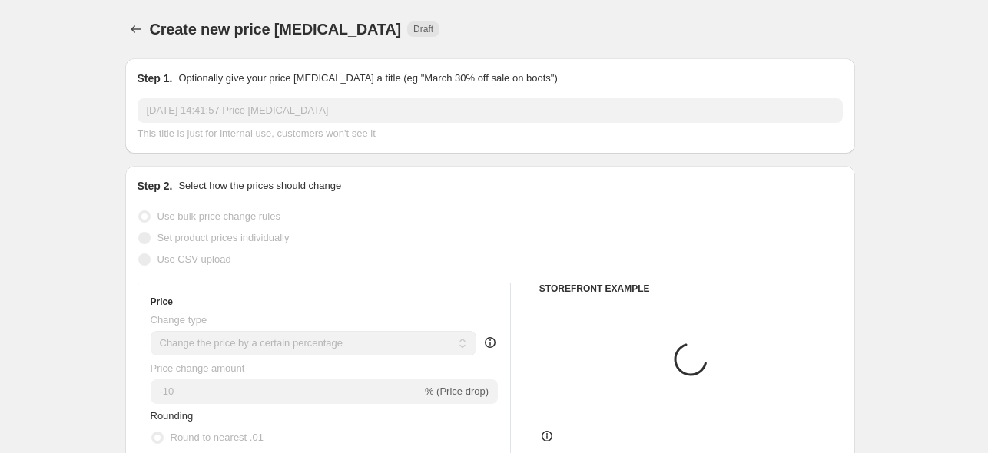
click at [286, 110] on input "[DATE] 14:41:57 Price [MEDICAL_DATA]" at bounding box center [490, 110] width 705 height 25
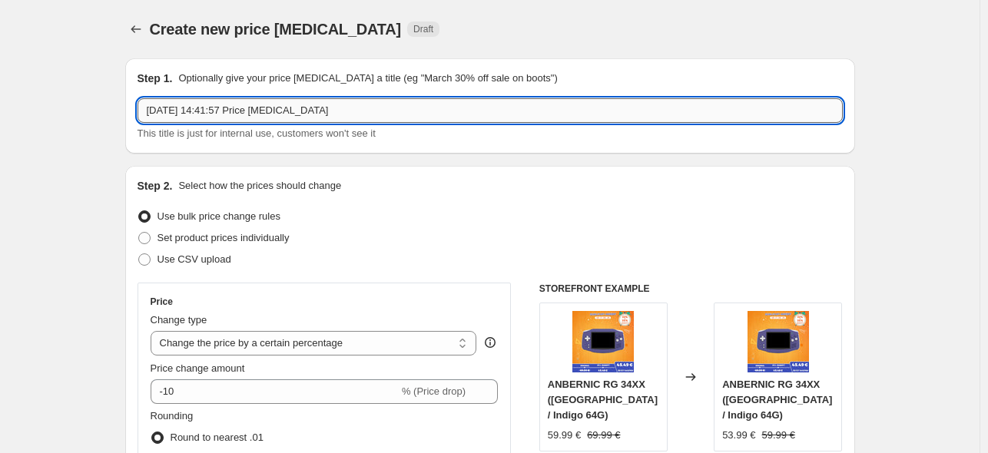
click at [286, 110] on input "[DATE] 14:41:57 Price [MEDICAL_DATA]" at bounding box center [490, 110] width 705 height 25
paste input "返校季活动改价552 16 351v 80 56%"
drag, startPoint x: 292, startPoint y: 111, endPoint x: 300, endPoint y: 116, distance: 9.6
click at [300, 116] on input "返校季活动改价552 16 351v 80 56%" at bounding box center [490, 110] width 705 height 25
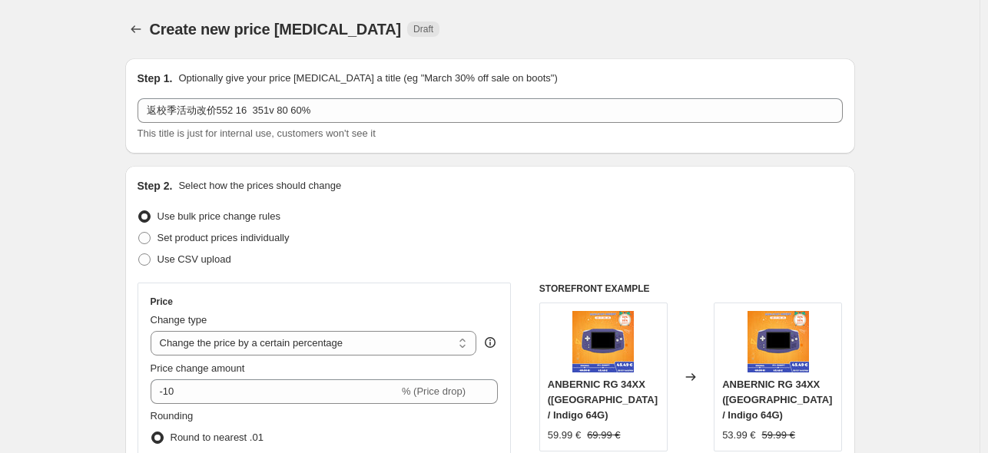
click at [659, 196] on div "Step 2. Select how the prices should change Use bulk price change rules Set pro…" at bounding box center [490, 435] width 705 height 515
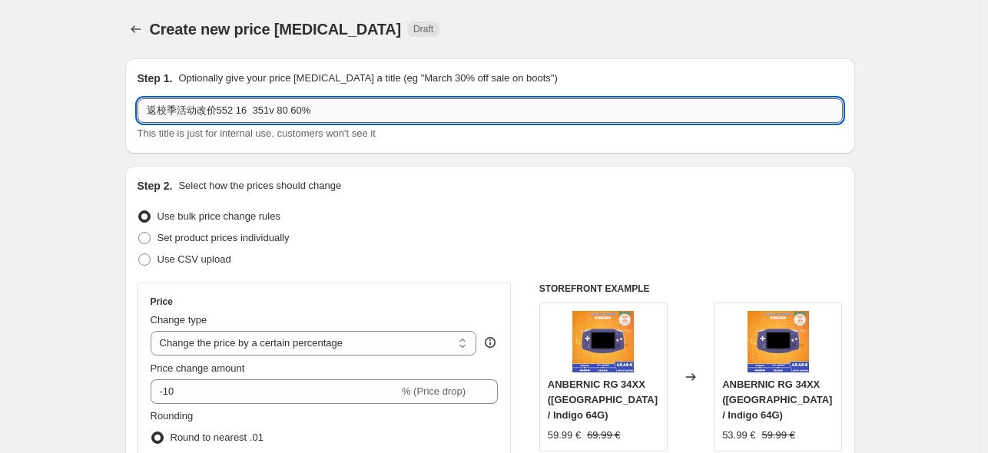
drag, startPoint x: 239, startPoint y: 107, endPoint x: 286, endPoint y: 111, distance: 47.1
click at [286, 111] on input "返校季活动改价552 16 351v 80 60%" at bounding box center [490, 110] width 705 height 25
click at [264, 113] on input "返校季活动改价552 800 60%" at bounding box center [490, 110] width 705 height 25
click at [266, 114] on input "返校季活动改价552 800 60%" at bounding box center [490, 110] width 705 height 25
type input "返校季活动改价552 800 62%"
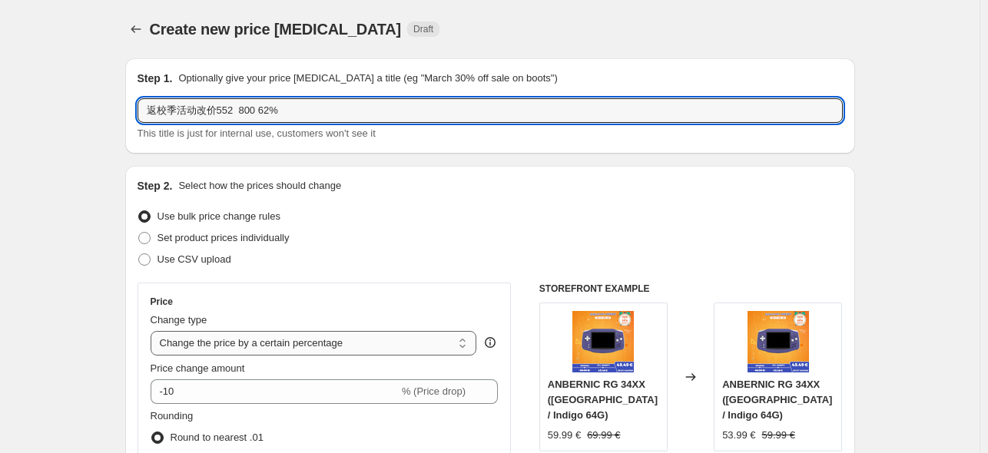
click at [373, 346] on select "Change the price to a certain amount Change the price by a certain amount Chang…" at bounding box center [314, 343] width 327 height 25
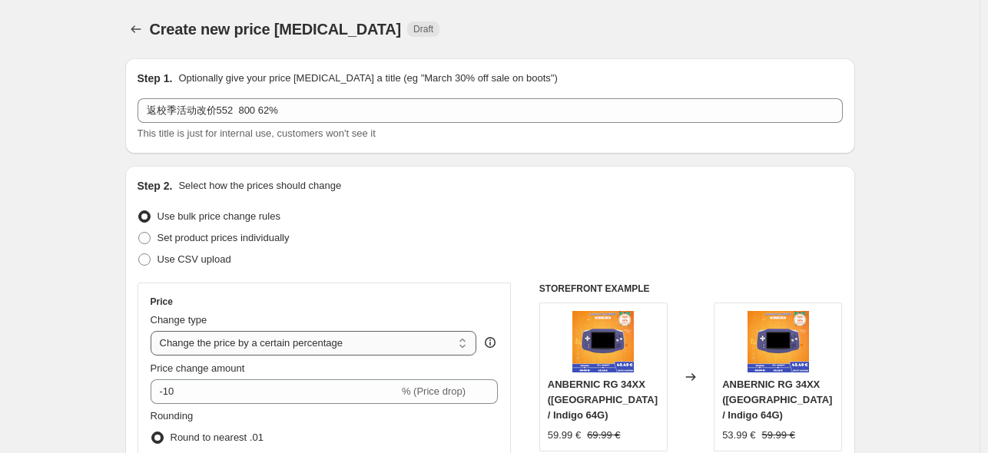
select select "pcap"
click at [154, 331] on select "Change the price to a certain amount Change the price by a certain amount Chang…" at bounding box center [314, 343] width 327 height 25
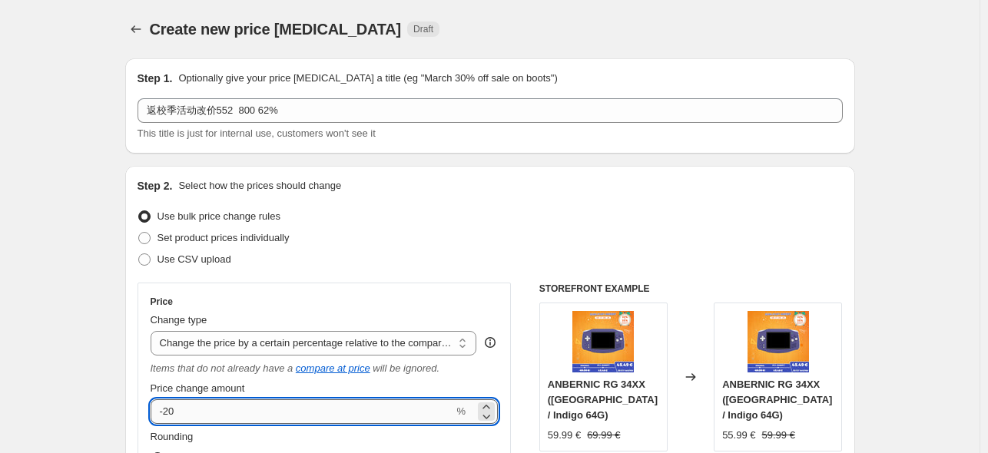
click at [288, 400] on input "-20" at bounding box center [303, 412] width 304 height 25
type input "-2"
type input "-60"
click at [449, 261] on div "Use CSV upload" at bounding box center [490, 260] width 705 height 22
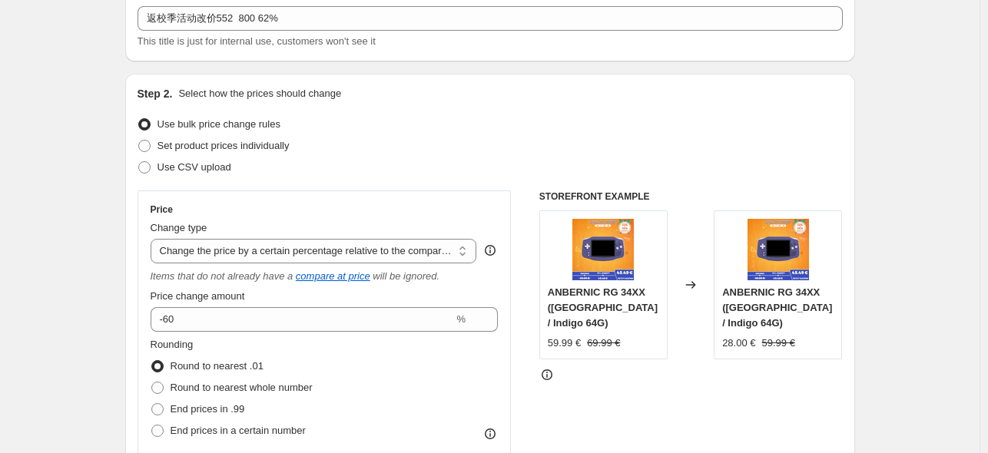
scroll to position [307, 0]
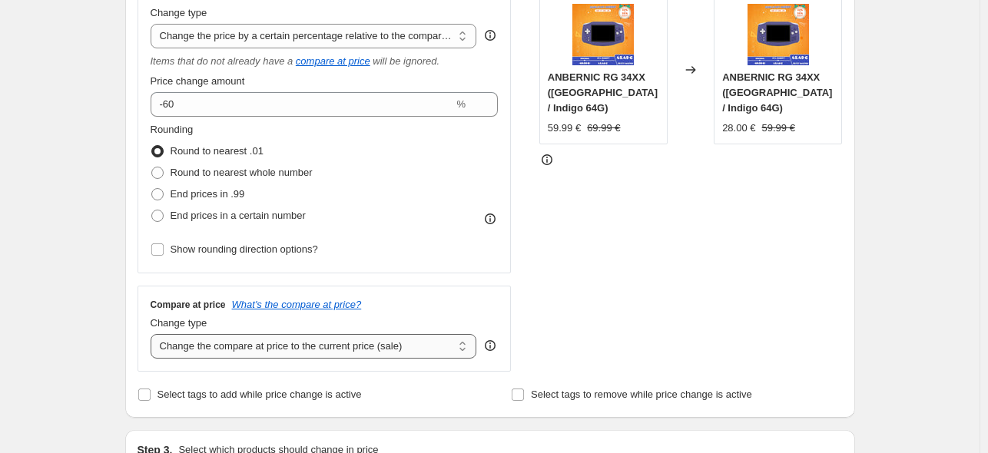
click at [314, 354] on select "Change the compare at price to the current price (sale) Change the compare at p…" at bounding box center [314, 346] width 327 height 25
select select "no_change"
click at [154, 335] on select "Change the compare at price to the current price (sale) Change the compare at p…" at bounding box center [314, 346] width 327 height 25
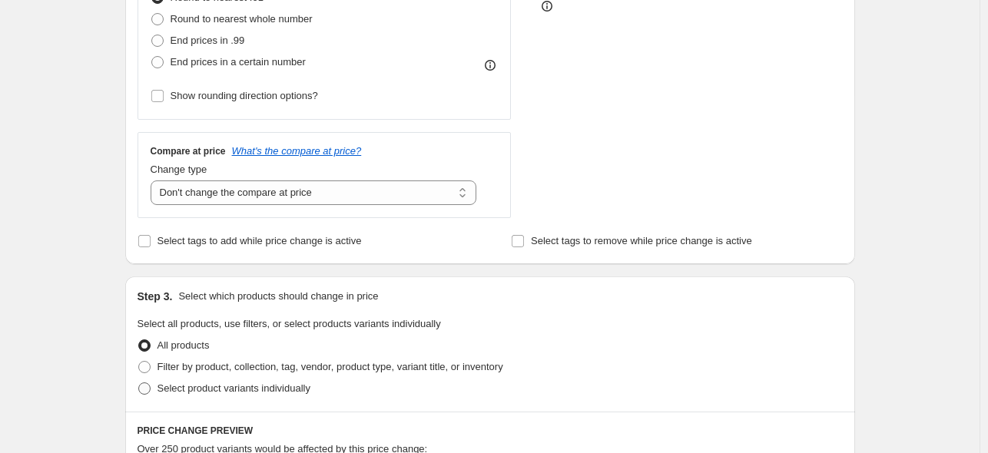
click at [289, 387] on span "Select product variants individually" at bounding box center [234, 389] width 153 height 12
click at [139, 383] on input "Select product variants individually" at bounding box center [138, 383] width 1 height 1
radio input "true"
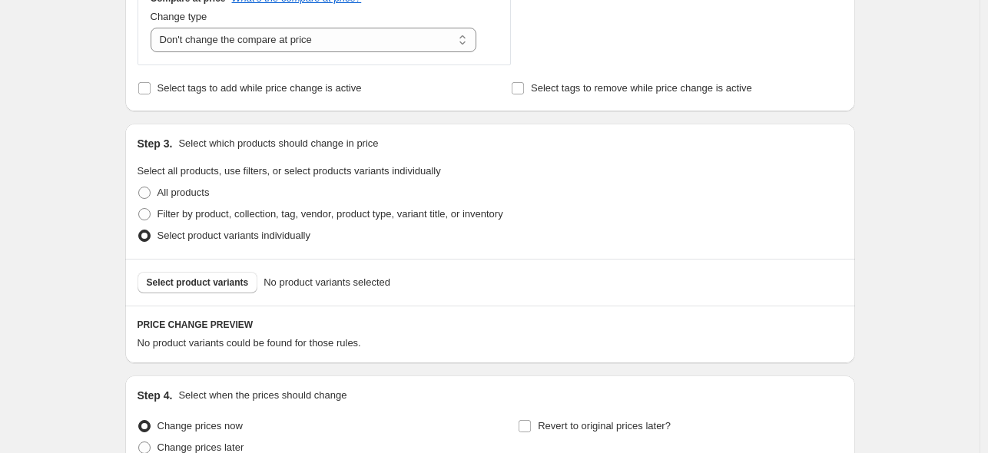
scroll to position [615, 0]
click at [212, 270] on div "Select product variants No product variants selected" at bounding box center [490, 281] width 730 height 47
click at [212, 279] on span "Select product variants" at bounding box center [198, 282] width 102 height 12
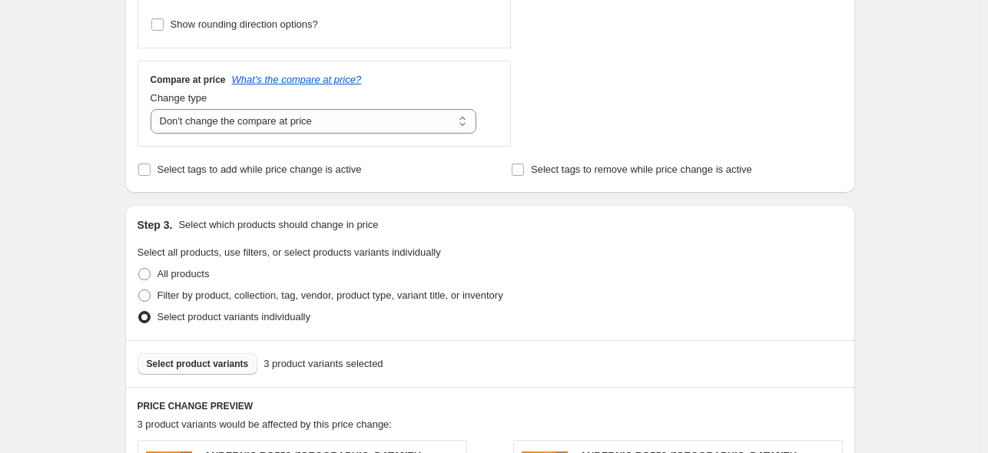
scroll to position [307, 0]
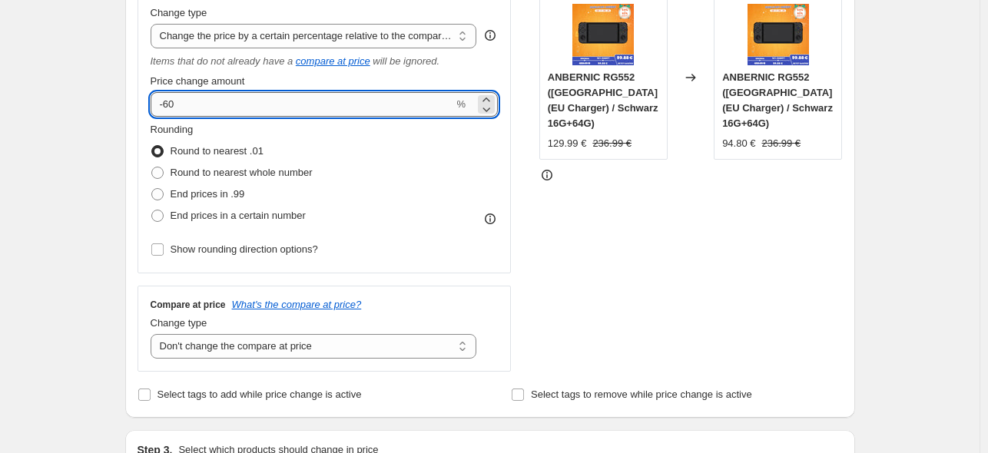
click at [198, 106] on input "-60" at bounding box center [303, 104] width 304 height 25
type input "-62"
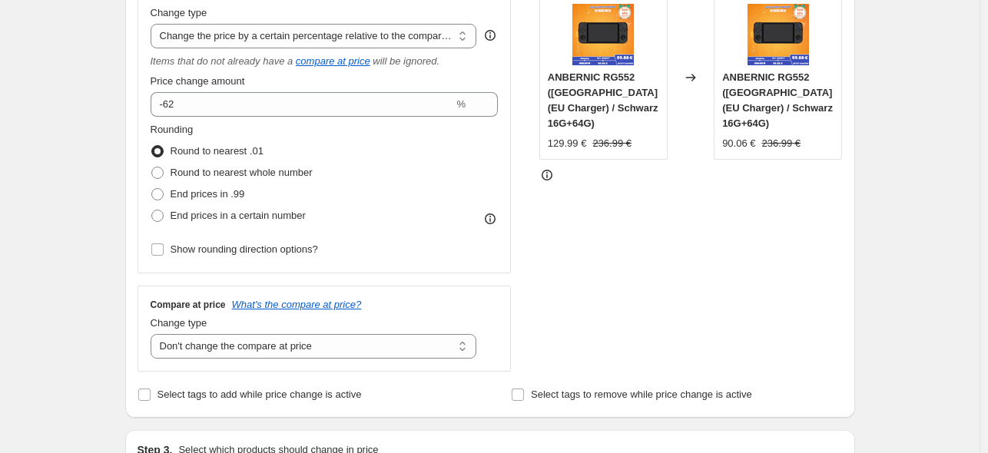
click at [631, 257] on div "STOREFRONT EXAMPLE ANBERNIC RG552 ([GEOGRAPHIC_DATA](EU Charger) / Schwarz 16G+…" at bounding box center [691, 173] width 304 height 397
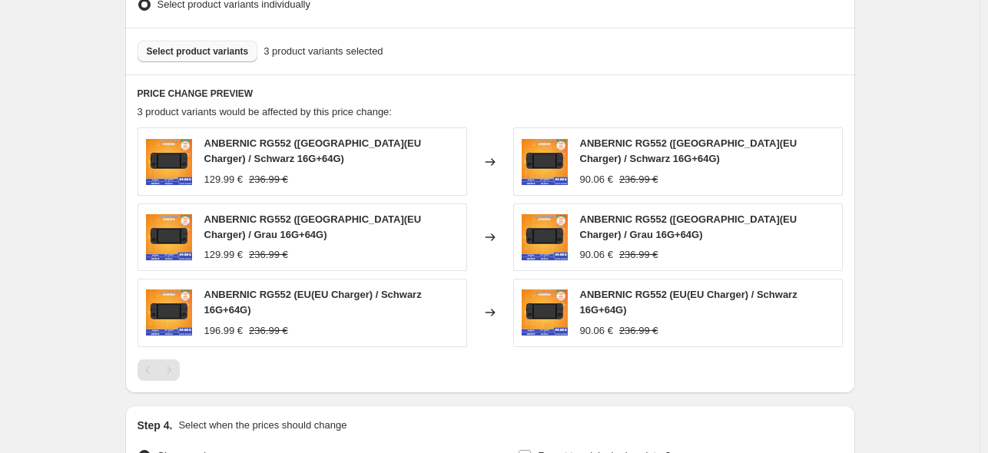
scroll to position [1022, 0]
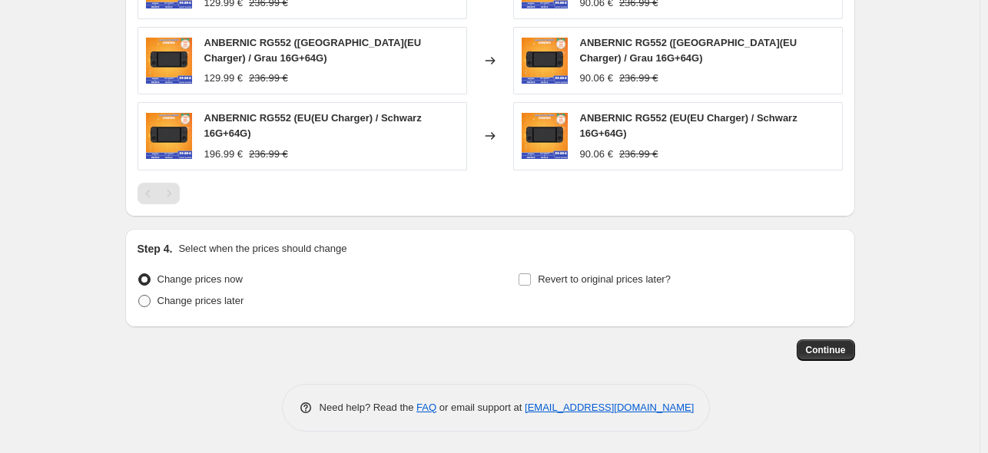
click at [179, 300] on span "Change prices later" at bounding box center [201, 301] width 87 height 12
click at [139, 296] on input "Change prices later" at bounding box center [138, 295] width 1 height 1
radio input "true"
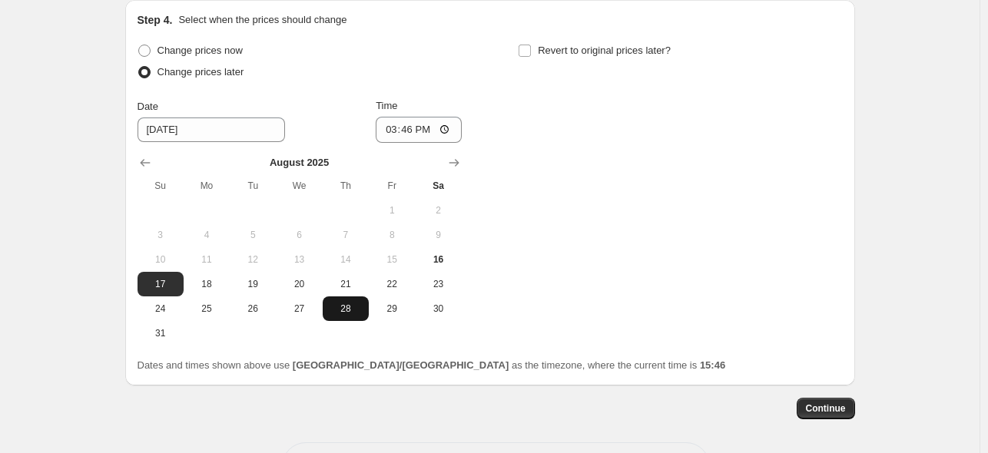
scroll to position [1253, 0]
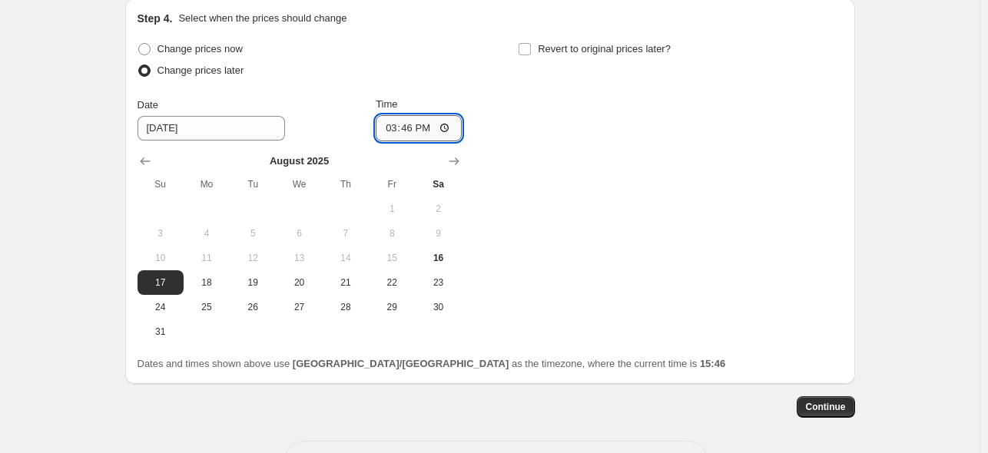
click at [417, 127] on input "15:46" at bounding box center [419, 128] width 86 height 26
type input "22:50"
click at [604, 55] on span "Revert to original prices later?" at bounding box center [604, 48] width 133 height 15
click at [531, 55] on input "Revert to original prices later?" at bounding box center [525, 49] width 12 height 12
checkbox input "true"
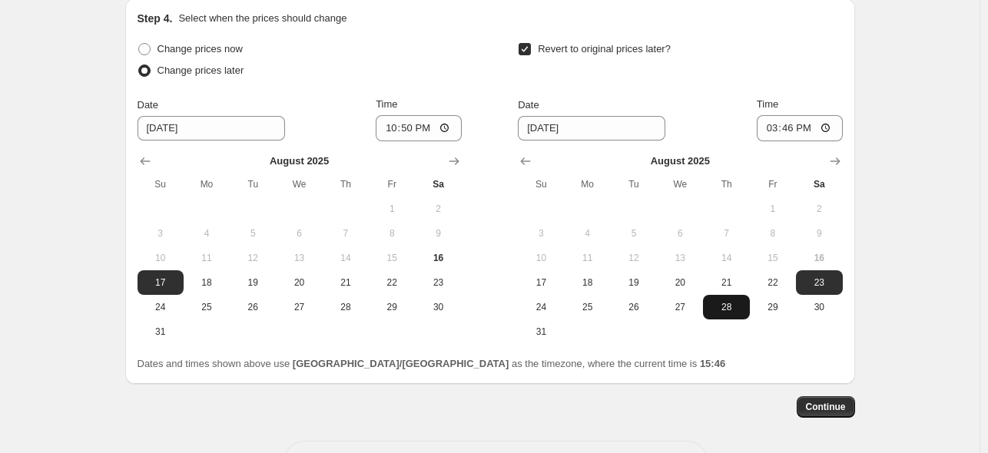
click at [718, 304] on span "28" at bounding box center [726, 307] width 34 height 12
type input "[DATE]"
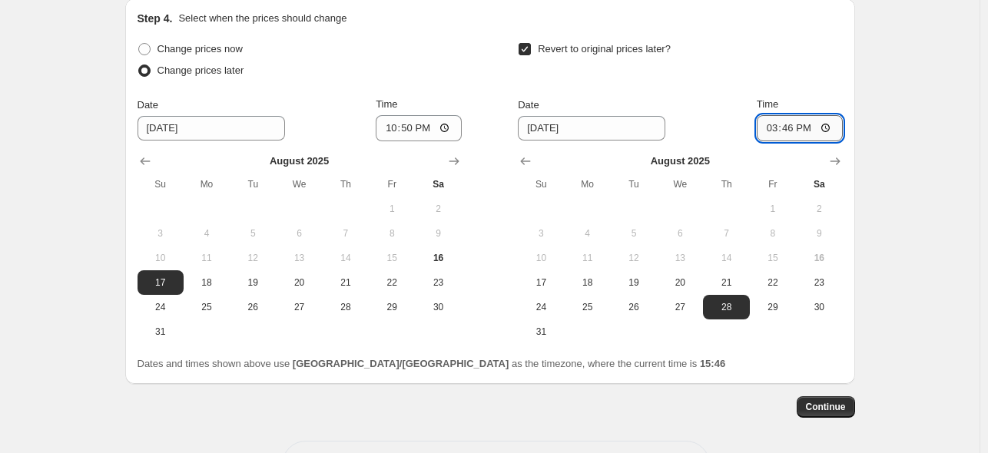
click at [802, 122] on input "15:46" at bounding box center [800, 128] width 86 height 26
click at [810, 128] on input "15:46" at bounding box center [800, 128] width 86 height 26
type input "15:00"
click at [784, 76] on div "Revert to original prices later?" at bounding box center [680, 61] width 324 height 46
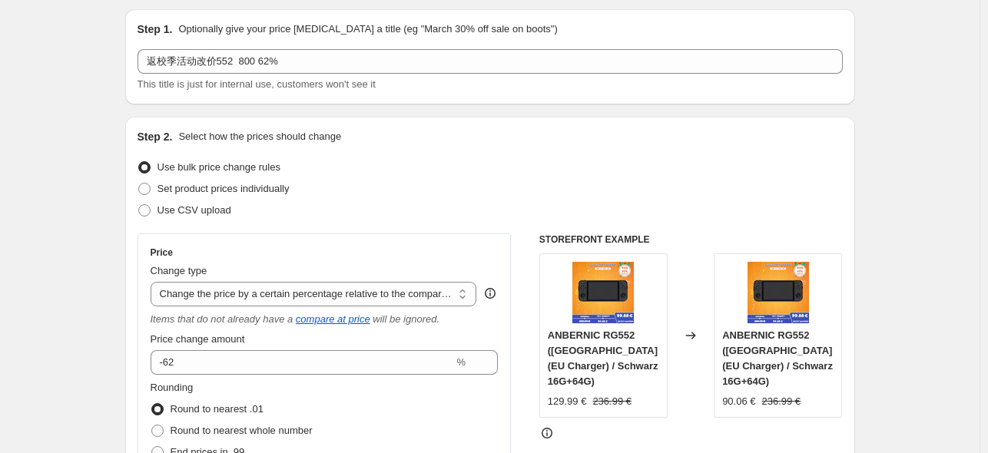
scroll to position [23, 0]
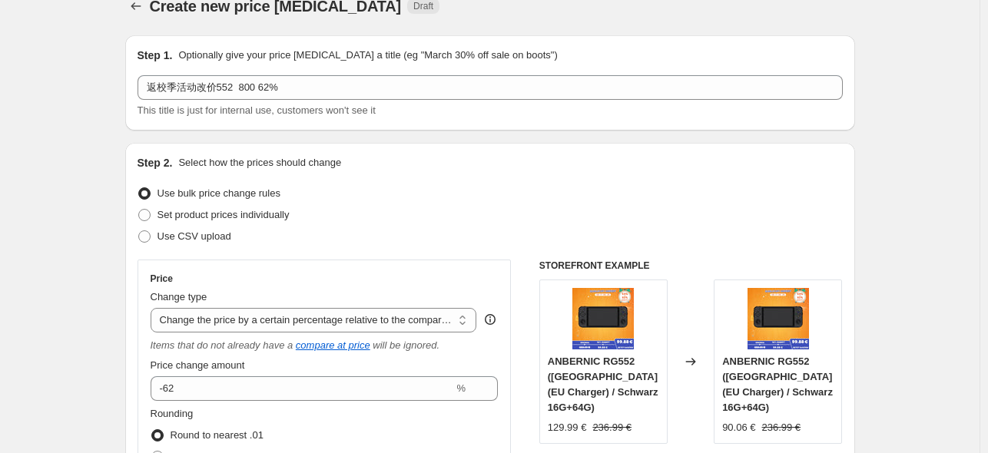
click at [448, 199] on div "Use bulk price change rules" at bounding box center [490, 194] width 705 height 22
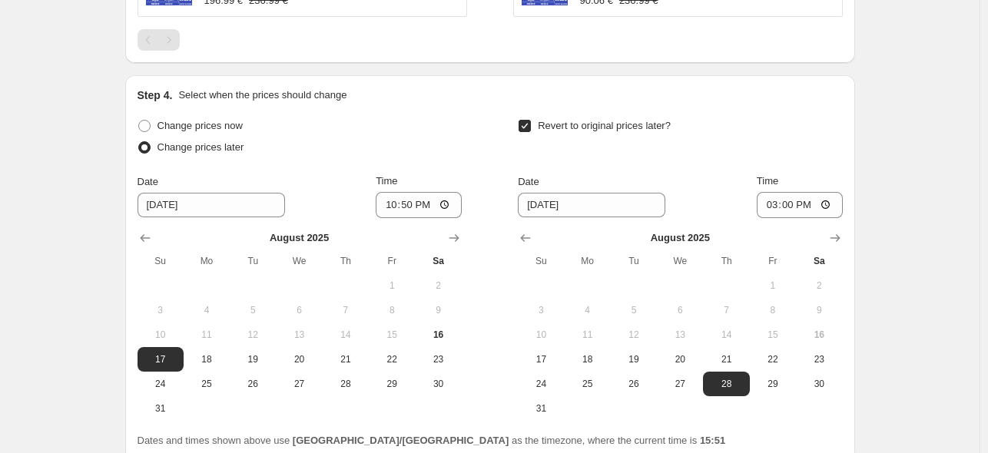
scroll to position [1309, 0]
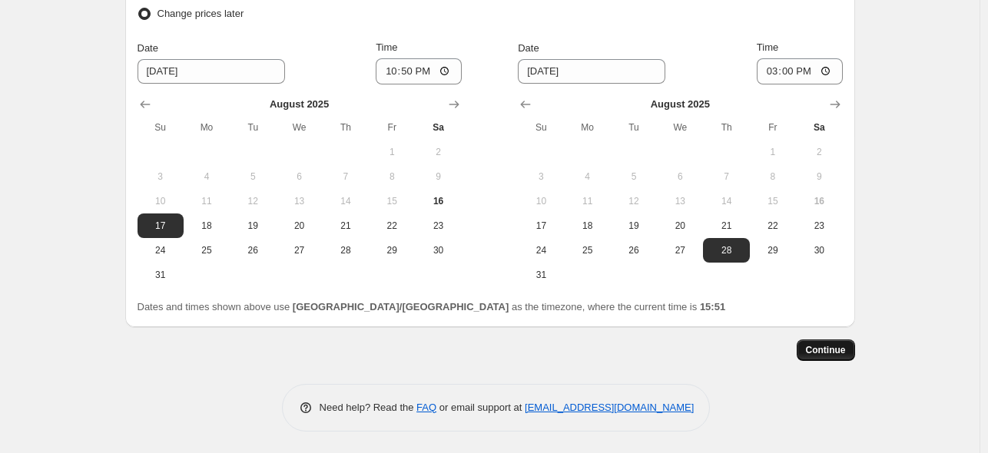
click at [840, 347] on span "Continue" at bounding box center [826, 350] width 40 height 12
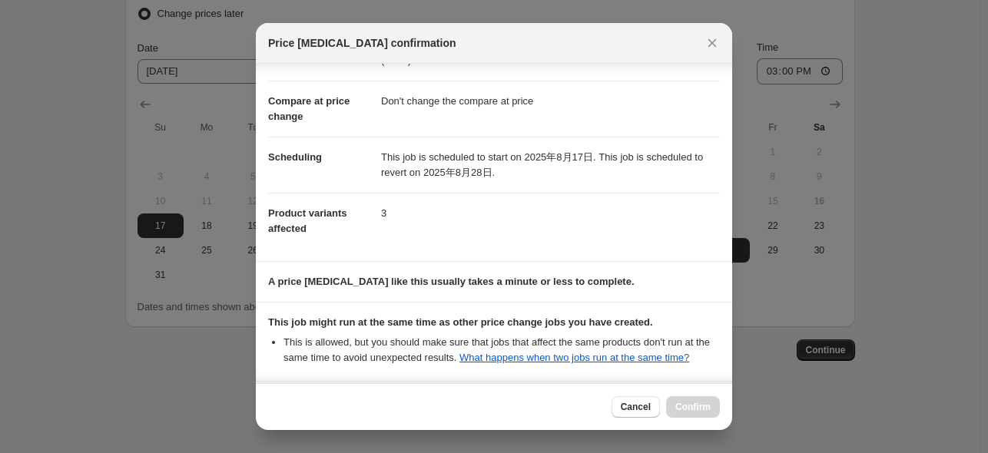
scroll to position [204, 0]
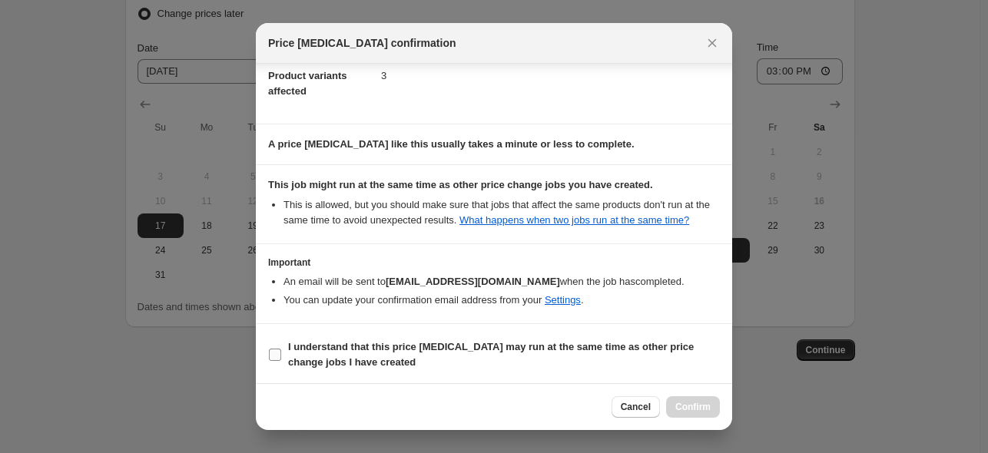
click at [480, 350] on b "I understand that this price [MEDICAL_DATA] may run at the same time as other p…" at bounding box center [491, 354] width 406 height 27
click at [281, 350] on input "I understand that this price [MEDICAL_DATA] may run at the same time as other p…" at bounding box center [275, 355] width 12 height 12
checkbox input "true"
click at [701, 409] on span "Confirm" at bounding box center [692, 407] width 35 height 12
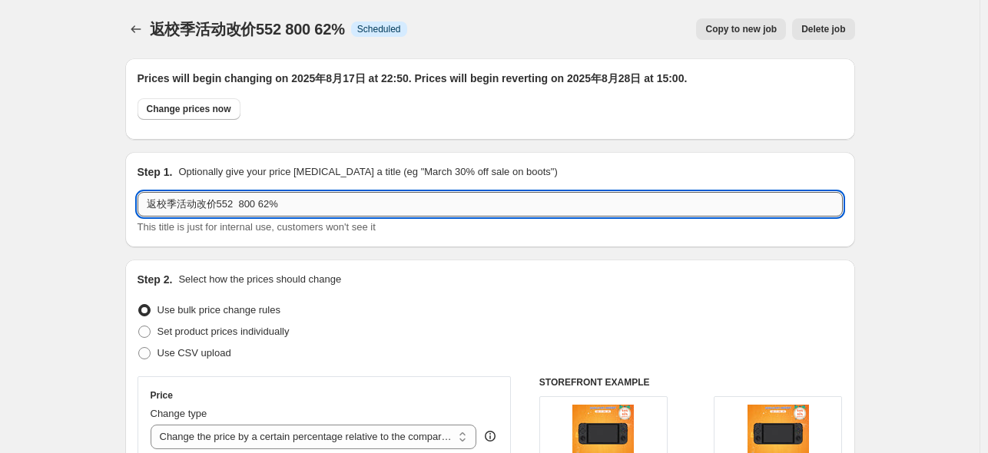
drag, startPoint x: 313, startPoint y: 207, endPoint x: 157, endPoint y: 208, distance: 156.0
click at [159, 208] on input "返校季活动改价552 800 62%" at bounding box center [490, 204] width 705 height 25
click at [173, 207] on input "返校季活动改价552 800 62%" at bounding box center [490, 204] width 705 height 25
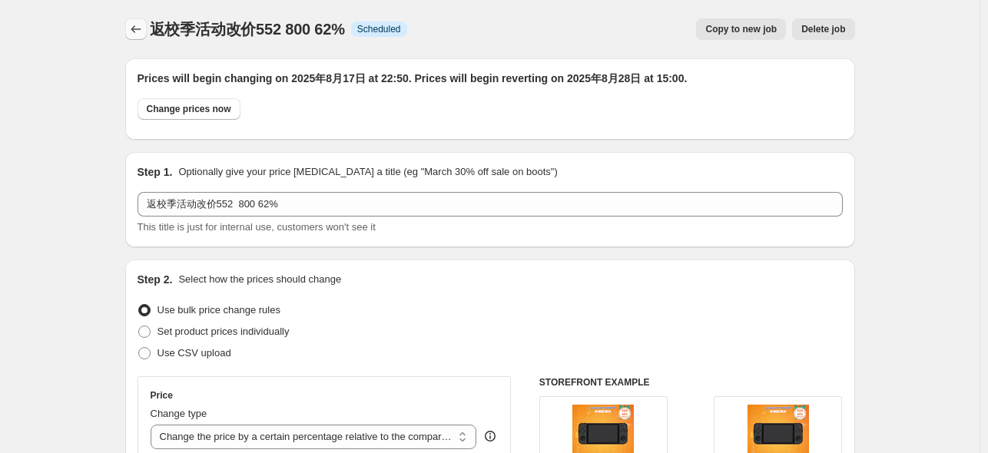
click at [140, 37] on button "Price change jobs" at bounding box center [136, 29] width 22 height 22
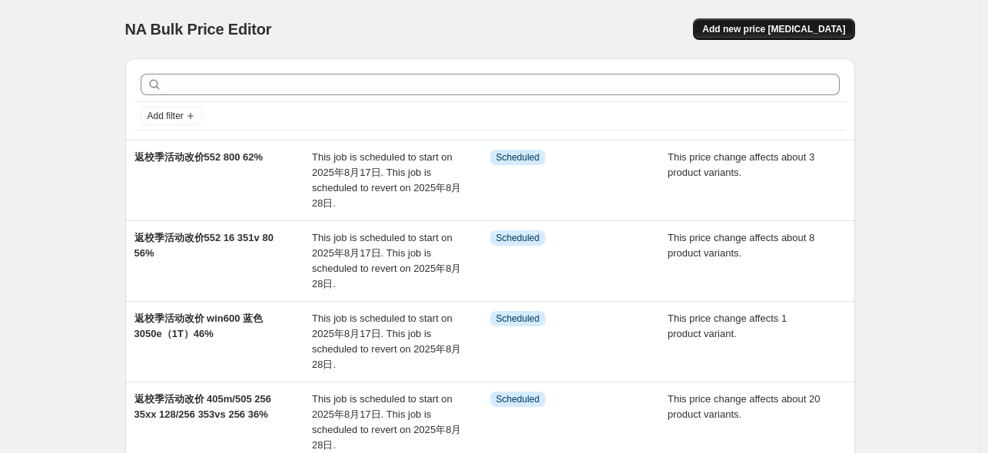
click at [813, 30] on span "Add new price [MEDICAL_DATA]" at bounding box center [773, 29] width 143 height 12
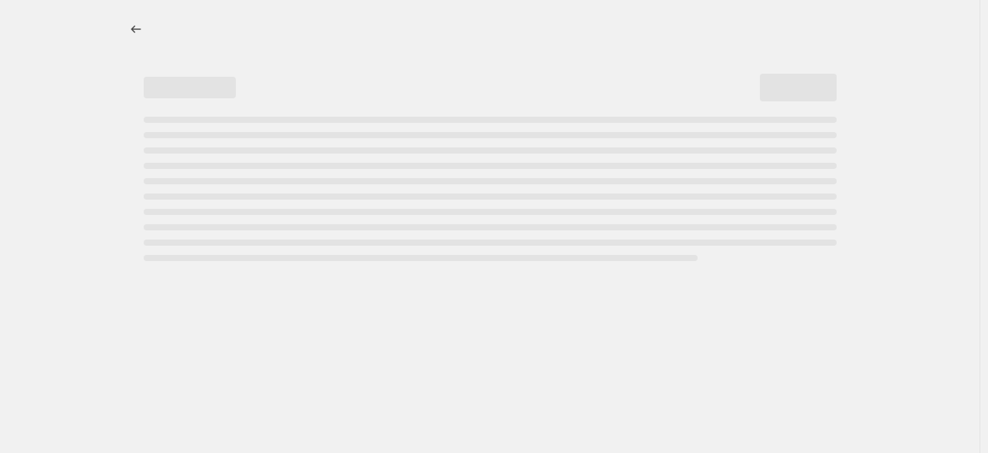
select select "percentage"
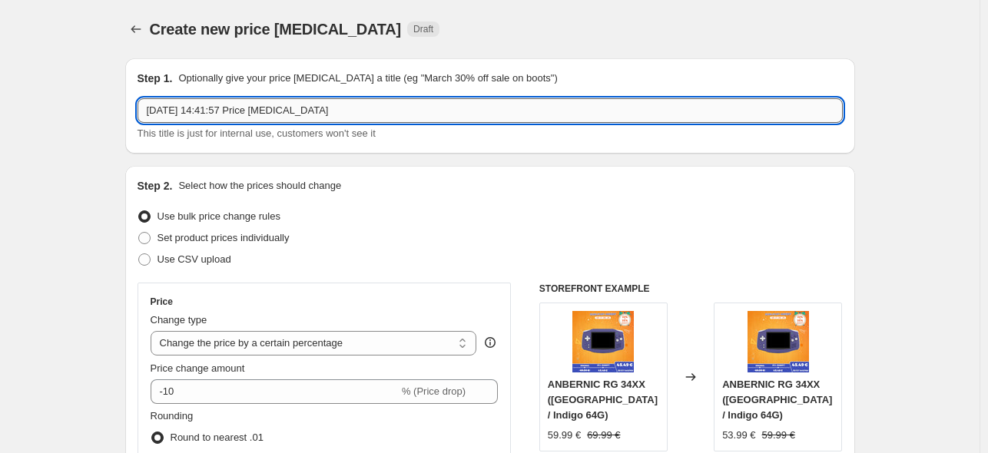
click at [334, 113] on input "[DATE] 14:41:57 Price [MEDICAL_DATA]" at bounding box center [490, 110] width 705 height 25
paste input "返校季活动改价552 800 62%"
click at [267, 108] on input "返校季活动改价552 800 62%" at bounding box center [490, 110] width 705 height 25
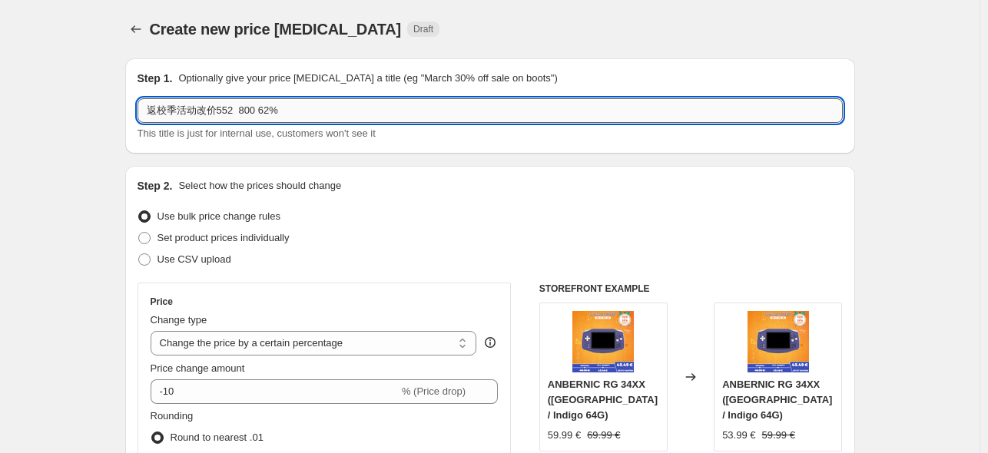
click at [267, 110] on input "返校季活动改价552 800 62%" at bounding box center [490, 110] width 705 height 25
drag, startPoint x: 220, startPoint y: 109, endPoint x: 234, endPoint y: 111, distance: 13.9
click at [234, 111] on input "返校季活动改价552 800 60%" at bounding box center [490, 110] width 705 height 25
click at [215, 114] on input "返校季活动改价300 800 60%" at bounding box center [490, 110] width 705 height 25
click at [241, 116] on input "返校季活动改价 300 800 60%" at bounding box center [490, 110] width 705 height 25
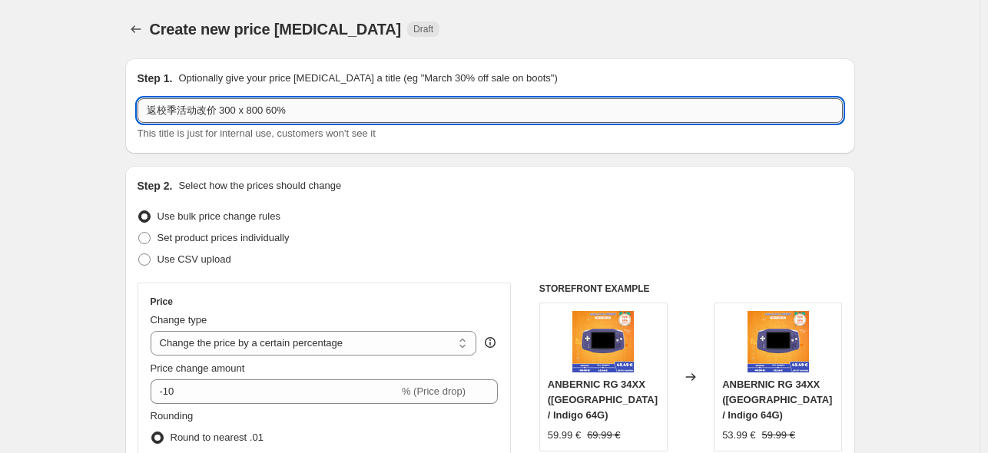
click at [241, 114] on input "返校季活动改价 300 x 800 60%" at bounding box center [490, 110] width 705 height 25
click at [389, 118] on input "返校季活动改价 300x 800 60%" at bounding box center [490, 110] width 705 height 25
drag, startPoint x: 246, startPoint y: 107, endPoint x: 262, endPoint y: 114, distance: 17.6
click at [262, 114] on input "返校季活动改价 300x 800 60%" at bounding box center [490, 110] width 705 height 25
type input "返校季活动改价 300x 16 60%"
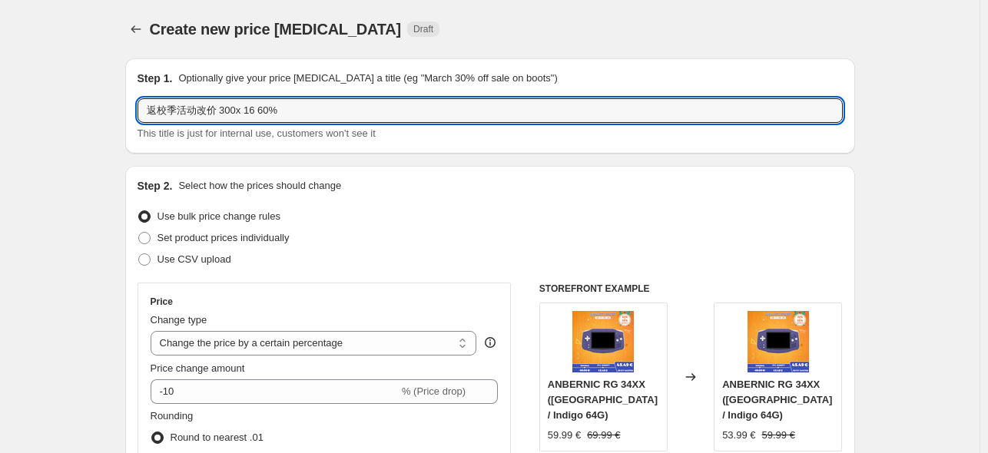
click at [480, 128] on div "This title is just for internal use, customers won't see it" at bounding box center [490, 133] width 705 height 15
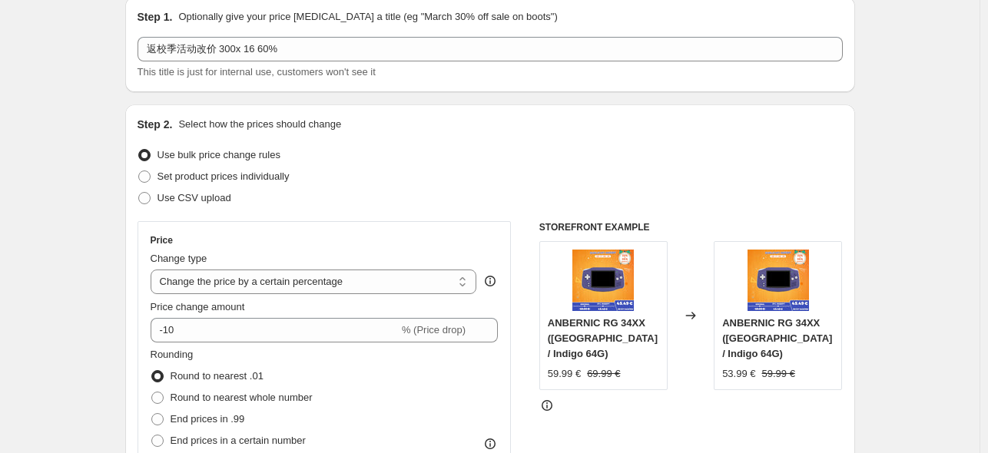
scroll to position [154, 0]
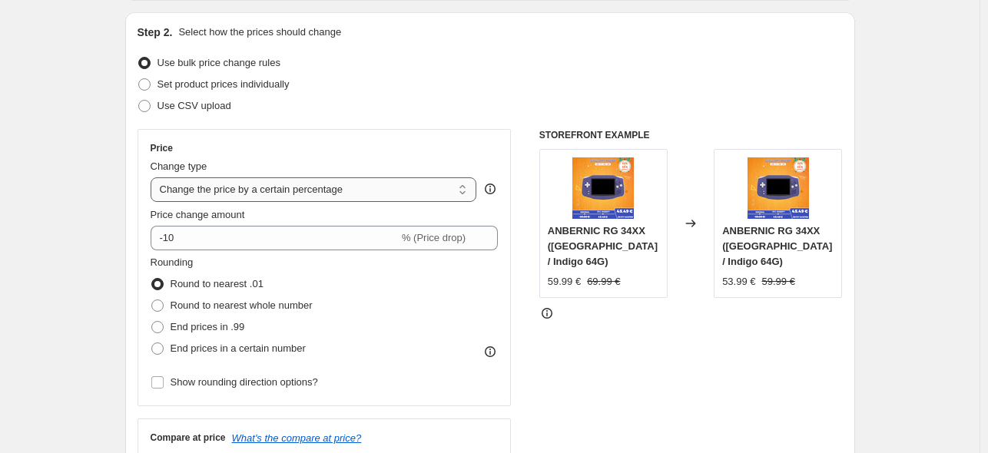
click at [375, 197] on select "Change the price to a certain amount Change the price by a certain amount Chang…" at bounding box center [314, 190] width 327 height 25
select select "pcap"
click at [154, 178] on select "Change the price to a certain amount Change the price by a certain amount Chang…" at bounding box center [314, 190] width 327 height 25
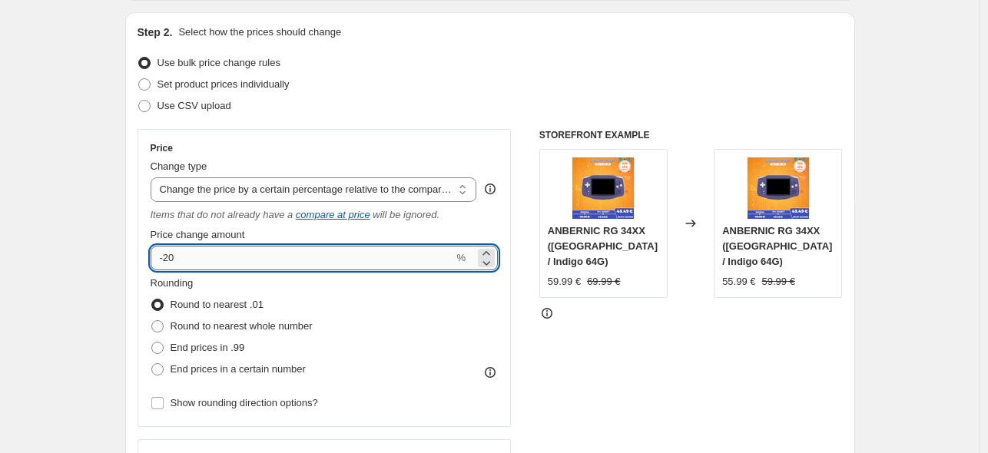
click at [274, 256] on input "-20" at bounding box center [303, 258] width 304 height 25
type input "-2"
type input "-60"
click at [628, 317] on div "STOREFRONT EXAMPLE ANBERNIC RG 34XX ([GEOGRAPHIC_DATA] / Indigo 64G) 59.99 € 69…" at bounding box center [691, 327] width 304 height 397
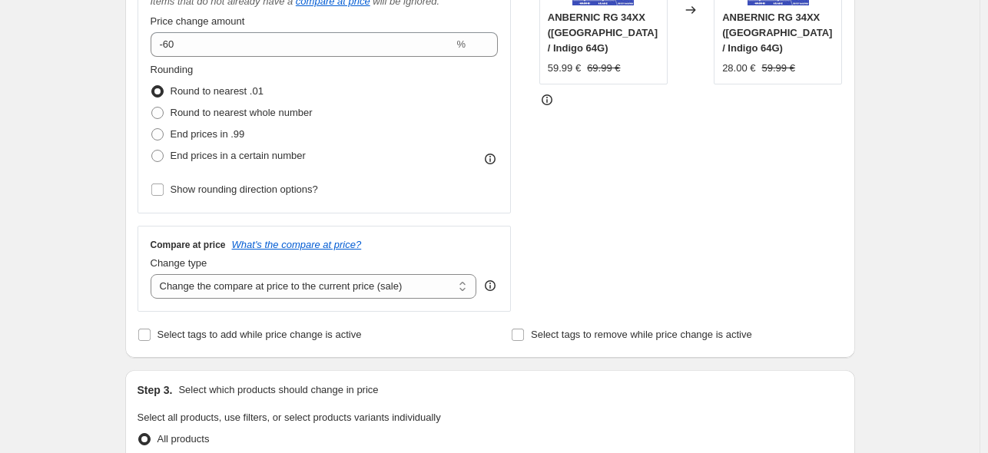
scroll to position [461, 0]
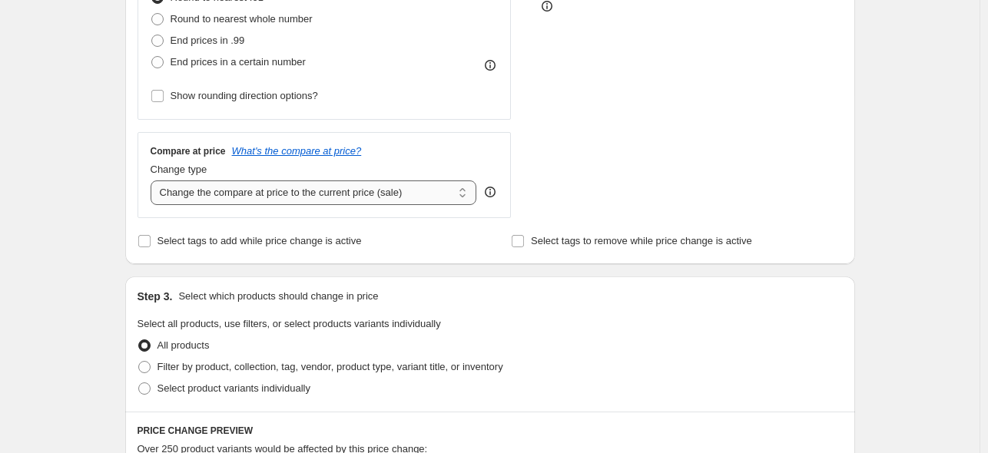
click at [417, 196] on select "Change the compare at price to the current price (sale) Change the compare at p…" at bounding box center [314, 193] width 327 height 25
select select "no_change"
click at [154, 181] on select "Change the compare at price to the current price (sale) Change the compare at p…" at bounding box center [314, 193] width 327 height 25
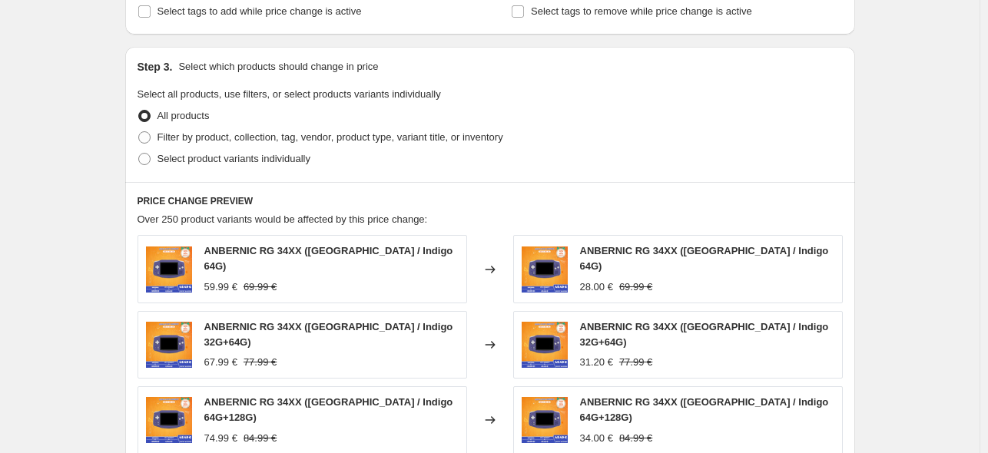
scroll to position [692, 0]
click at [174, 163] on span "Select product variants individually" at bounding box center [234, 158] width 153 height 12
click at [139, 153] on input "Select product variants individually" at bounding box center [138, 152] width 1 height 1
radio input "true"
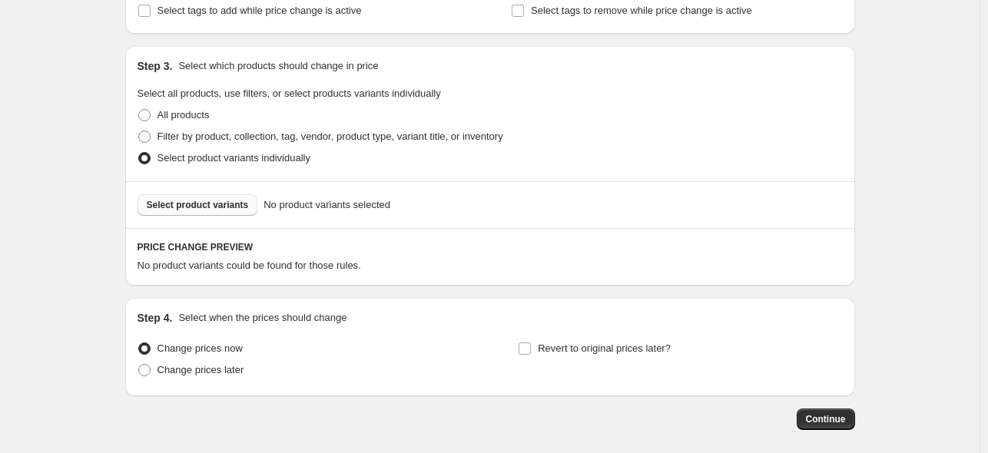
click at [194, 207] on span "Select product variants" at bounding box center [198, 205] width 102 height 12
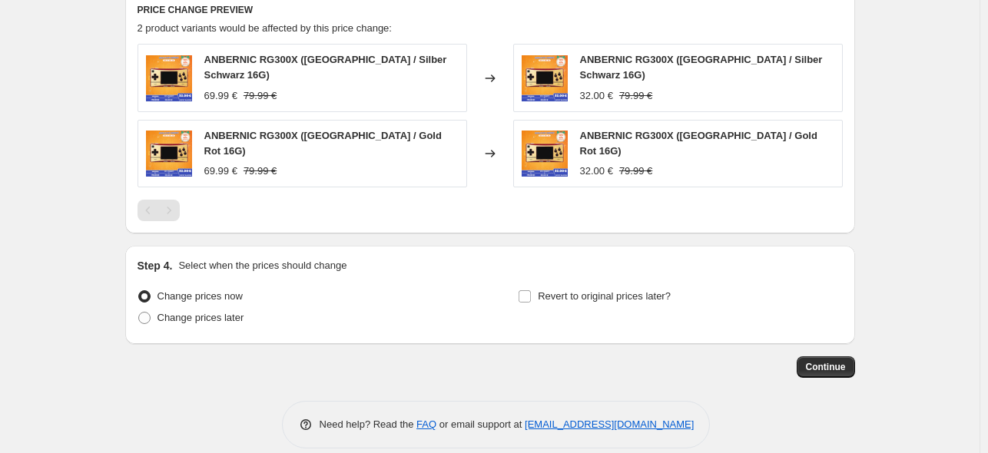
scroll to position [937, 0]
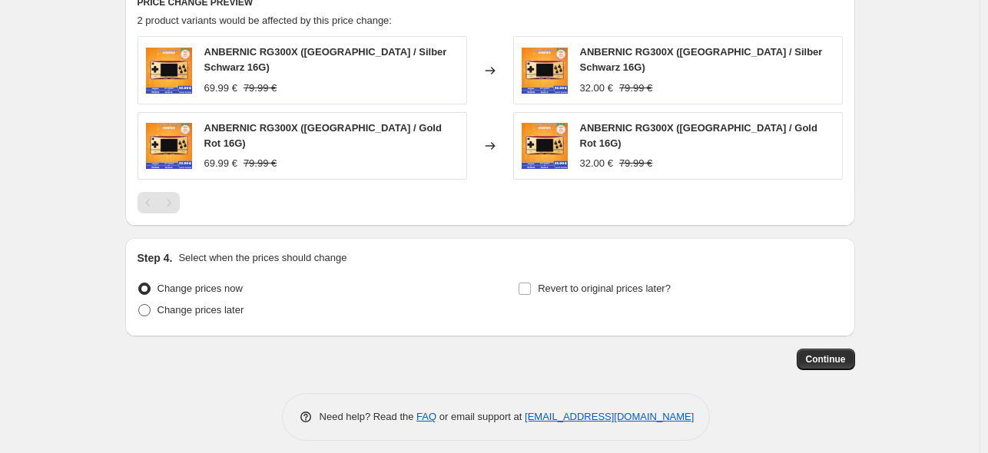
click at [208, 307] on span "Change prices later" at bounding box center [201, 310] width 87 height 15
click at [139, 305] on input "Change prices later" at bounding box center [138, 304] width 1 height 1
radio input "true"
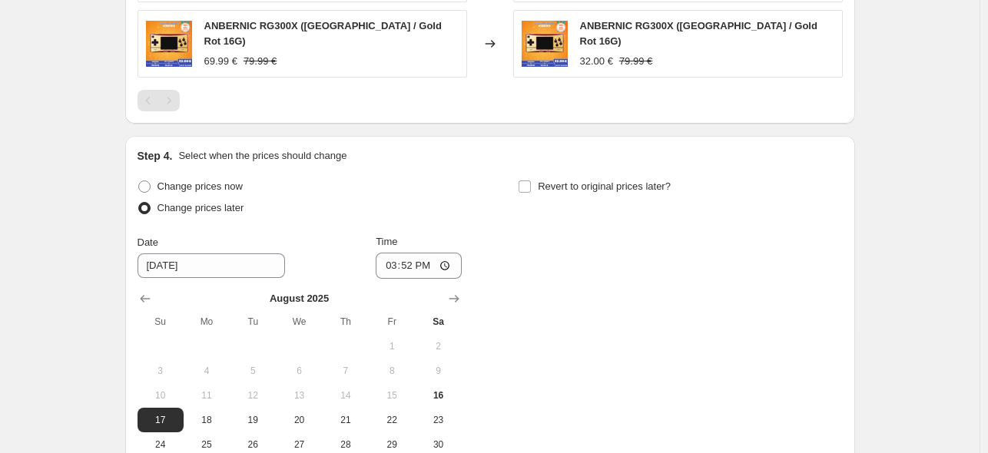
scroll to position [1167, 0]
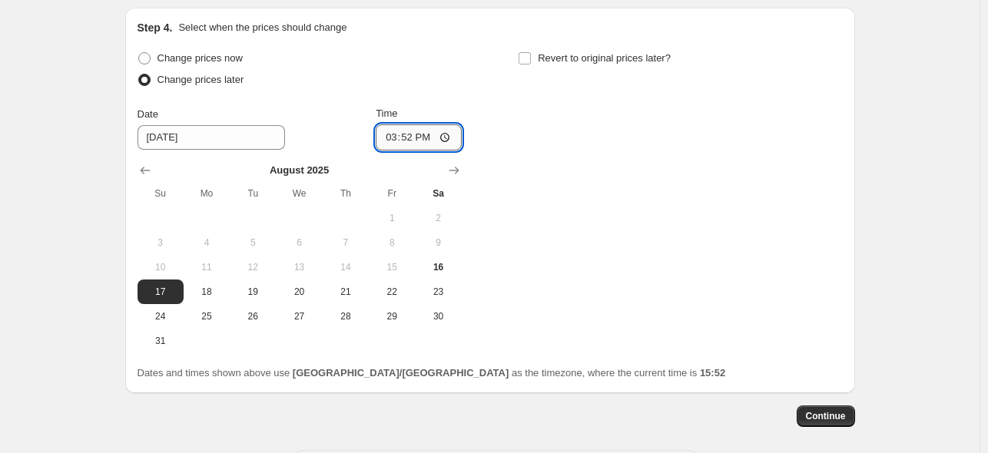
click at [419, 138] on input "15:52" at bounding box center [419, 137] width 86 height 26
type input "22:50"
click at [600, 8] on div "Step 4. Select when the prices should change Change prices now Change prices la…" at bounding box center [490, 201] width 730 height 386
drag, startPoint x: 609, startPoint y: 55, endPoint x: 642, endPoint y: 134, distance: 86.5
click at [610, 59] on div "Revert to original prices later?" at bounding box center [680, 71] width 324 height 46
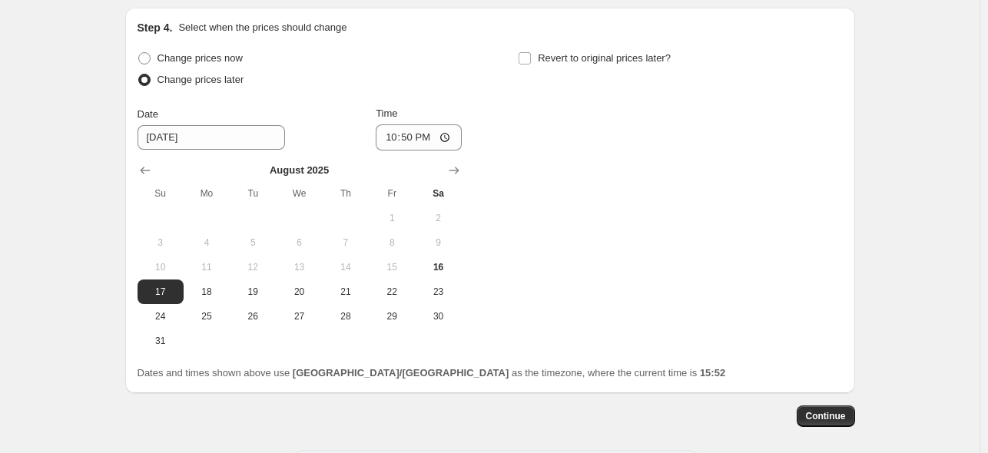
click at [628, 61] on div "Revert to original prices later?" at bounding box center [680, 71] width 324 height 46
click at [592, 52] on span "Revert to original prices later?" at bounding box center [604, 58] width 133 height 12
click at [531, 52] on input "Revert to original prices later?" at bounding box center [525, 58] width 12 height 12
checkbox input "true"
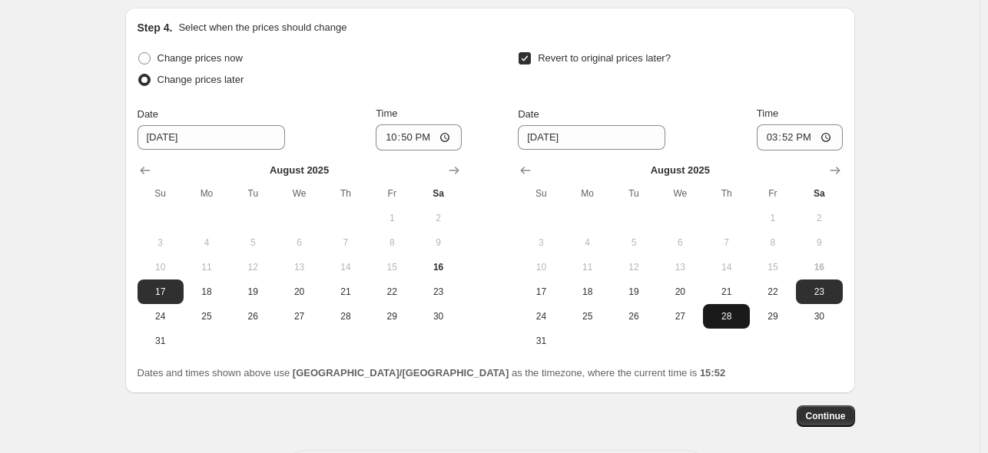
click at [732, 310] on span "28" at bounding box center [726, 316] width 34 height 12
type input "[DATE]"
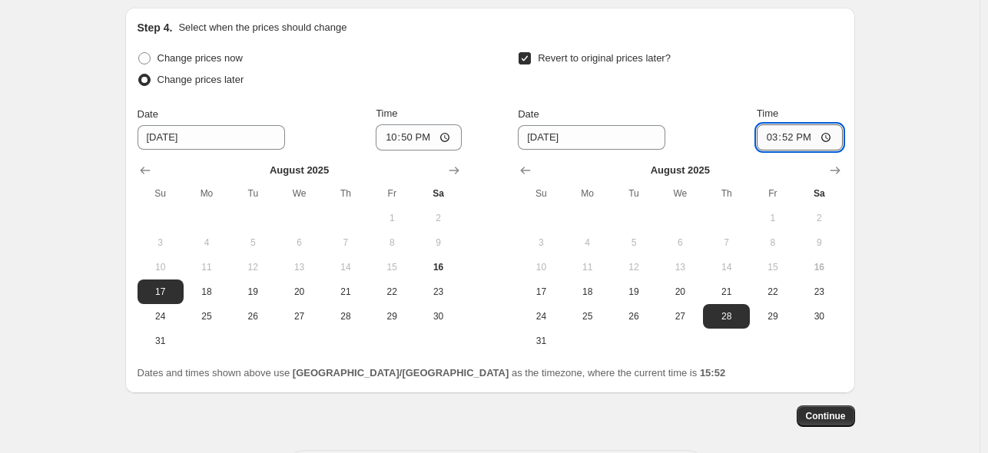
click at [790, 128] on input "15:52" at bounding box center [800, 137] width 86 height 26
click at [811, 124] on input "15:52" at bounding box center [800, 137] width 86 height 26
type input "15:00"
click at [850, 406] on button "Continue" at bounding box center [826, 417] width 58 height 22
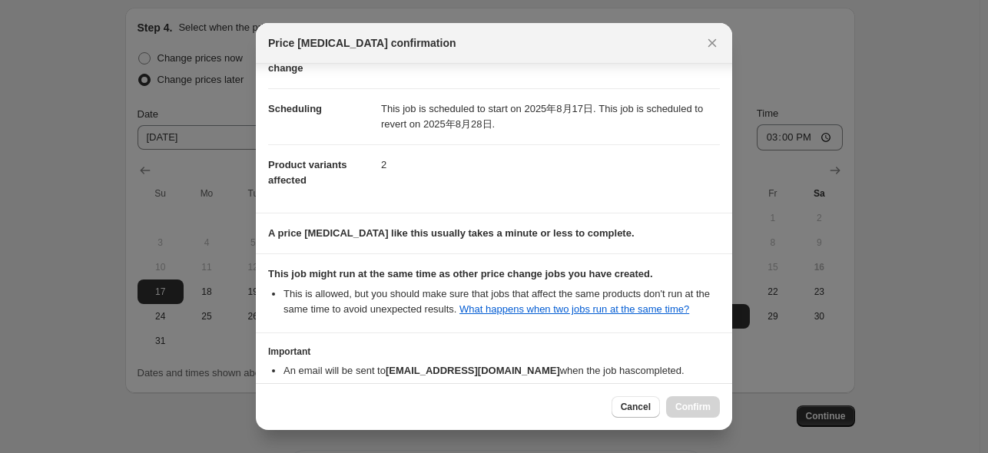
scroll to position [204, 0]
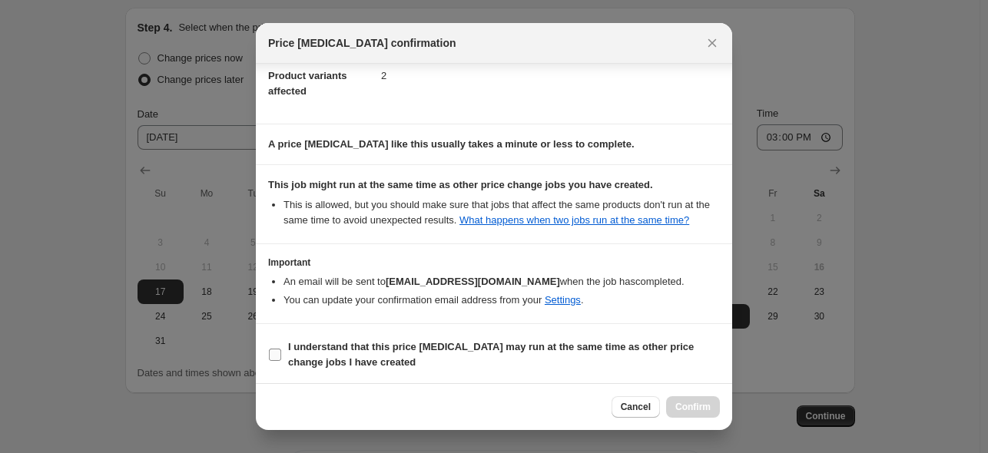
click at [494, 353] on span "I understand that this price [MEDICAL_DATA] may run at the same time as other p…" at bounding box center [504, 355] width 432 height 31
click at [573, 363] on span "I understand that this price [MEDICAL_DATA] may run at the same time as other p…" at bounding box center [504, 355] width 432 height 31
click at [281, 361] on input "I understand that this price [MEDICAL_DATA] may run at the same time as other p…" at bounding box center [275, 355] width 12 height 12
checkbox input "true"
click at [679, 414] on button "Confirm" at bounding box center [693, 408] width 54 height 22
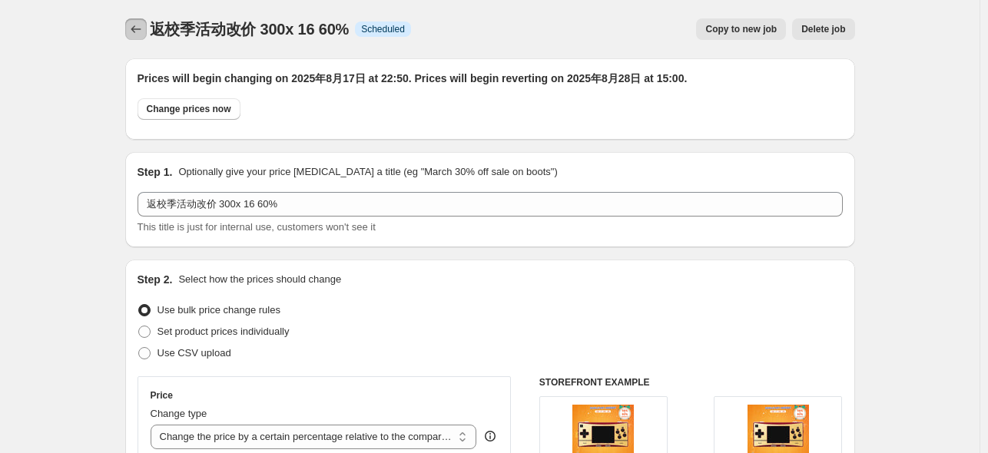
click at [137, 32] on icon "Price change jobs" at bounding box center [136, 29] width 10 height 8
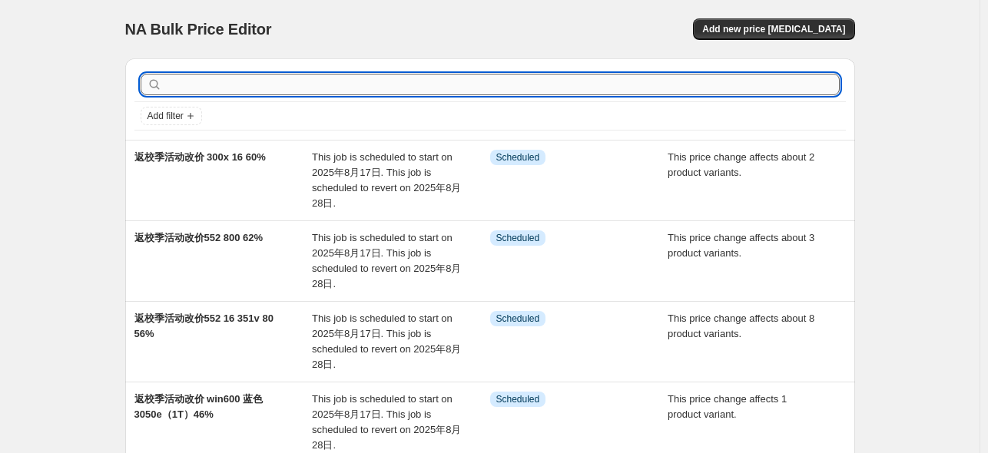
click at [378, 82] on input "text" at bounding box center [502, 85] width 675 height 22
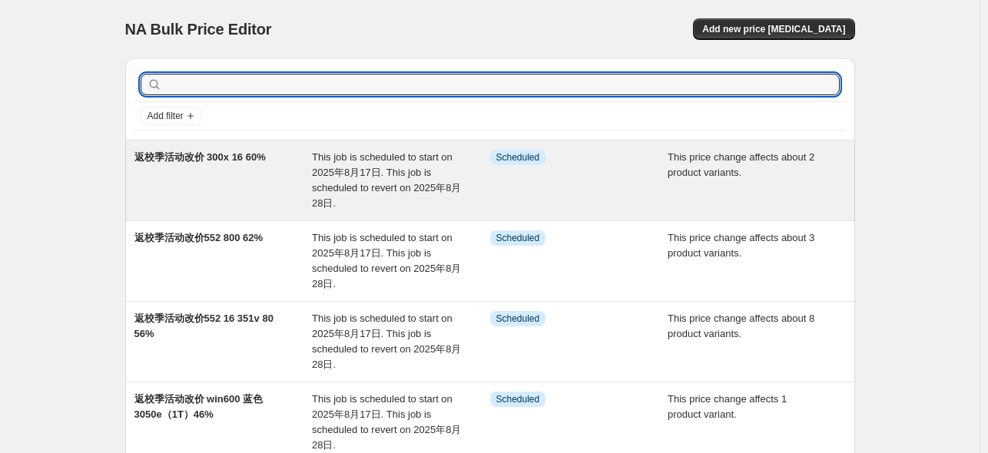
click at [257, 156] on span "返校季活动改价 300x 16 60%" at bounding box center [199, 157] width 131 height 12
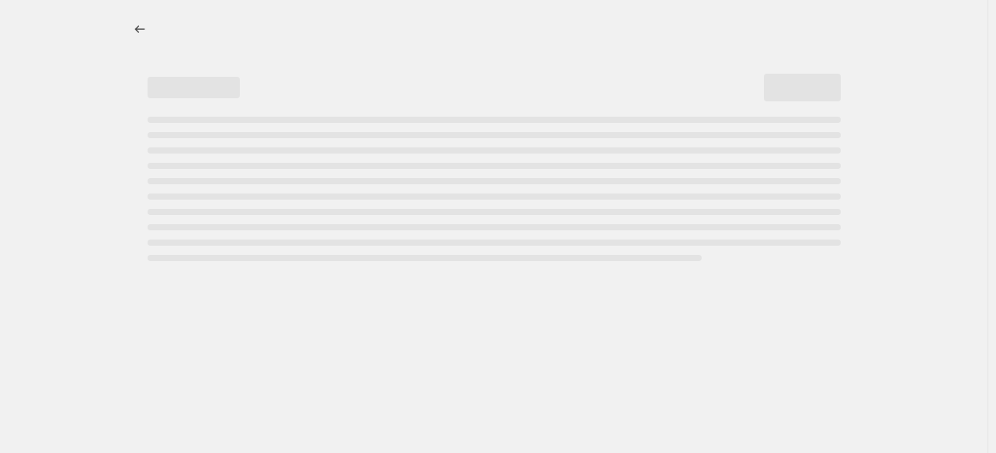
select select "pcap"
select select "no_change"
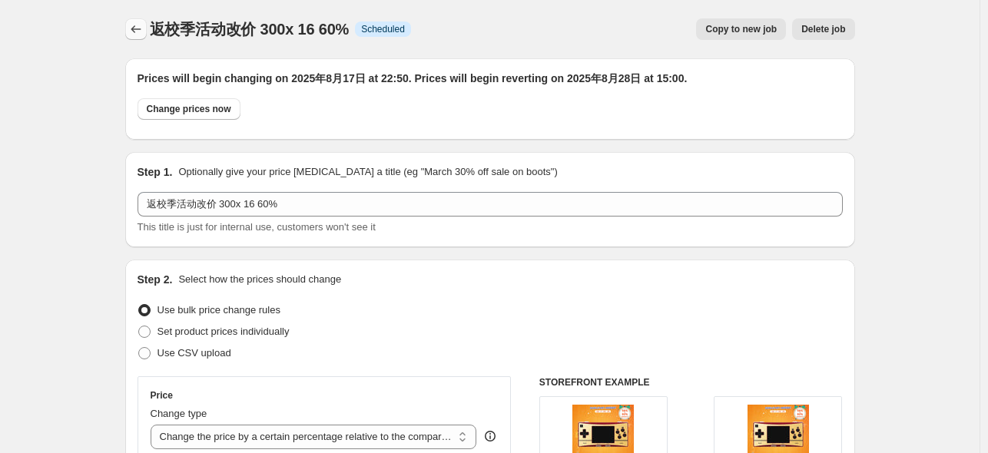
click at [132, 34] on icon "Price change jobs" at bounding box center [135, 29] width 15 height 15
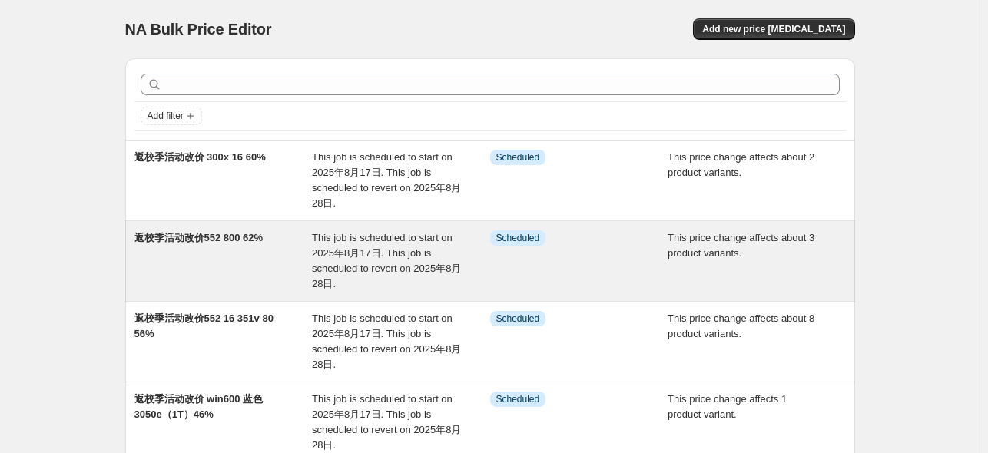
click at [254, 249] on div "返校季活动改价552 800 62%" at bounding box center [223, 261] width 178 height 61
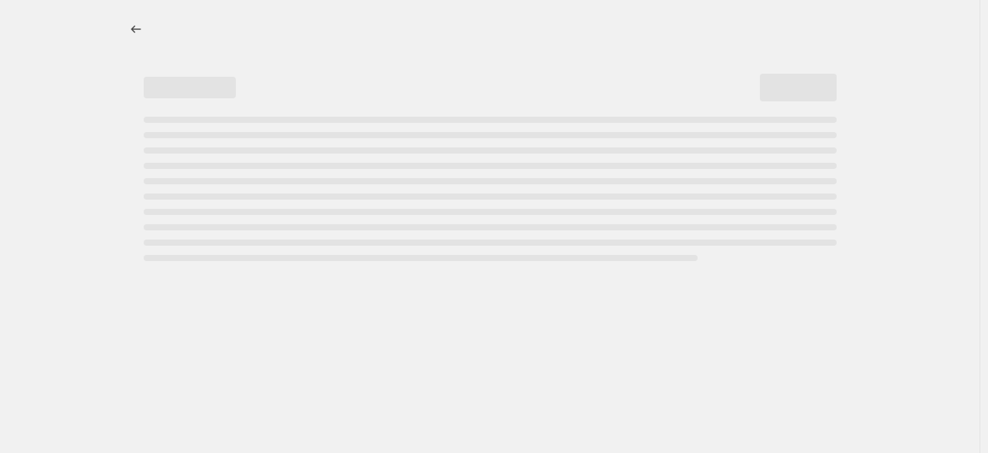
select select "pcap"
select select "no_change"
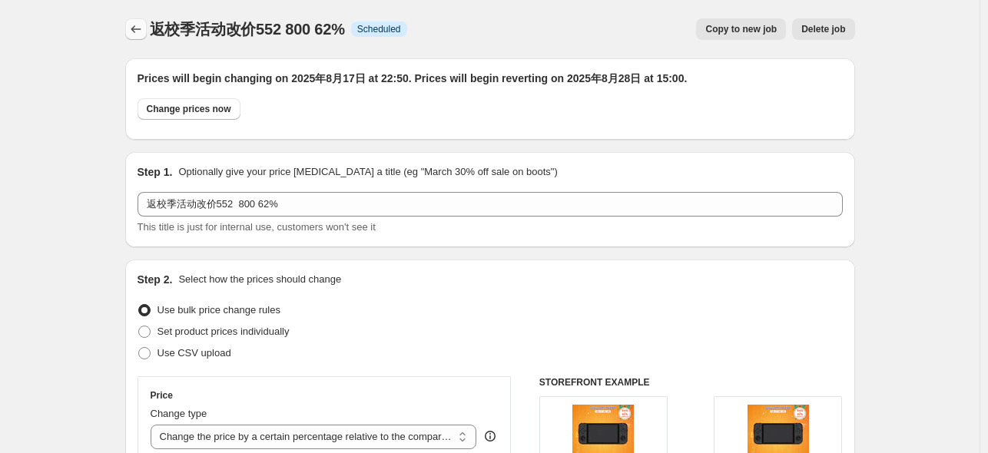
click at [139, 35] on icon "Price change jobs" at bounding box center [135, 29] width 15 height 15
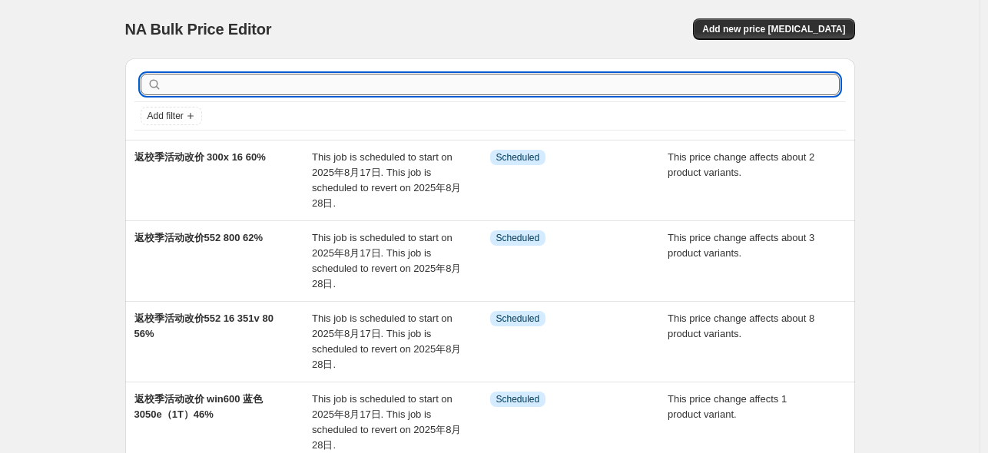
click at [259, 82] on input "text" at bounding box center [502, 85] width 675 height 22
type input "477m"
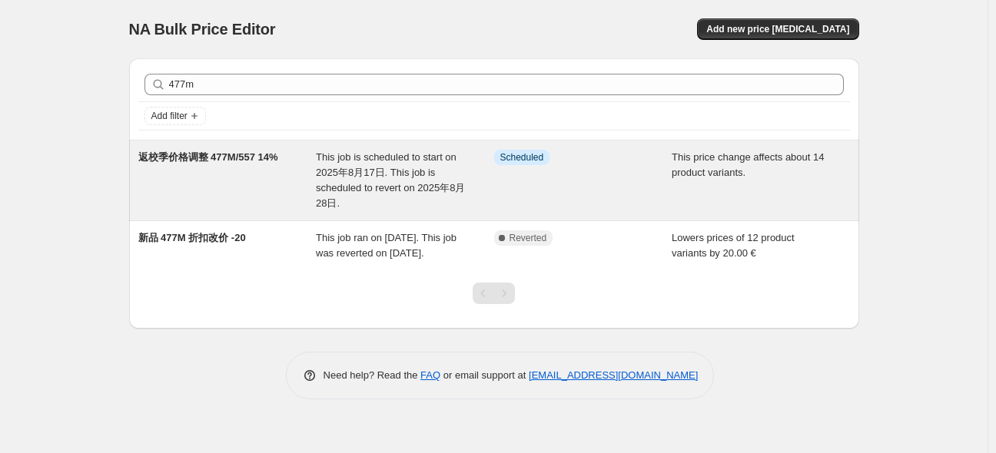
click at [237, 151] on span "返校季价格调整 477M/557 14%" at bounding box center [208, 157] width 140 height 12
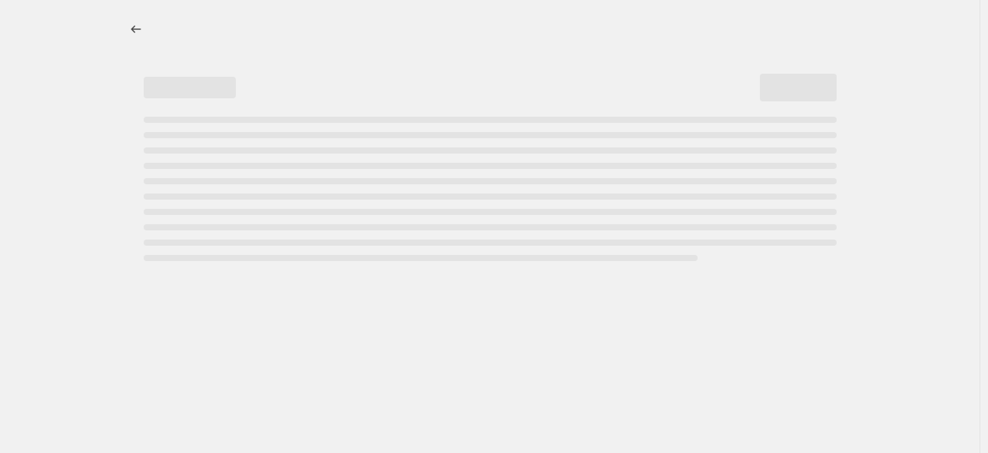
select select "pcap"
select select "no_change"
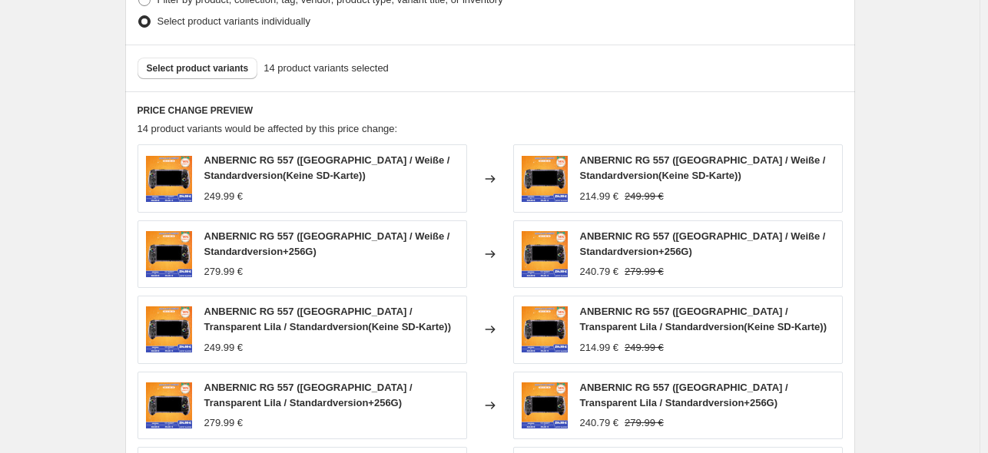
scroll to position [692, 0]
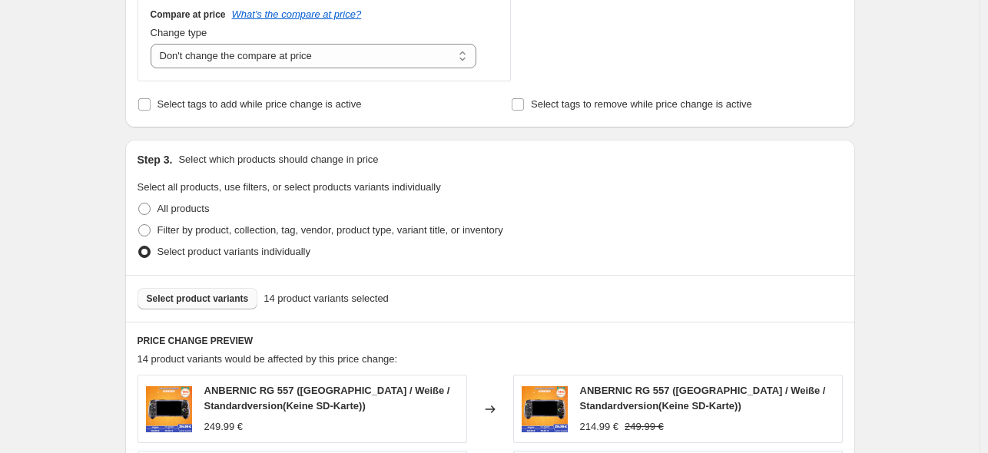
click at [221, 305] on span "Select product variants" at bounding box center [198, 299] width 102 height 12
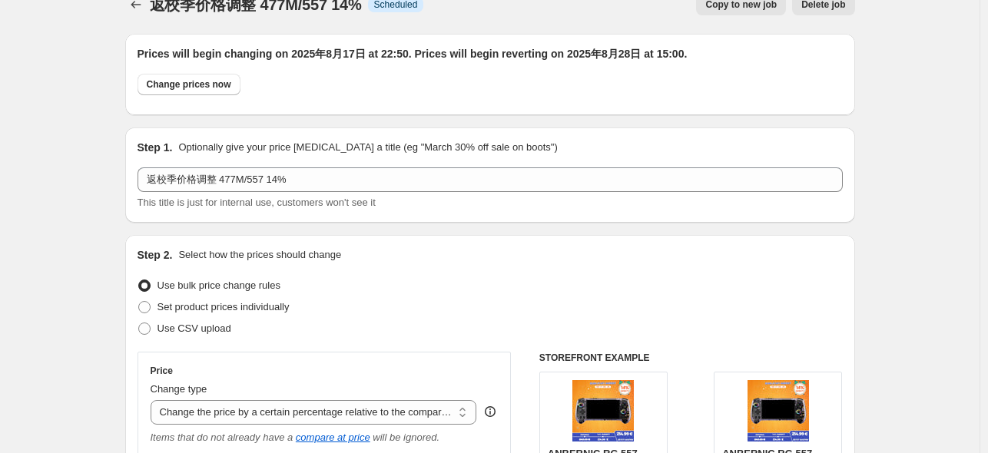
scroll to position [0, 0]
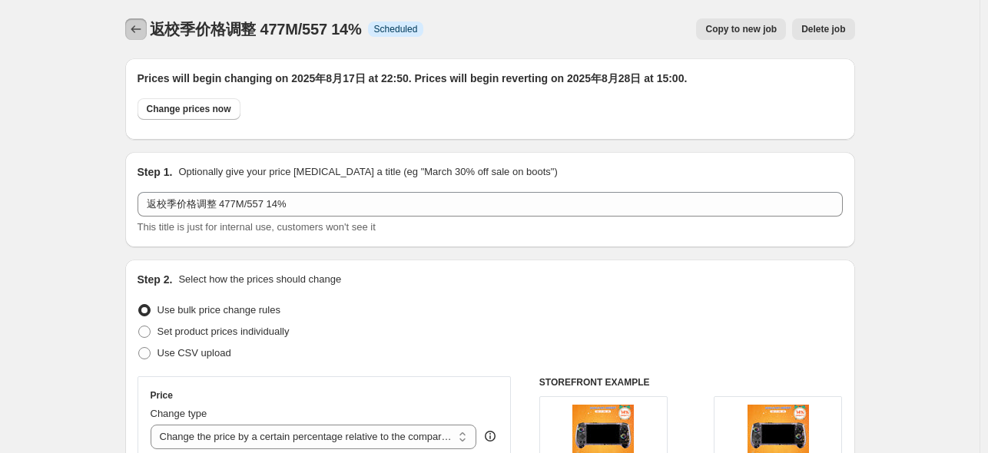
click at [147, 30] on button "Price change jobs" at bounding box center [136, 29] width 22 height 22
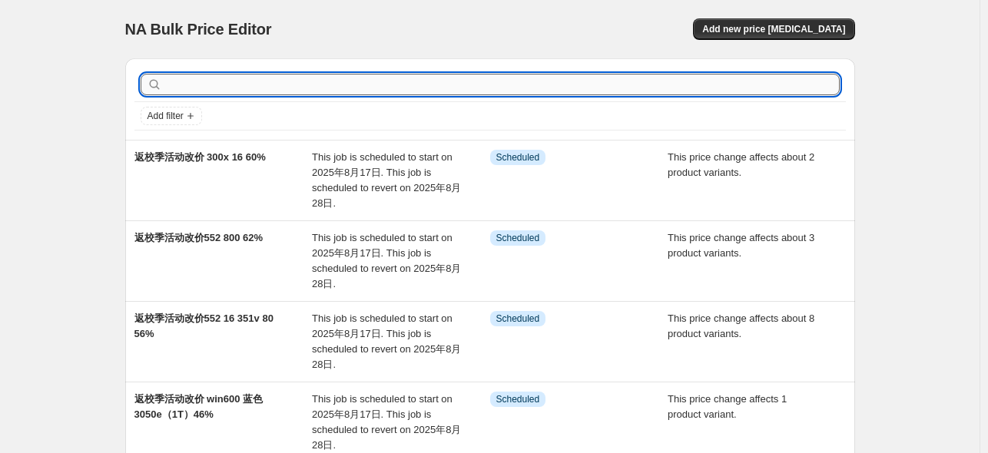
click at [255, 81] on input "text" at bounding box center [502, 85] width 675 height 22
type input "slide"
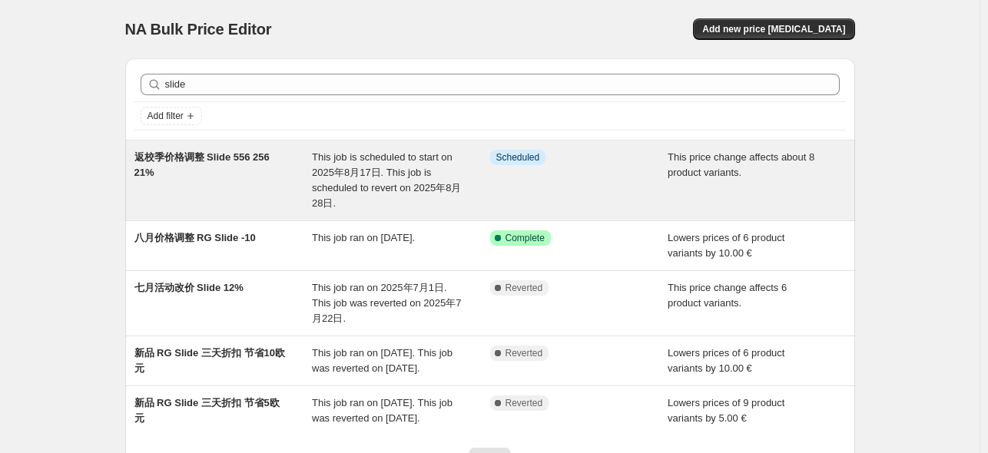
click at [267, 159] on span "返校季价格调整 Slide 556 256 21%" at bounding box center [201, 164] width 135 height 27
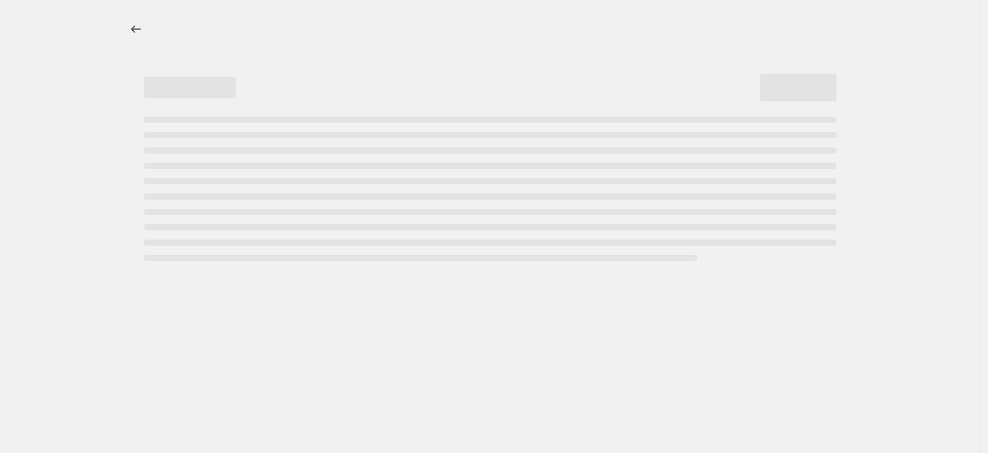
select select "pcap"
select select "no_change"
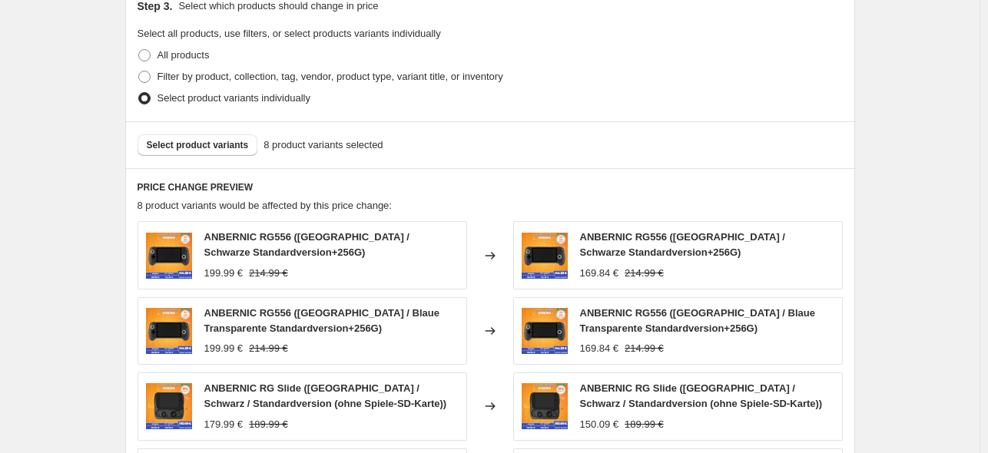
scroll to position [768, 0]
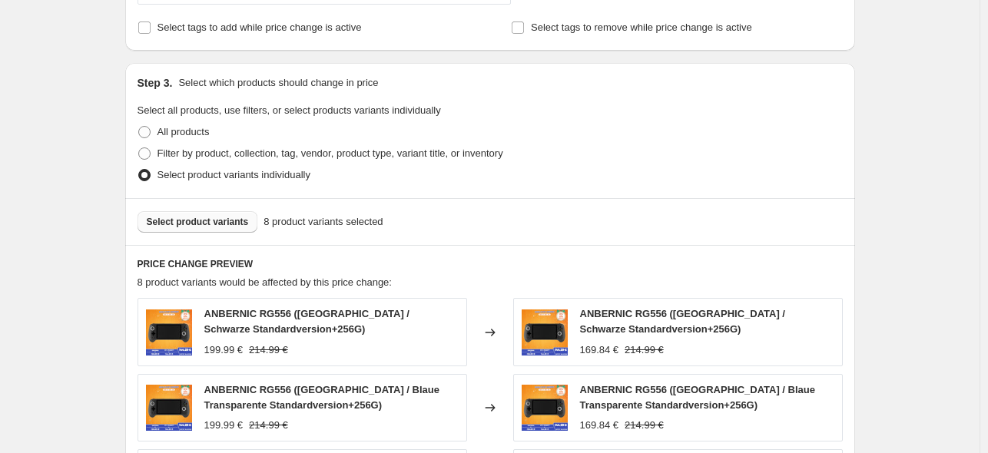
click at [213, 219] on span "Select product variants" at bounding box center [198, 222] width 102 height 12
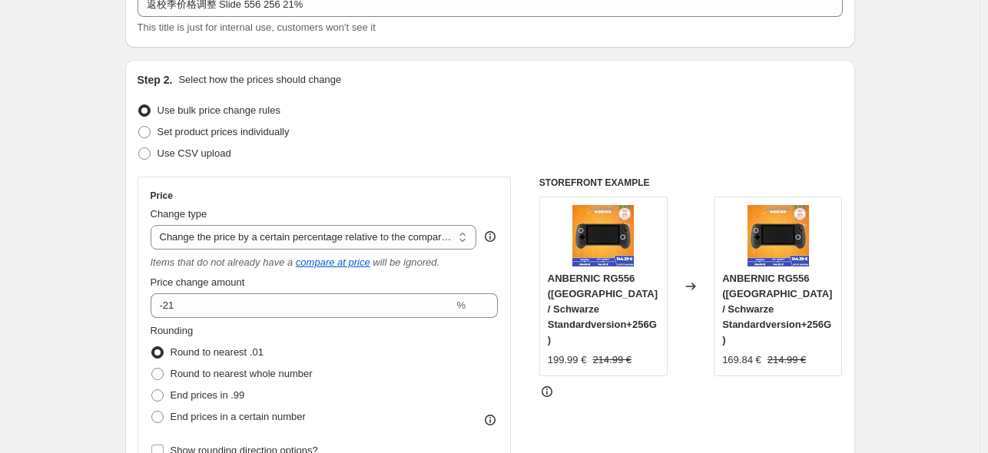
scroll to position [0, 0]
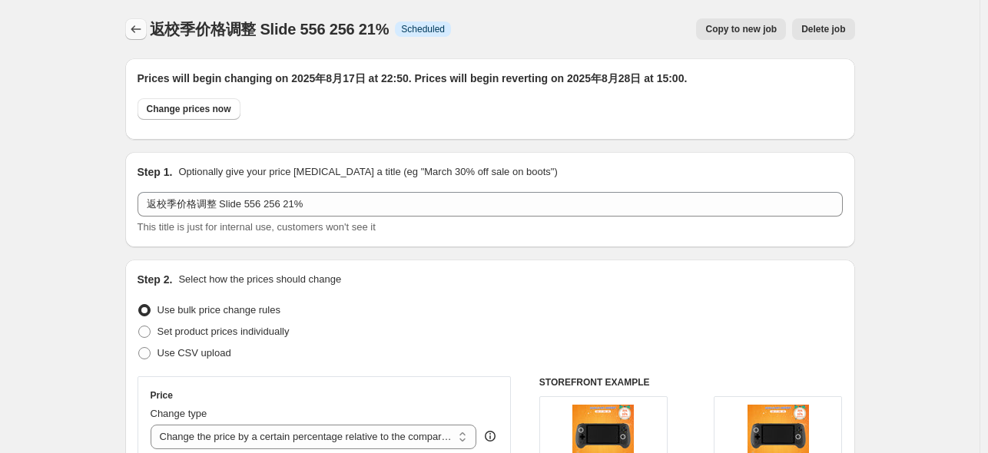
click at [141, 30] on icon "Price change jobs" at bounding box center [135, 29] width 15 height 15
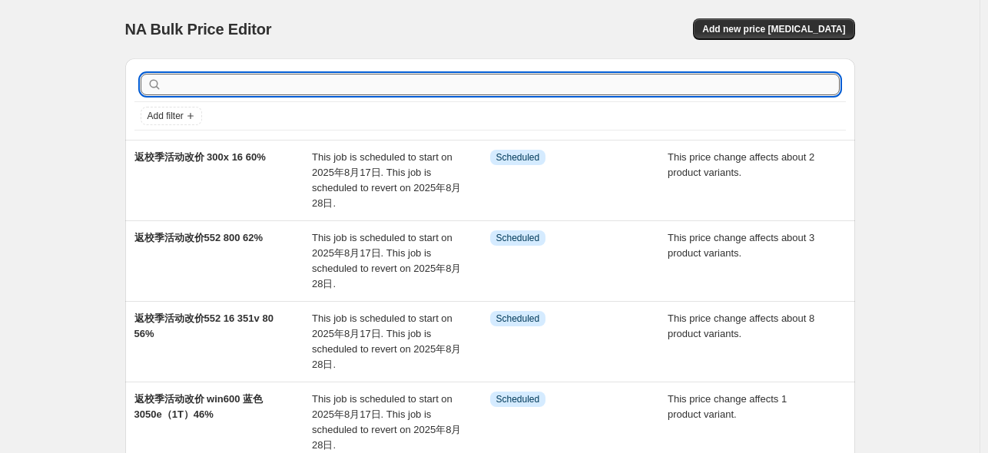
click at [290, 75] on input "text" at bounding box center [502, 85] width 675 height 22
type input "35xxpro"
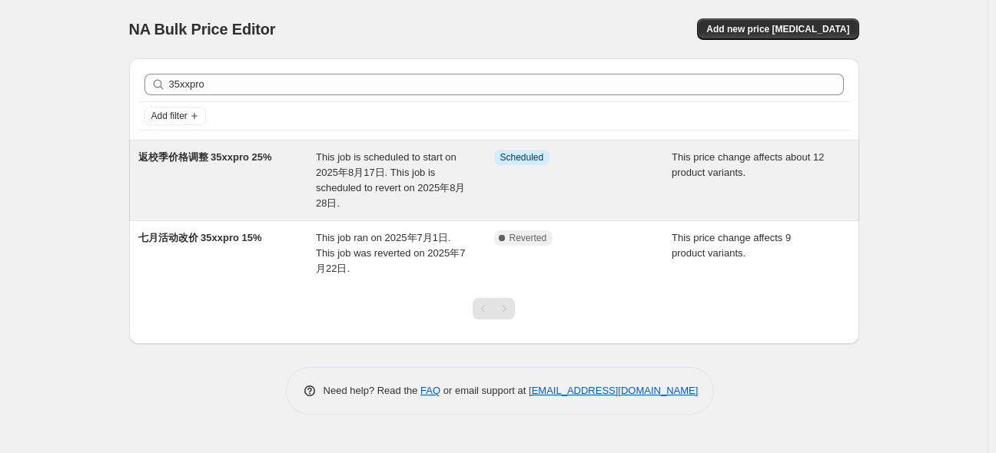
click at [246, 158] on span "返校季价格调整 35xxpro 25%" at bounding box center [205, 157] width 134 height 12
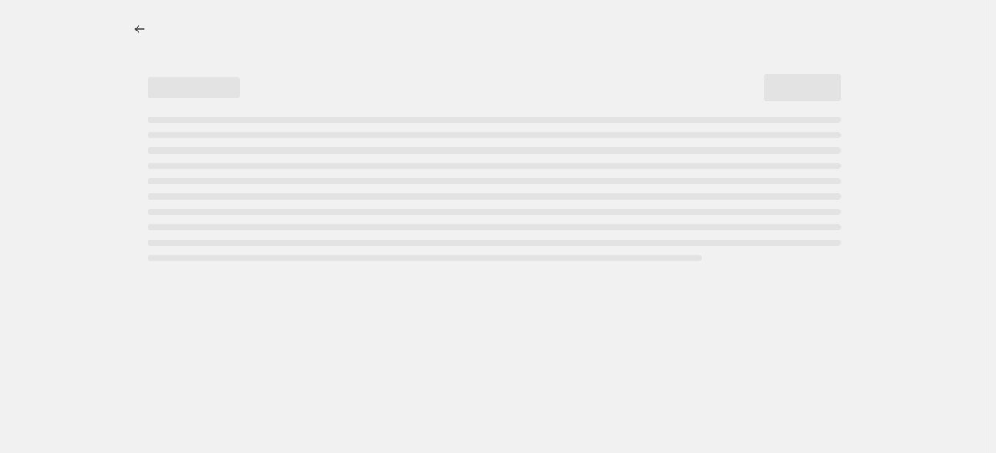
select select "pcap"
select select "no_change"
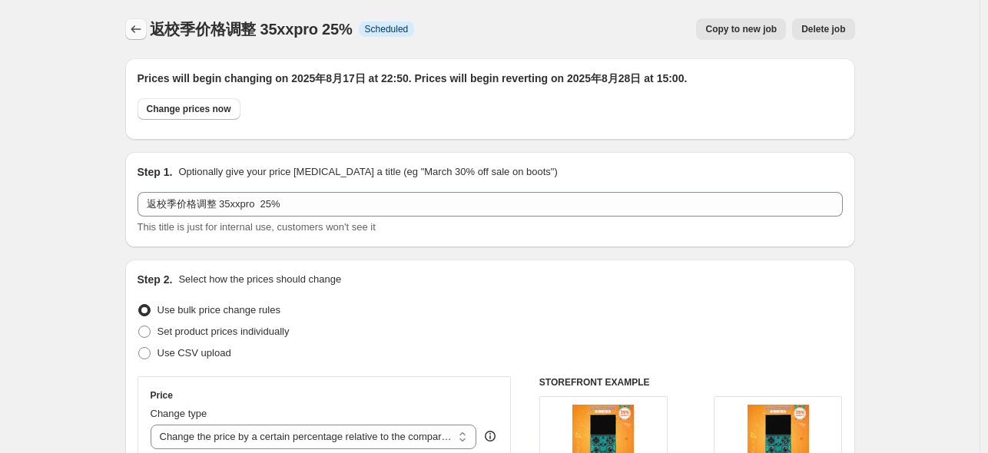
click at [136, 22] on icon "Price change jobs" at bounding box center [135, 29] width 15 height 15
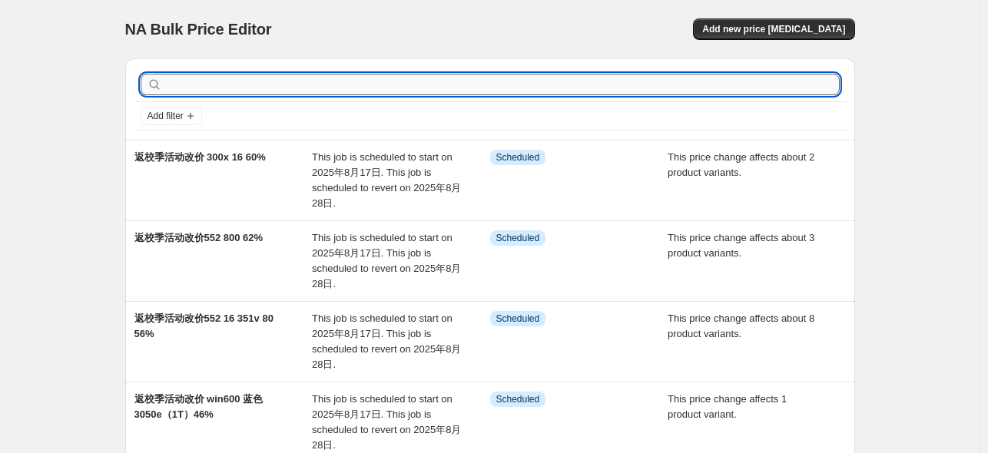
click at [237, 91] on input "text" at bounding box center [502, 85] width 675 height 22
type input "34xx"
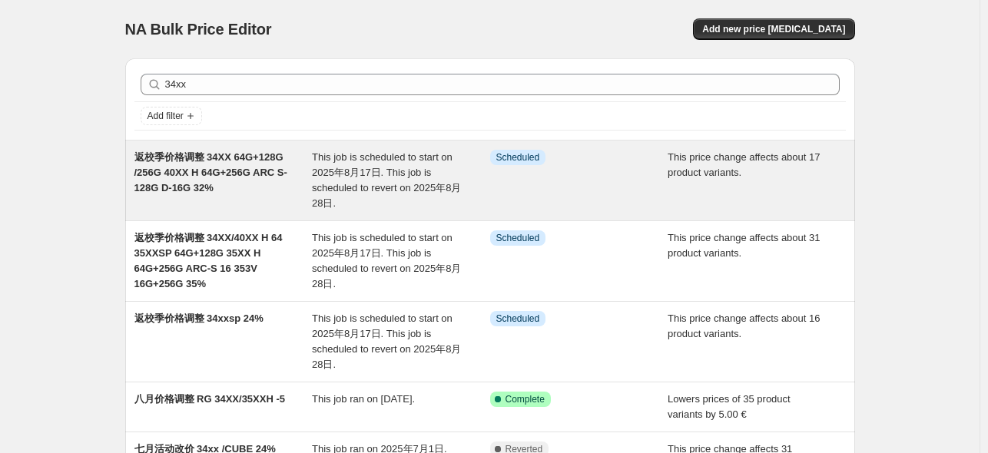
click at [264, 174] on span "返校季价格调整 34XX 64G+128G /256G 40XX H 64G+256G ARC S-128G D-16G 32%" at bounding box center [210, 172] width 153 height 42
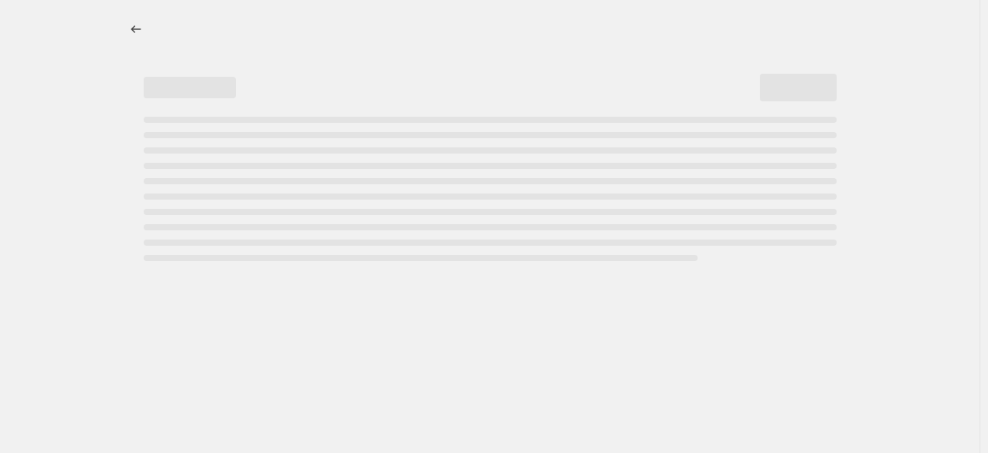
select select "pcap"
select select "no_change"
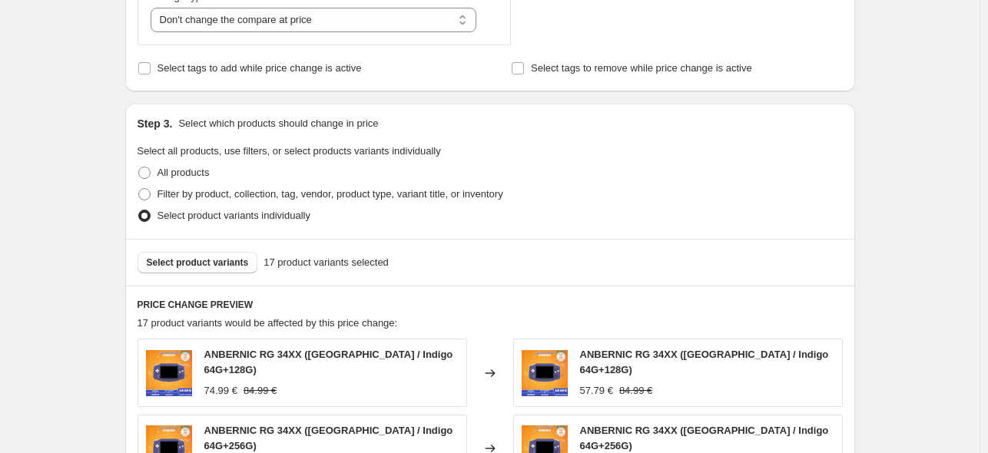
scroll to position [768, 0]
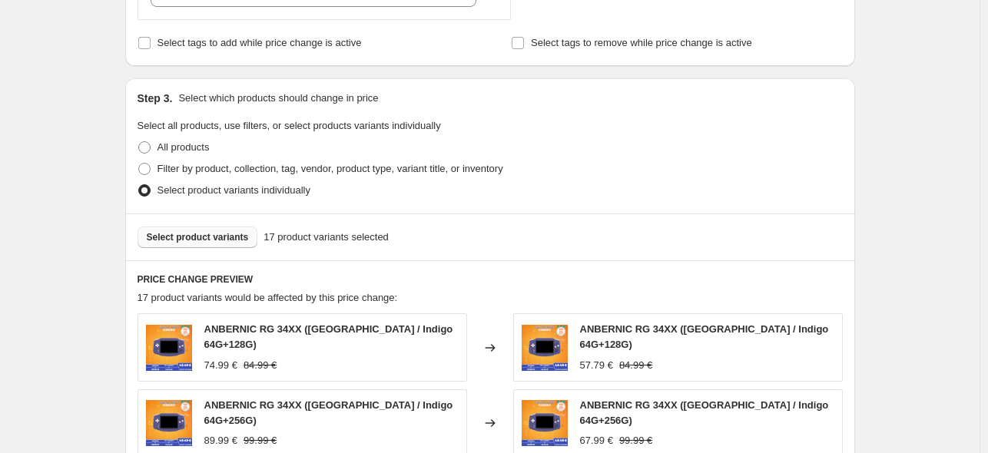
click at [194, 236] on span "Select product variants" at bounding box center [198, 237] width 102 height 12
click at [208, 246] on button "Select product variants" at bounding box center [198, 238] width 121 height 22
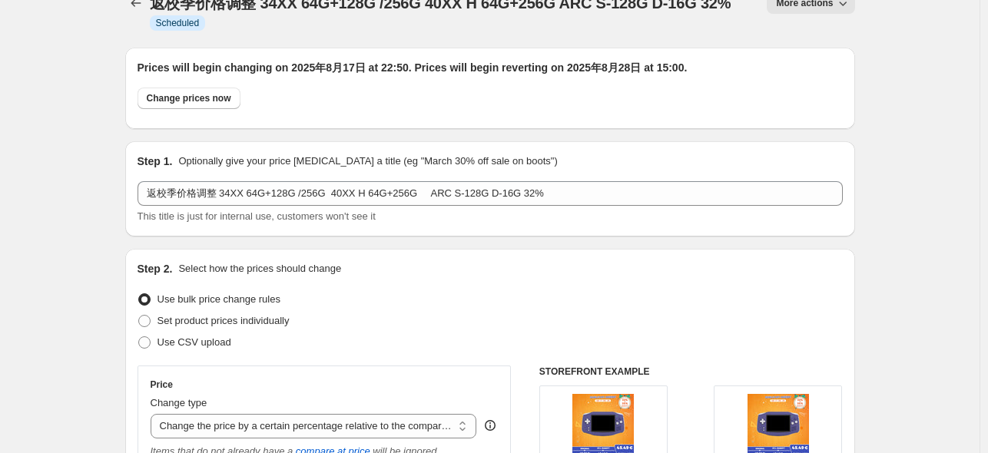
scroll to position [0, 0]
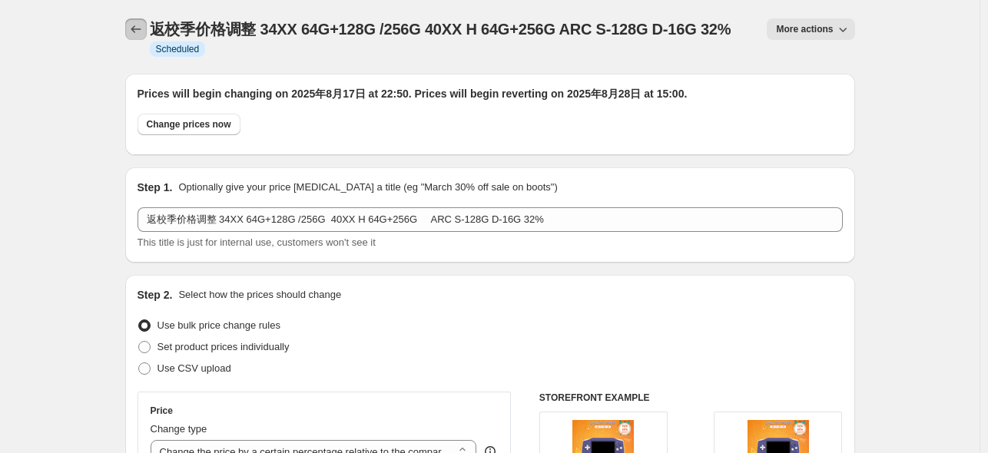
click at [144, 28] on icon "Price change jobs" at bounding box center [135, 29] width 15 height 15
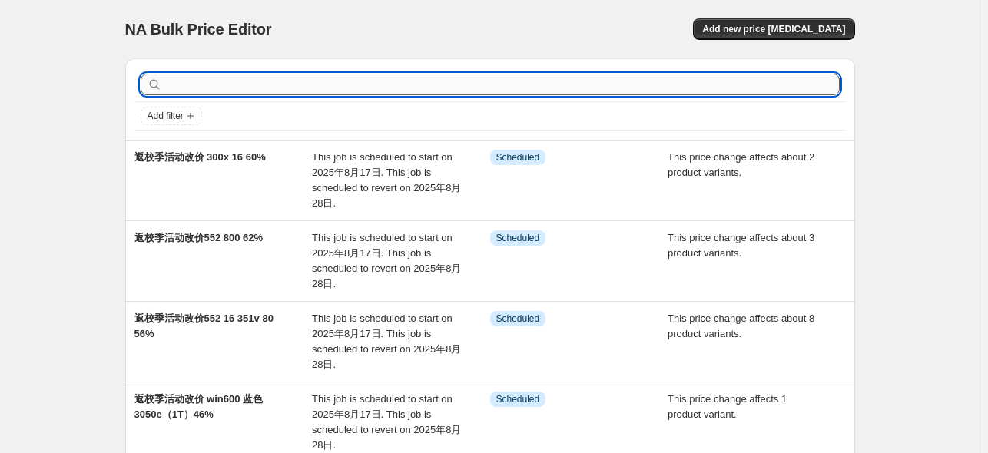
click at [280, 90] on input "text" at bounding box center [502, 85] width 675 height 22
type input "26"
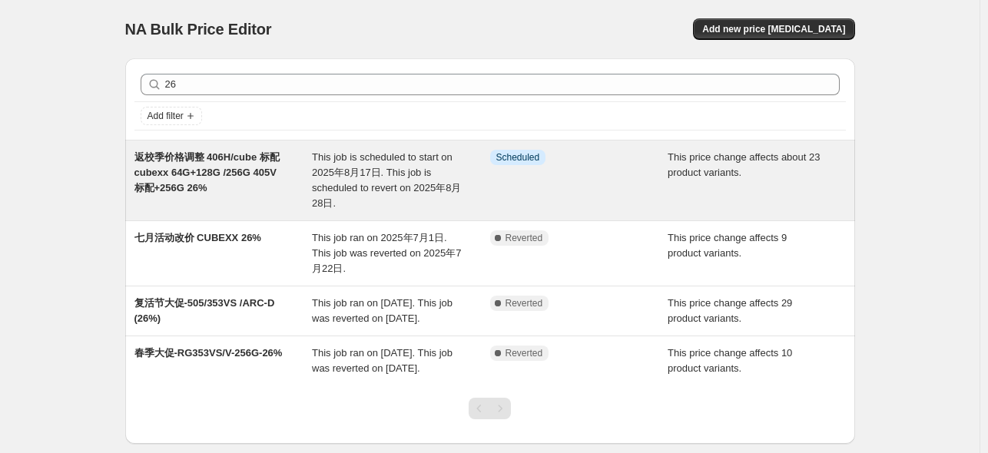
click at [267, 162] on span "返校季价格调整 406H/cube 标配 cubexx 64G+128G /256G 405V 标配+256G 26%" at bounding box center [206, 172] width 145 height 42
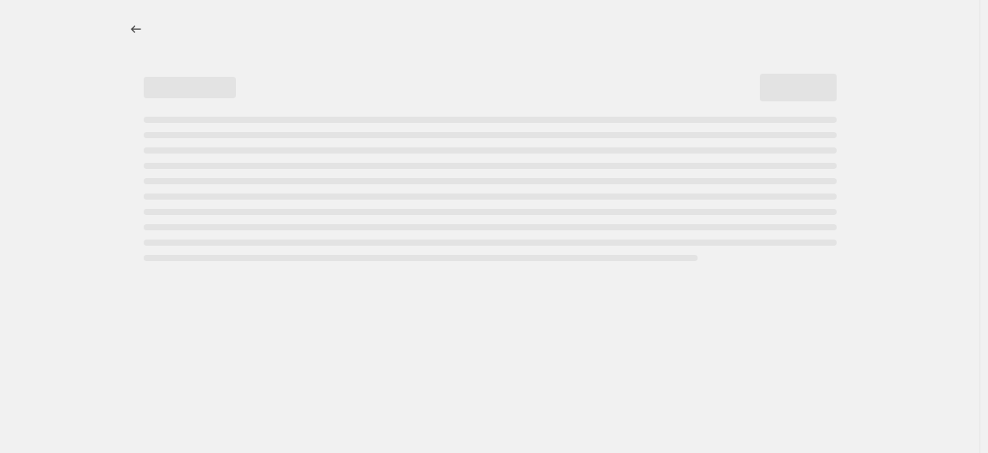
select select "pcap"
select select "no_change"
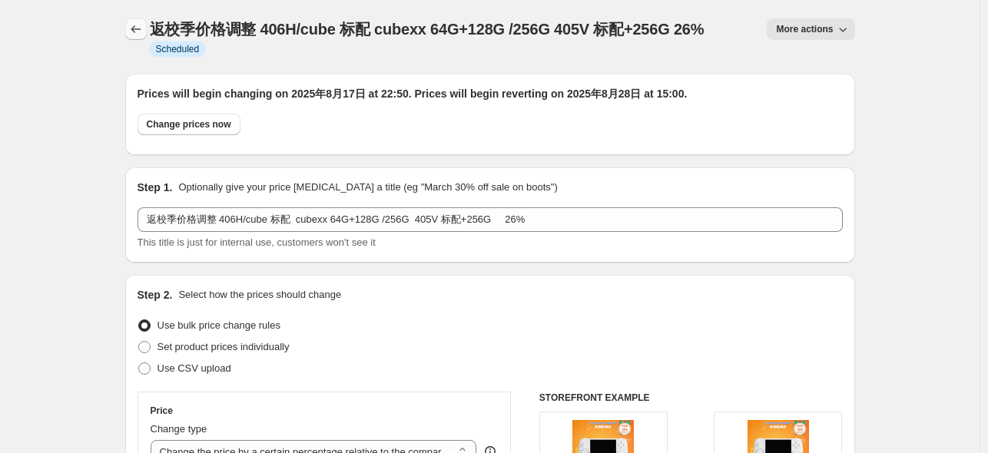
click at [144, 28] on icon "Price change jobs" at bounding box center [135, 29] width 15 height 15
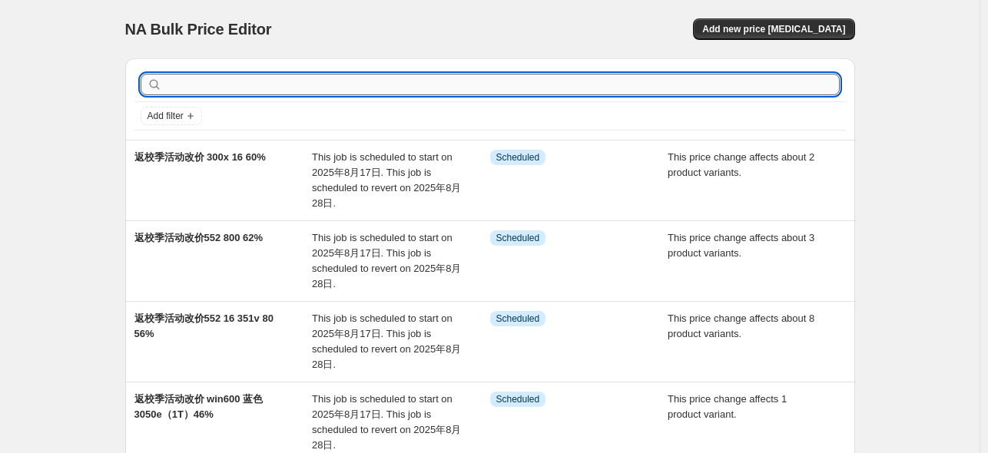
click at [259, 90] on input "text" at bounding box center [502, 85] width 675 height 22
type input "26"
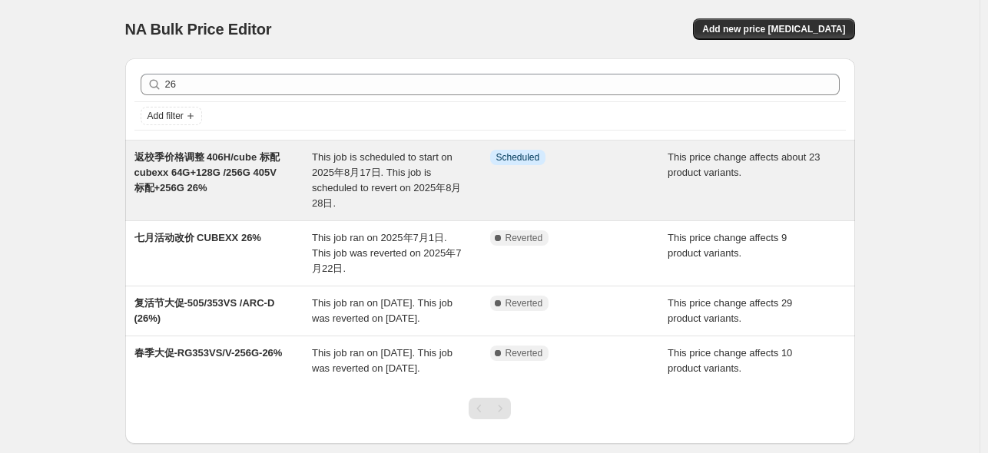
click at [254, 162] on span "返校季价格调整 406H/cube 标配 cubexx 64G+128G /256G 405V 标配+256G 26%" at bounding box center [206, 172] width 145 height 42
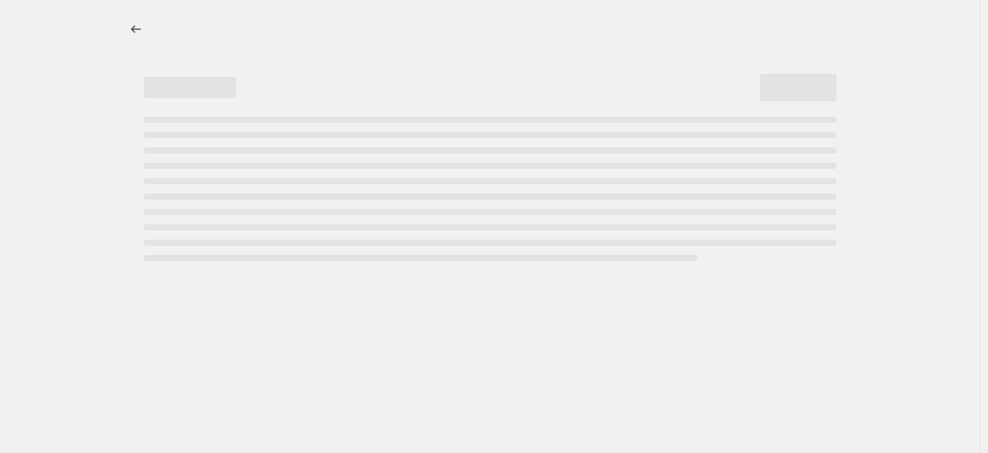
select select "pcap"
select select "no_change"
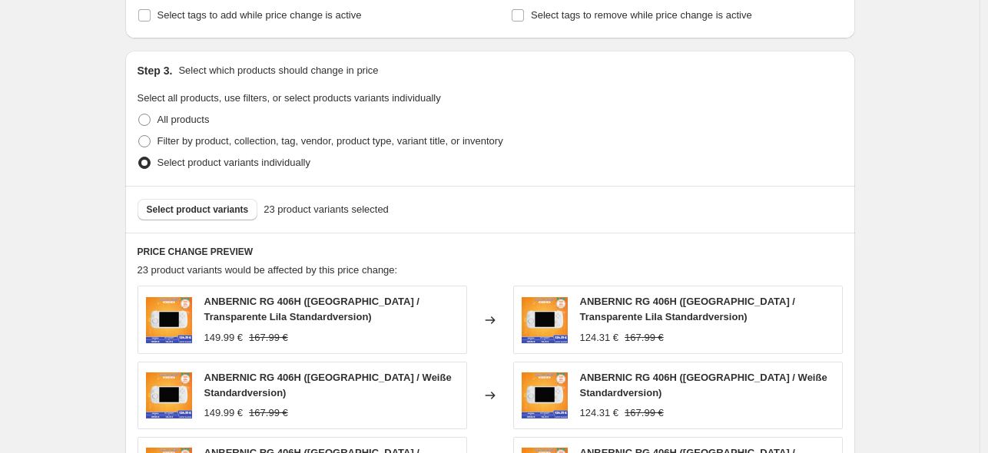
scroll to position [922, 0]
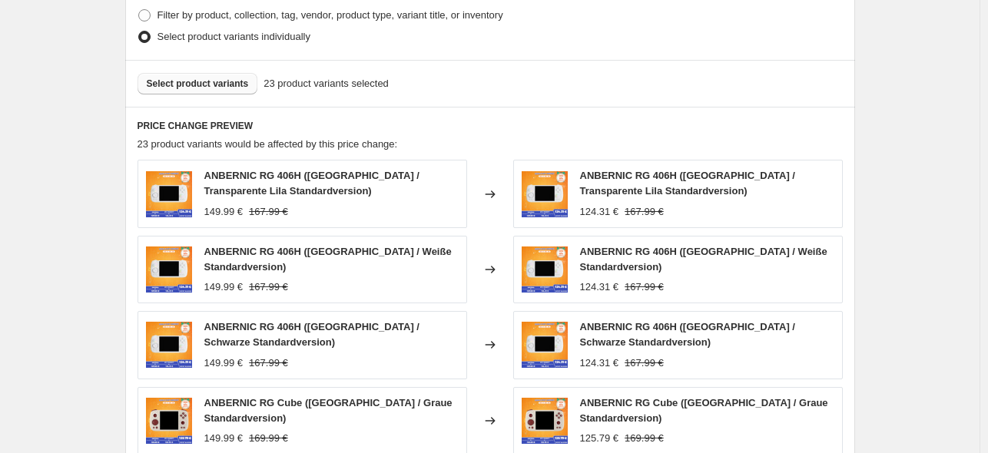
click at [231, 76] on button "Select product variants" at bounding box center [198, 84] width 121 height 22
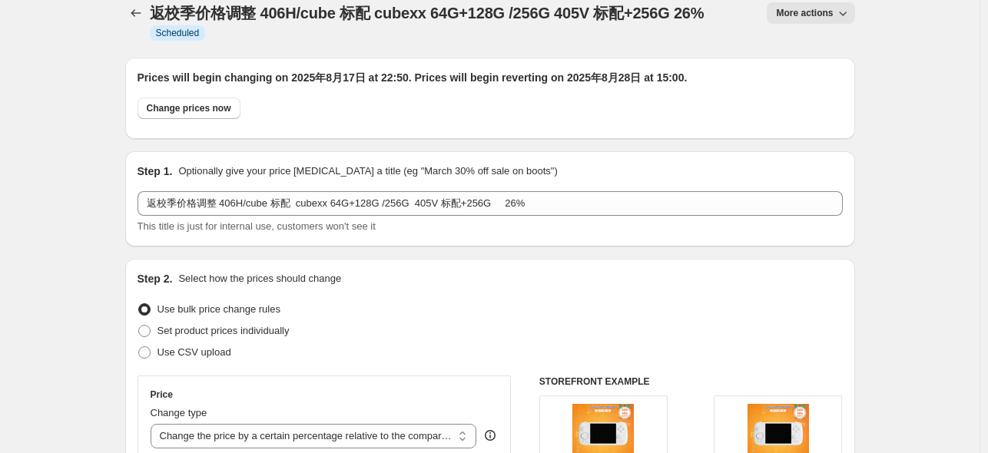
scroll to position [0, 0]
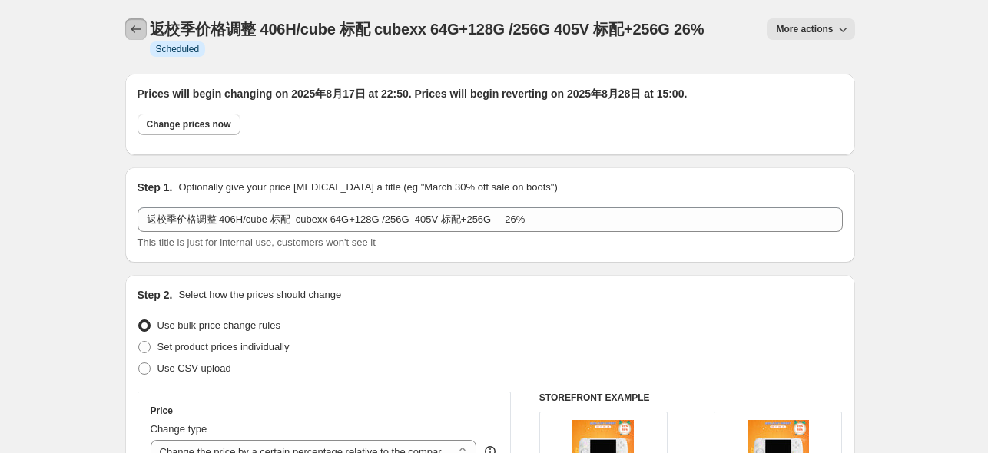
click at [147, 28] on button "Price change jobs" at bounding box center [136, 29] width 22 height 22
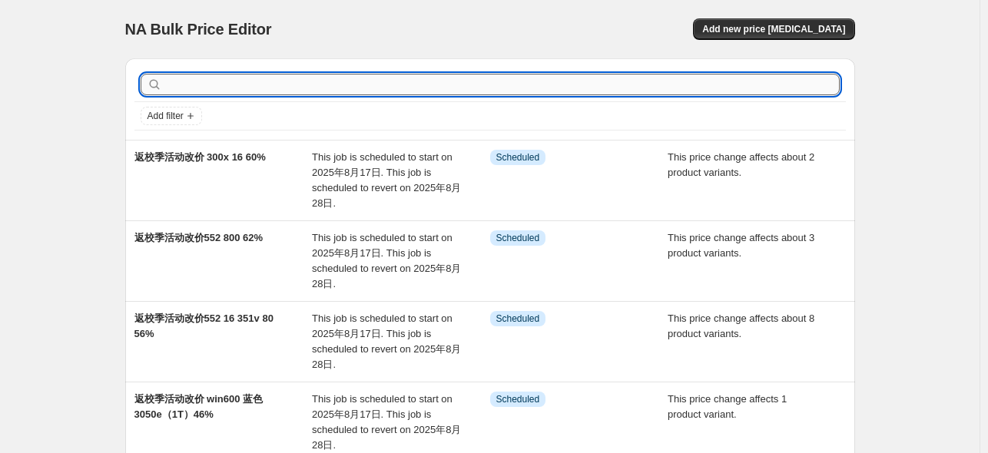
click at [268, 82] on input "text" at bounding box center [502, 85] width 675 height 22
type input "47"
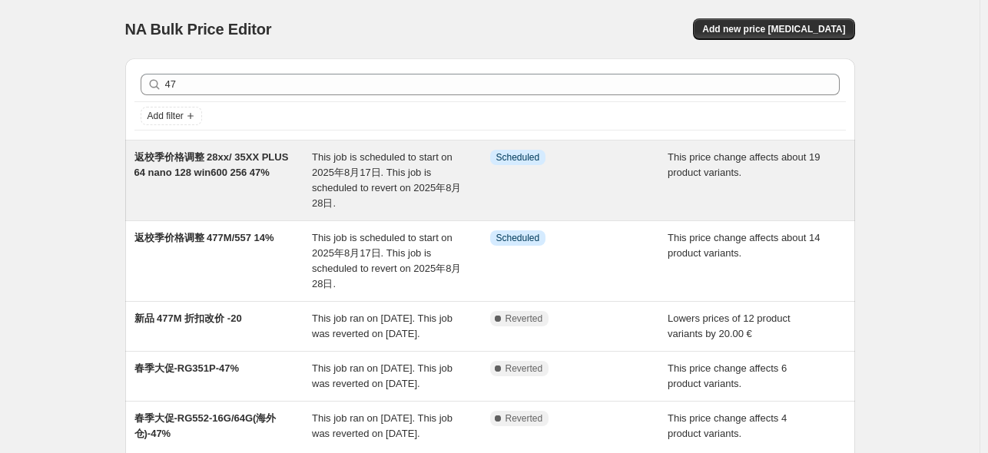
click at [260, 164] on div "返校季价格调整 28xx/ 35XX PLUS 64 nano 128 win600 256 47%" at bounding box center [223, 180] width 178 height 61
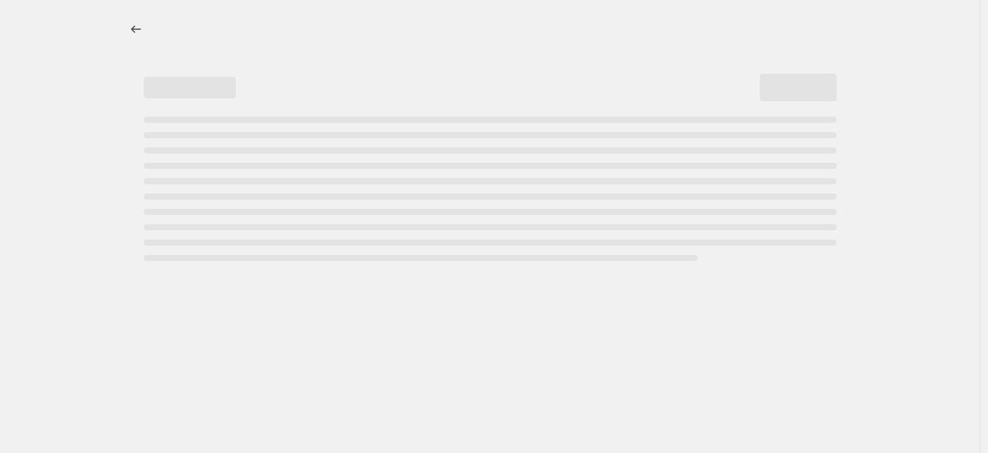
select select "pcap"
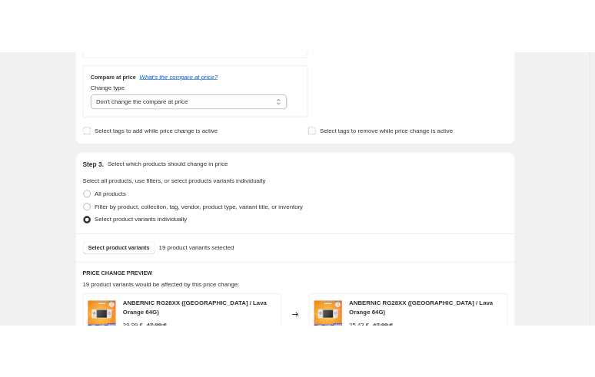
scroll to position [692, 0]
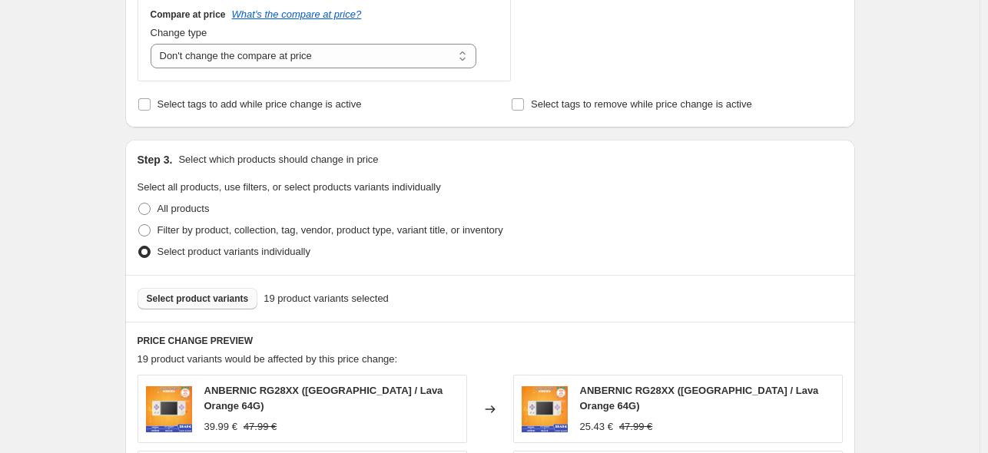
click at [243, 297] on span "Select product variants" at bounding box center [198, 299] width 102 height 12
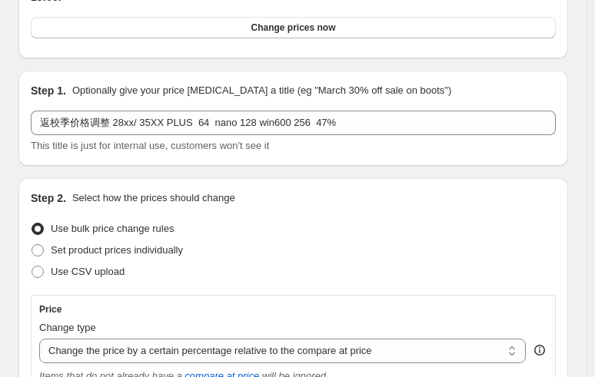
scroll to position [0, 0]
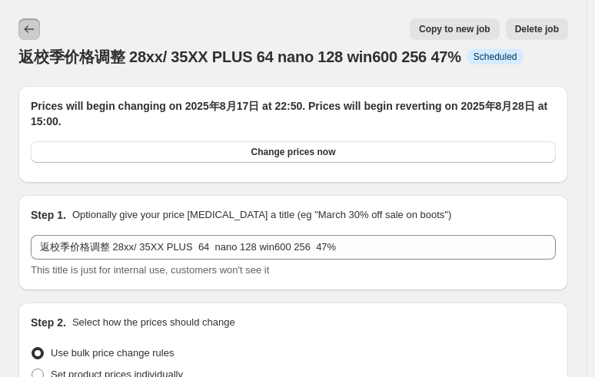
click at [31, 23] on icon "Price change jobs" at bounding box center [29, 29] width 15 height 15
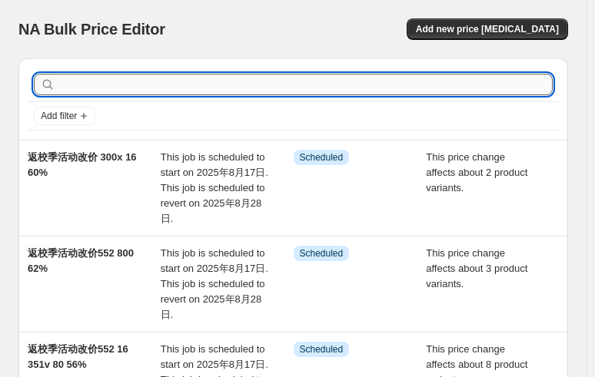
click at [132, 88] on input "text" at bounding box center [305, 85] width 494 height 22
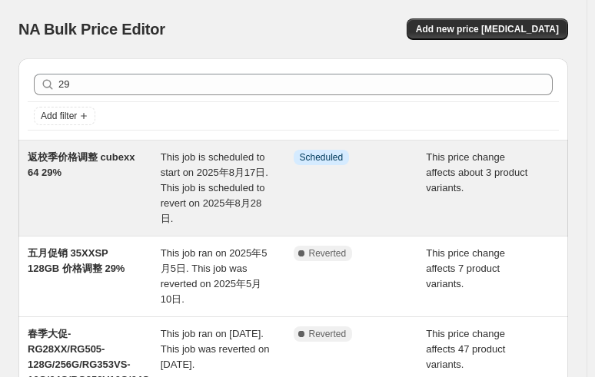
click at [95, 161] on span "返校季价格调整 cubexx 64 29%" at bounding box center [81, 164] width 107 height 27
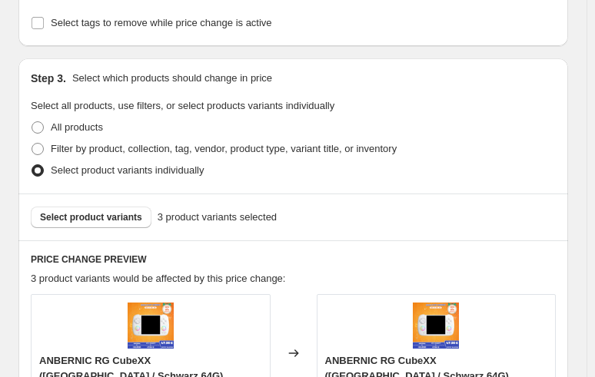
scroll to position [999, 0]
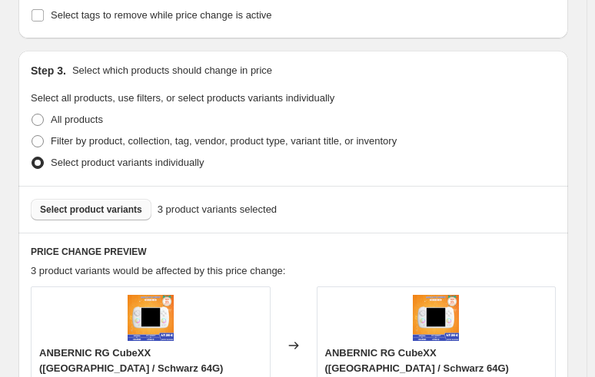
click at [98, 204] on span "Select product variants" at bounding box center [91, 210] width 102 height 12
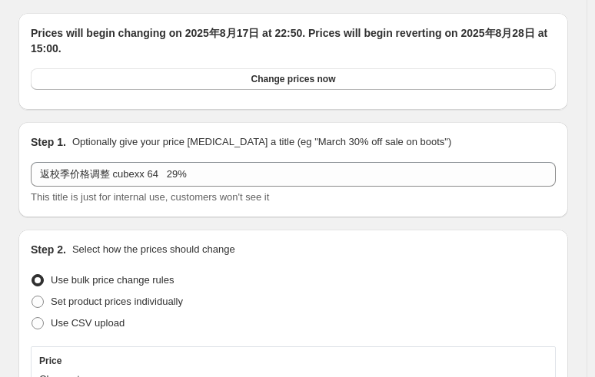
scroll to position [0, 0]
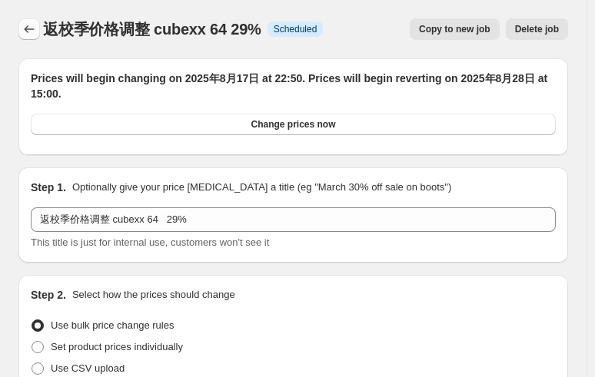
click at [28, 29] on icon "Price change jobs" at bounding box center [29, 29] width 15 height 15
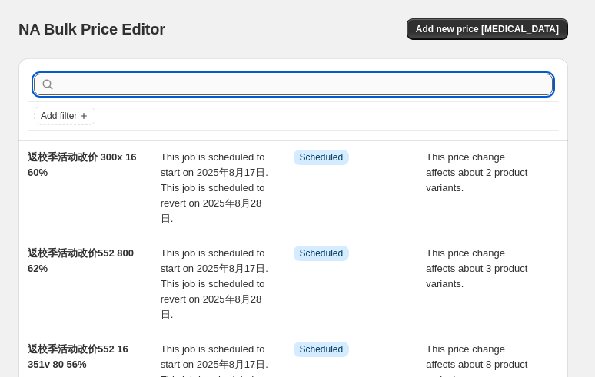
click at [172, 90] on input "text" at bounding box center [305, 85] width 494 height 22
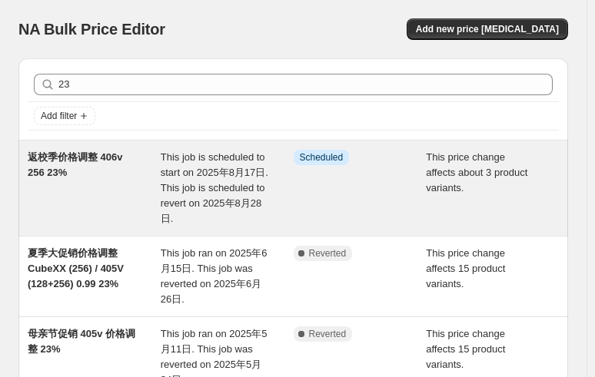
click at [91, 159] on span "返校季价格调整 406v 256 23%" at bounding box center [75, 164] width 95 height 27
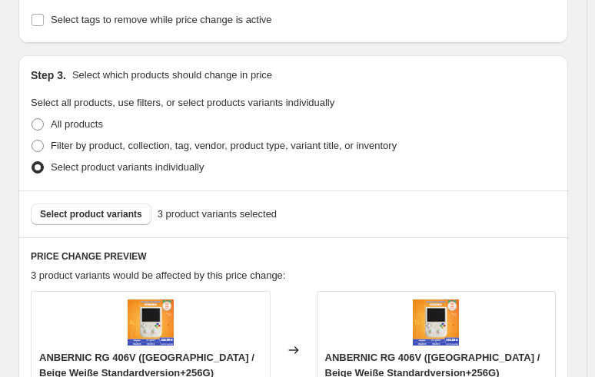
scroll to position [999, 0]
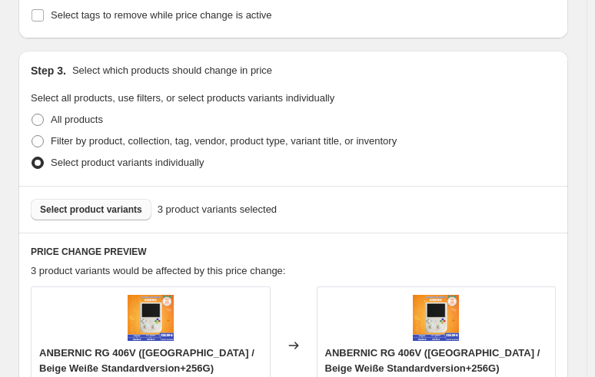
click at [118, 204] on span "Select product variants" at bounding box center [91, 210] width 102 height 12
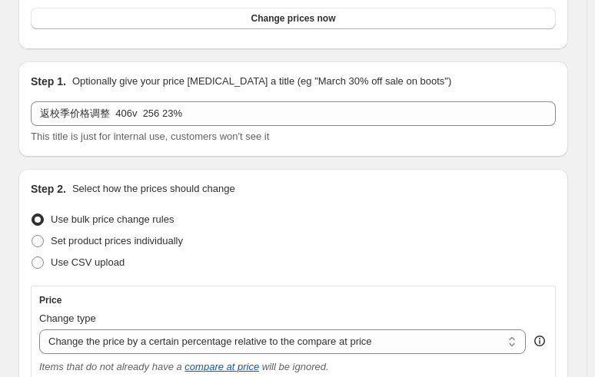
scroll to position [0, 0]
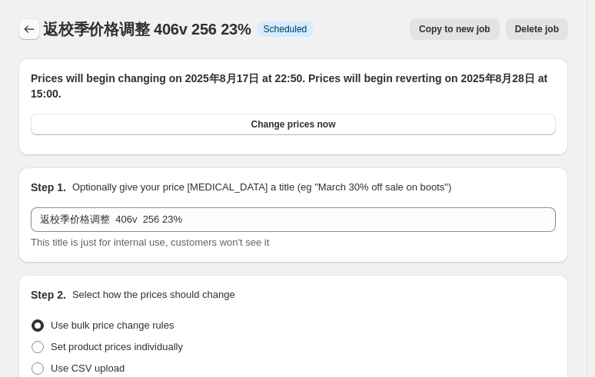
click at [35, 28] on icon "Price change jobs" at bounding box center [29, 29] width 15 height 15
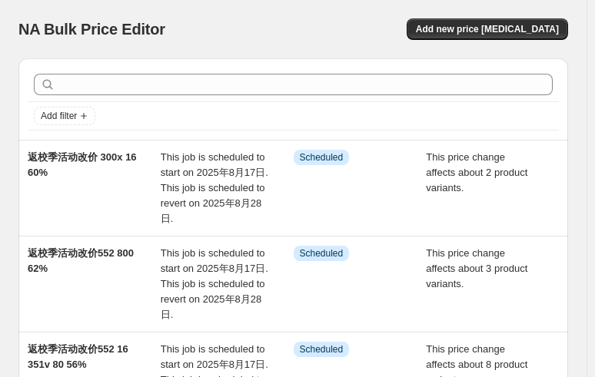
click at [209, 98] on div at bounding box center [293, 85] width 531 height 34
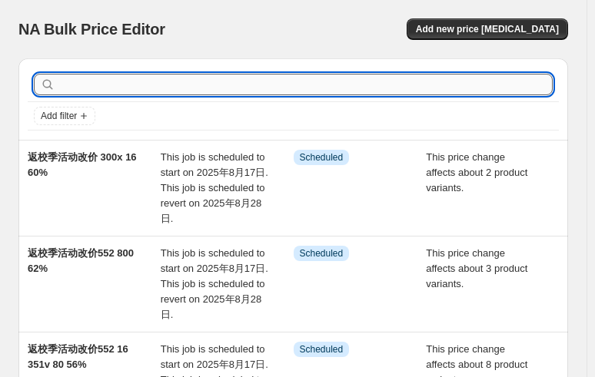
click at [201, 91] on input "text" at bounding box center [305, 85] width 494 height 22
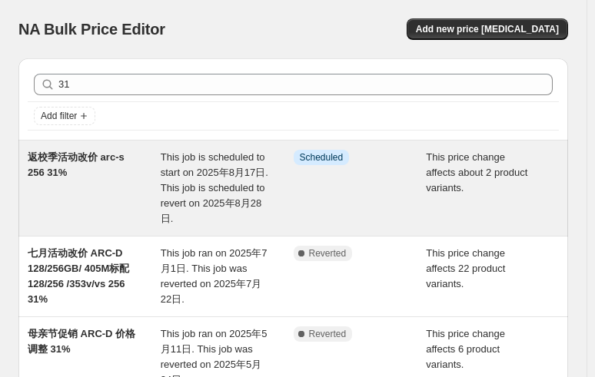
click at [95, 159] on span "返校季活动改价 arc-s 256 31%" at bounding box center [76, 164] width 97 height 27
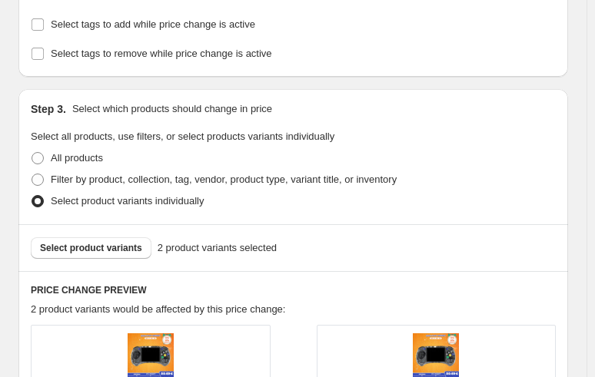
scroll to position [999, 0]
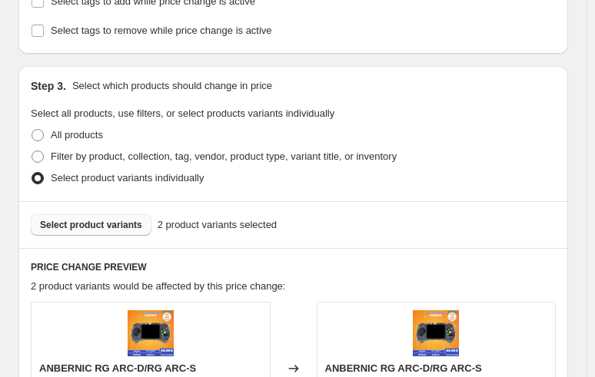
click at [118, 214] on button "Select product variants" at bounding box center [91, 225] width 121 height 22
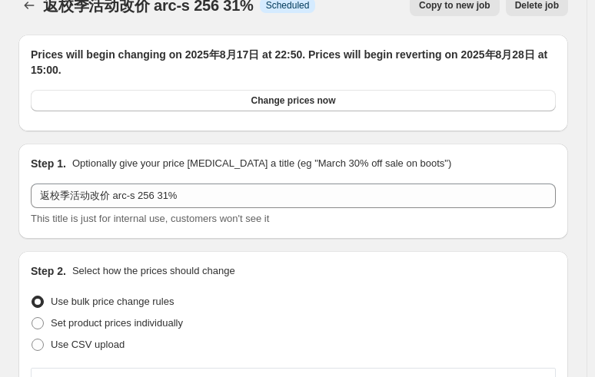
scroll to position [0, 0]
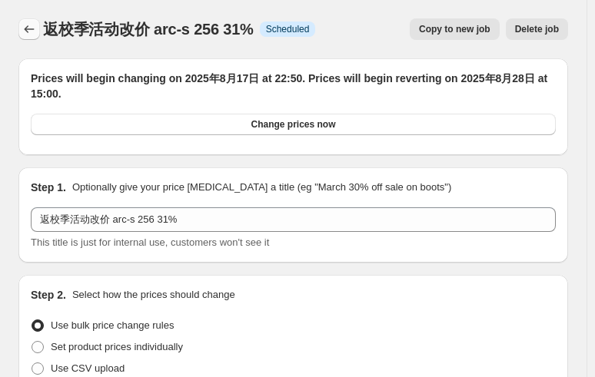
click at [25, 30] on icon "Price change jobs" at bounding box center [30, 29] width 10 height 8
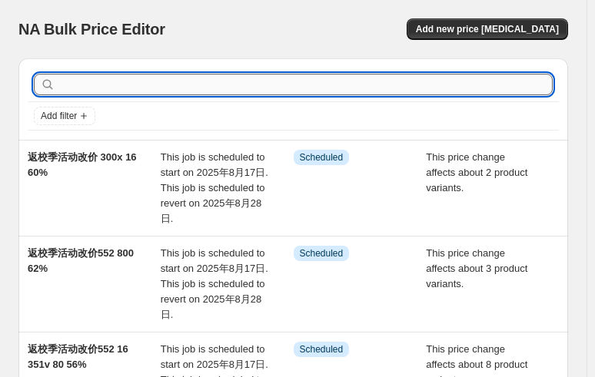
click at [273, 84] on input "text" at bounding box center [305, 85] width 494 height 22
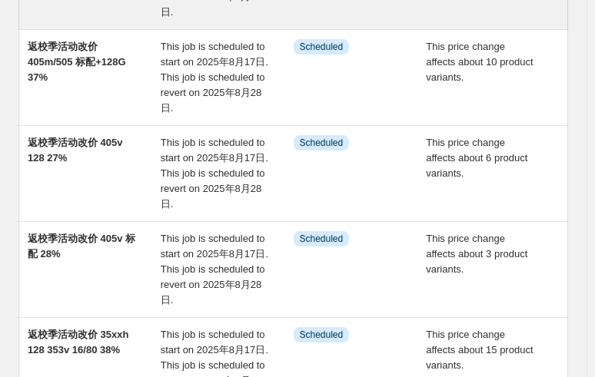
scroll to position [231, 0]
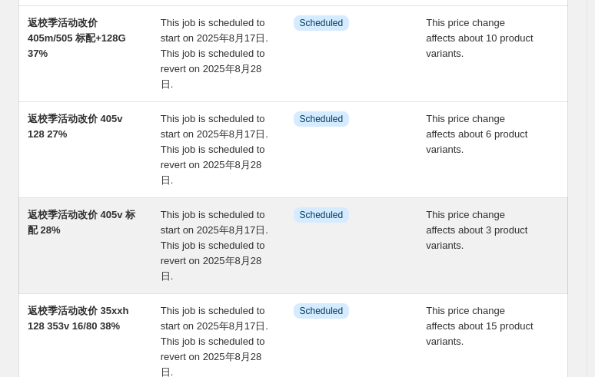
click at [124, 217] on span "返校季活动改价 405v 标配 28%" at bounding box center [82, 222] width 108 height 27
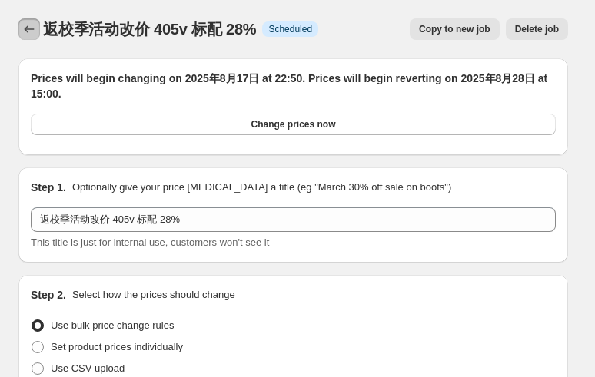
click at [28, 26] on icon "Price change jobs" at bounding box center [29, 29] width 15 height 15
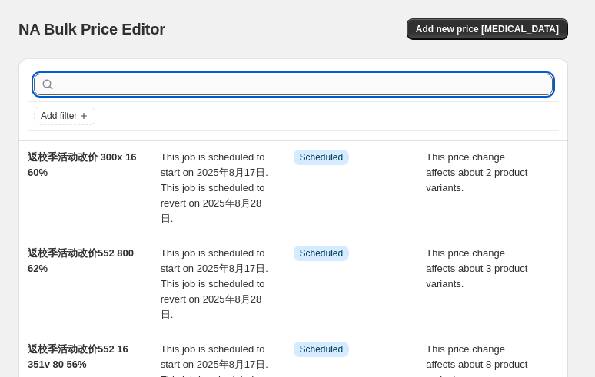
click at [153, 84] on input "text" at bounding box center [305, 85] width 494 height 22
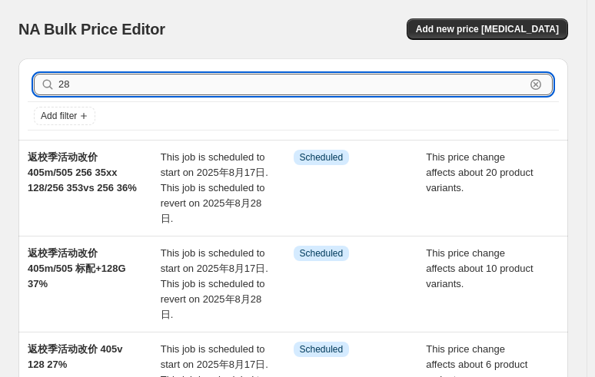
click at [72, 76] on input "28" at bounding box center [291, 85] width 466 height 22
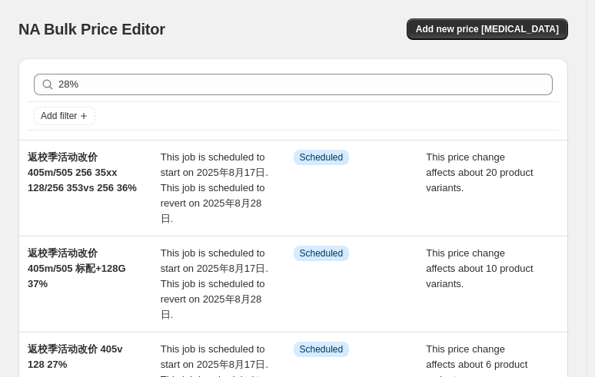
click at [58, 83] on div "28% Clear" at bounding box center [293, 85] width 519 height 22
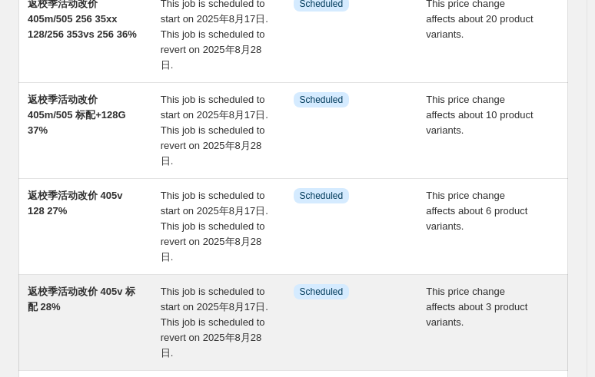
scroll to position [231, 0]
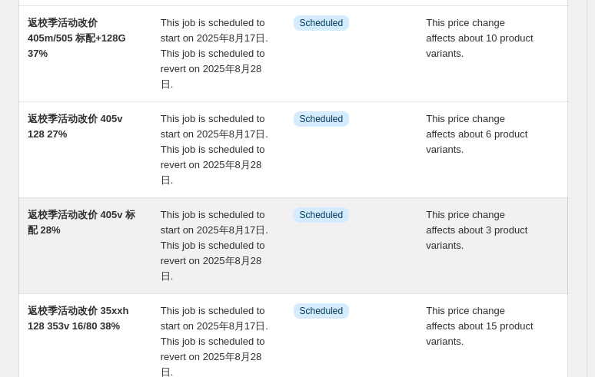
click at [88, 209] on span "返校季活动改价 405v 标配 28%" at bounding box center [82, 222] width 108 height 27
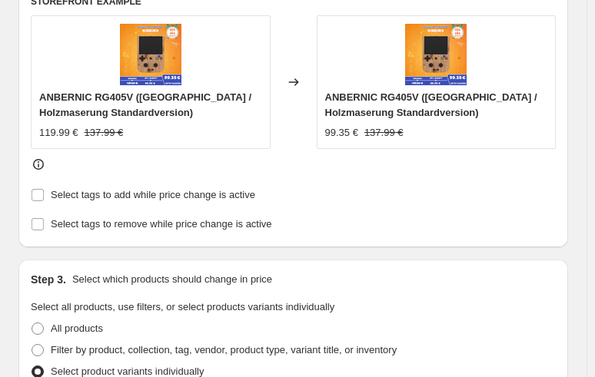
scroll to position [922, 0]
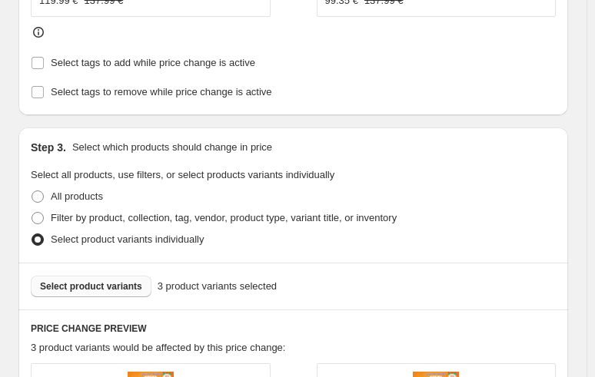
click at [110, 288] on span "Select product variants" at bounding box center [91, 286] width 102 height 12
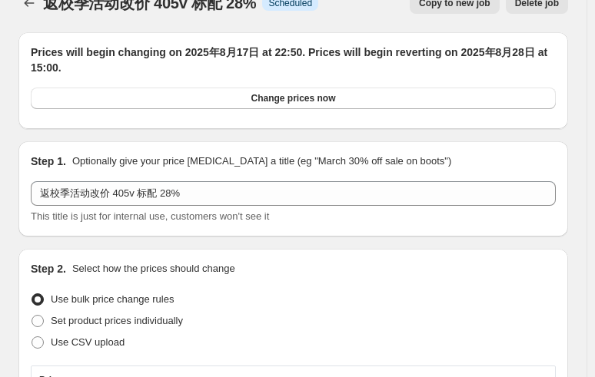
scroll to position [0, 0]
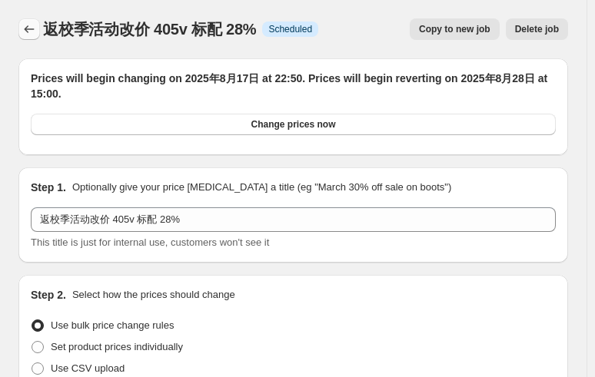
click at [25, 25] on icon "Price change jobs" at bounding box center [29, 29] width 15 height 15
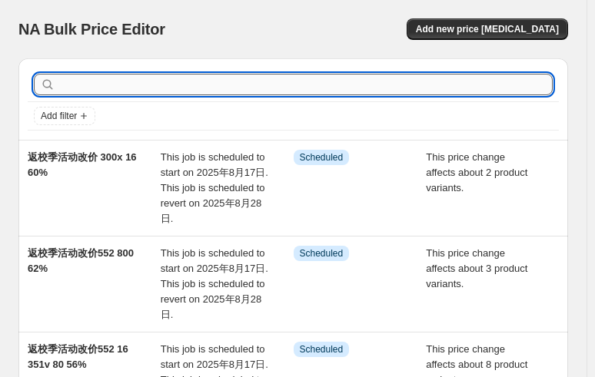
click at [177, 87] on input "text" at bounding box center [305, 85] width 494 height 22
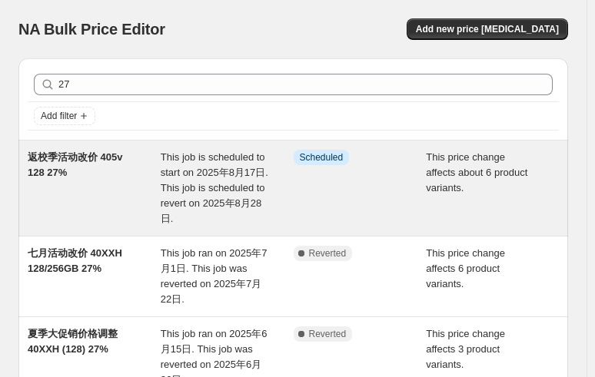
click at [108, 163] on span "返校季活动改价 405v 128 27%" at bounding box center [75, 164] width 95 height 27
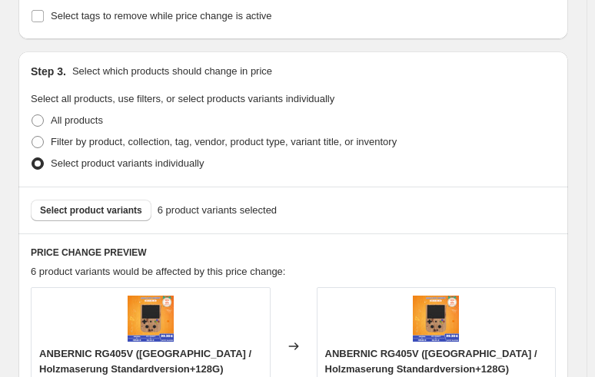
scroll to position [999, 0]
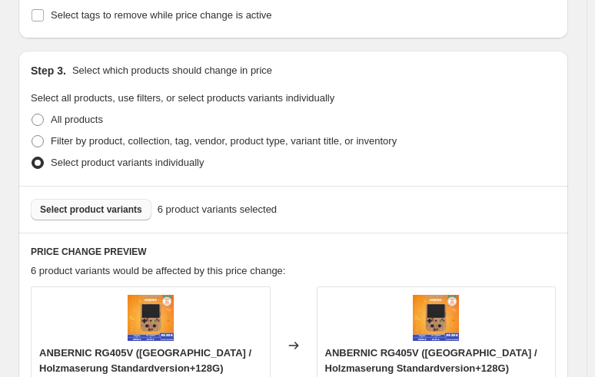
click at [106, 208] on span "Select product variants" at bounding box center [91, 210] width 102 height 12
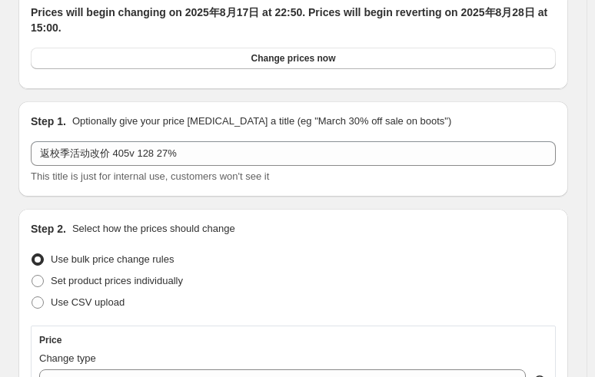
scroll to position [0, 0]
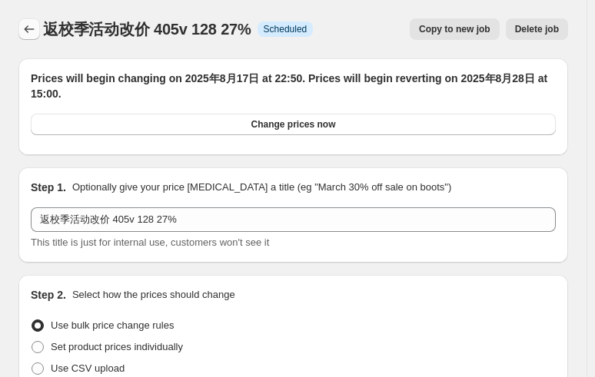
click at [28, 22] on icon "Price change jobs" at bounding box center [29, 29] width 15 height 15
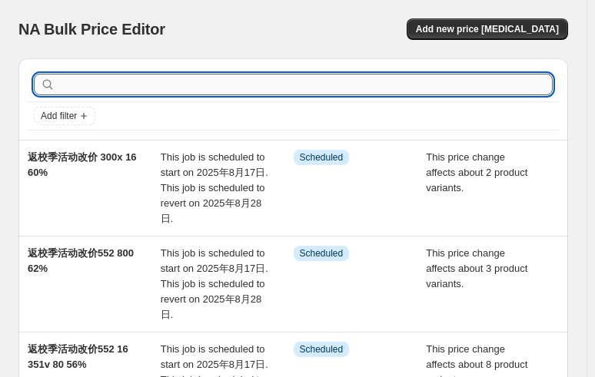
click at [115, 86] on input "text" at bounding box center [305, 85] width 494 height 22
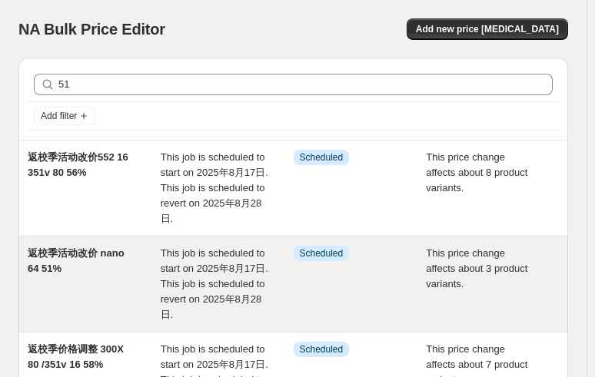
click at [114, 257] on span "返校季活动改价 nano 64 51%" at bounding box center [76, 260] width 97 height 27
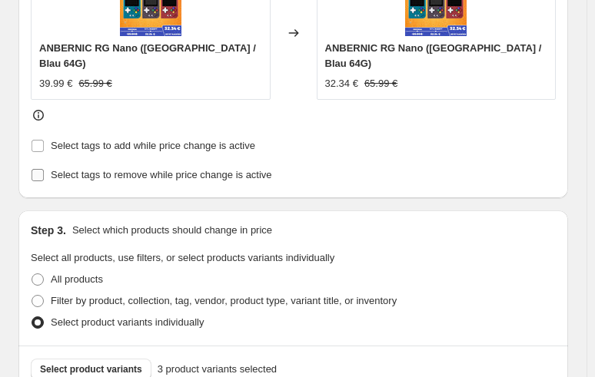
scroll to position [922, 0]
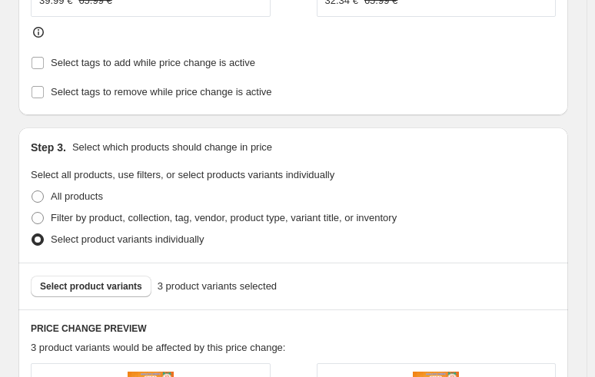
click at [117, 276] on div "Select product variants 3 product variants selected" at bounding box center [293, 287] width 525 height 22
click at [113, 280] on span "Select product variants" at bounding box center [91, 286] width 102 height 12
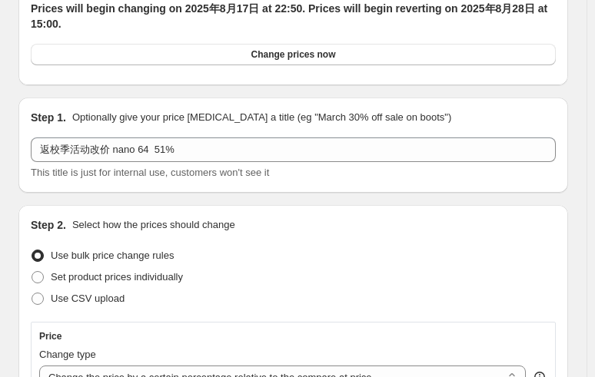
scroll to position [0, 0]
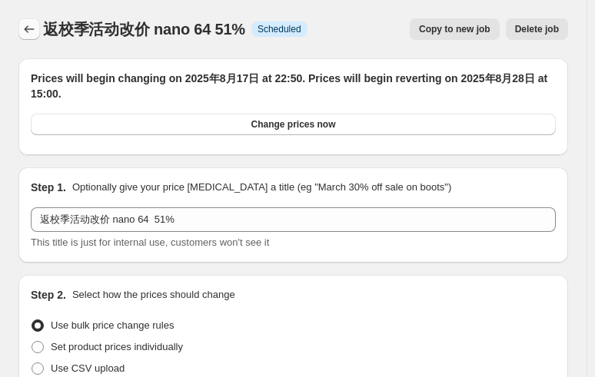
click at [26, 36] on icon "Price change jobs" at bounding box center [29, 29] width 15 height 15
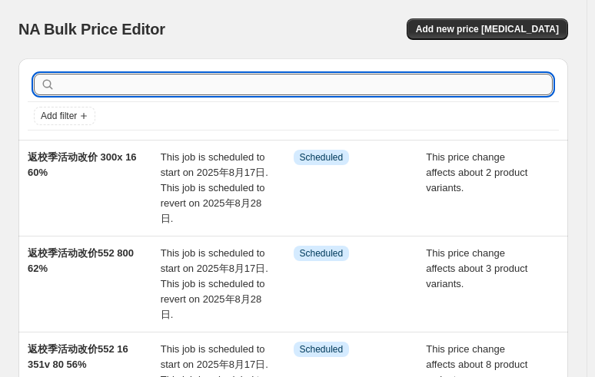
click at [163, 88] on input "text" at bounding box center [305, 85] width 494 height 22
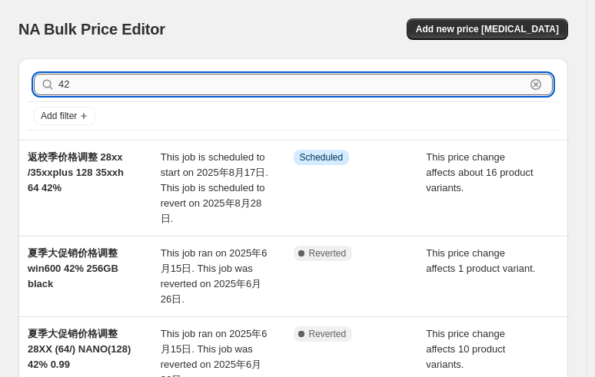
click at [126, 86] on input "42" at bounding box center [291, 85] width 466 height 22
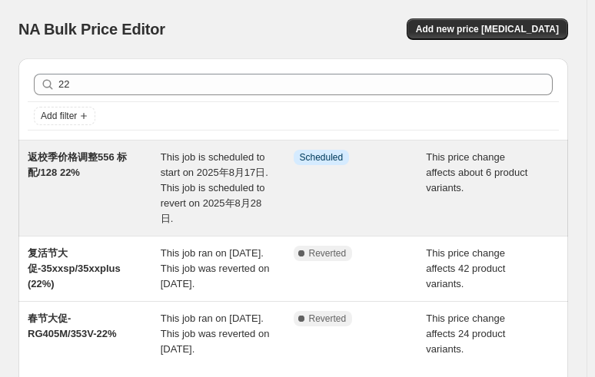
click at [78, 167] on span "返校季价格调整556 标配/128 22%" at bounding box center [77, 164] width 99 height 27
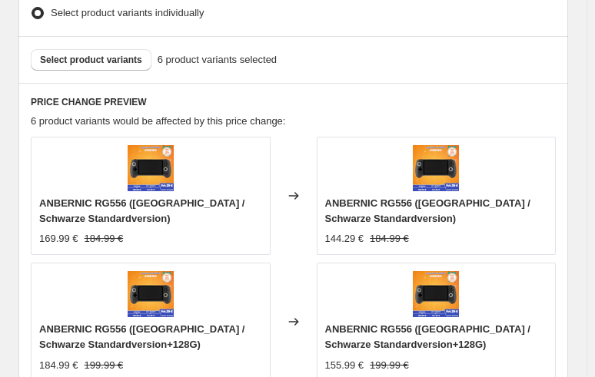
scroll to position [1153, 0]
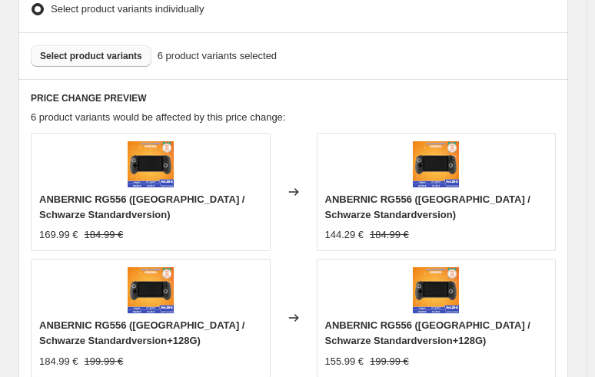
click at [109, 58] on span "Select product variants" at bounding box center [91, 56] width 102 height 12
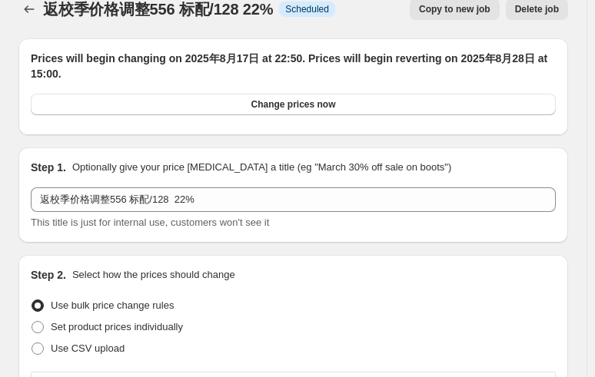
scroll to position [0, 0]
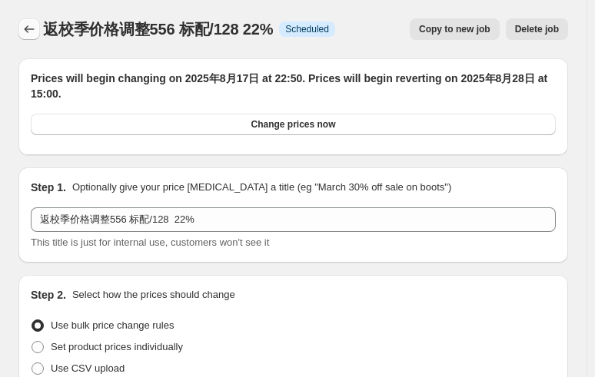
click at [32, 26] on icon "Price change jobs" at bounding box center [29, 29] width 15 height 15
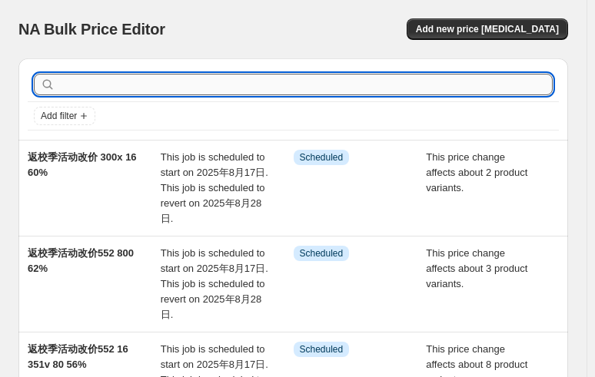
click at [167, 74] on input "text" at bounding box center [305, 85] width 494 height 22
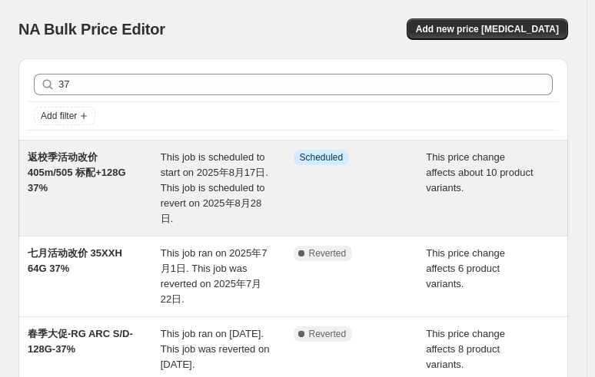
click at [87, 168] on span "返校季活动改价 405m/505 标配+128G 37%" at bounding box center [77, 172] width 98 height 42
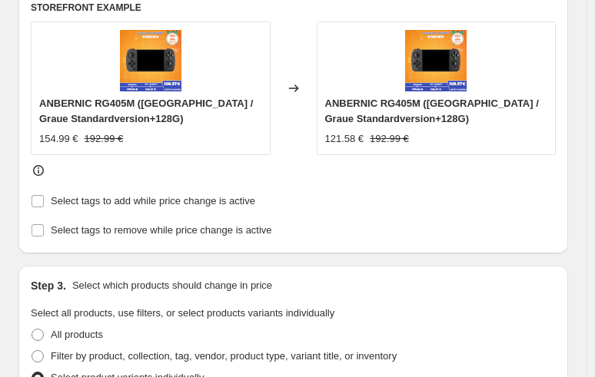
scroll to position [922, 0]
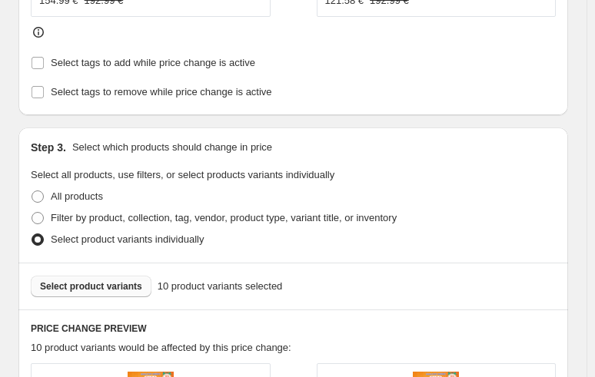
click at [98, 277] on button "Select product variants" at bounding box center [91, 287] width 121 height 22
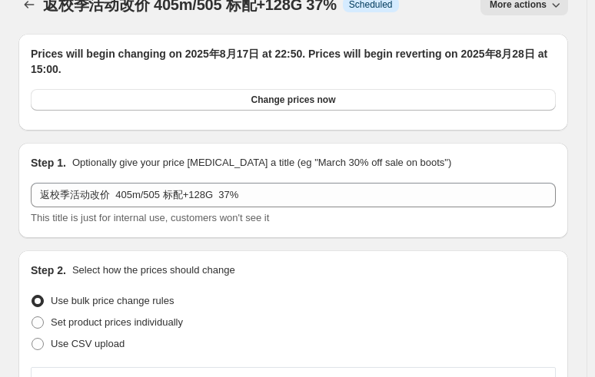
scroll to position [0, 0]
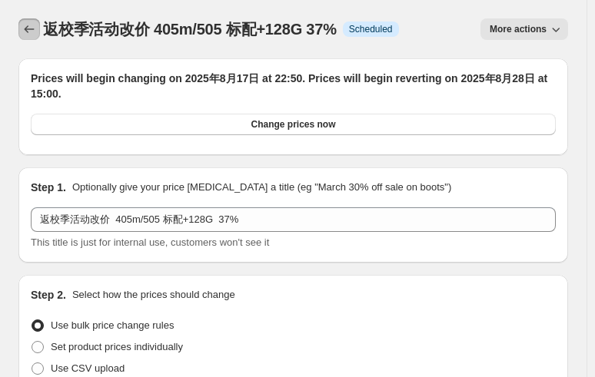
click at [30, 25] on icon "Price change jobs" at bounding box center [29, 29] width 15 height 15
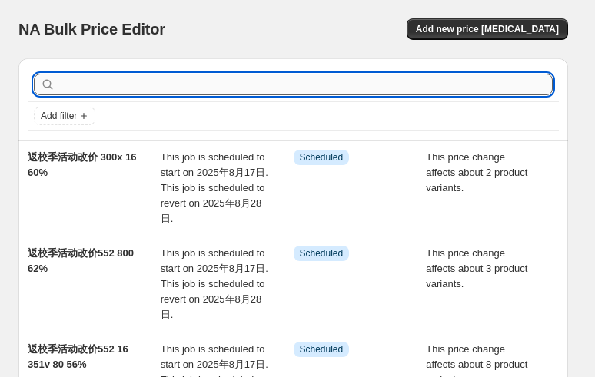
click at [164, 86] on input "text" at bounding box center [305, 85] width 494 height 22
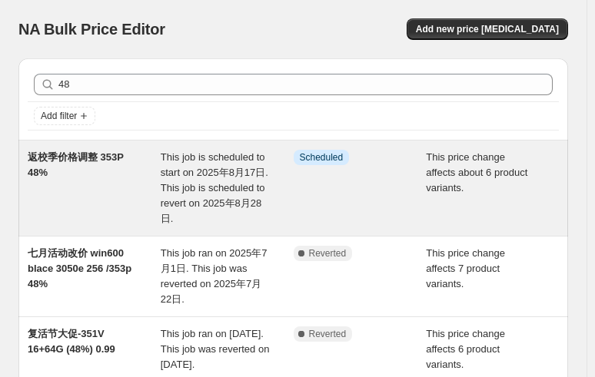
click at [114, 161] on span "返校季价格调整 353P 48%" at bounding box center [76, 164] width 96 height 27
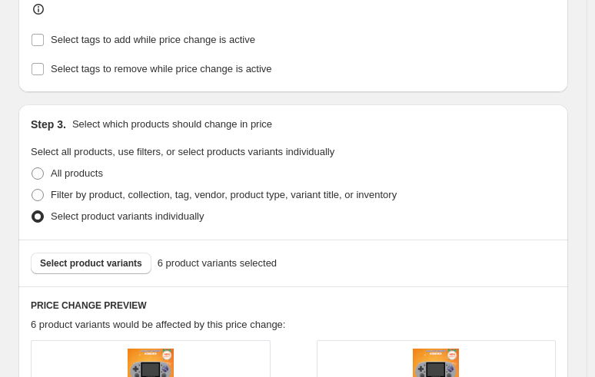
scroll to position [1076, 0]
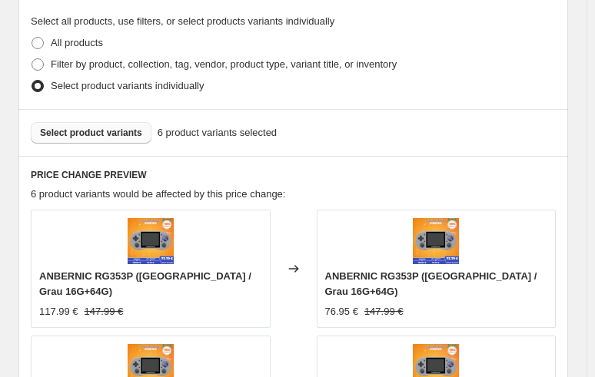
click at [105, 127] on span "Select product variants" at bounding box center [91, 133] width 102 height 12
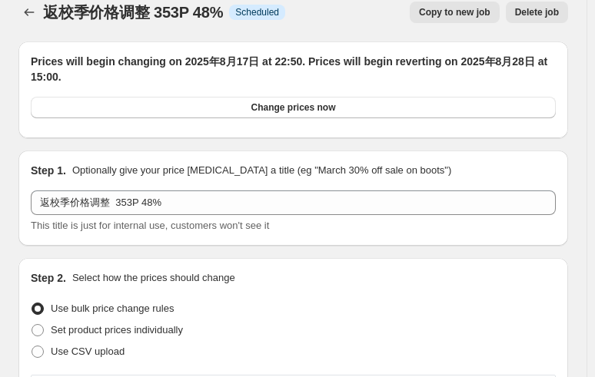
scroll to position [0, 0]
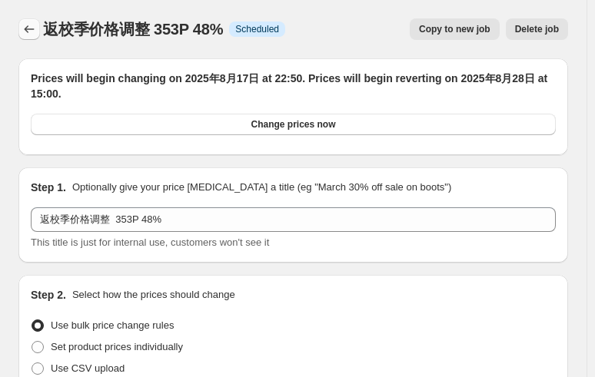
drag, startPoint x: 28, startPoint y: 17, endPoint x: 26, endPoint y: 35, distance: 17.7
click at [26, 30] on div "返校季价格调整 353P 48%. This page is ready 返校季价格调整 353P 48% Info Scheduled Copy to ne…" at bounding box center [292, 29] width 549 height 58
click at [32, 23] on icon "Price change jobs" at bounding box center [29, 29] width 15 height 15
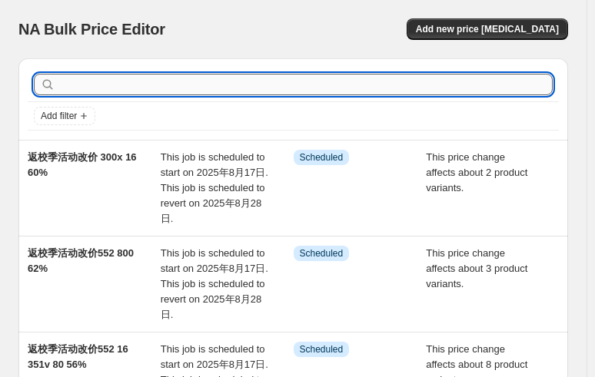
click at [191, 89] on input "text" at bounding box center [305, 85] width 494 height 22
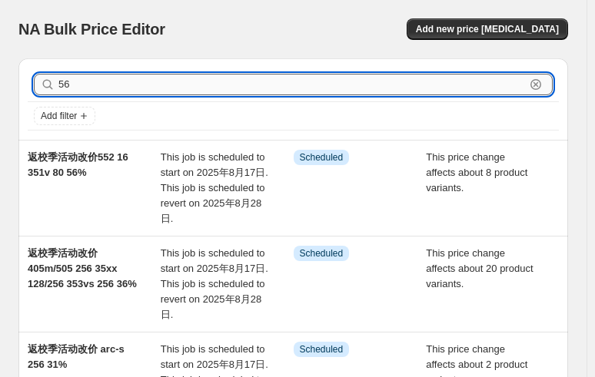
click at [98, 88] on input "56" at bounding box center [291, 85] width 466 height 22
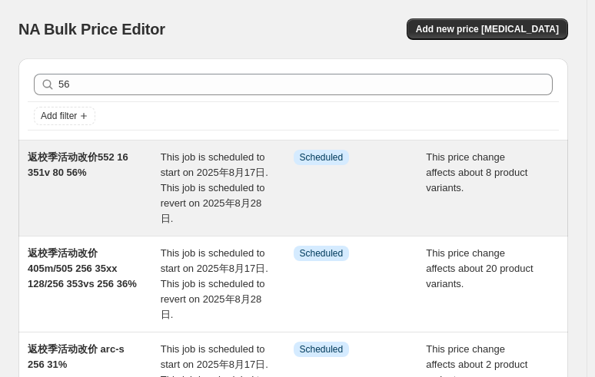
click at [77, 159] on span "返校季活动改价552 16 351v 80 56%" at bounding box center [78, 164] width 101 height 27
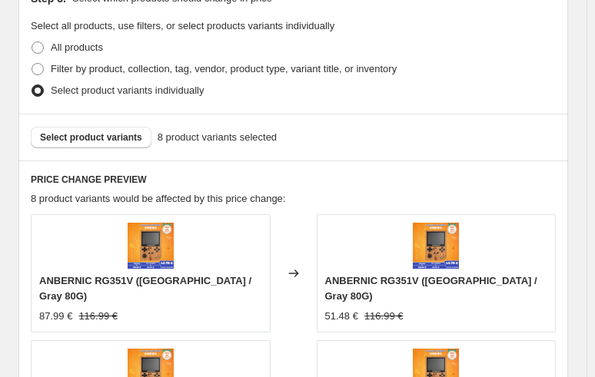
scroll to position [1076, 0]
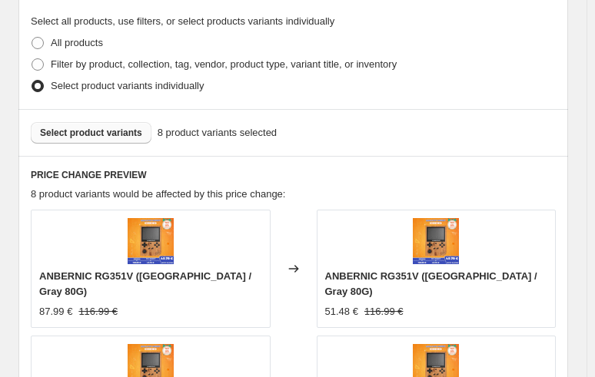
click at [108, 127] on span "Select product variants" at bounding box center [91, 133] width 102 height 12
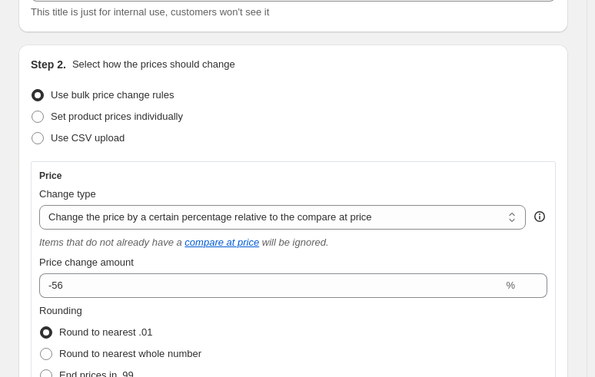
scroll to position [0, 0]
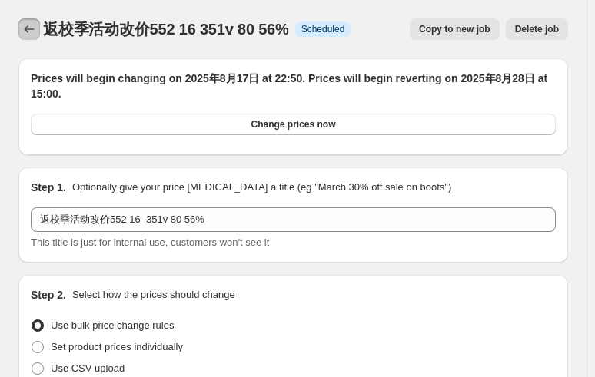
click at [28, 28] on icon "Price change jobs" at bounding box center [29, 29] width 15 height 15
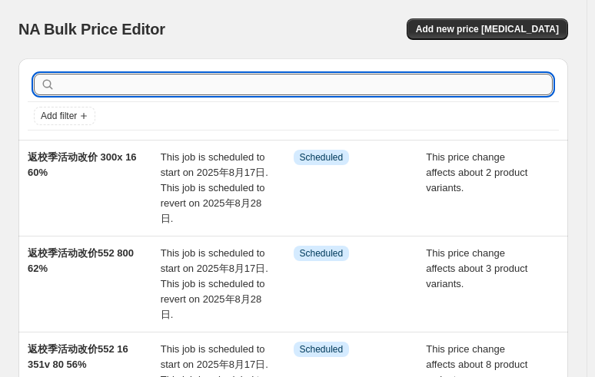
click at [154, 95] on input "text" at bounding box center [305, 85] width 494 height 22
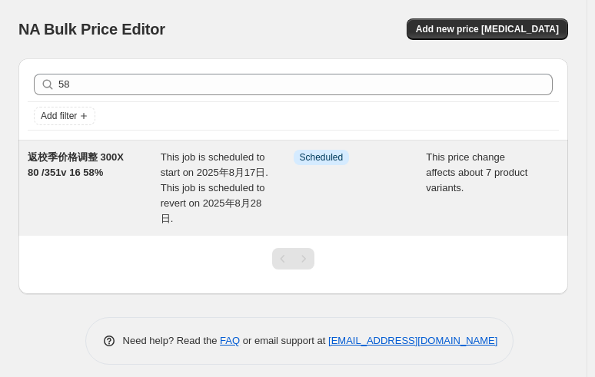
click at [124, 154] on span "返校季价格调整 300X 80 /351v 16 58%" at bounding box center [76, 164] width 96 height 27
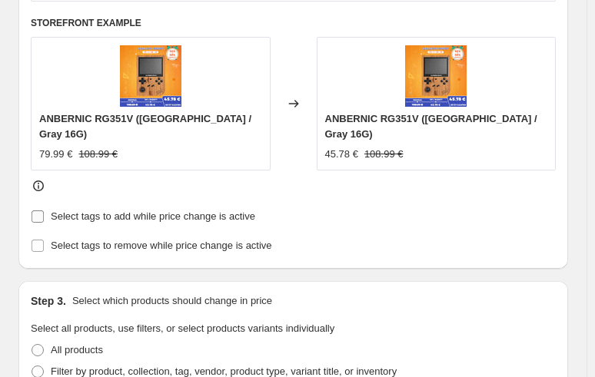
scroll to position [999, 0]
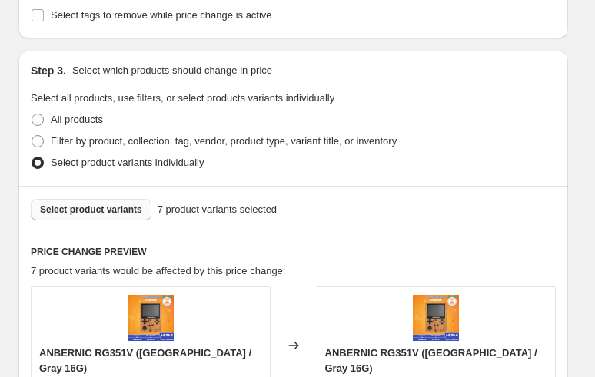
click at [89, 204] on span "Select product variants" at bounding box center [91, 210] width 102 height 12
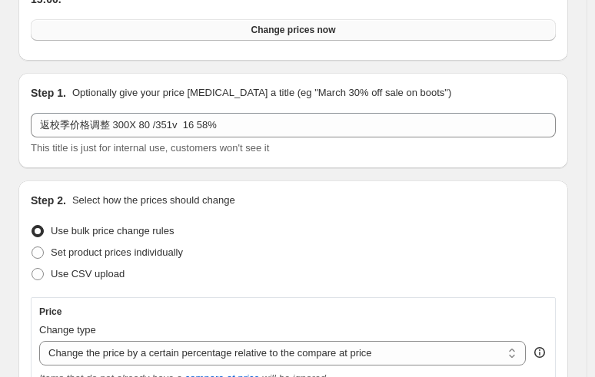
scroll to position [0, 0]
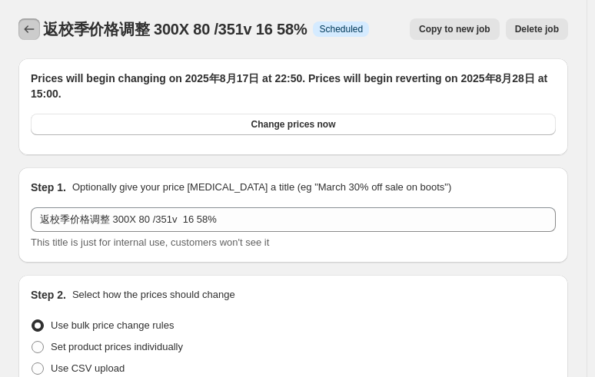
click at [35, 21] on button "Price change jobs" at bounding box center [29, 29] width 22 height 22
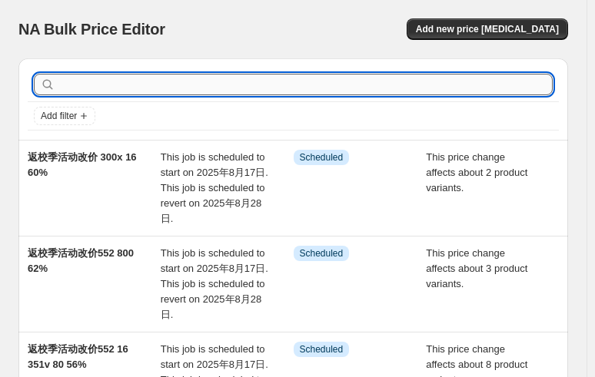
click at [218, 87] on input "text" at bounding box center [305, 85] width 494 height 22
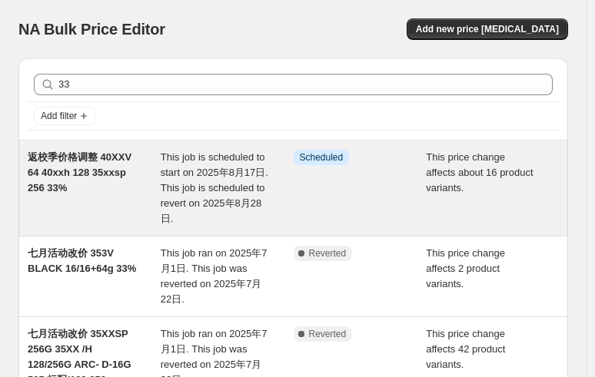
click at [111, 179] on div "返校季价格调整 40XXV 64 40xxh 128 35xxsp 256 33%" at bounding box center [94, 188] width 133 height 77
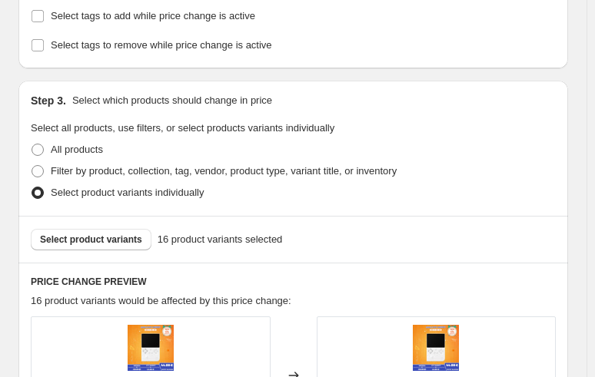
scroll to position [999, 0]
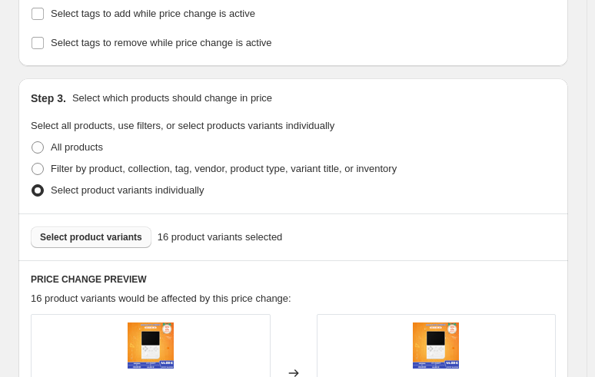
click at [101, 231] on span "Select product variants" at bounding box center [91, 237] width 102 height 12
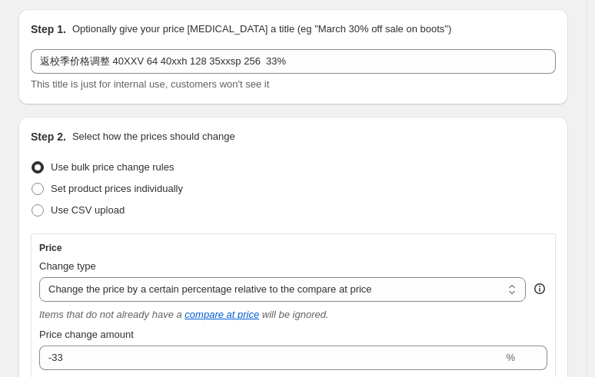
scroll to position [0, 0]
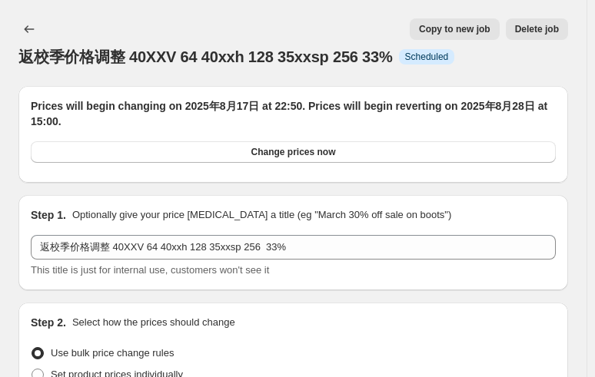
click at [40, 22] on div at bounding box center [30, 29] width 25 height 22
click at [32, 30] on icon "Price change jobs" at bounding box center [29, 29] width 15 height 15
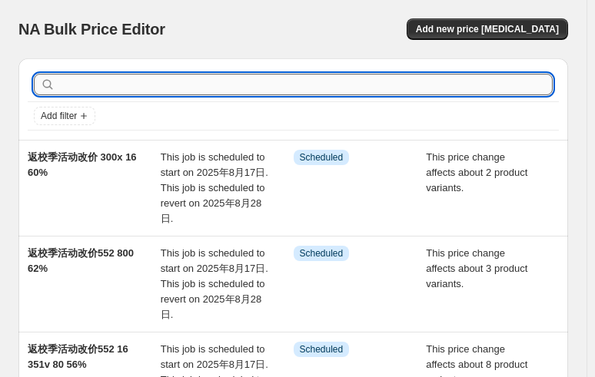
click at [168, 88] on input "text" at bounding box center [305, 85] width 494 height 22
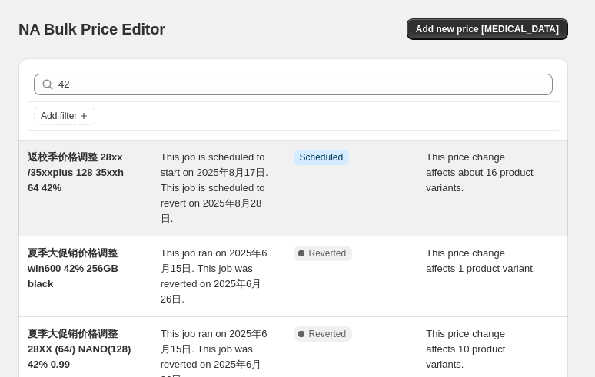
click at [101, 163] on span "返校季价格调整 28xx /35xxplus 128 35xxh 64 42%" at bounding box center [76, 172] width 96 height 42
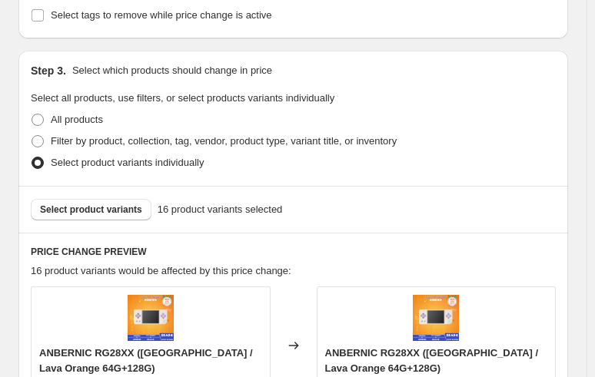
scroll to position [1153, 0]
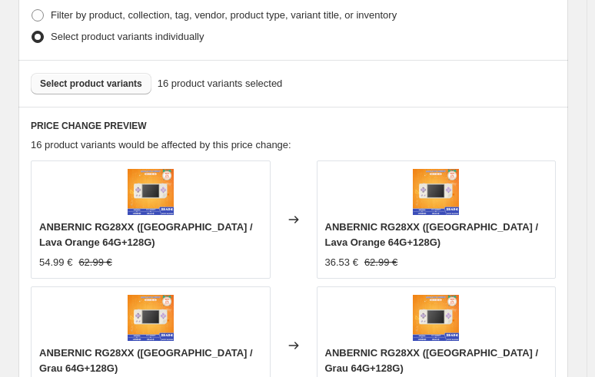
click at [88, 85] on span "Select product variants" at bounding box center [91, 84] width 102 height 12
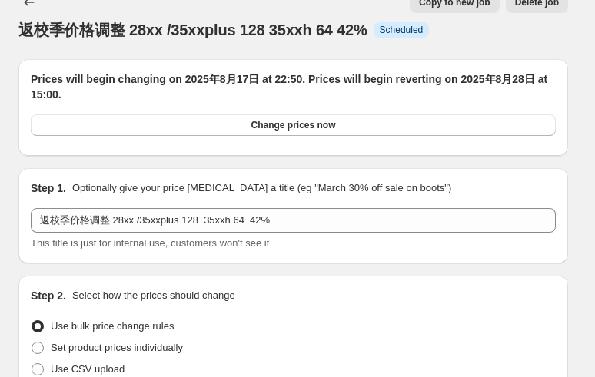
scroll to position [0, 0]
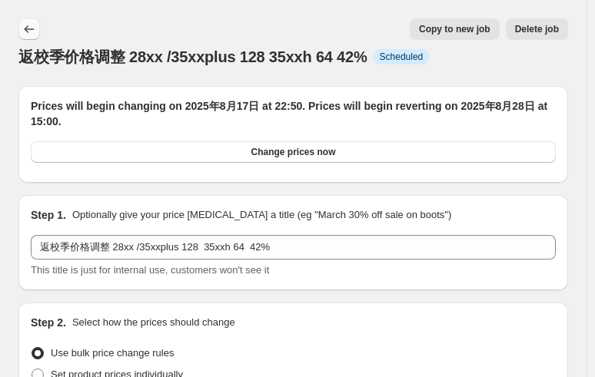
click at [28, 20] on button "Price change jobs" at bounding box center [29, 29] width 22 height 22
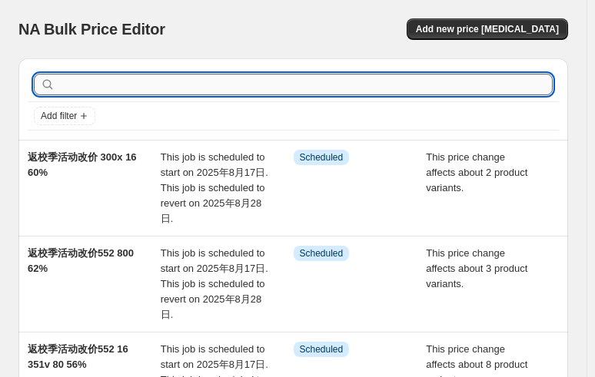
click at [187, 82] on input "text" at bounding box center [305, 85] width 494 height 22
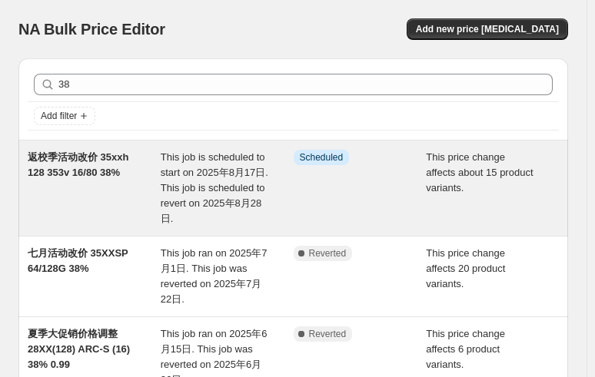
click at [98, 161] on span "返校季活动改价 35xxh 128 353v 16/80 38%" at bounding box center [78, 164] width 101 height 27
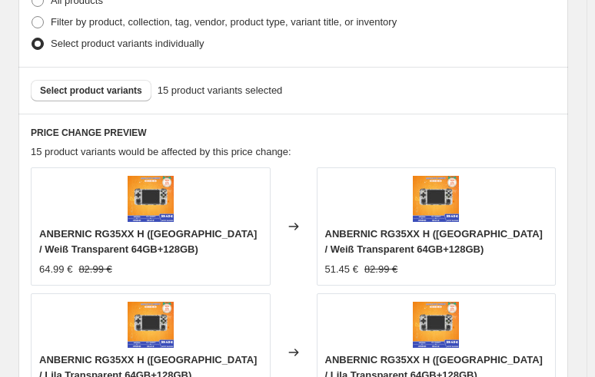
scroll to position [1076, 0]
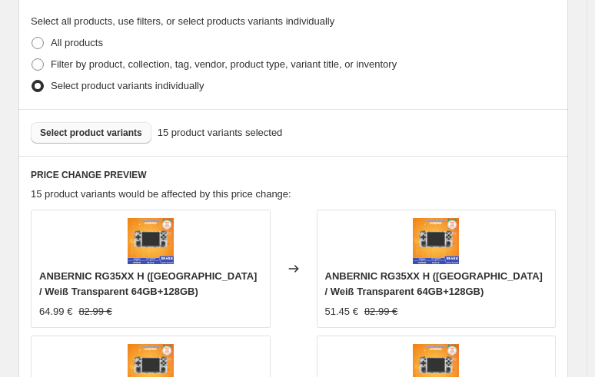
click at [83, 132] on span "Select product variants" at bounding box center [91, 133] width 102 height 12
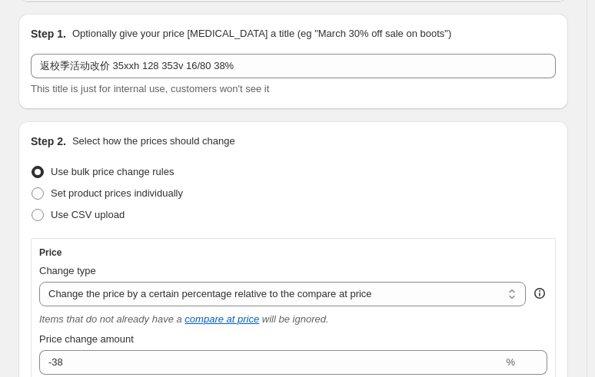
scroll to position [0, 0]
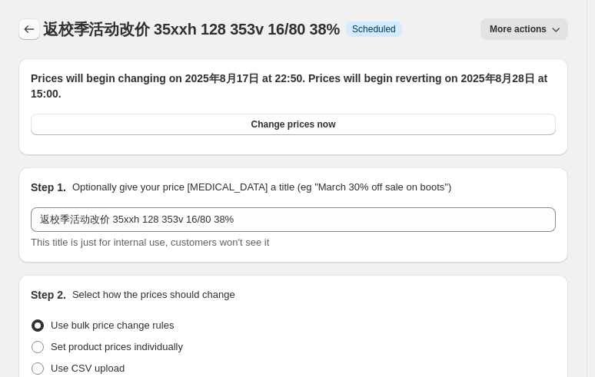
click at [34, 28] on icon "Price change jobs" at bounding box center [29, 29] width 15 height 15
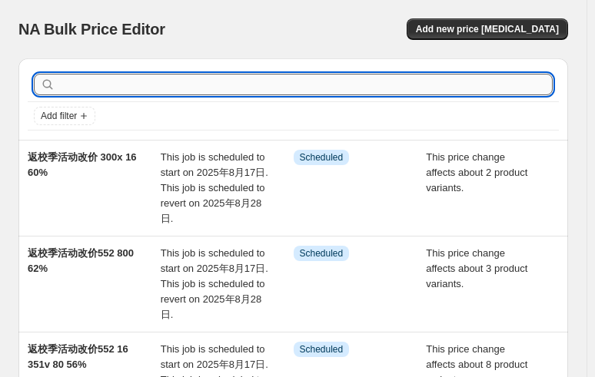
click at [224, 79] on input "text" at bounding box center [305, 85] width 494 height 22
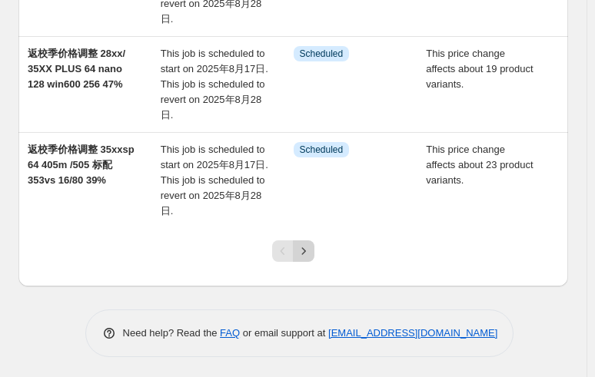
scroll to position [873, 0]
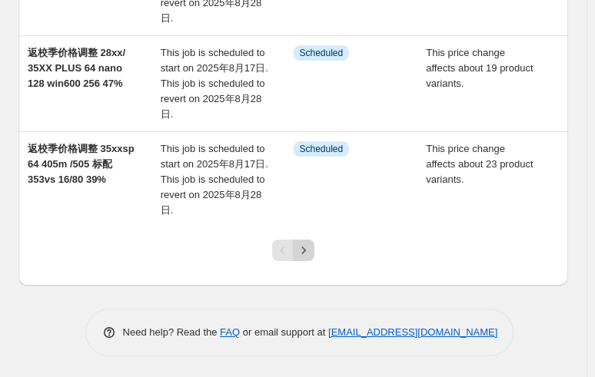
click at [314, 251] on button "Next" at bounding box center [304, 251] width 22 height 22
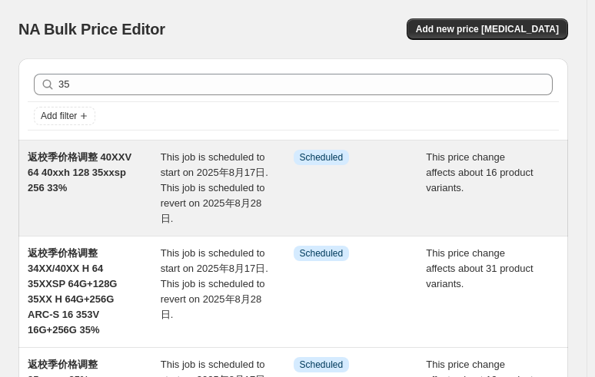
scroll to position [77, 0]
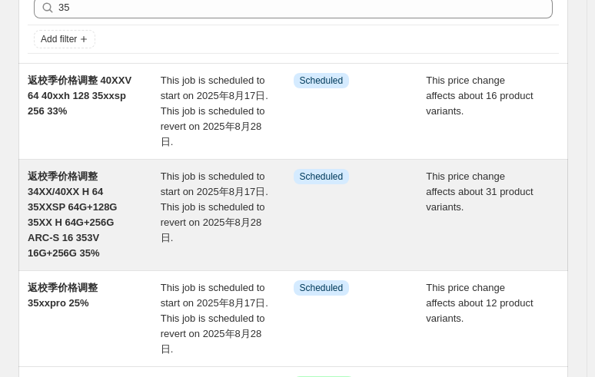
click at [85, 198] on div "返校季价格调整 34XX/40XX H 64 35XXSP 64G+128G 35XX H 64G+256G ARC-S 16 353V 16G+256G 3…" at bounding box center [94, 215] width 133 height 92
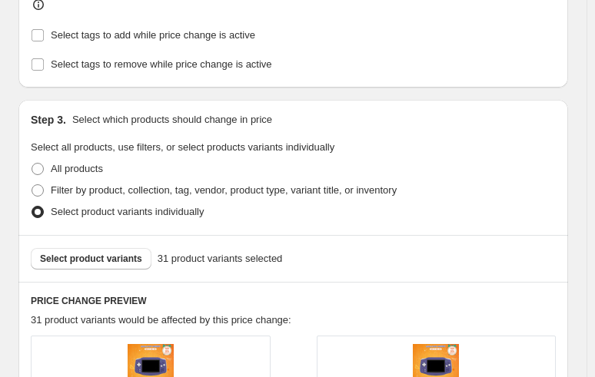
scroll to position [1153, 0]
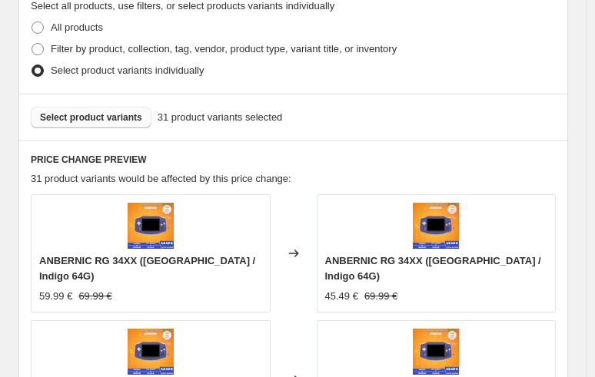
click at [95, 111] on span "Select product variants" at bounding box center [91, 117] width 102 height 12
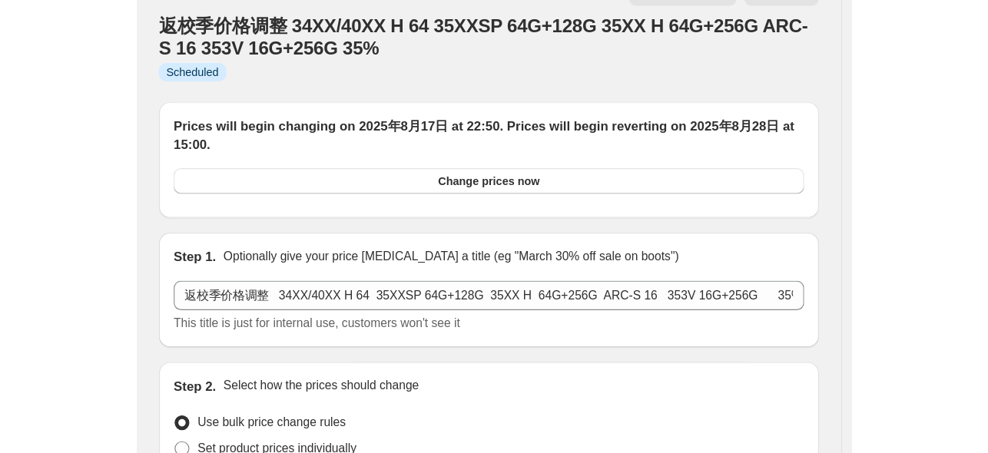
scroll to position [0, 0]
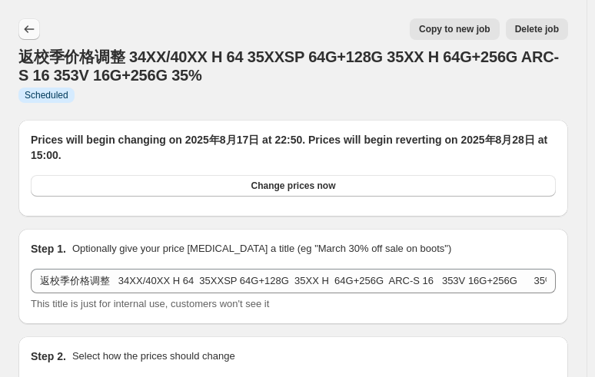
click at [30, 25] on icon "Price change jobs" at bounding box center [29, 29] width 15 height 15
